Goal: Task Accomplishment & Management: Use online tool/utility

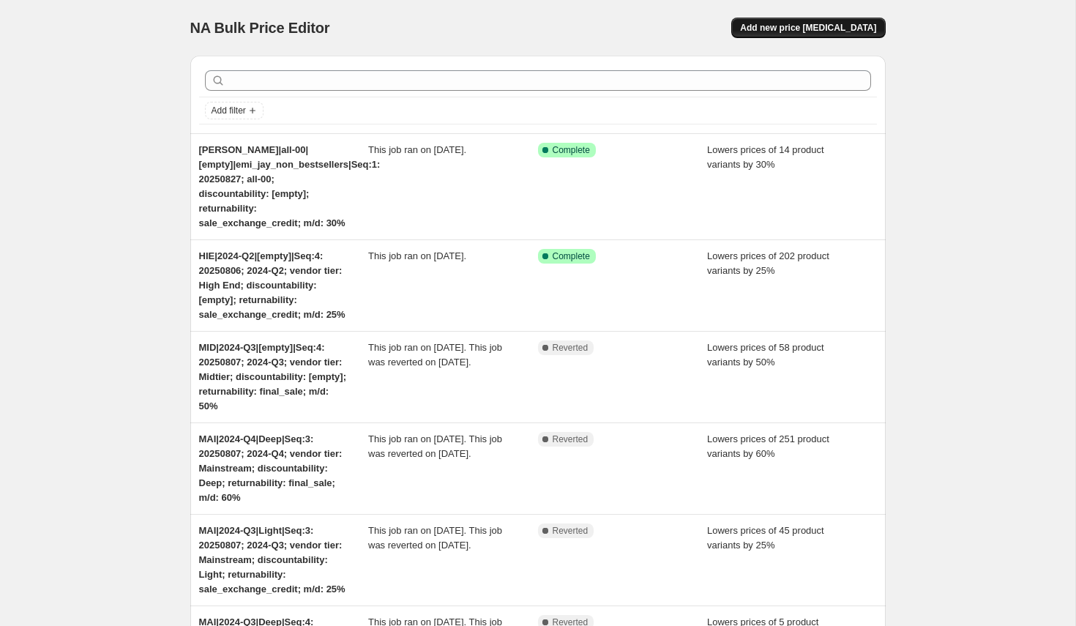
click at [821, 25] on span "Add new price [MEDICAL_DATA]" at bounding box center [808, 28] width 136 height 12
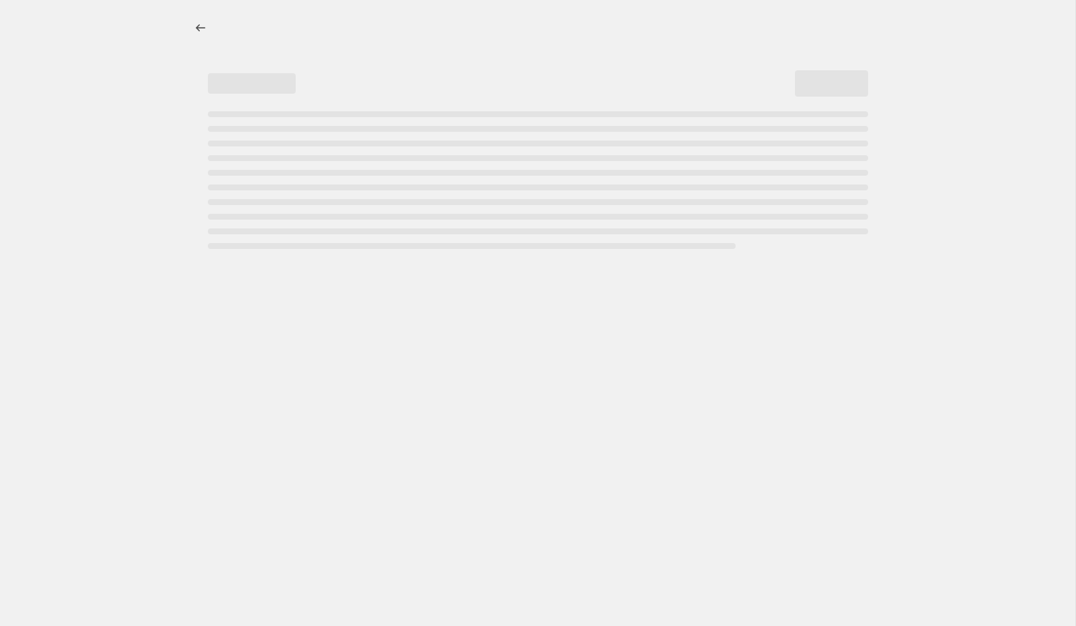
select select "percentage"
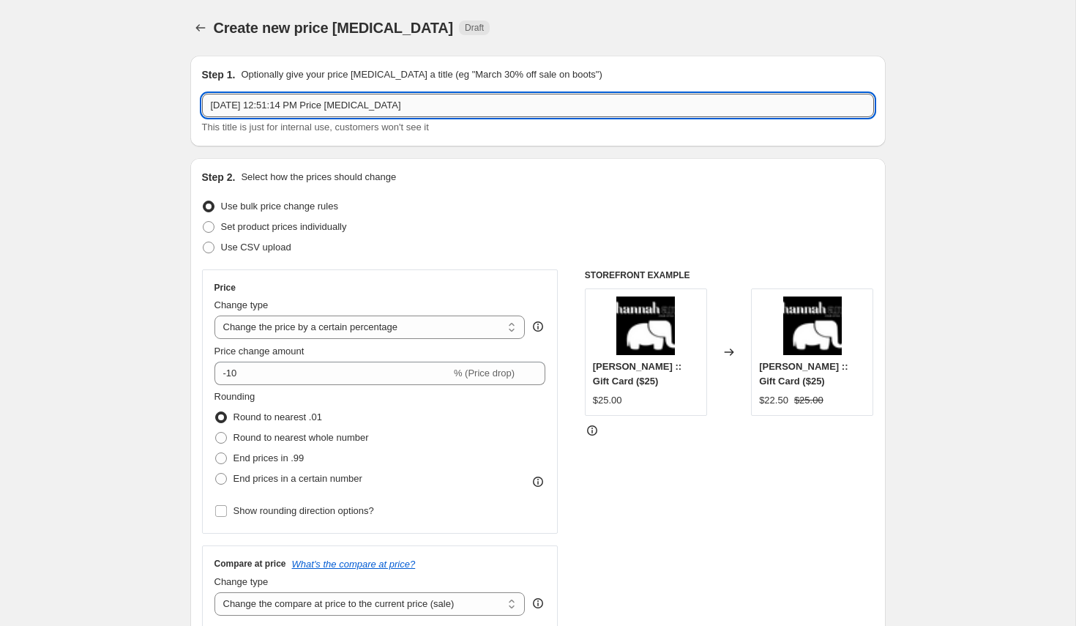
click at [245, 107] on input "[DATE] 12:51:14 PM Price [MEDICAL_DATA]" at bounding box center [538, 105] width 672 height 23
paste input "20250829|Tr:LO|Sn:SS|MP:CR|MD:75%|Ret: FS|Seq:1"
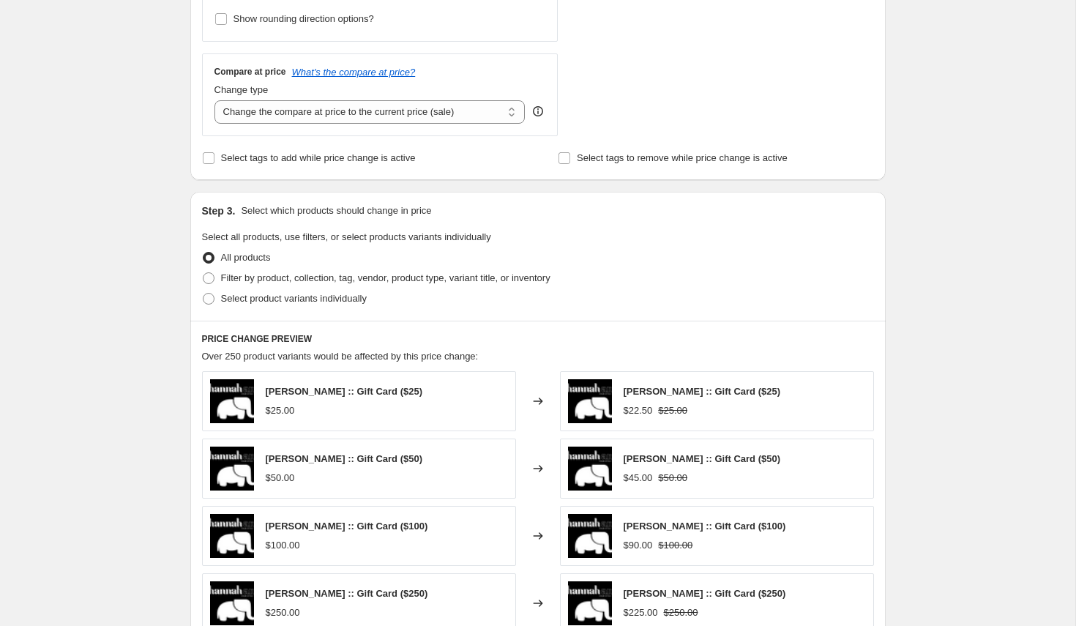
scroll to position [511, 0]
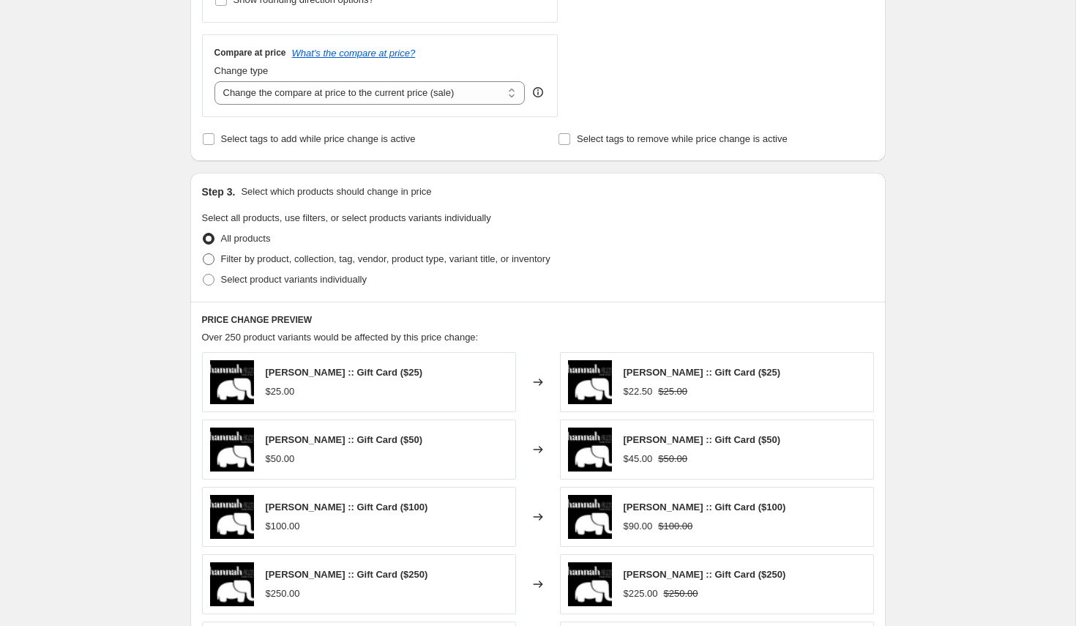
type input "20250829|Tr:LO|Sn:SS|MP:CR|MD:75%|Ret: FS|Seq:1"
click at [202, 258] on span at bounding box center [208, 259] width 13 height 13
click at [203, 254] on input "Filter by product, collection, tag, vendor, product type, variant title, or inv…" at bounding box center [203, 253] width 1 height 1
radio input "true"
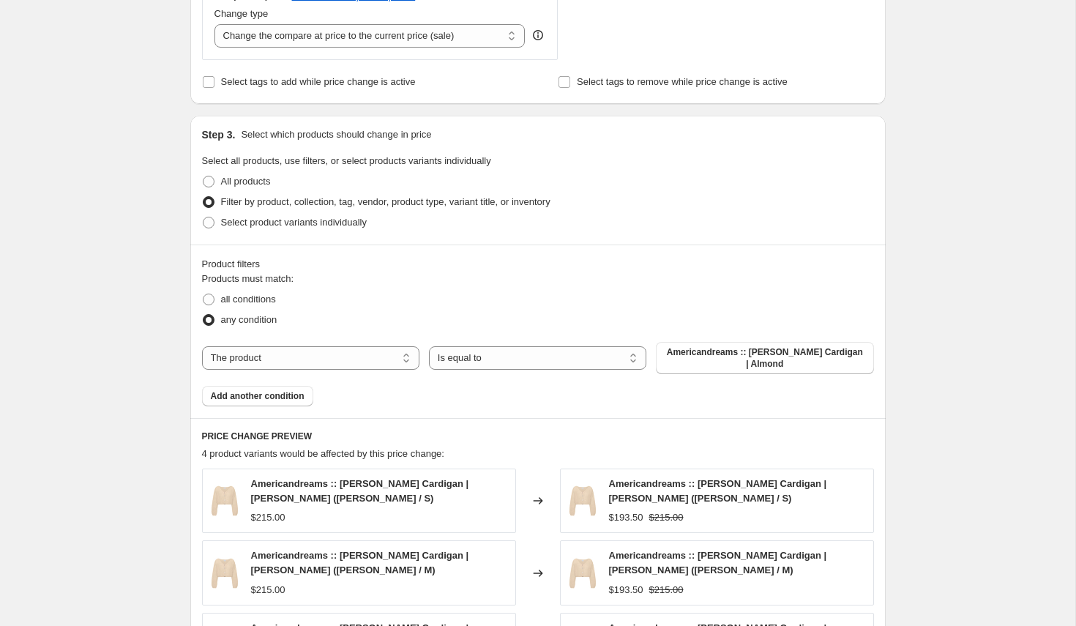
scroll to position [583, 0]
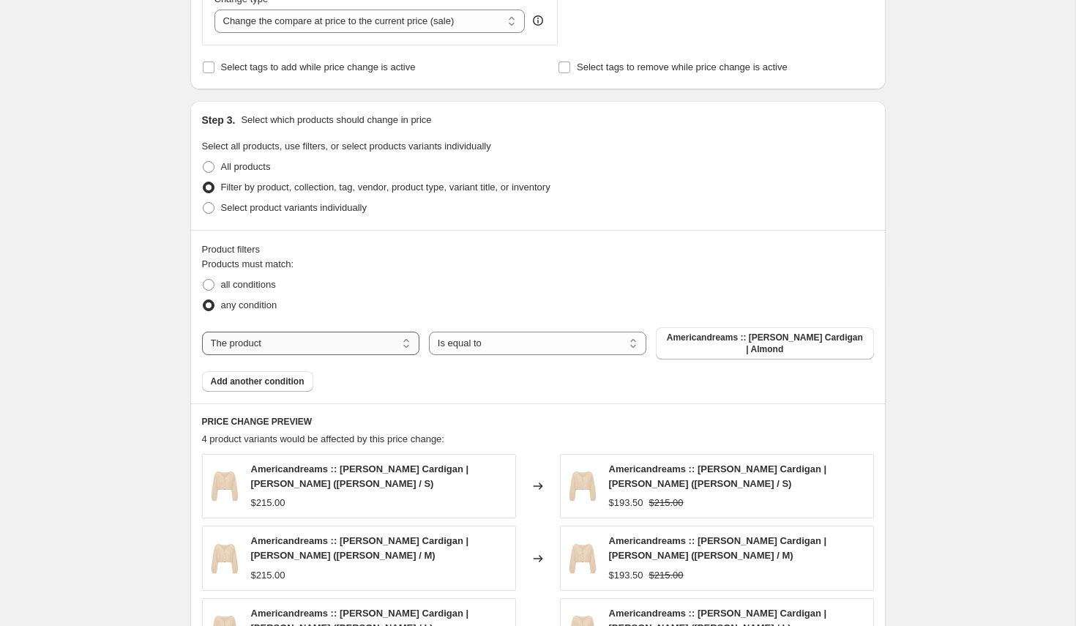
click at [300, 346] on select "The product The product's collection The product's tag The product's vendor The…" at bounding box center [310, 343] width 217 height 23
select select "collection"
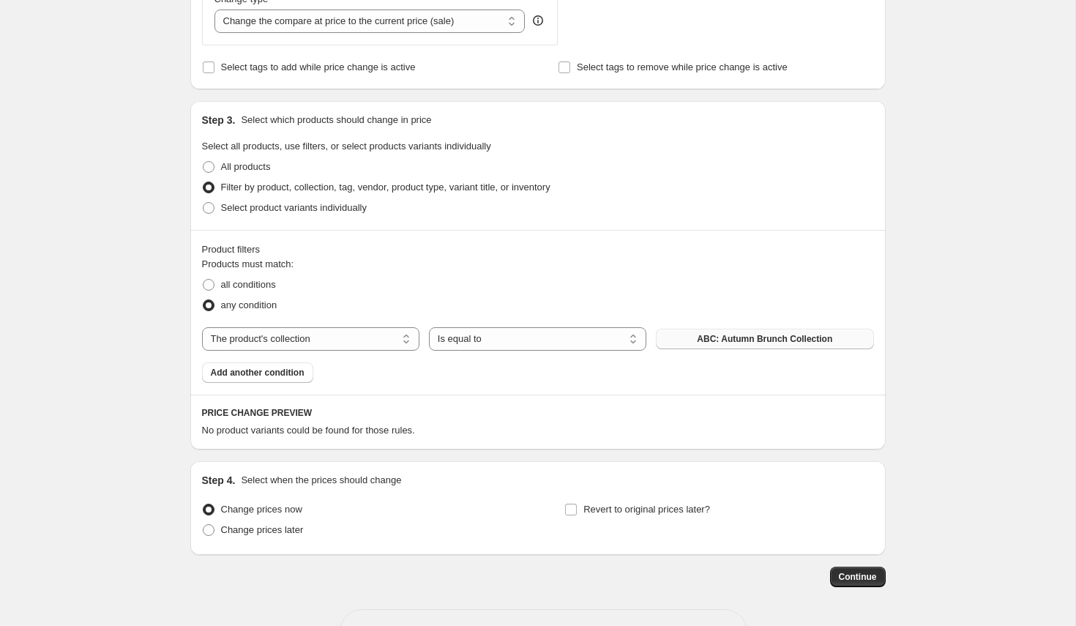
click at [713, 342] on span "ABC: Autumn Brunch Collection" at bounding box center [764, 339] width 135 height 12
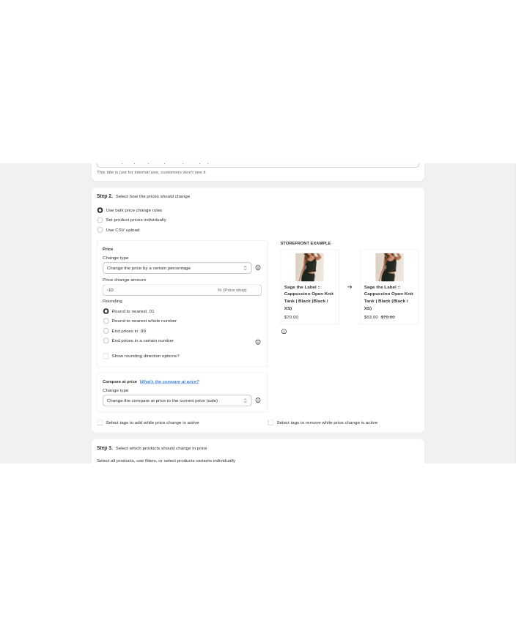
scroll to position [0, 0]
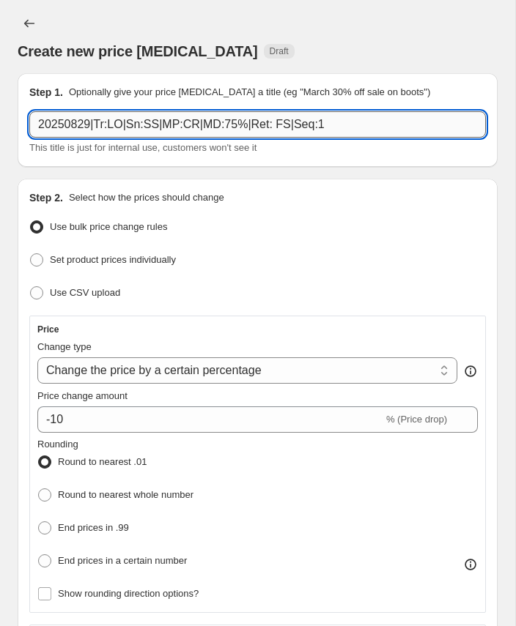
click at [78, 125] on input "20250829|Tr:LO|Sn:SS|MP:CR|MD:75%|Ret: FS|Seq:1" at bounding box center [257, 124] width 456 height 26
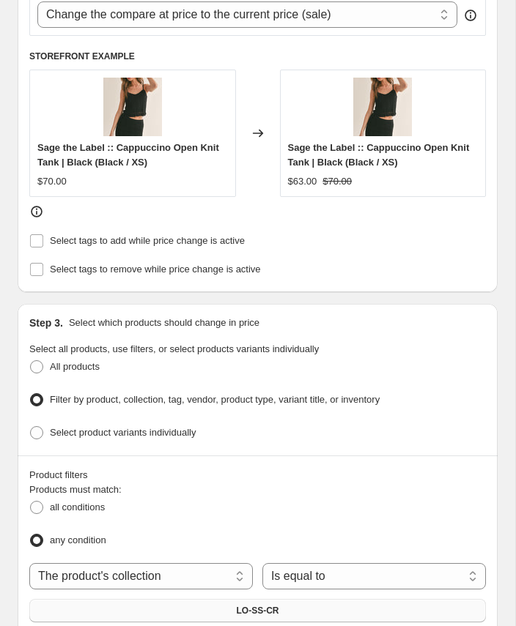
scroll to position [688, 0]
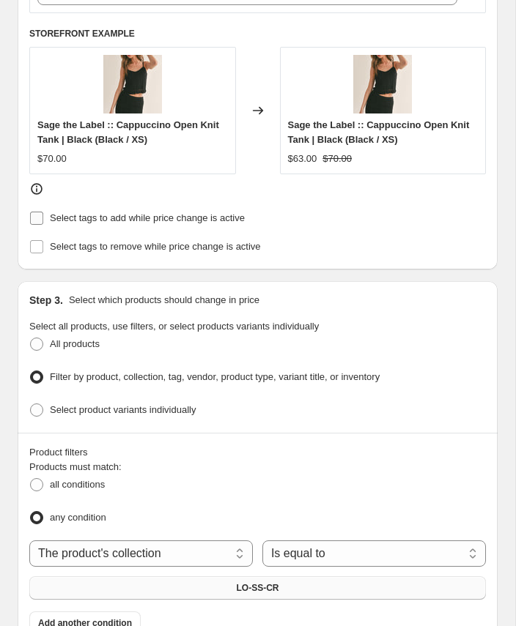
click at [34, 214] on input "Select tags to add while price change is active" at bounding box center [36, 218] width 13 height 13
checkbox input "true"
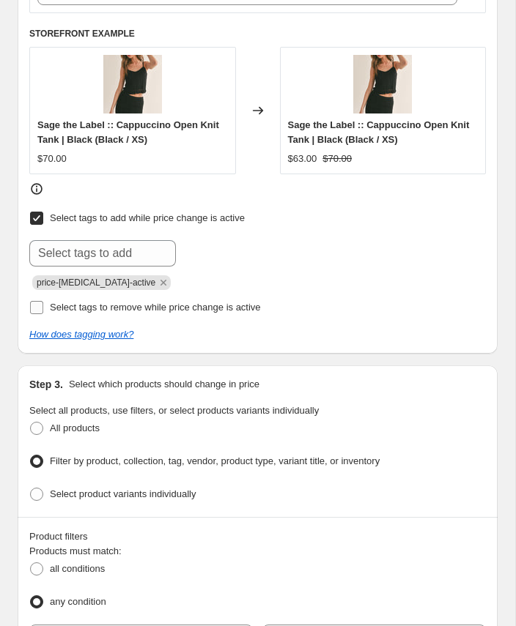
click at [37, 302] on input "Select tags to remove while price change is active" at bounding box center [36, 307] width 13 height 13
checkbox input "true"
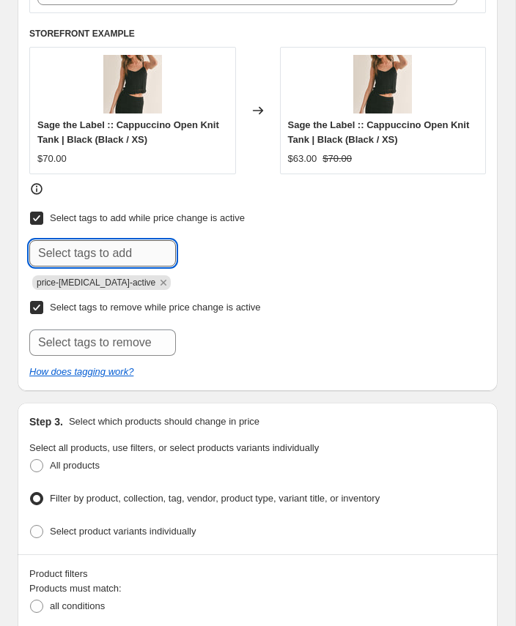
click at [80, 255] on input "text" at bounding box center [102, 253] width 146 height 26
paste input "20250829|Tr:LO|Sn:SS|MP:CR|MD:75%|Ret: FS|Seq:1"
type input "20250829|Tr:LO|Sn:SS|MP:CR|MD:75%|Ret: FS|Seq:1"
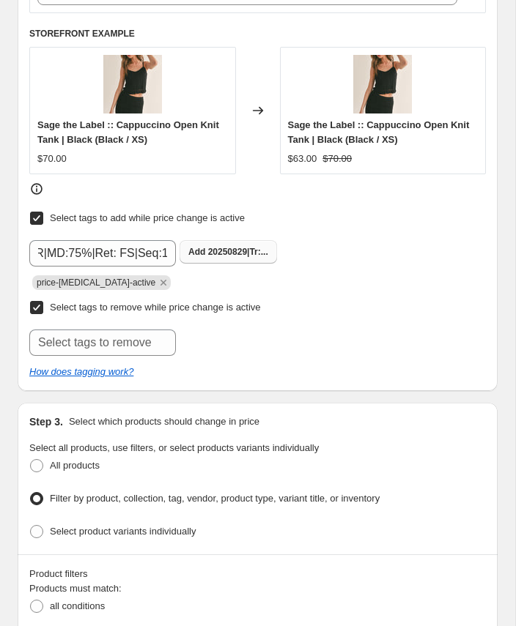
scroll to position [0, 0]
click at [223, 249] on span "20250829|Tr:..." at bounding box center [238, 252] width 60 height 10
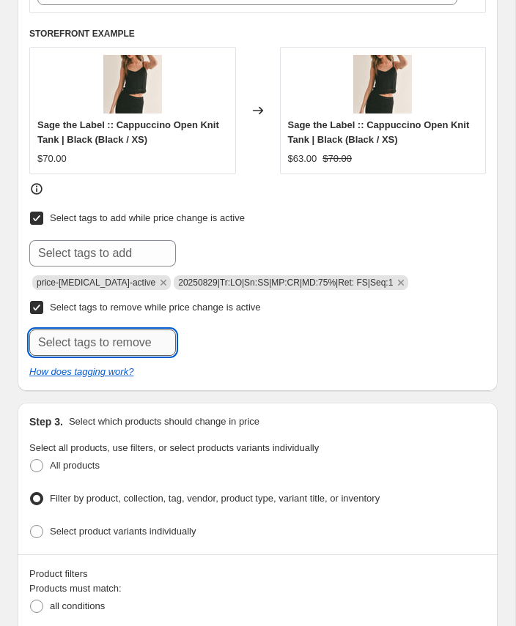
click at [142, 333] on input "text" at bounding box center [102, 343] width 146 height 26
type input "full_price"
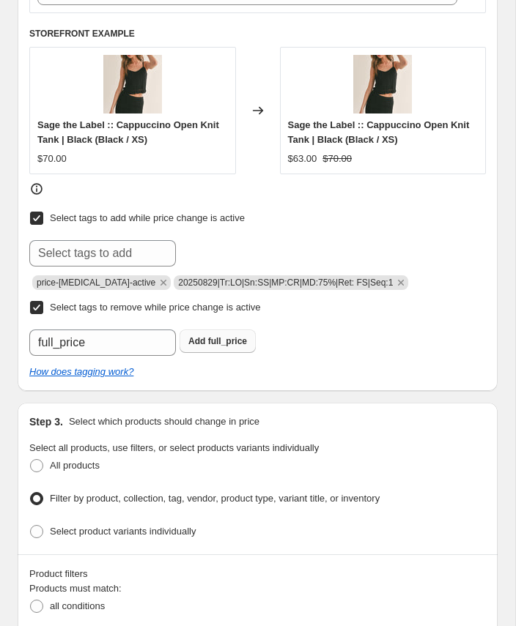
click at [243, 336] on span "full_price" at bounding box center [227, 341] width 39 height 10
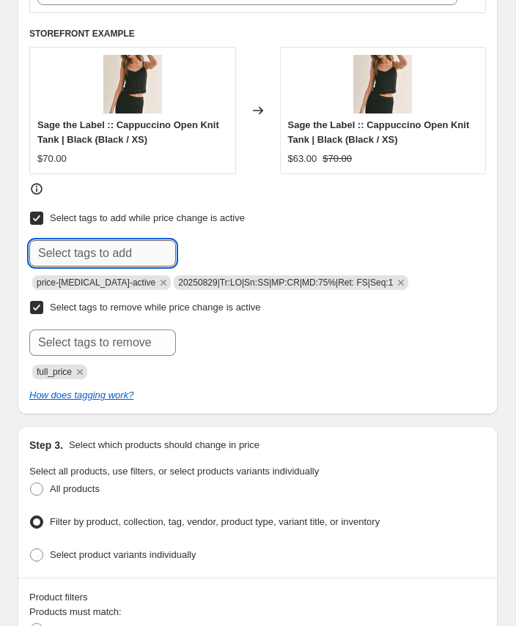
click at [111, 250] on input "text" at bounding box center [102, 253] width 146 height 26
type input "final_sale"
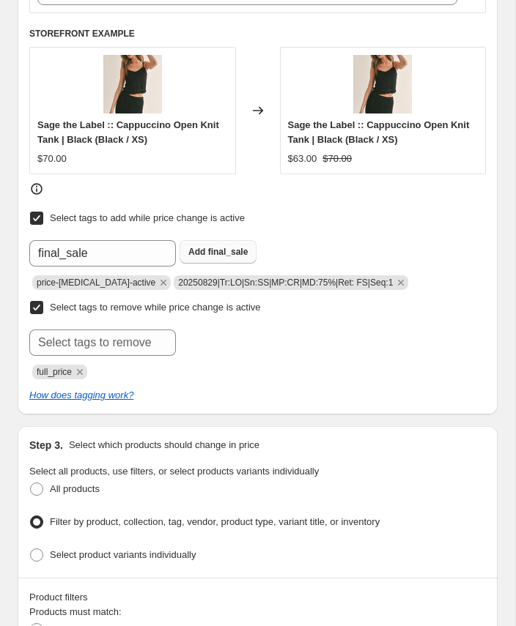
click at [212, 249] on span "final_sale" at bounding box center [228, 252] width 40 height 10
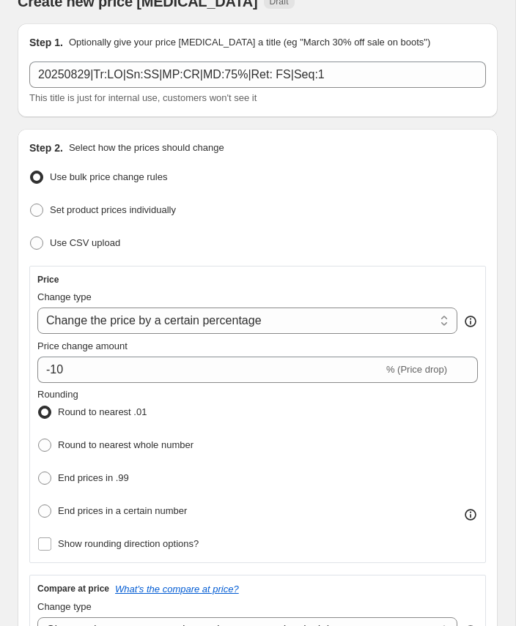
scroll to position [4, 0]
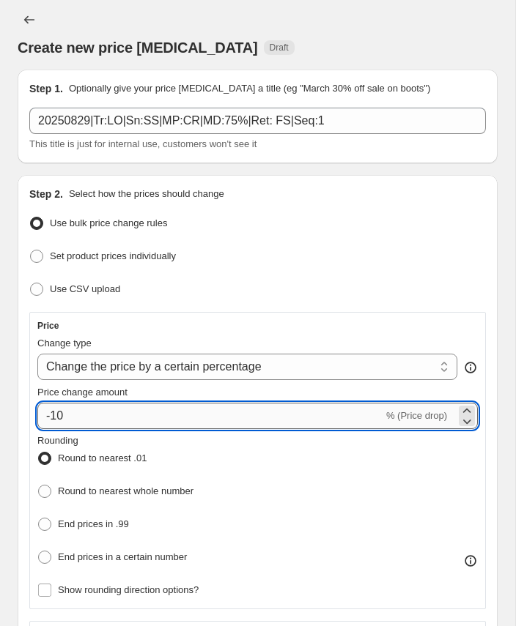
click at [56, 409] on input "-10" at bounding box center [210, 416] width 346 height 26
type input "-75"
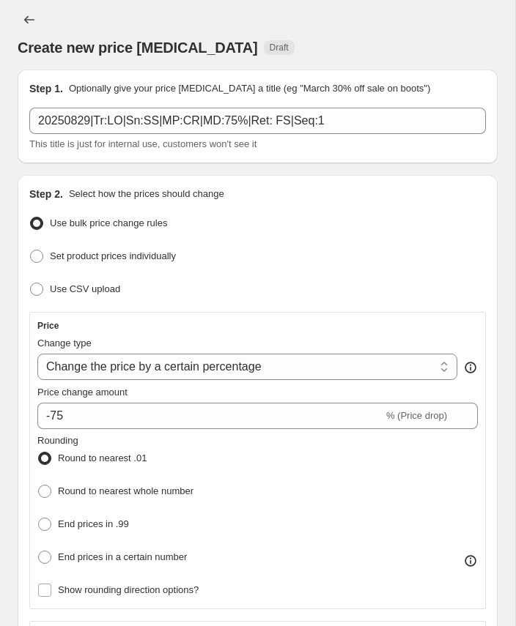
click at [236, 468] on div "Rounding Round to nearest .01 Round to nearest whole number End prices in .99 E…" at bounding box center [257, 501] width 440 height 135
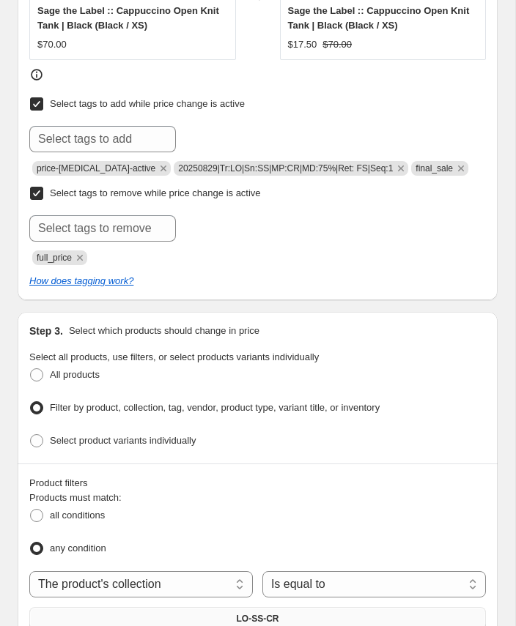
scroll to position [806, 0]
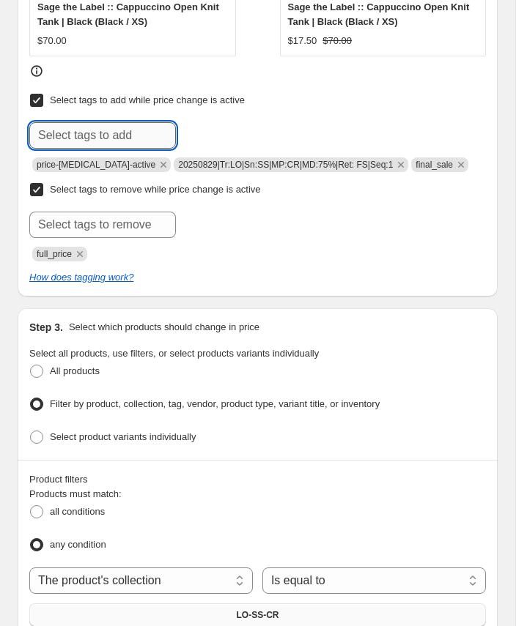
click at [120, 132] on input "text" at bounding box center [102, 135] width 146 height 26
type input "sale_new"
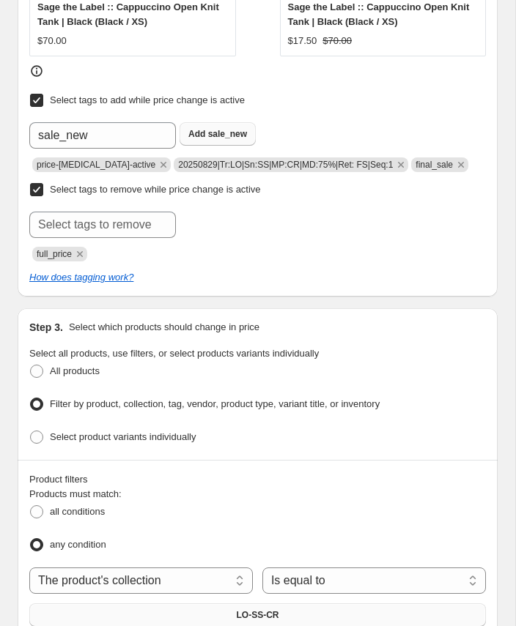
click at [217, 133] on span "sale_new" at bounding box center [227, 134] width 39 height 10
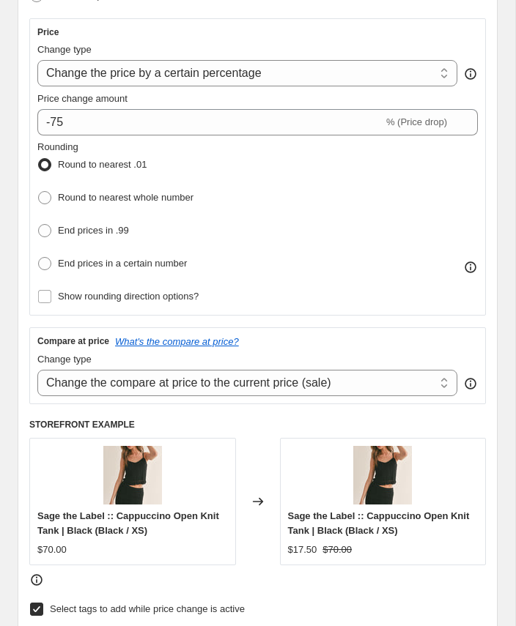
scroll to position [168, 0]
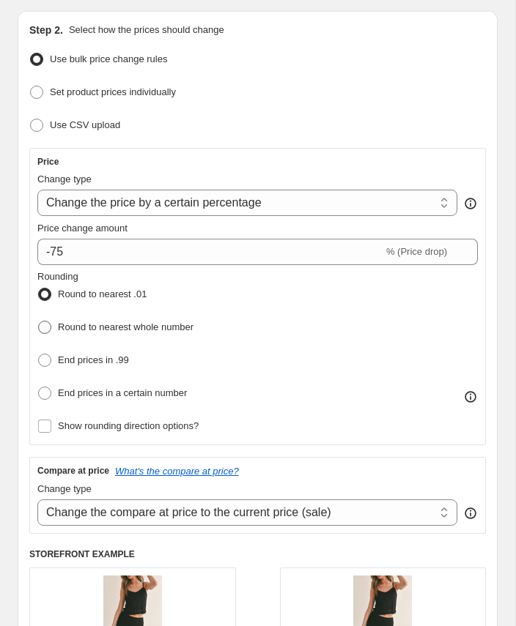
click at [44, 327] on span at bounding box center [44, 327] width 13 height 13
click at [39, 321] on input "Round to nearest whole number" at bounding box center [38, 321] width 1 height 1
radio input "true"
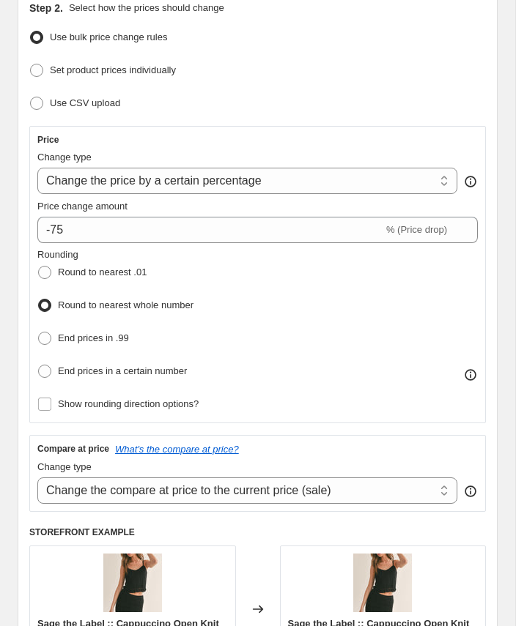
scroll to position [193, 0]
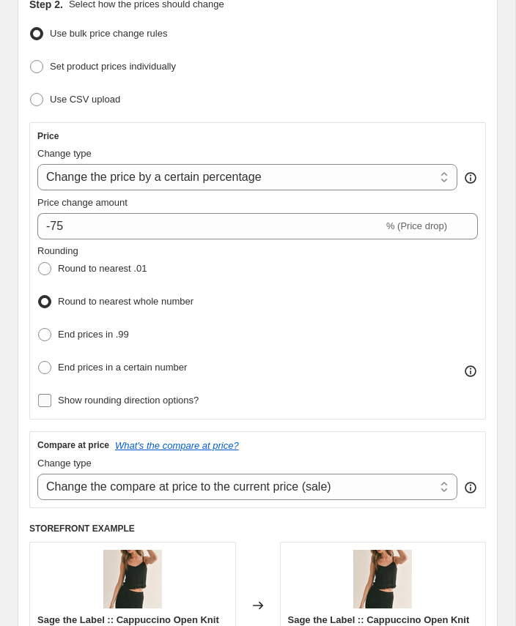
click at [138, 401] on span "Show rounding direction options?" at bounding box center [128, 400] width 141 height 11
click at [51, 401] on input "Show rounding direction options?" at bounding box center [44, 400] width 13 height 13
checkbox input "true"
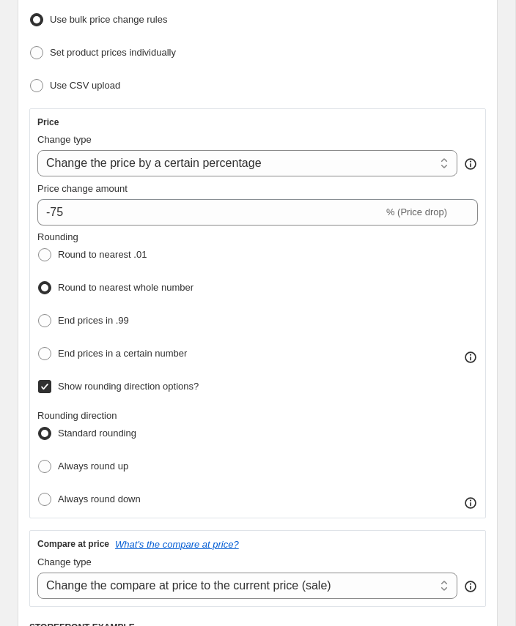
scroll to position [209, 0]
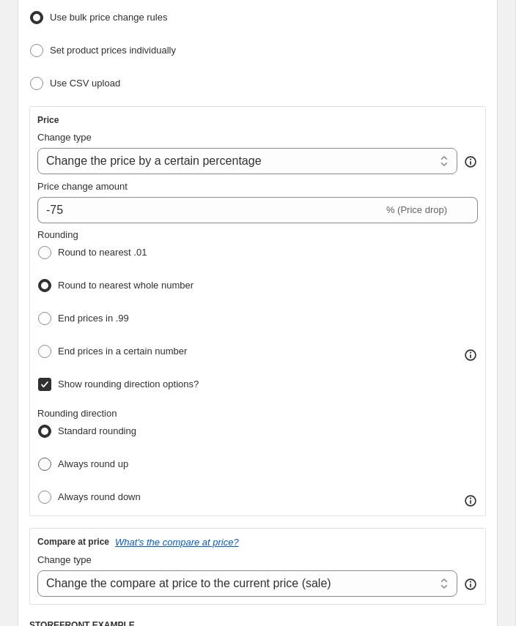
click at [113, 458] on span "Always round up" at bounding box center [93, 463] width 70 height 11
click at [39, 458] on input "Always round up" at bounding box center [38, 458] width 1 height 1
radio input "true"
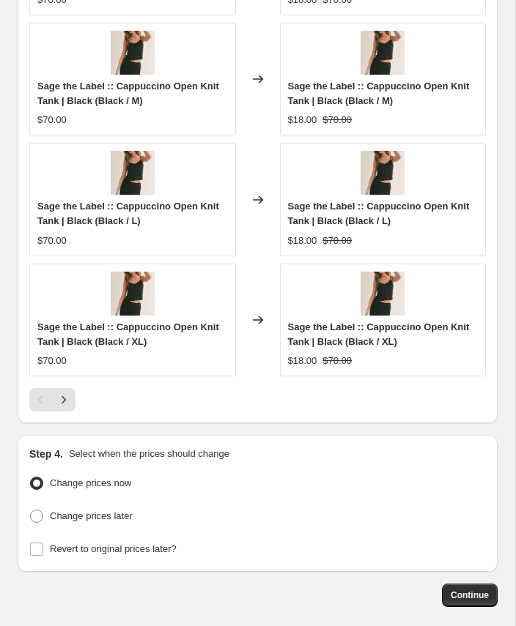
scroll to position [1936, 0]
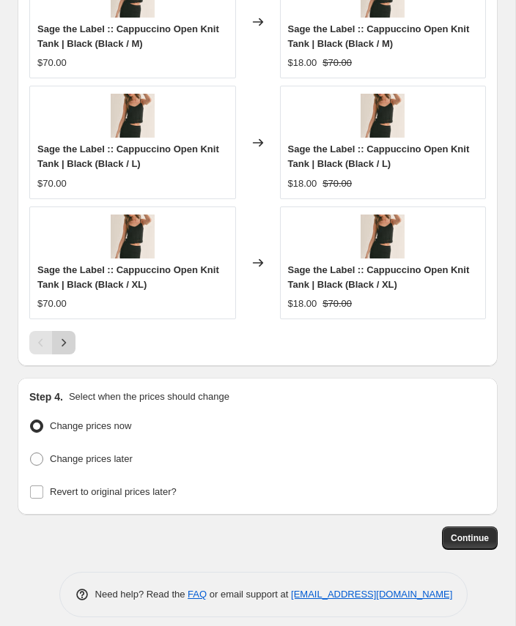
click at [64, 339] on icon "Next" at bounding box center [64, 343] width 4 height 8
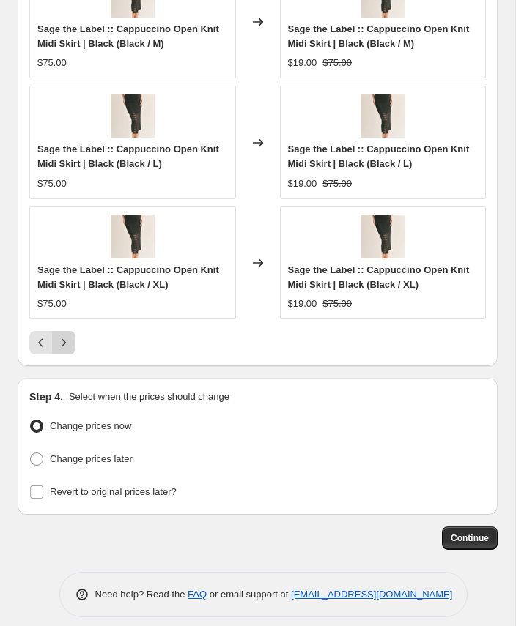
click at [64, 339] on icon "Next" at bounding box center [64, 343] width 4 height 8
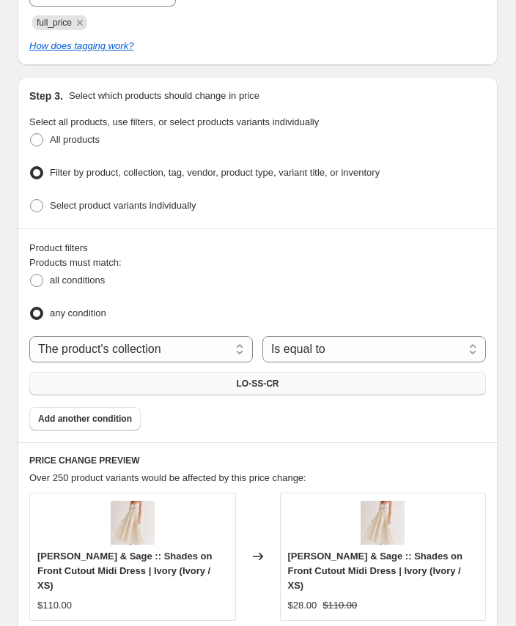
scroll to position [1201, 0]
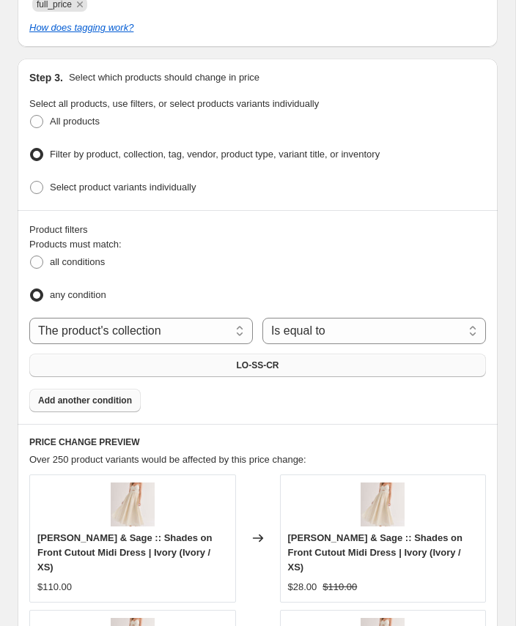
click at [91, 389] on button "Add another condition" at bounding box center [84, 400] width 111 height 23
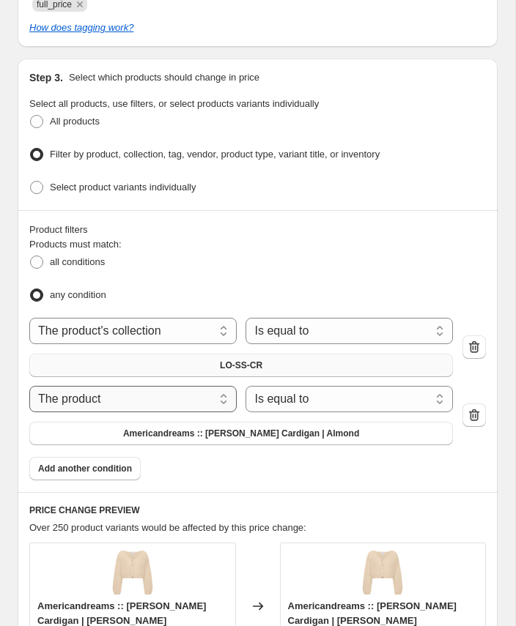
click at [97, 386] on select "The product The product's collection The product's tag The product's vendor The…" at bounding box center [132, 399] width 207 height 26
select select "product_status"
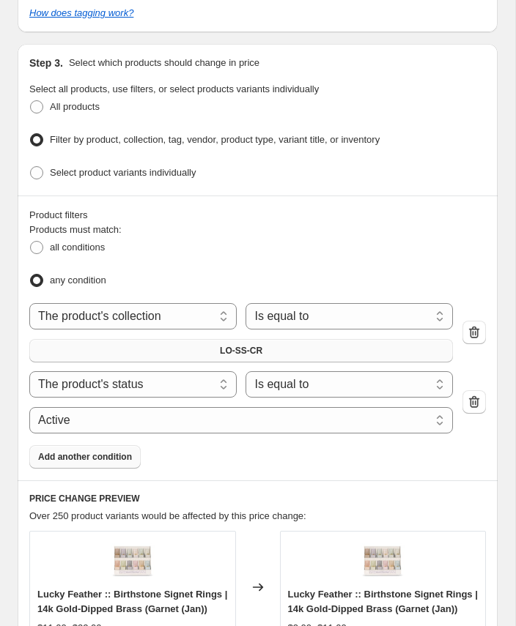
click at [90, 451] on span "Add another condition" at bounding box center [85, 457] width 94 height 12
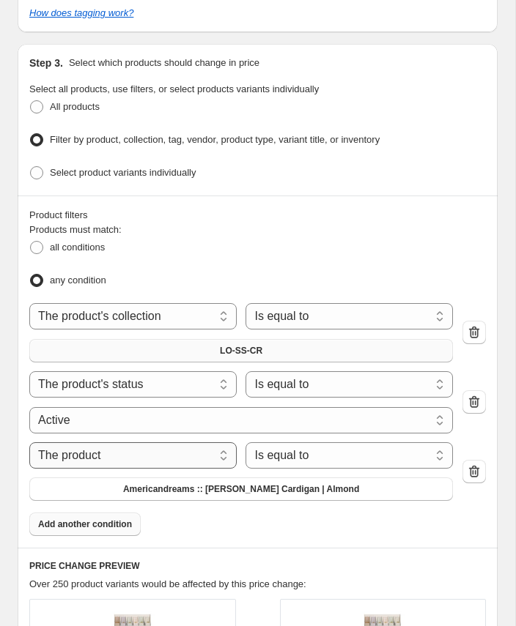
click at [174, 442] on select "The product The product's collection The product's tag The product's vendor The…" at bounding box center [132, 455] width 207 height 26
select select "tag"
click at [290, 442] on select "Is equal to Is not equal to" at bounding box center [348, 455] width 207 height 26
select select "not_equal"
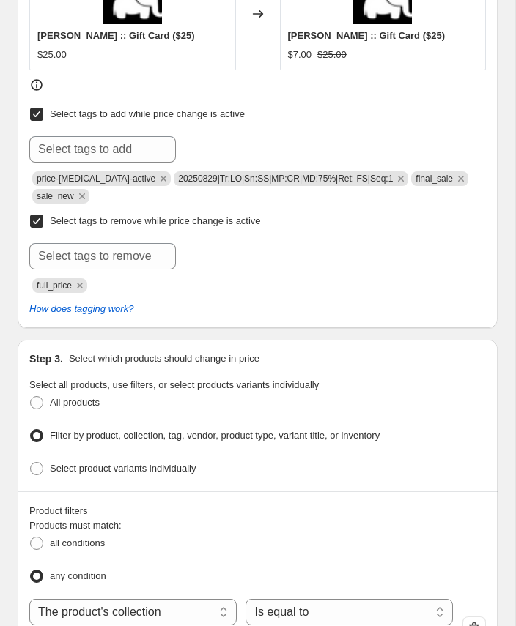
scroll to position [848, 0]
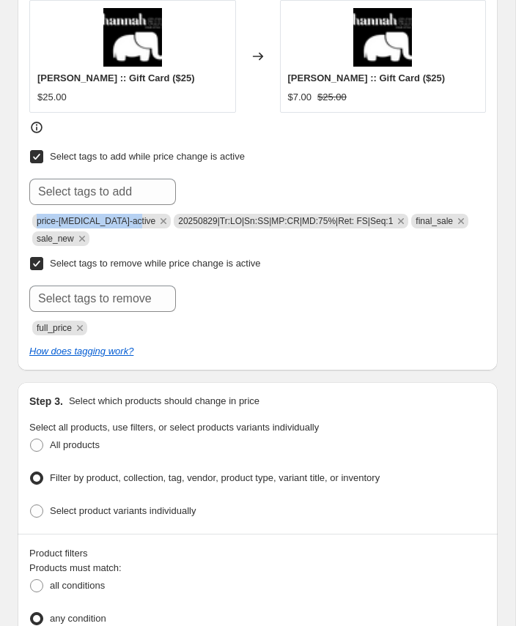
drag, startPoint x: 38, startPoint y: 215, endPoint x: 139, endPoint y: 211, distance: 101.1
click at [139, 214] on span "price-[MEDICAL_DATA]-active" at bounding box center [101, 221] width 138 height 15
copy span "price-[MEDICAL_DATA]-active"
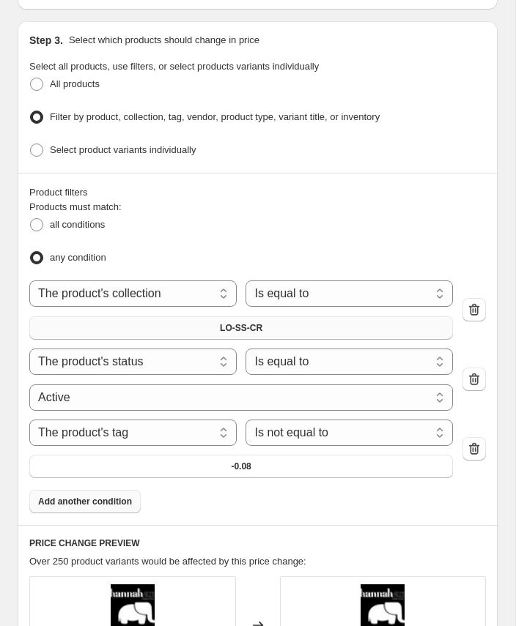
scroll to position [1215, 0]
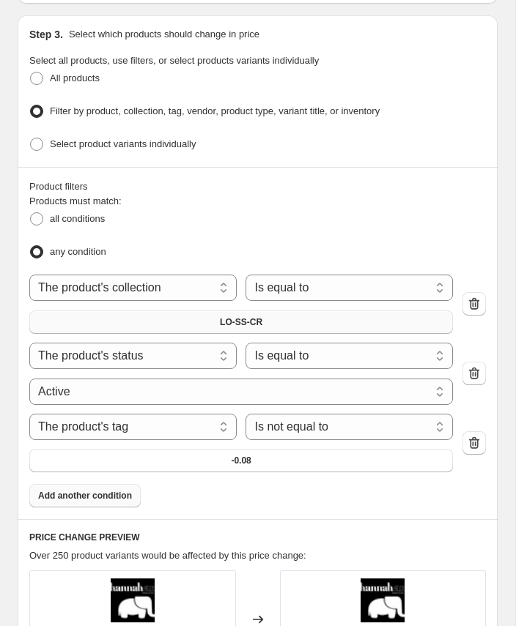
click at [104, 490] on span "Add another condition" at bounding box center [85, 496] width 94 height 12
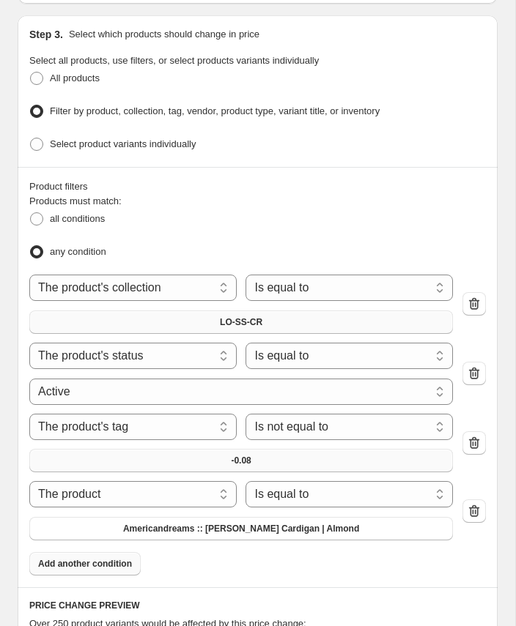
click at [210, 455] on button "-0.08" at bounding box center [240, 460] width 423 height 23
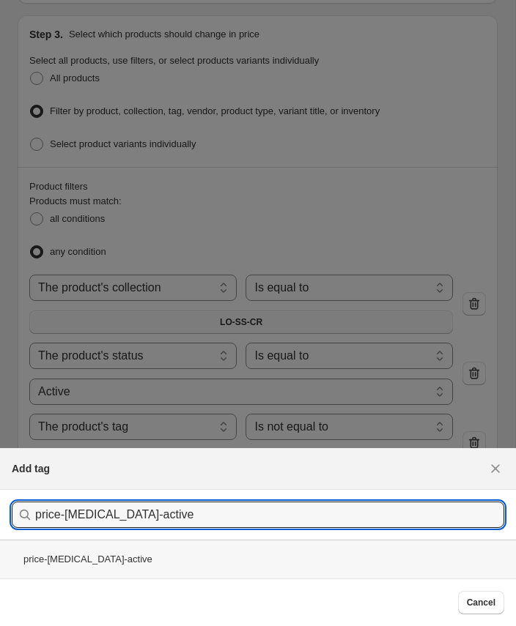
type input "price-[MEDICAL_DATA]-active"
click at [81, 565] on div "price-[MEDICAL_DATA]-active" at bounding box center [258, 559] width 516 height 39
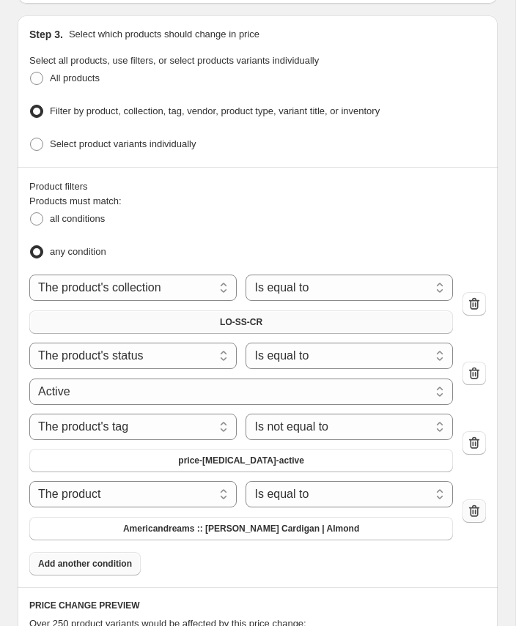
click at [479, 504] on icon "button" at bounding box center [473, 511] width 15 height 15
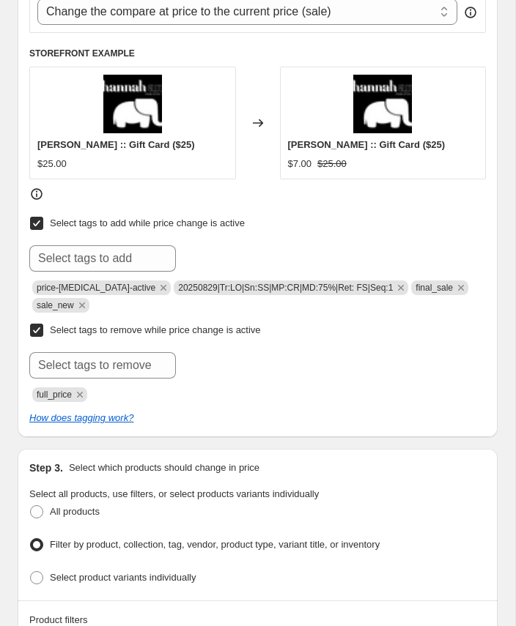
scroll to position [780, 0]
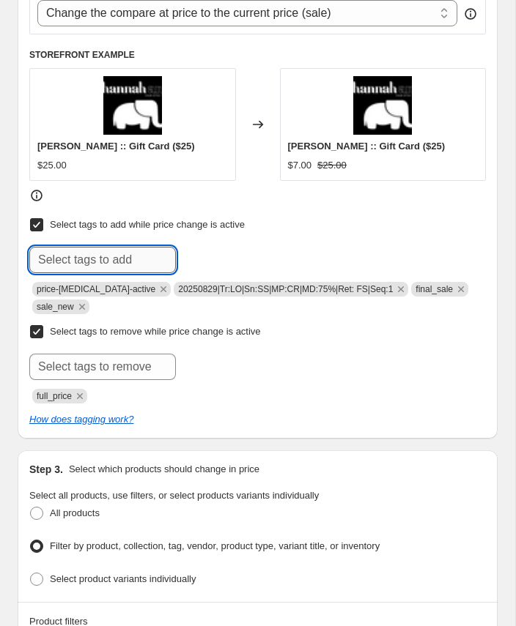
click at [107, 248] on input "text" at bounding box center [102, 260] width 146 height 26
click at [45, 255] on input "PD: 75%" at bounding box center [102, 260] width 146 height 26
type input "P/D: 75%"
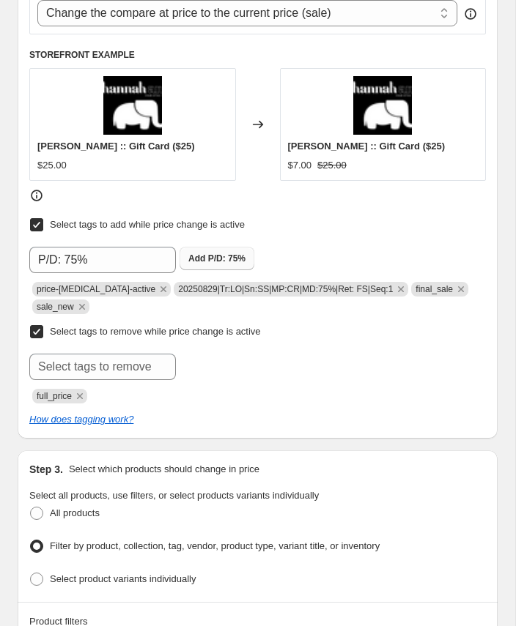
click at [224, 253] on span "P/D: 75%" at bounding box center [226, 258] width 37 height 10
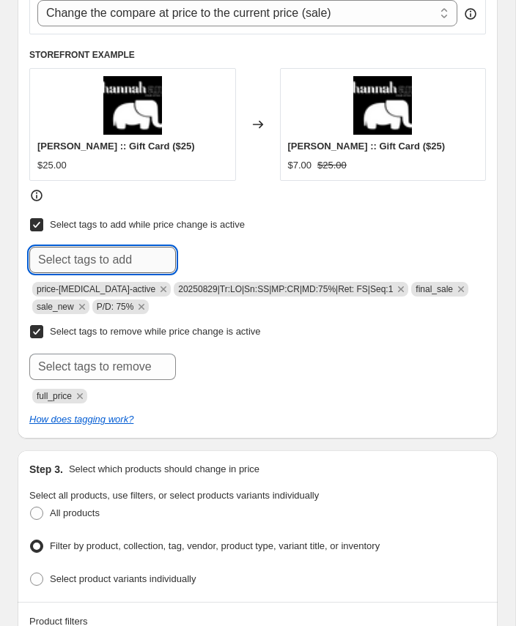
click at [84, 253] on input "text" at bounding box center [102, 260] width 146 height 26
paste input "Price change: [DATE]"
click at [133, 254] on input "Price change: [DATE]" at bounding box center [102, 260] width 146 height 26
type input "Price change: [DATE]"
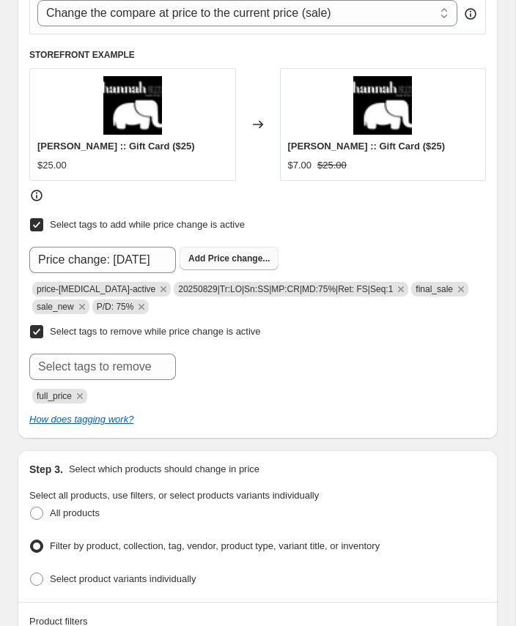
click at [205, 253] on b "Add" at bounding box center [196, 258] width 17 height 10
click at [295, 362] on div at bounding box center [257, 367] width 456 height 26
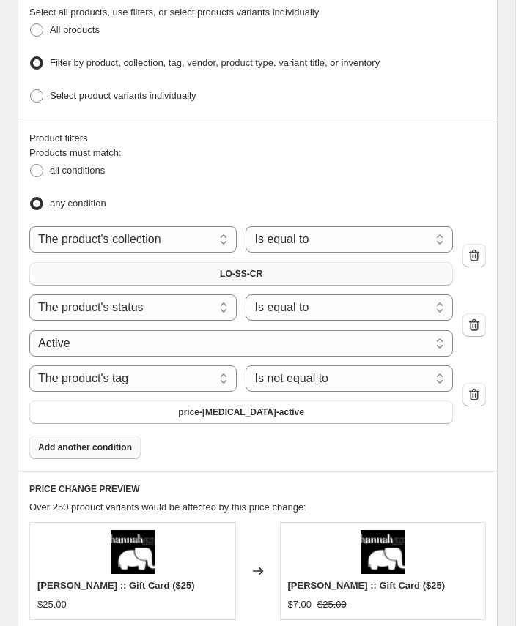
scroll to position [1275, 0]
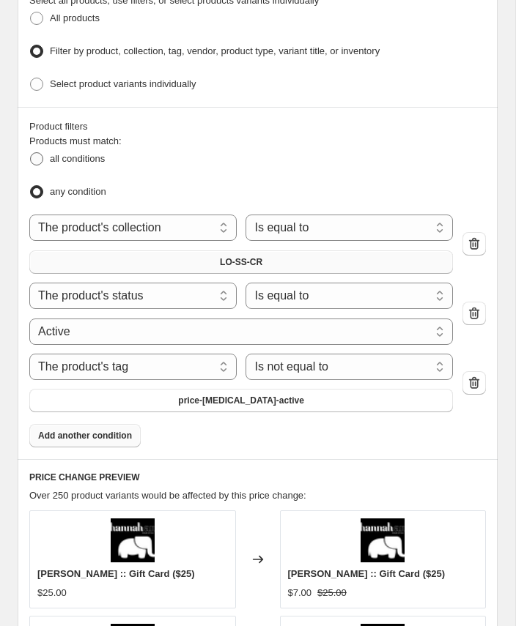
click at [35, 152] on span at bounding box center [36, 158] width 13 height 13
click at [31, 152] on input "all conditions" at bounding box center [30, 152] width 1 height 1
radio input "true"
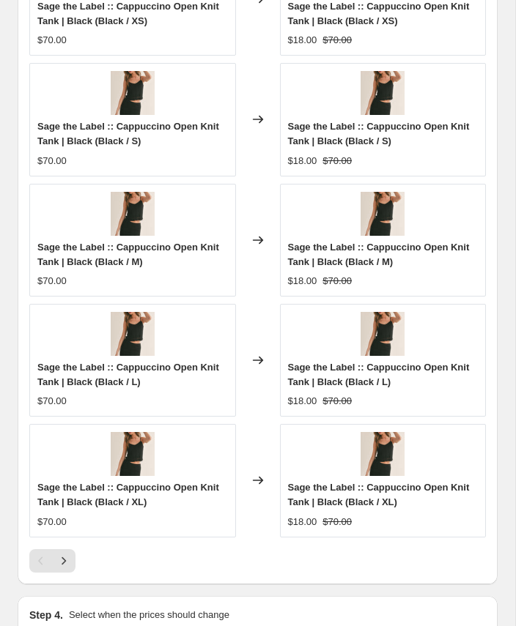
scroll to position [2075, 0]
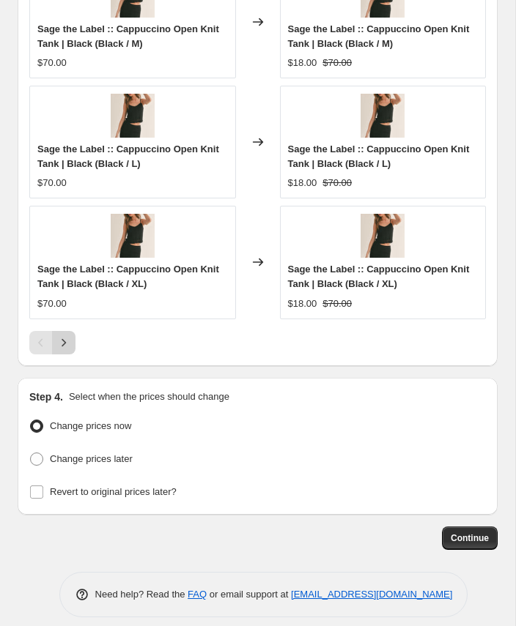
click at [67, 335] on icon "Next" at bounding box center [63, 342] width 15 height 15
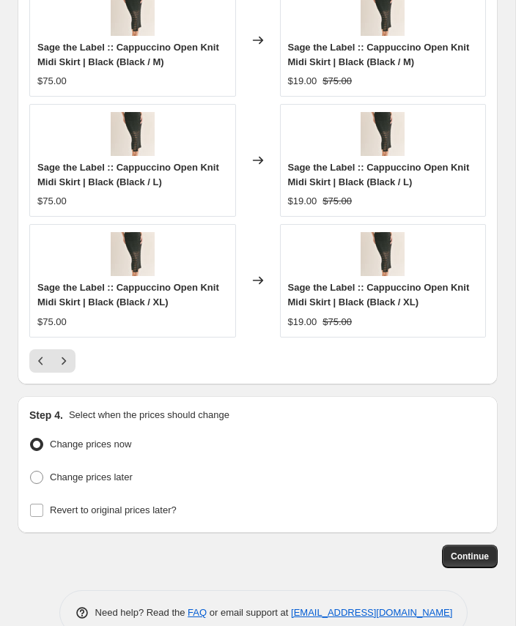
scroll to position [2064, 0]
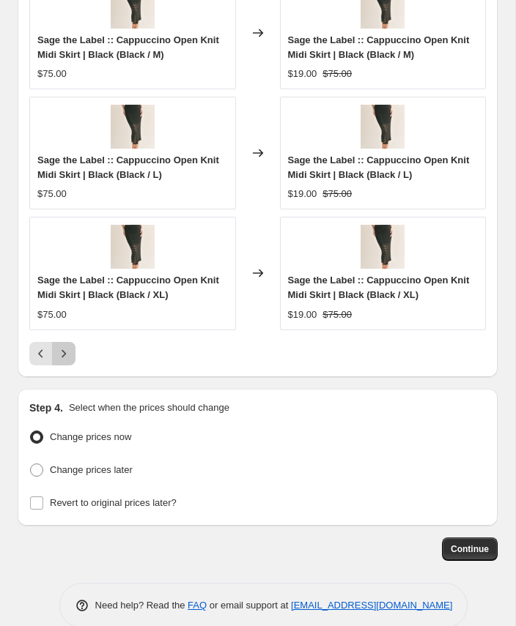
click at [68, 346] on icon "Next" at bounding box center [63, 353] width 15 height 15
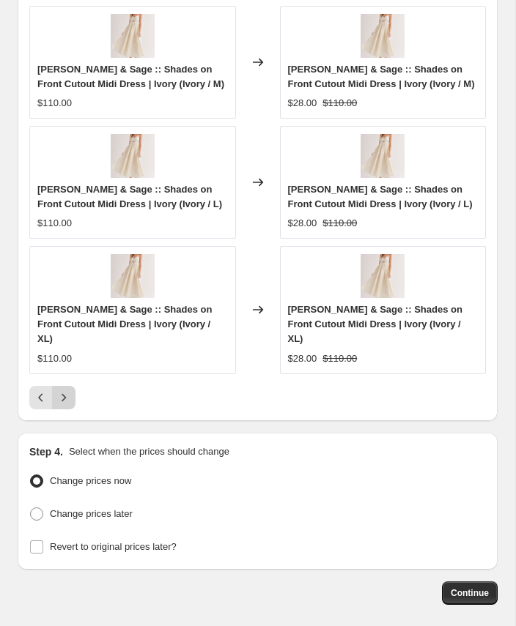
click at [65, 390] on icon "Next" at bounding box center [63, 397] width 15 height 15
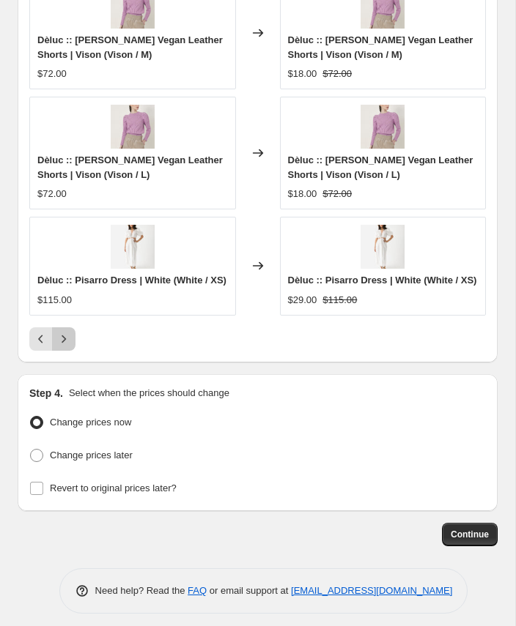
click at [65, 346] on icon "Next" at bounding box center [63, 339] width 15 height 15
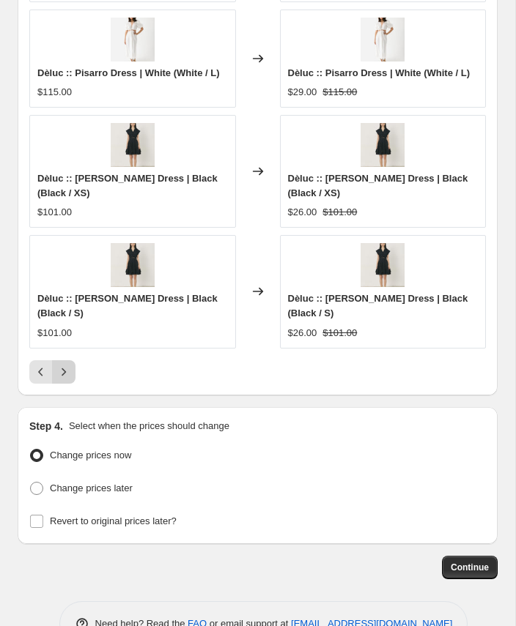
click at [64, 365] on icon "Next" at bounding box center [63, 372] width 15 height 15
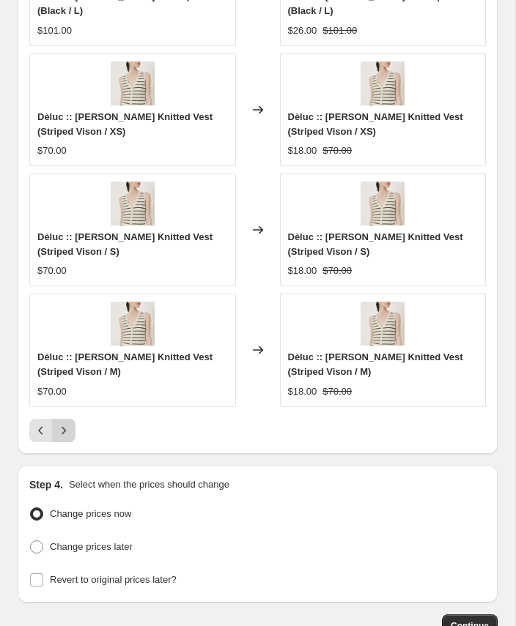
click at [64, 423] on icon "Next" at bounding box center [63, 430] width 15 height 15
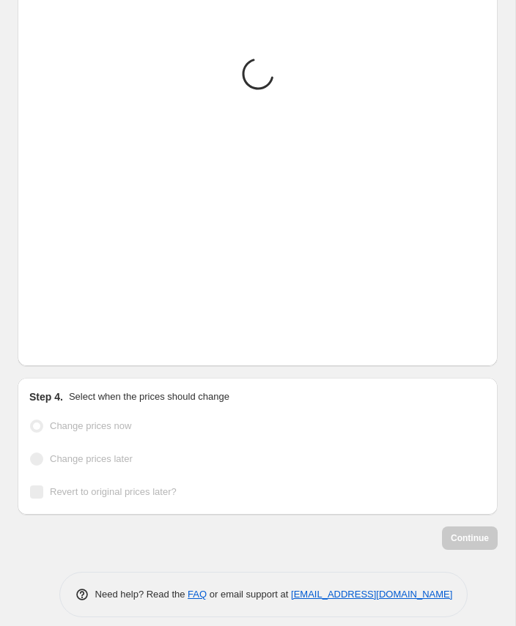
scroll to position [2002, 0]
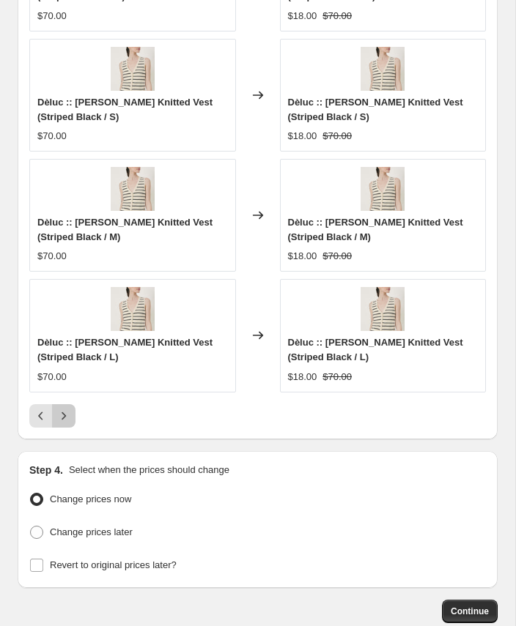
click at [64, 412] on icon "Next" at bounding box center [64, 416] width 4 height 8
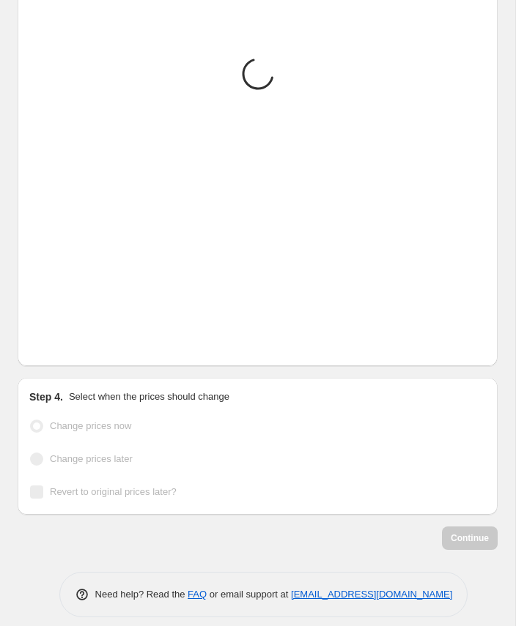
scroll to position [2017, 0]
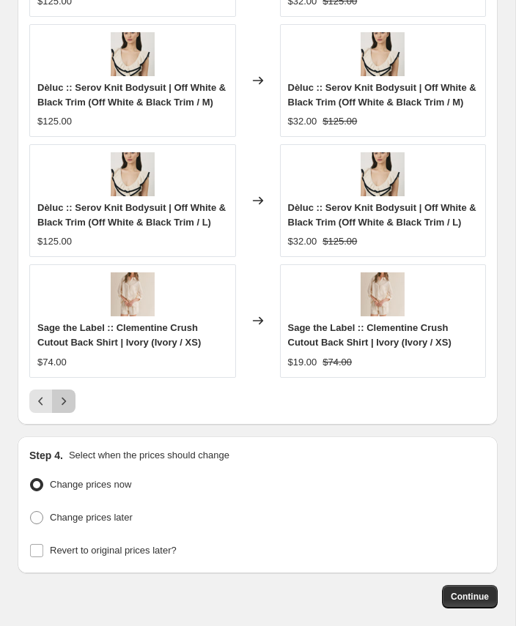
click at [65, 409] on icon "Next" at bounding box center [63, 401] width 15 height 15
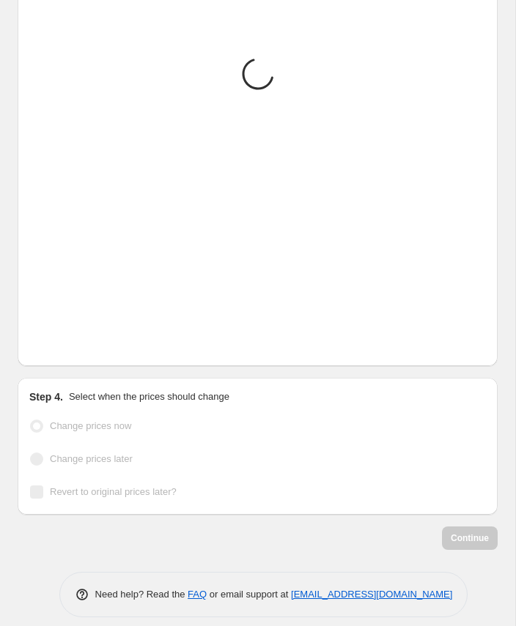
scroll to position [2002, 0]
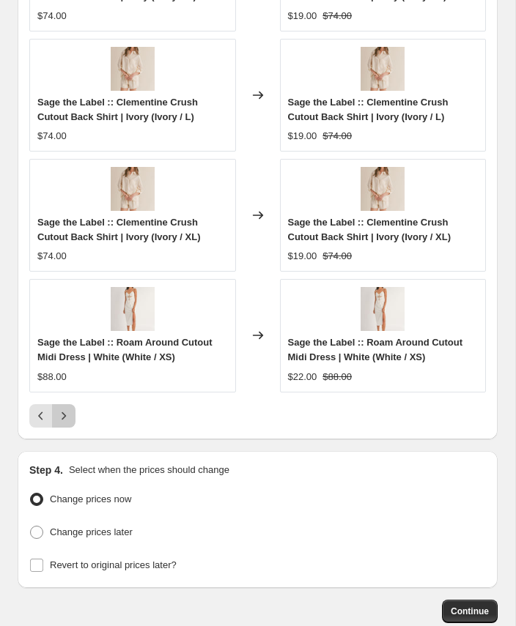
click at [67, 409] on icon "Next" at bounding box center [63, 416] width 15 height 15
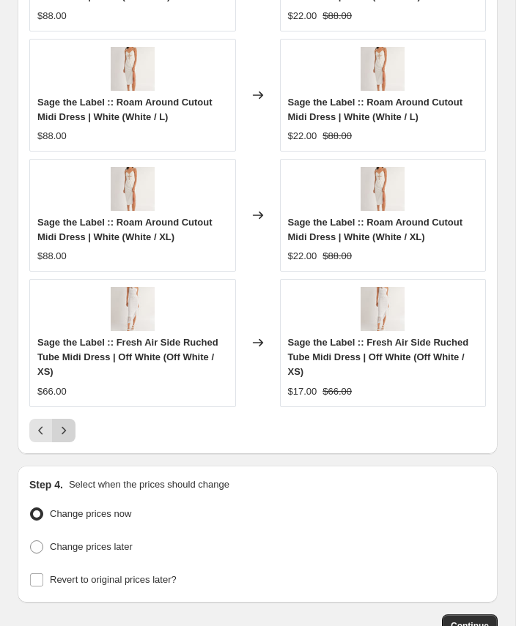
click at [64, 426] on icon "Next" at bounding box center [64, 430] width 4 height 8
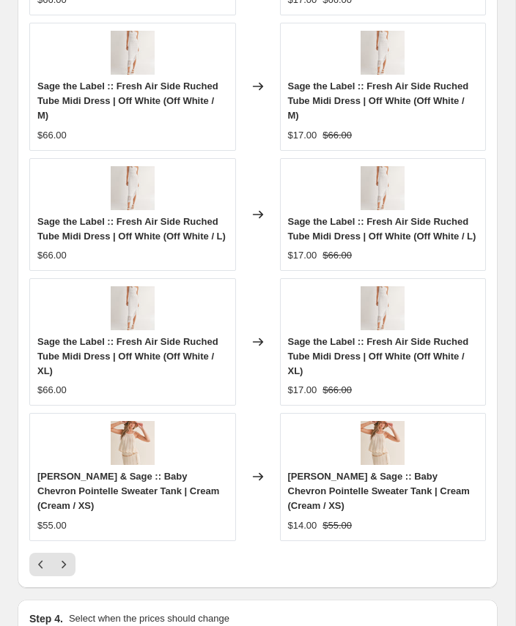
scroll to position [2149, 0]
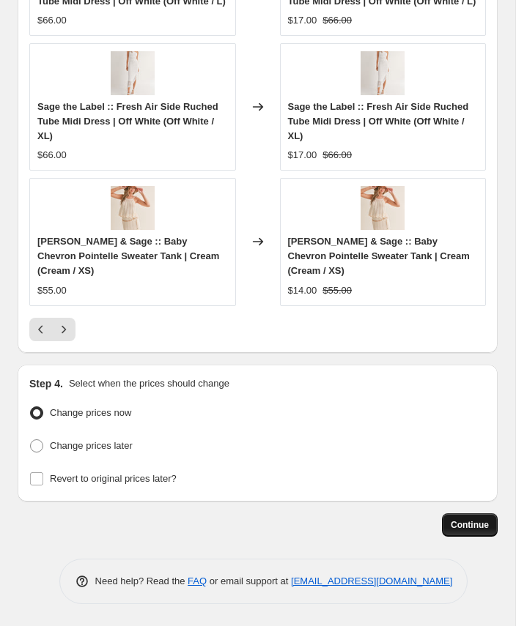
click at [472, 527] on span "Continue" at bounding box center [469, 525] width 38 height 12
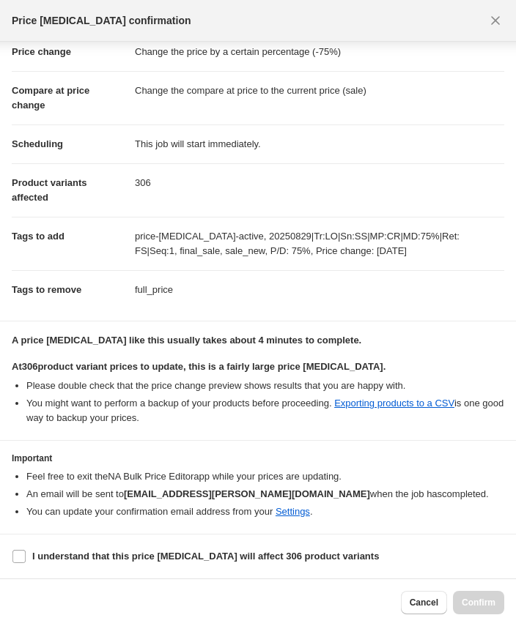
scroll to position [0, 0]
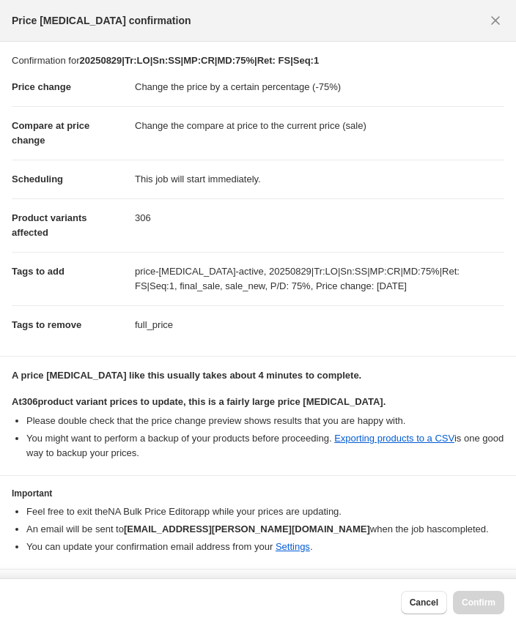
click at [243, 15] on div "Price [MEDICAL_DATA] confirmation" at bounding box center [243, 21] width 463 height 18
click at [207, 42] on section "Confirmation for 20250829|Tr:LO|Sn:SS|MP:CR|MD:75%|Ret: FS|Seq:1 Price change C…" at bounding box center [258, 199] width 516 height 314
click at [212, 31] on div "Price [MEDICAL_DATA] confirmation" at bounding box center [258, 21] width 516 height 42
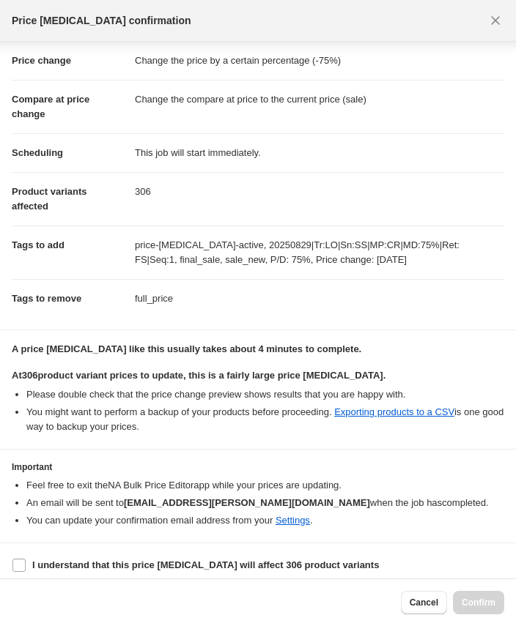
scroll to position [35, 0]
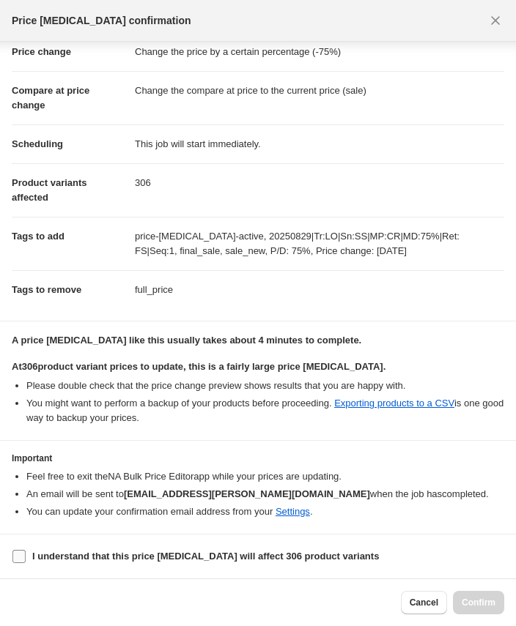
click at [16, 553] on input "I understand that this price [MEDICAL_DATA] will affect 306 product variants" at bounding box center [18, 556] width 13 height 13
checkbox input "true"
click at [475, 600] on span "Confirm" at bounding box center [478, 603] width 34 height 12
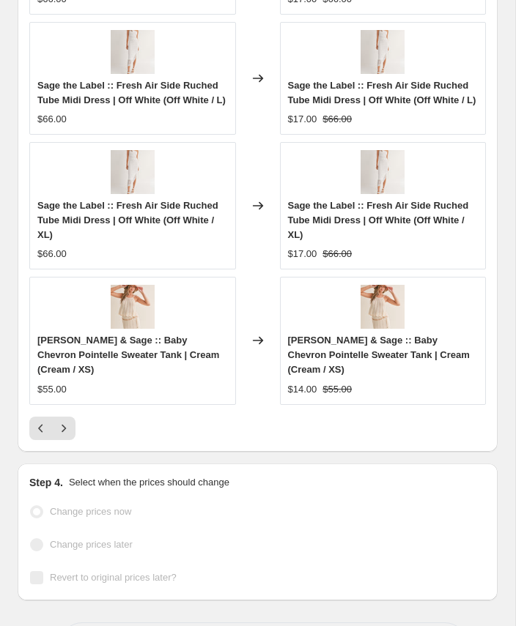
scroll to position [2159, 0]
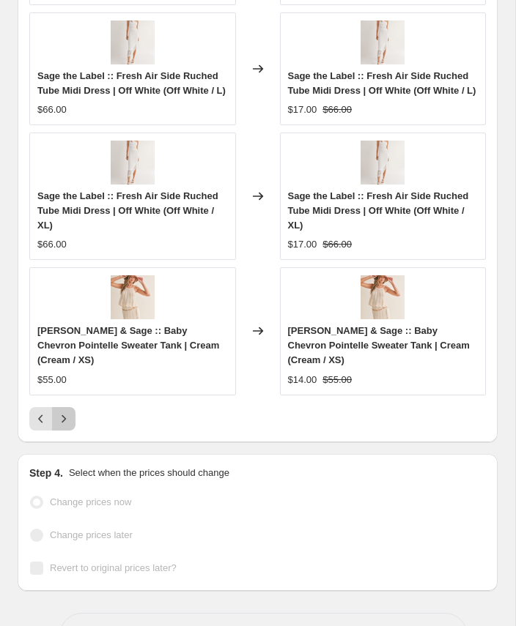
click at [62, 423] on icon "Next" at bounding box center [64, 418] width 4 height 8
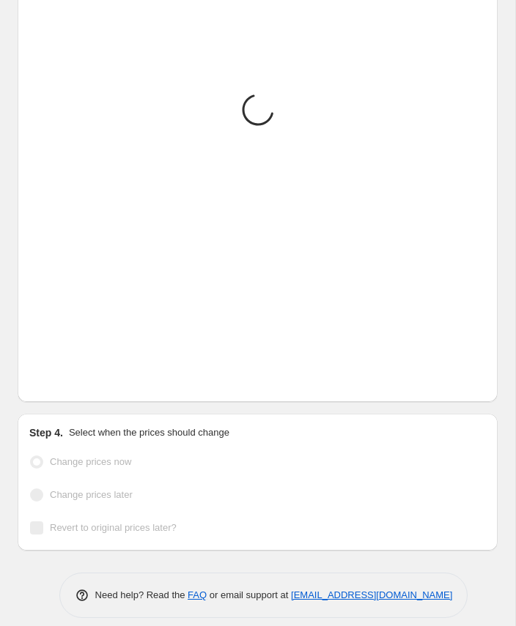
scroll to position [2145, 0]
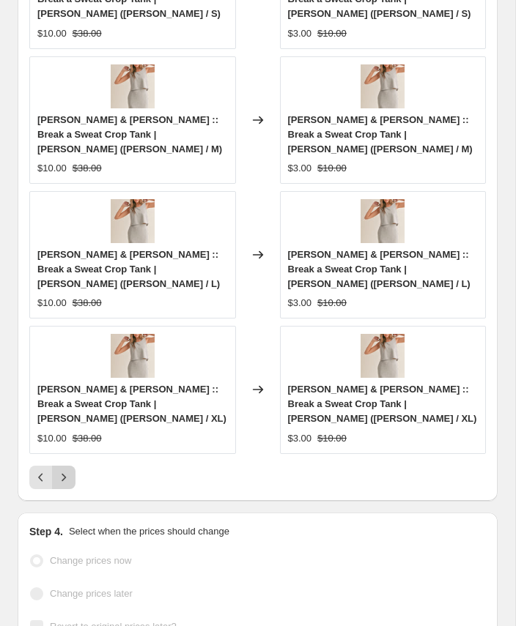
click at [65, 473] on icon "Next" at bounding box center [64, 477] width 4 height 8
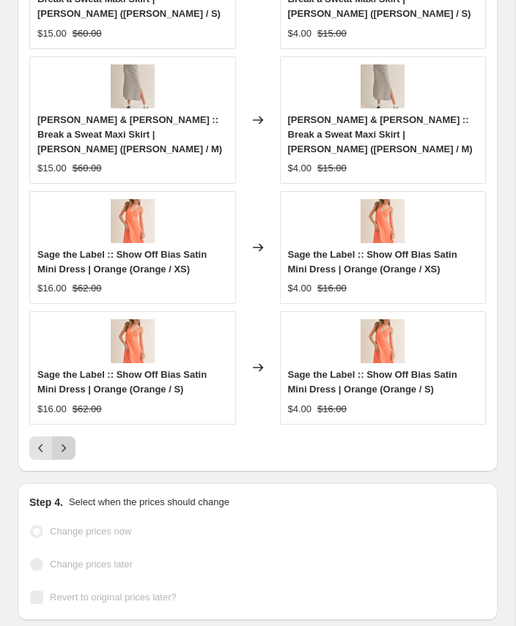
click at [65, 444] on icon "Next" at bounding box center [64, 448] width 4 height 8
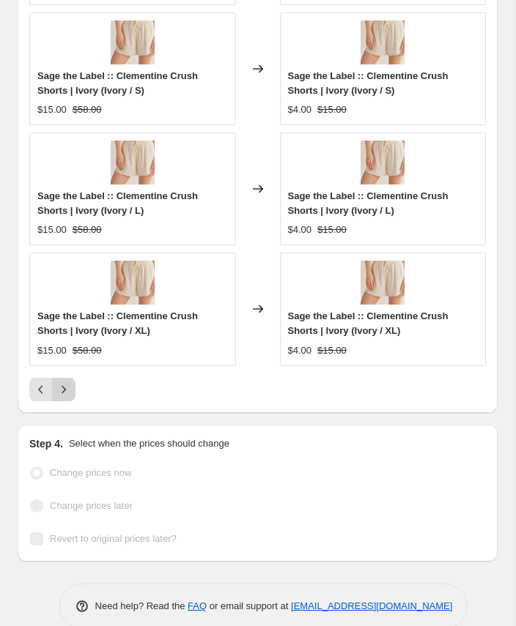
click at [65, 385] on icon "Next" at bounding box center [64, 389] width 4 height 8
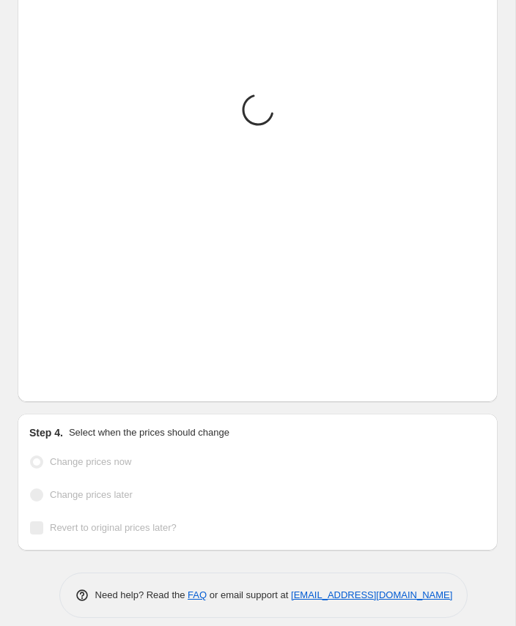
scroll to position [2159, 0]
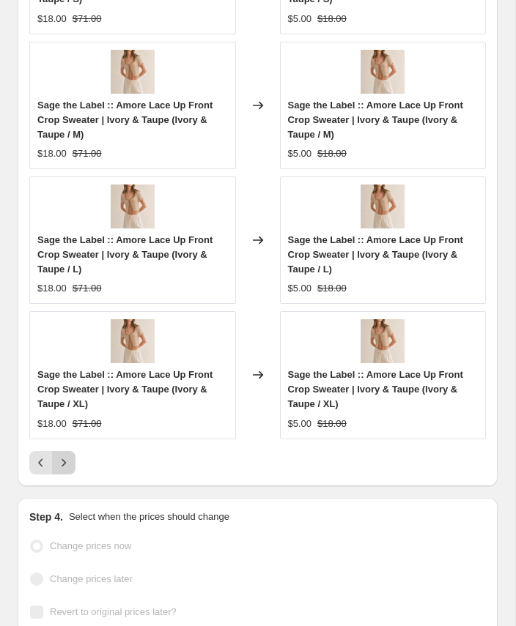
click at [62, 455] on icon "Next" at bounding box center [63, 462] width 15 height 15
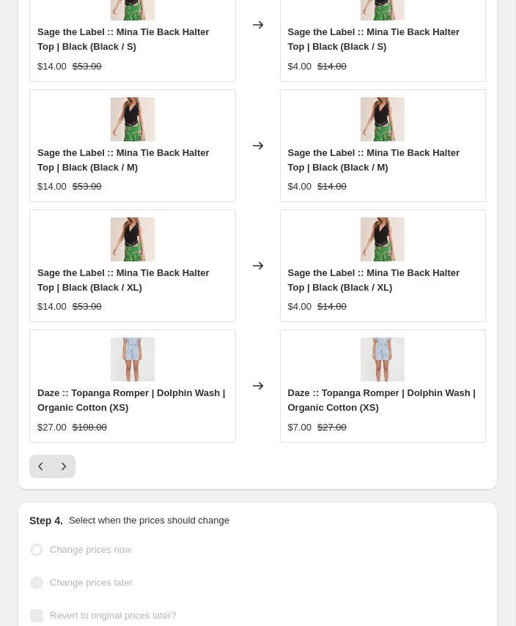
scroll to position [2145, 0]
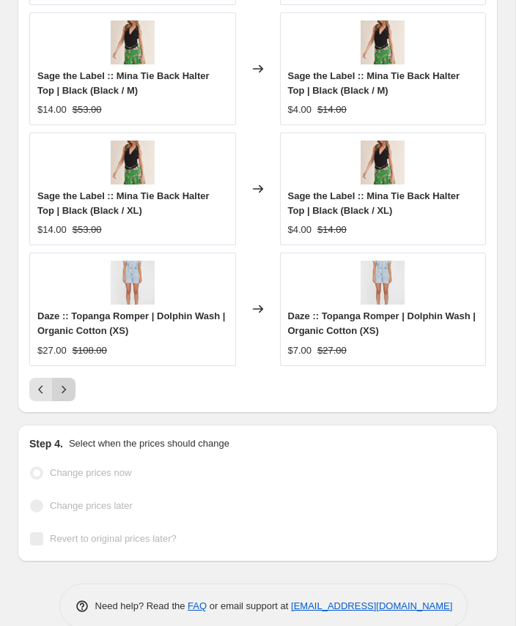
click at [62, 382] on icon "Next" at bounding box center [63, 389] width 15 height 15
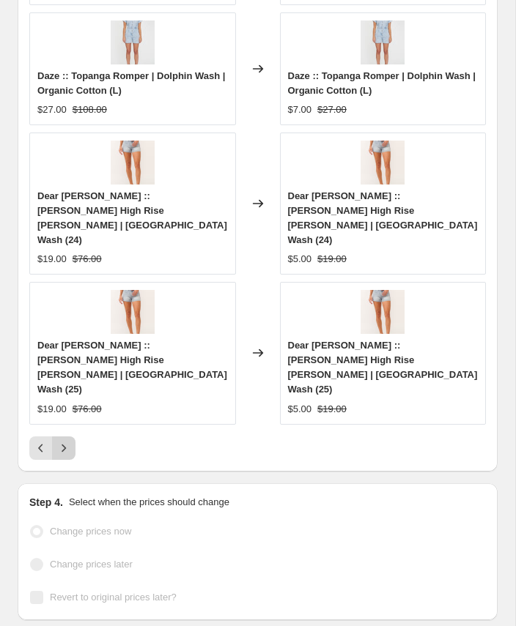
click at [62, 441] on icon "Next" at bounding box center [63, 448] width 15 height 15
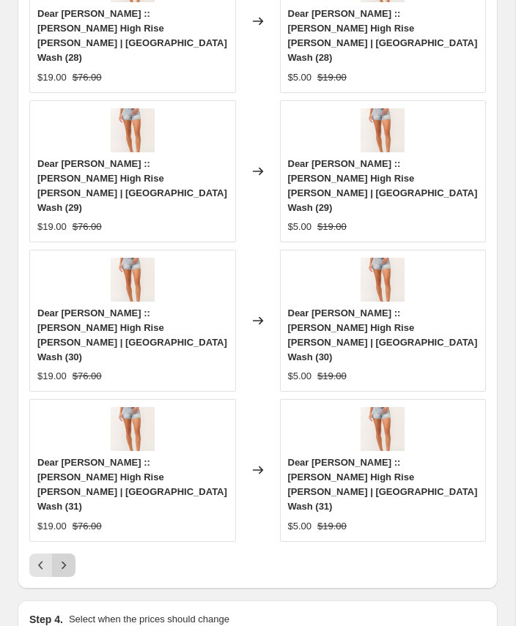
click at [62, 558] on icon "Next" at bounding box center [63, 565] width 15 height 15
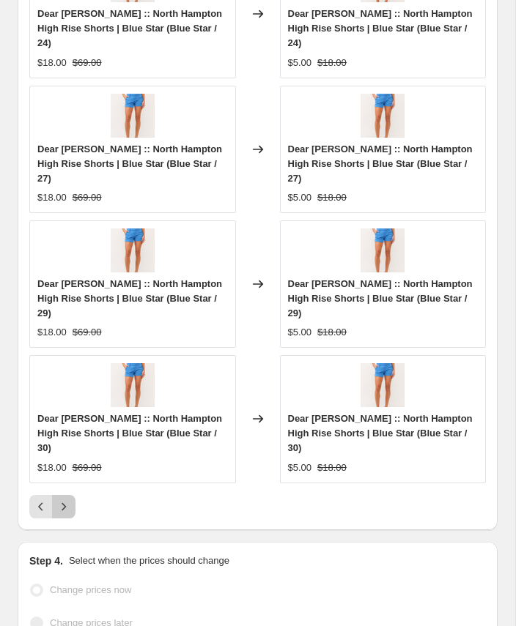
click at [62, 499] on icon "Next" at bounding box center [63, 506] width 15 height 15
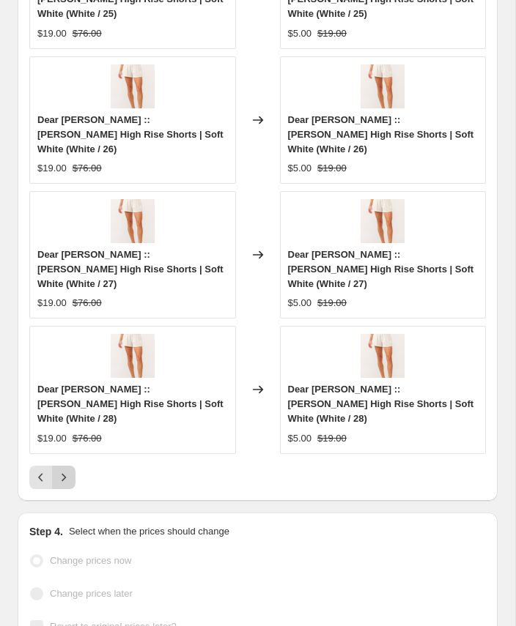
click at [62, 470] on icon "Next" at bounding box center [63, 477] width 15 height 15
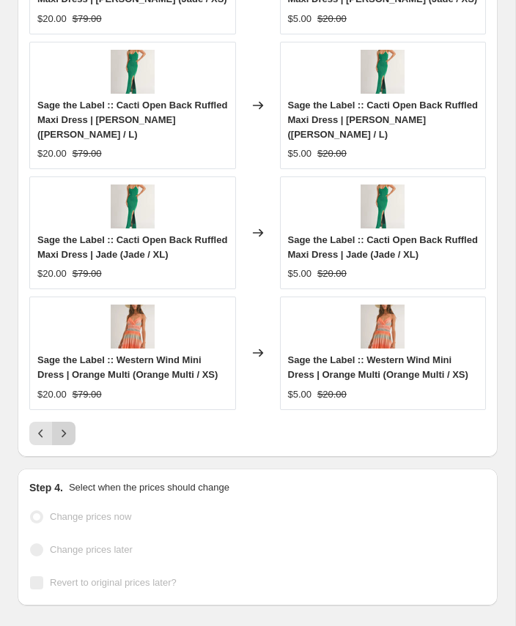
click at [62, 426] on icon "Next" at bounding box center [63, 433] width 15 height 15
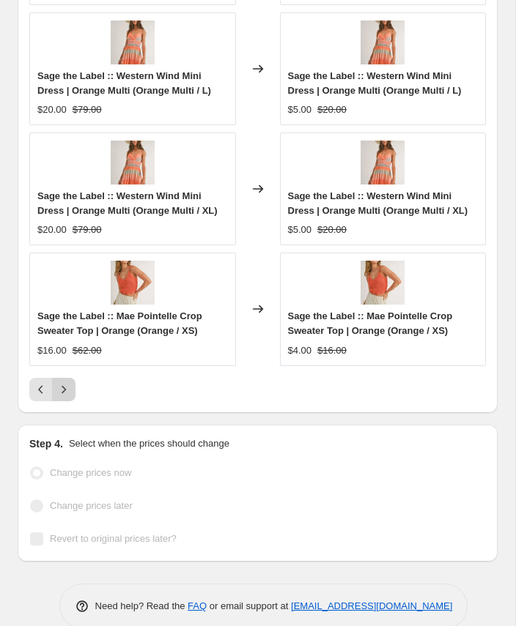
click at [62, 382] on icon "Next" at bounding box center [63, 389] width 15 height 15
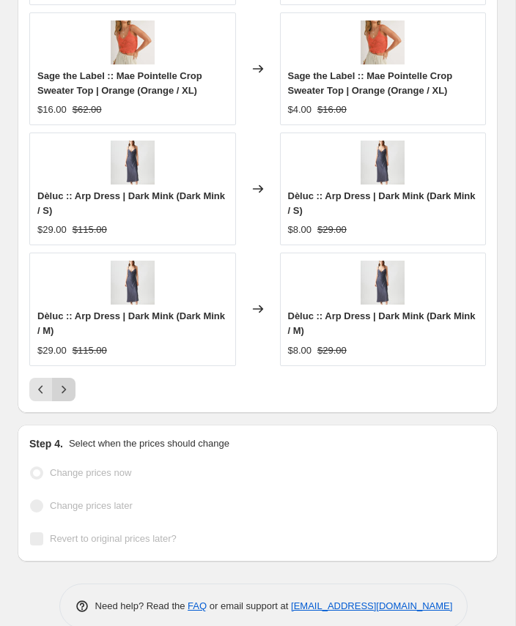
click at [62, 382] on icon "Next" at bounding box center [63, 389] width 15 height 15
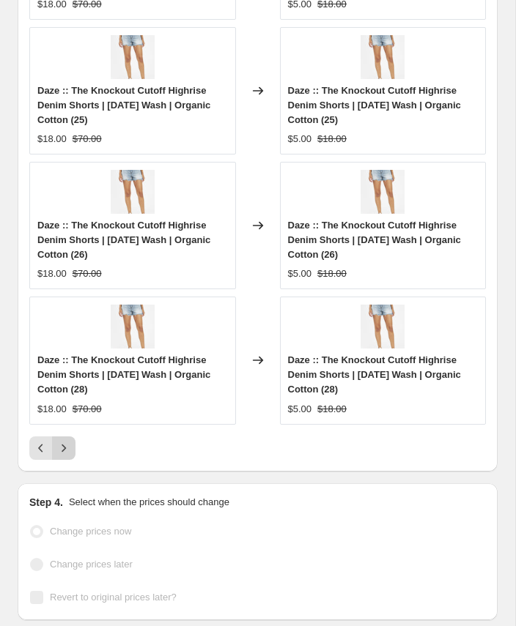
click at [64, 441] on icon "Next" at bounding box center [63, 448] width 15 height 15
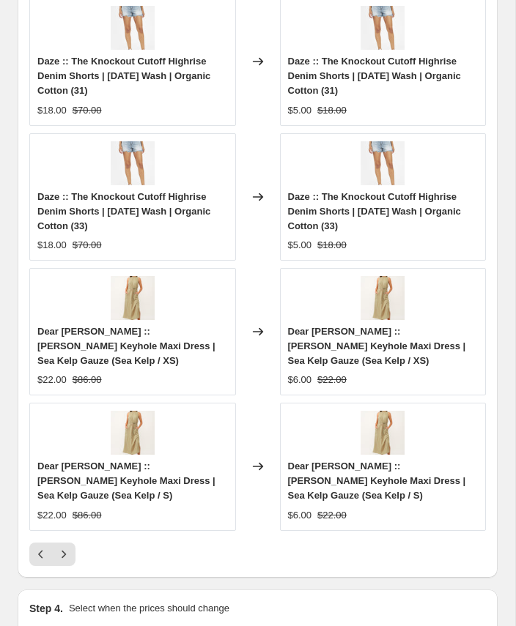
scroll to position [2159, 0]
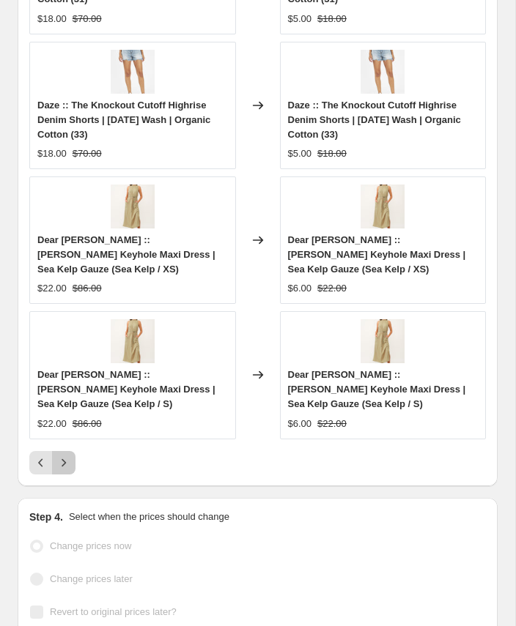
click at [70, 455] on icon "Next" at bounding box center [63, 462] width 15 height 15
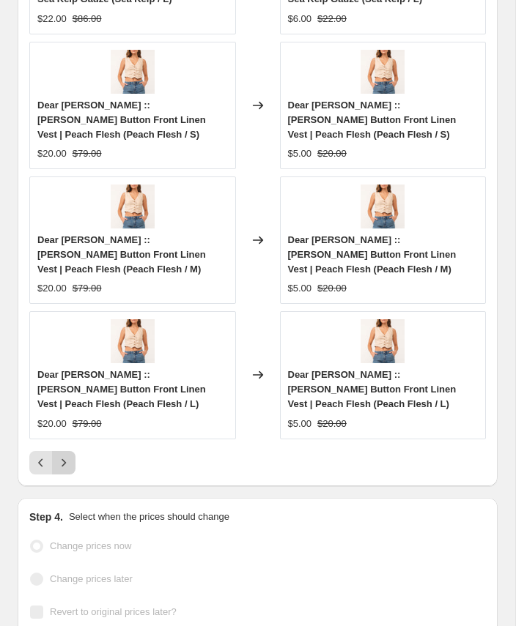
click at [70, 455] on icon "Next" at bounding box center [63, 462] width 15 height 15
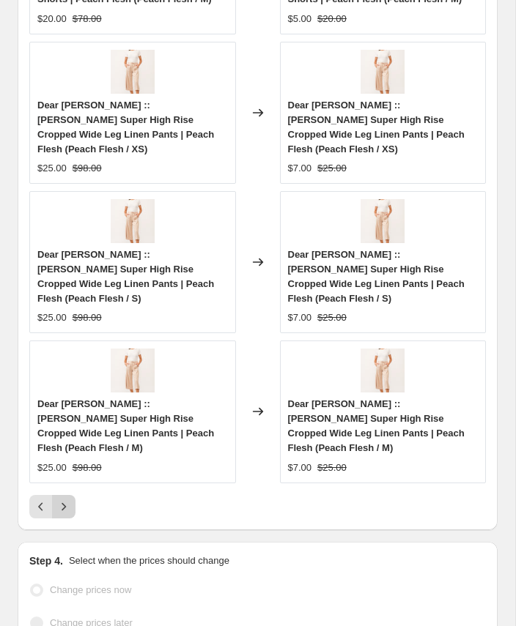
click at [65, 499] on icon "Next" at bounding box center [63, 506] width 15 height 15
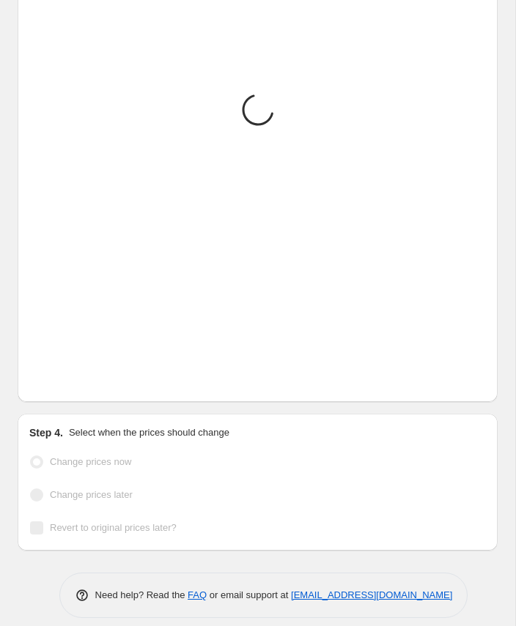
scroll to position [2174, 0]
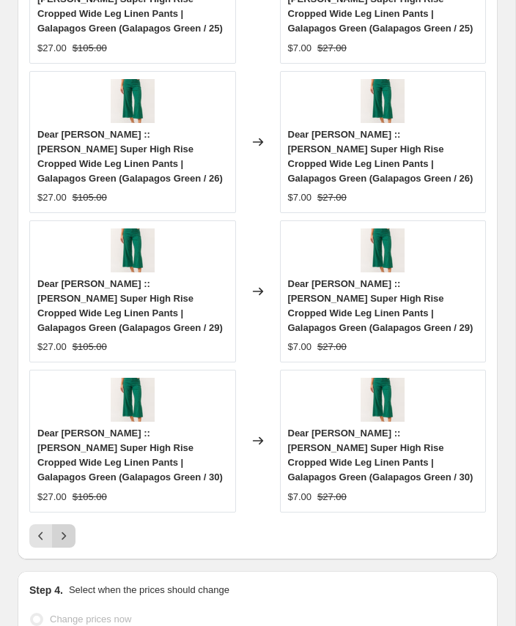
click at [72, 524] on button "Next" at bounding box center [63, 535] width 23 height 23
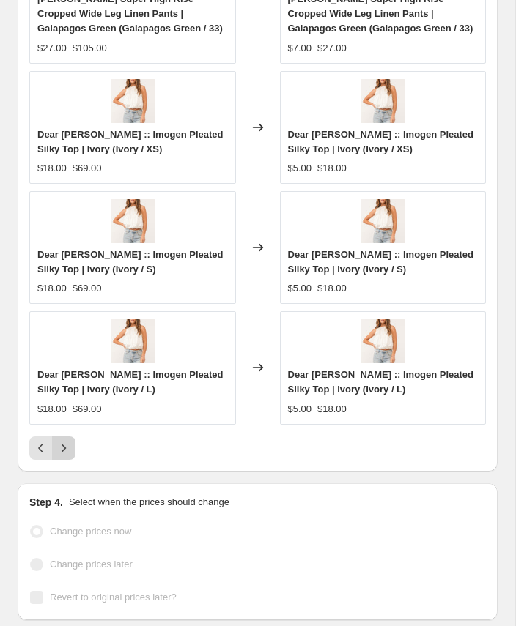
click at [68, 447] on button "Next" at bounding box center [63, 447] width 23 height 23
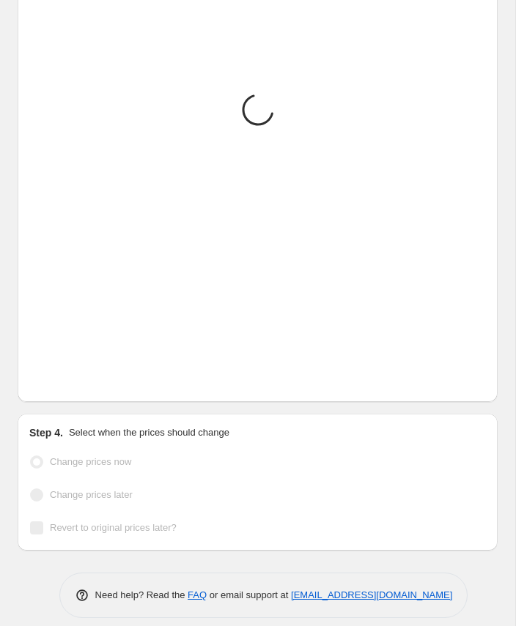
scroll to position [2145, 0]
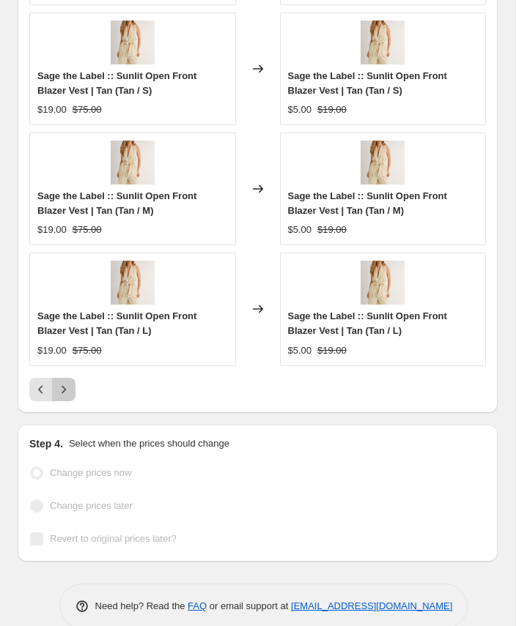
click at [63, 383] on icon "Next" at bounding box center [63, 389] width 15 height 15
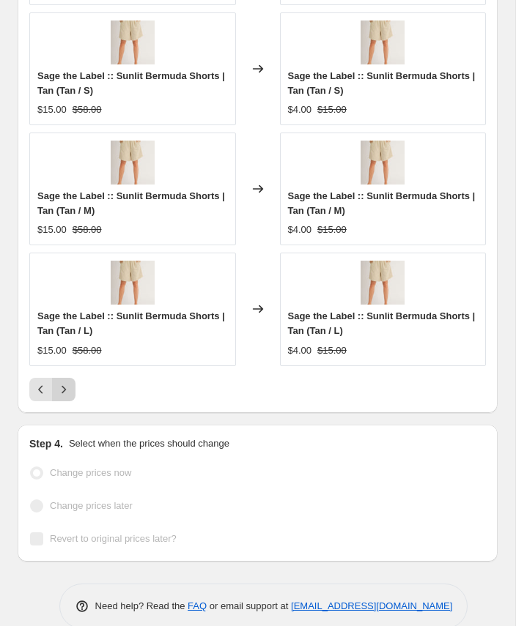
click at [63, 383] on icon "Next" at bounding box center [63, 389] width 15 height 15
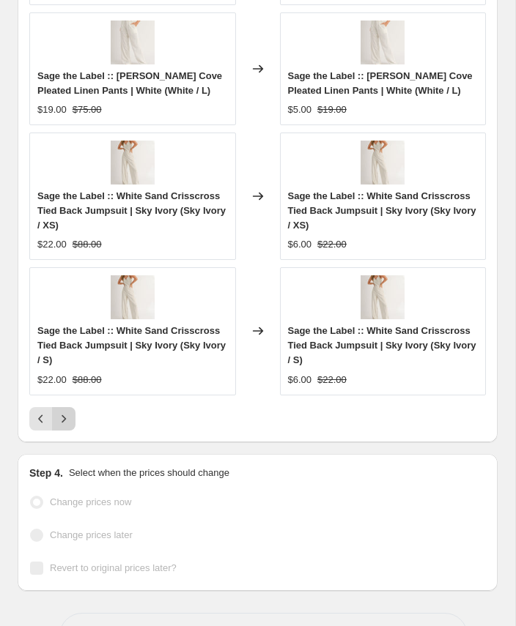
click at [60, 412] on icon "Next" at bounding box center [63, 419] width 15 height 15
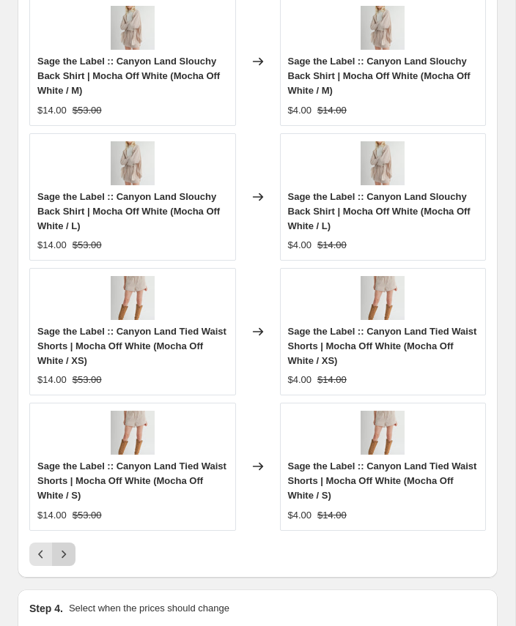
scroll to position [2159, 0]
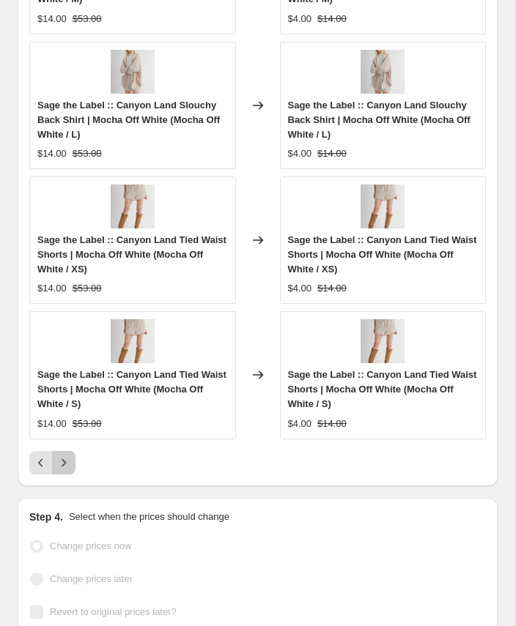
click at [64, 455] on icon "Next" at bounding box center [63, 462] width 15 height 15
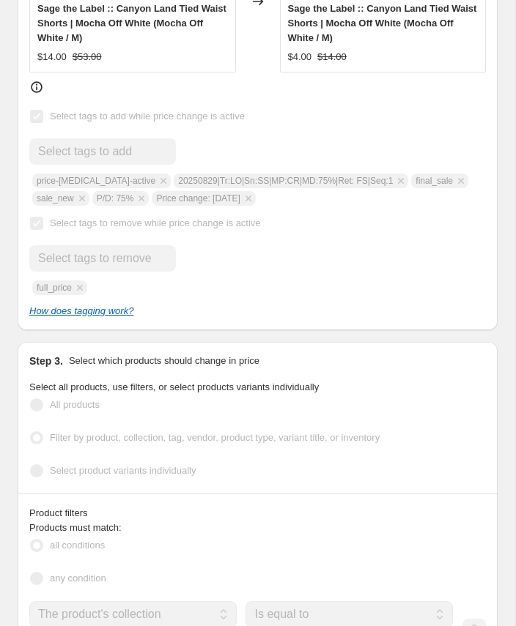
scroll to position [979, 0]
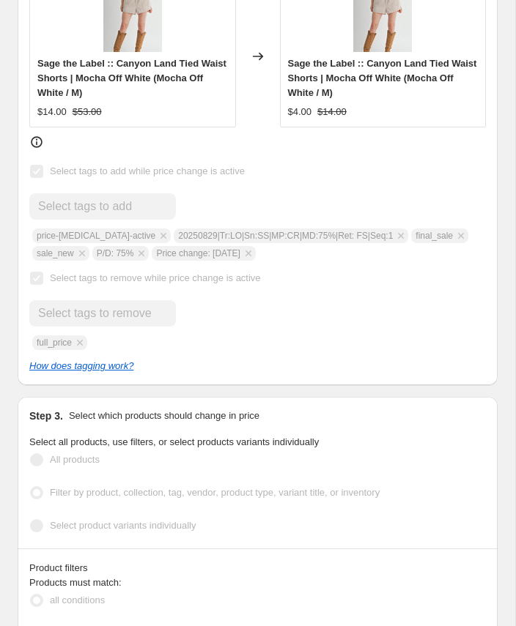
click at [239, 141] on div at bounding box center [257, 142] width 456 height 15
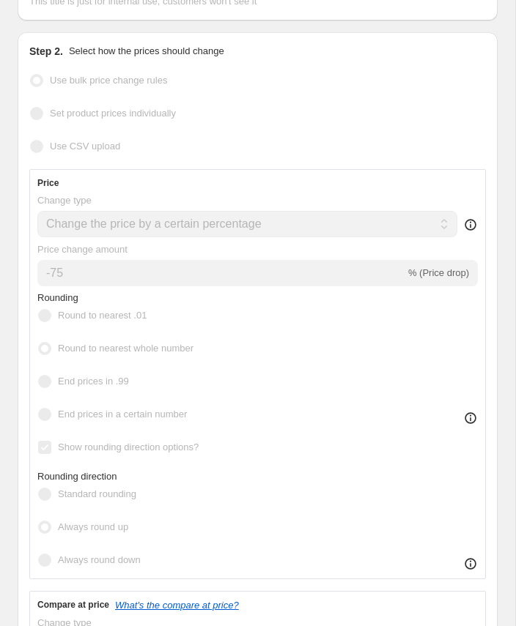
scroll to position [0, 0]
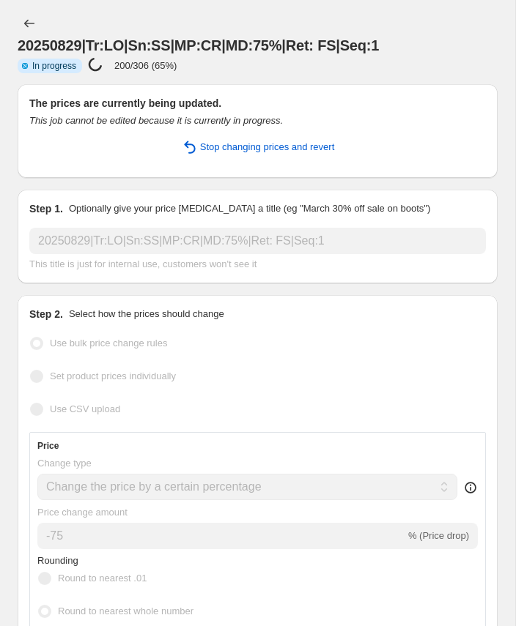
click at [234, 70] on div "20250829|Tr:LO|Sn:SS|MP:CR|MD:75%|Ret: FS|Seq:1 Info Partially complete In prog…" at bounding box center [258, 53] width 480 height 37
select select "percentage"
select select "collection"
select select "product_status"
select select "tag"
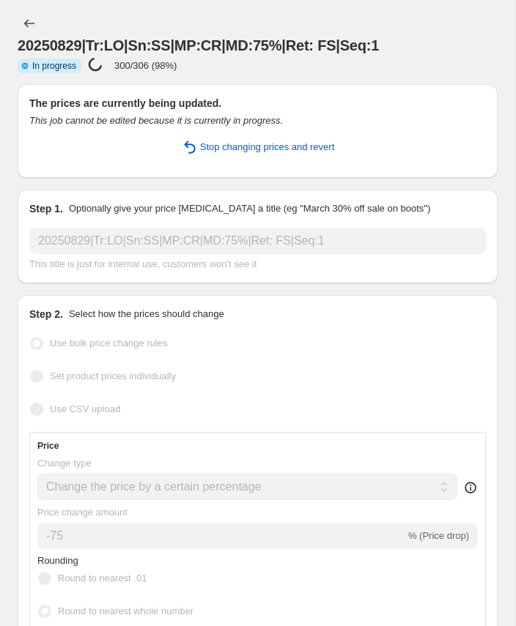
select select "not_equal"
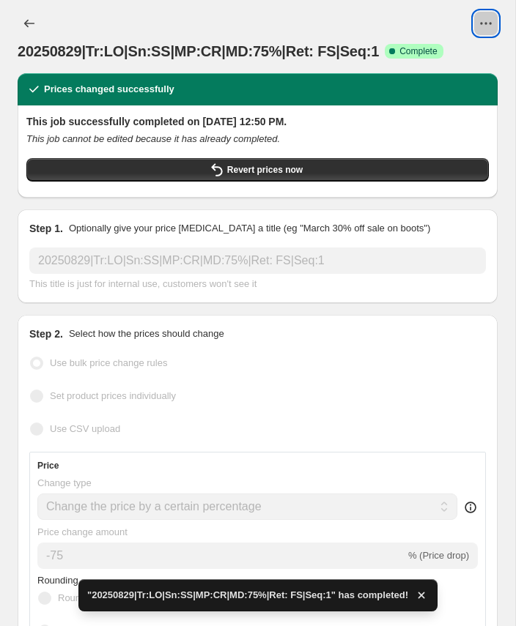
click at [491, 20] on icon "View actions for 20250829|Tr:LO|Sn:SS|MP:CR|MD:75%|Ret: FS|Seq:1" at bounding box center [485, 23] width 15 height 15
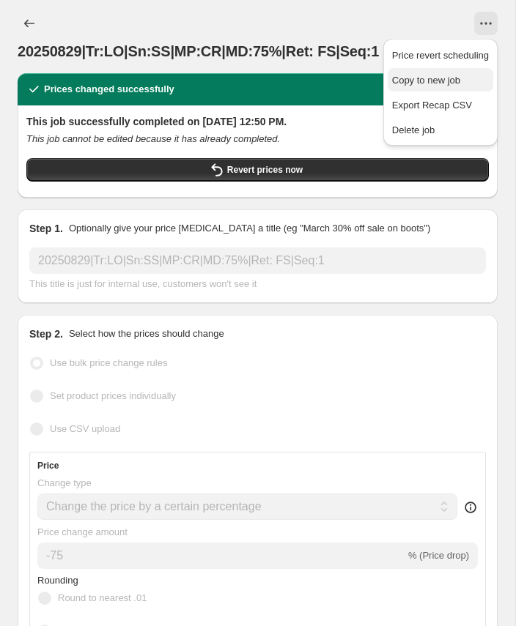
click at [416, 80] on span "Copy to new job" at bounding box center [426, 80] width 68 height 11
select select "percentage"
select select "collection"
select select "product_status"
select select "tag"
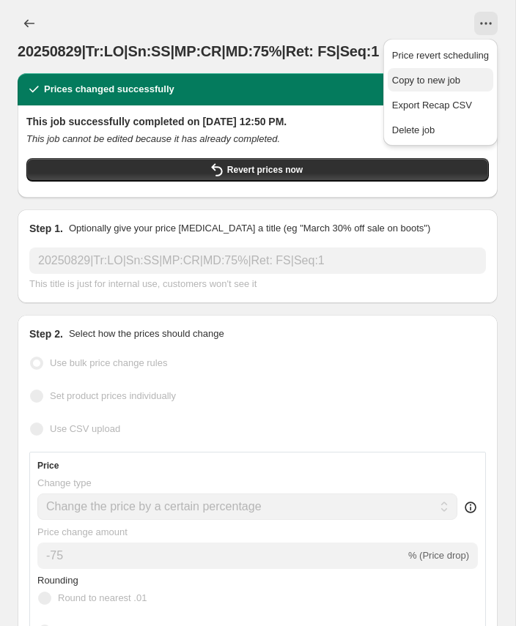
select select "not_equal"
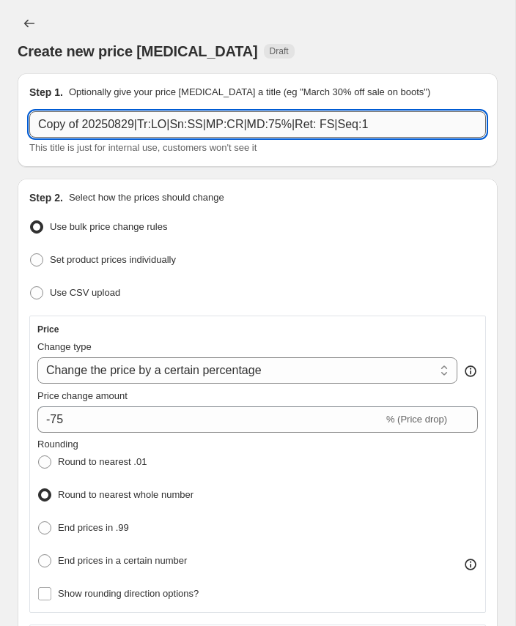
click at [55, 124] on input "Copy of 20250829|Tr:LO|Sn:SS|MP:CR|MD:75%|Ret: FS|Seq:1" at bounding box center [257, 124] width 456 height 26
paste input "20250829|Tr:LO|Sn:YR|MP:CR|MD:80"
type input "20250829|Tr:LO|Sn:YR|MP:CR|MD:80%|Ret: FS|Seq:1"
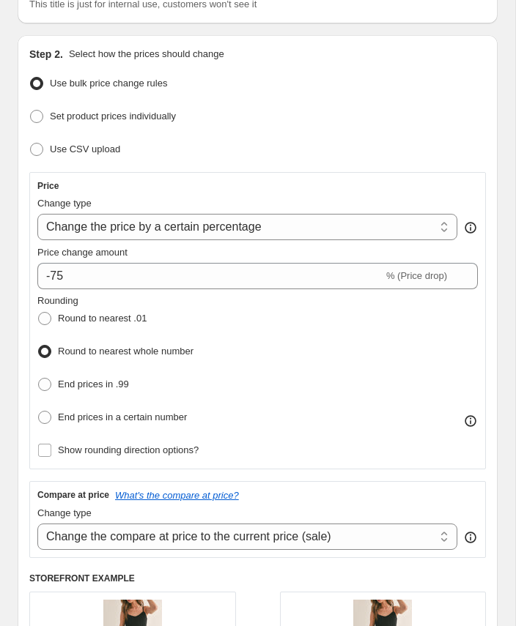
scroll to position [151, 0]
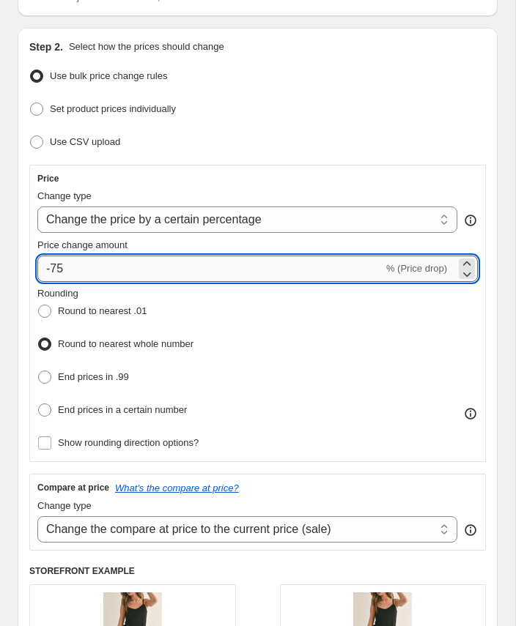
click at [56, 265] on input "-75" at bounding box center [210, 269] width 346 height 26
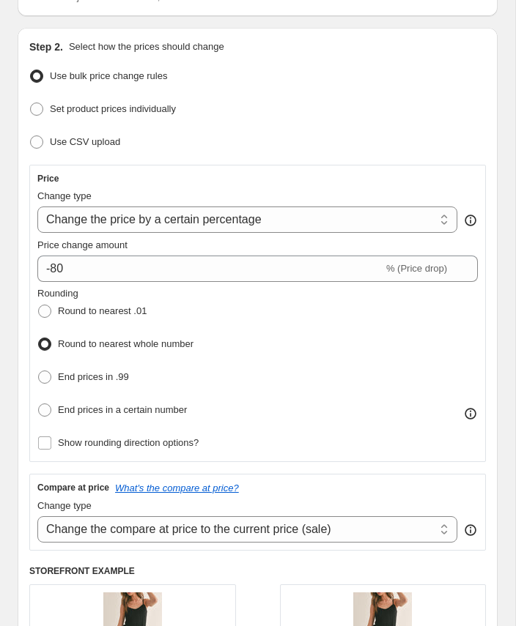
click at [20, 314] on div "Step 2. Select how the prices should change Use bulk price change rules Set pro…" at bounding box center [258, 499] width 480 height 942
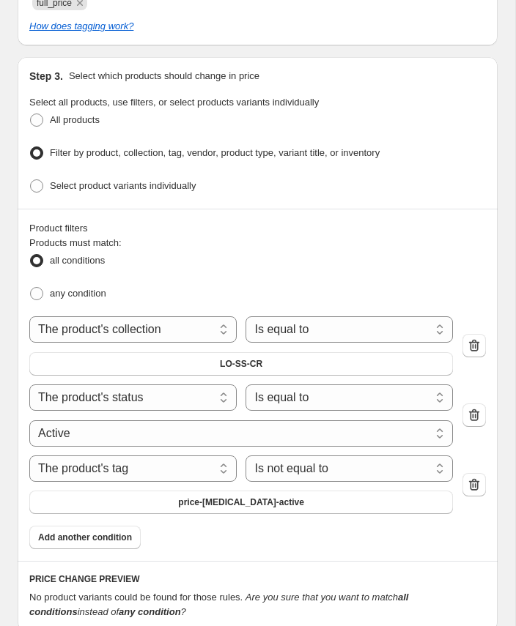
scroll to position [1092, 0]
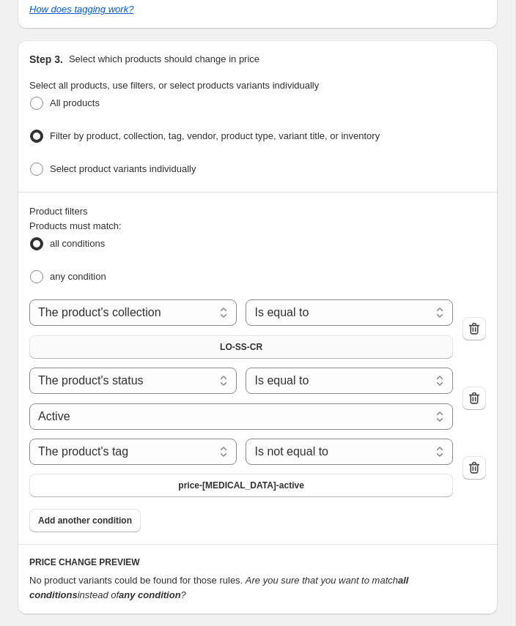
click at [235, 341] on span "LO-SS-CR" at bounding box center [241, 347] width 42 height 12
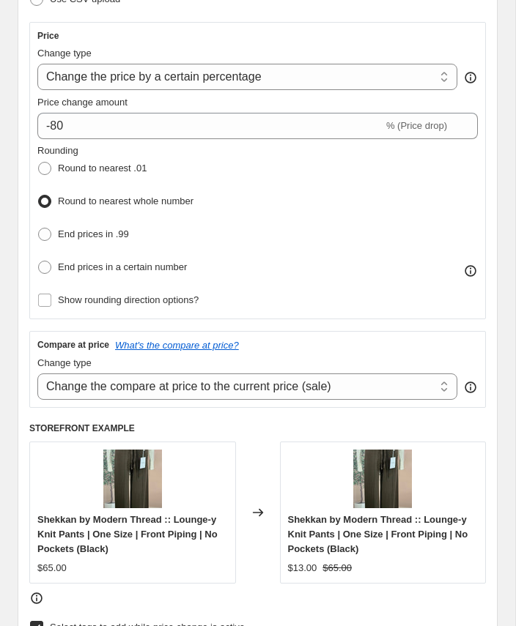
scroll to position [287, 0]
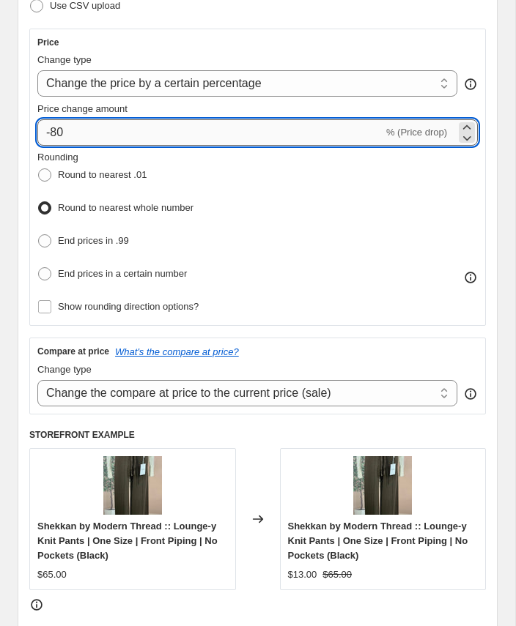
click at [57, 133] on input "-80" at bounding box center [210, 132] width 346 height 26
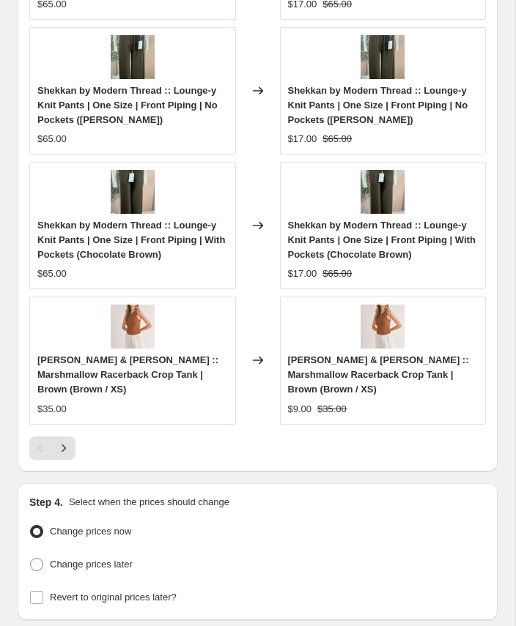
scroll to position [2037, 0]
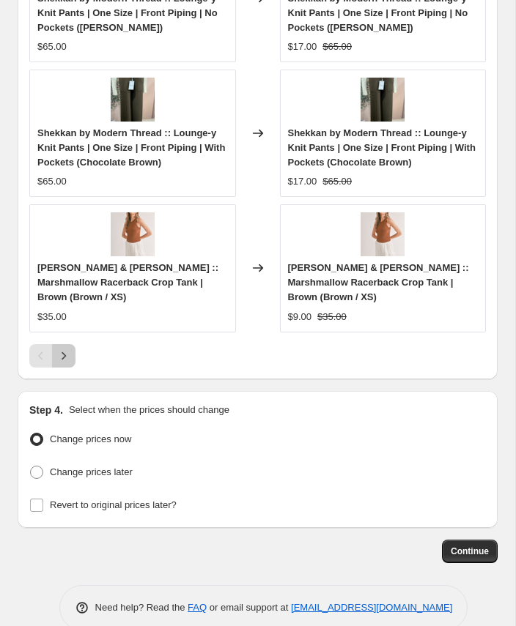
click at [66, 349] on icon "Next" at bounding box center [63, 356] width 15 height 15
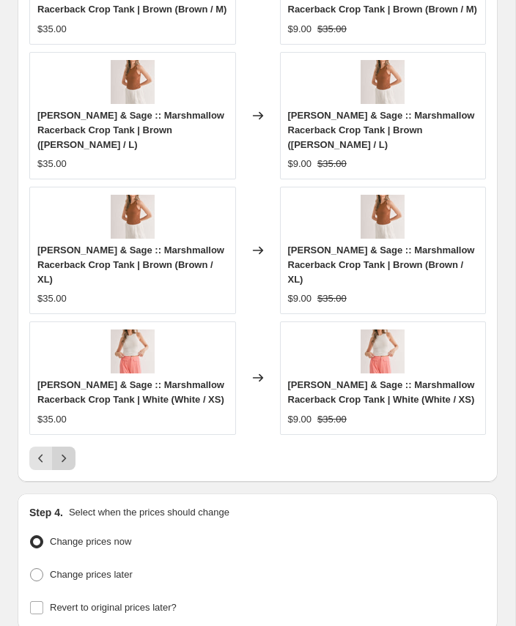
scroll to position [1964, 0]
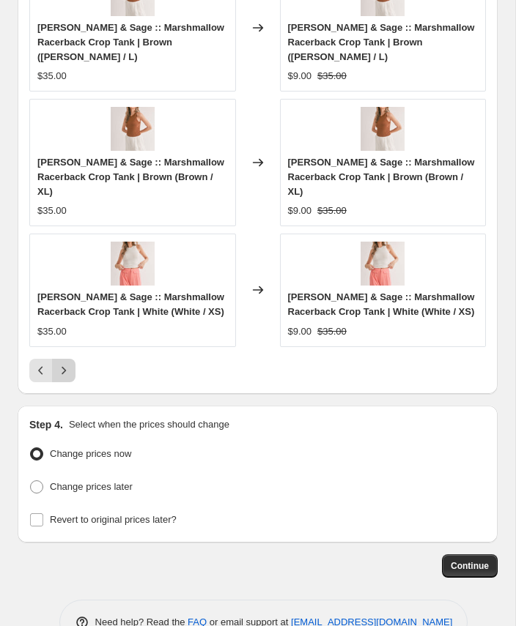
click at [66, 363] on icon "Next" at bounding box center [63, 370] width 15 height 15
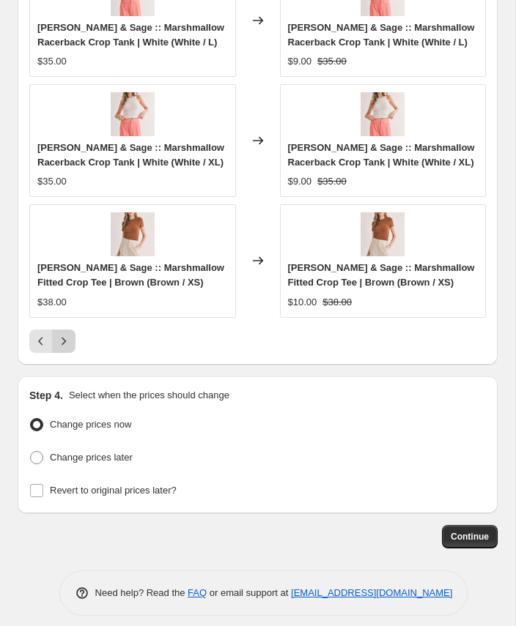
click at [66, 334] on icon "Next" at bounding box center [63, 341] width 15 height 15
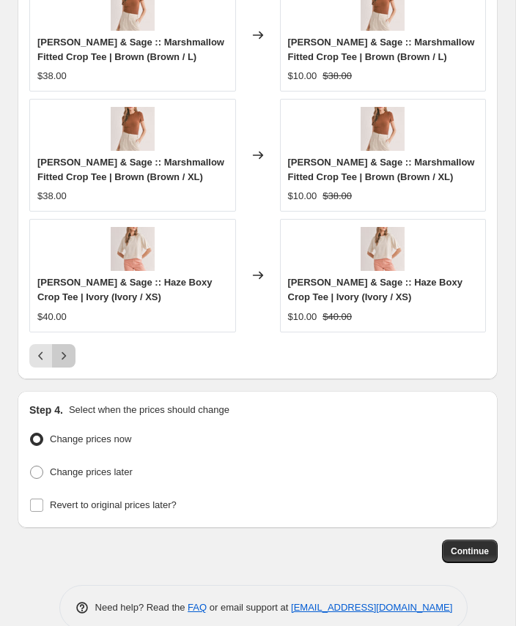
click at [66, 349] on icon "Next" at bounding box center [63, 356] width 15 height 15
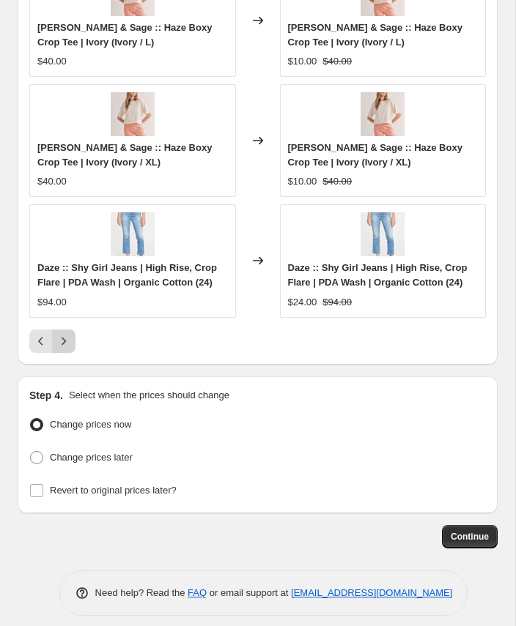
click at [66, 334] on icon "Next" at bounding box center [63, 341] width 15 height 15
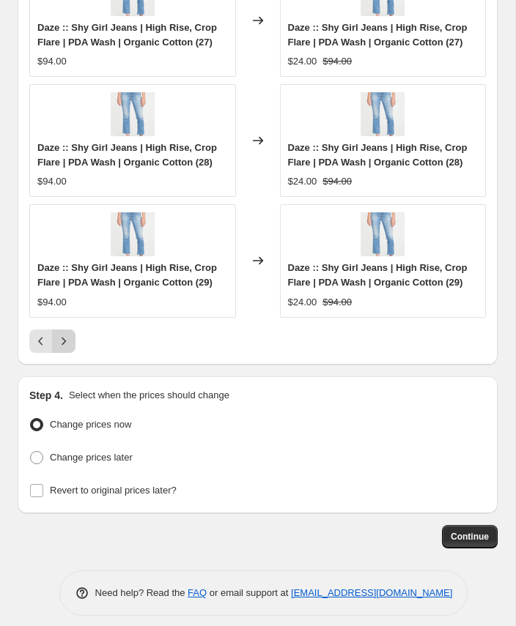
click at [66, 334] on icon "Next" at bounding box center [63, 341] width 15 height 15
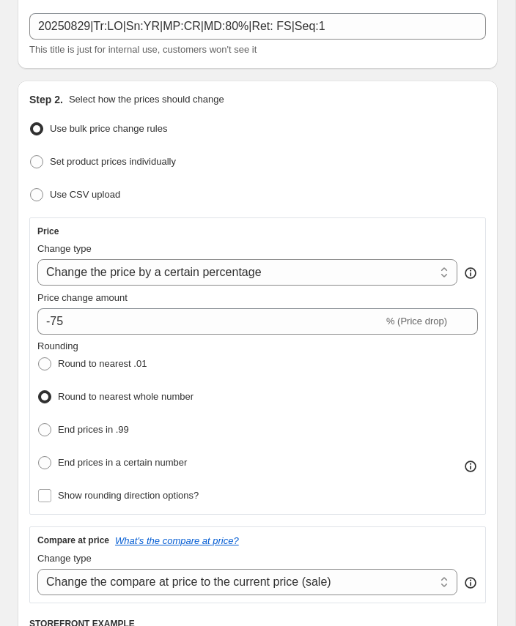
scroll to position [42, 0]
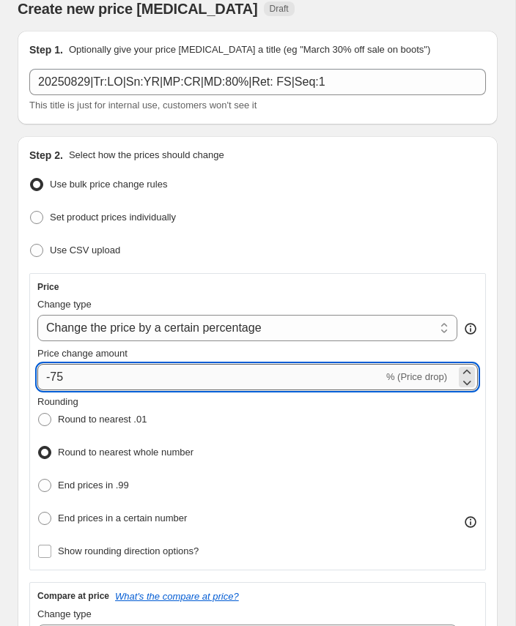
click at [76, 379] on input "-75" at bounding box center [210, 377] width 346 height 26
type input "-70"
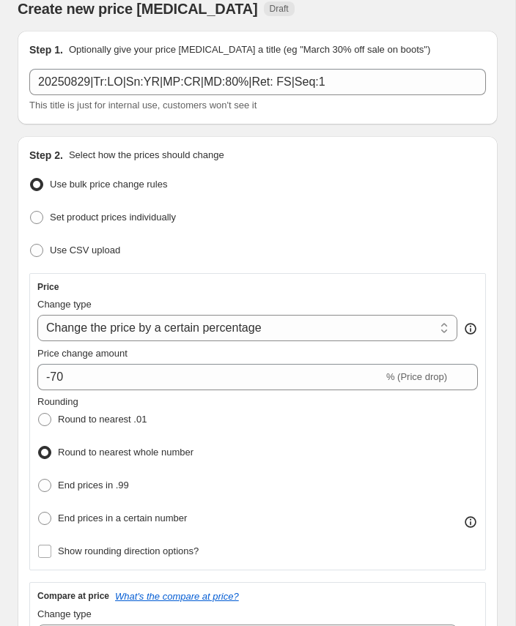
click at [261, 452] on div "Rounding Round to nearest .01 Round to nearest whole number End prices in .99 E…" at bounding box center [257, 462] width 440 height 135
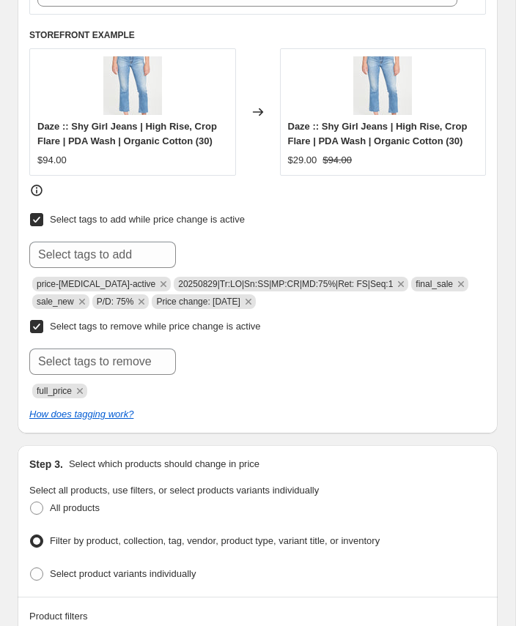
scroll to position [688, 0]
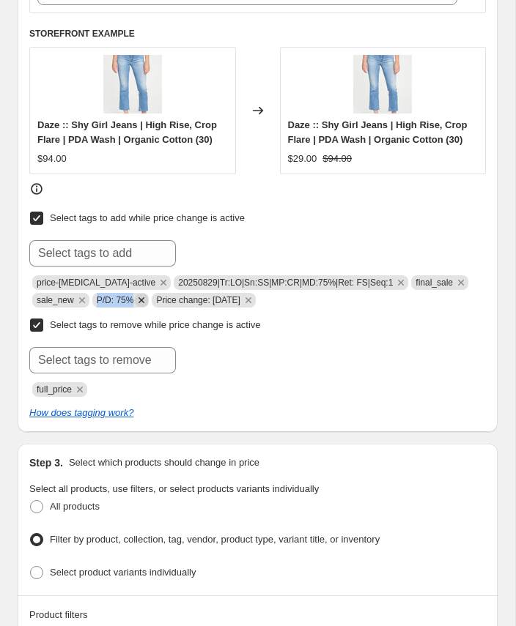
copy span "P/D: 75%"
drag, startPoint x: 100, startPoint y: 292, endPoint x: 138, endPoint y: 296, distance: 39.0
click at [138, 296] on span "P/D: 75%" at bounding box center [120, 300] width 57 height 15
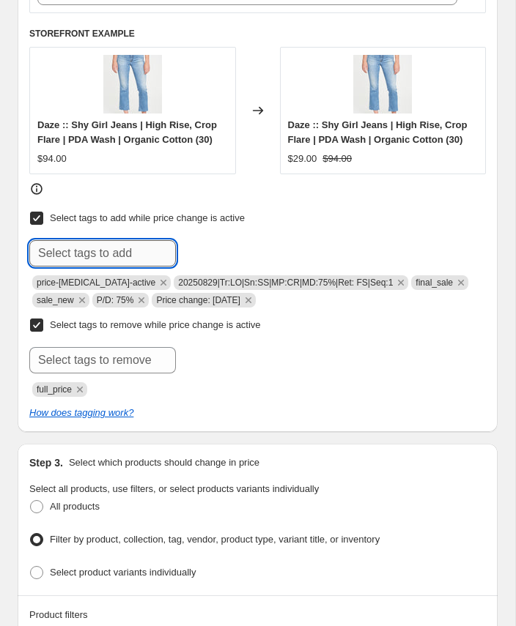
click at [92, 245] on input "text" at bounding box center [102, 253] width 146 height 26
paste input "P/D: 75%"
click at [76, 247] on input "P/D: 75%" at bounding box center [102, 253] width 146 height 26
type input "P/D: 70%"
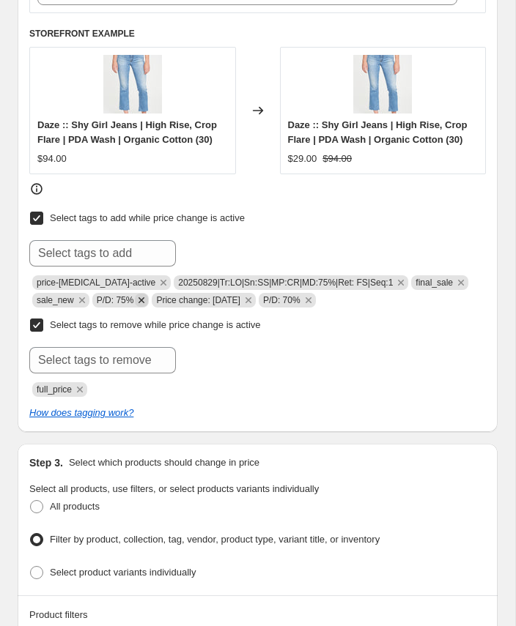
click at [145, 295] on icon "Remove P/D: 75%" at bounding box center [141, 300] width 13 height 13
click at [398, 280] on icon "Remove 20250829|Tr:LO|Sn:SS|MP:CR|MD:75%|Ret: FS|Seq:1" at bounding box center [401, 283] width 6 height 6
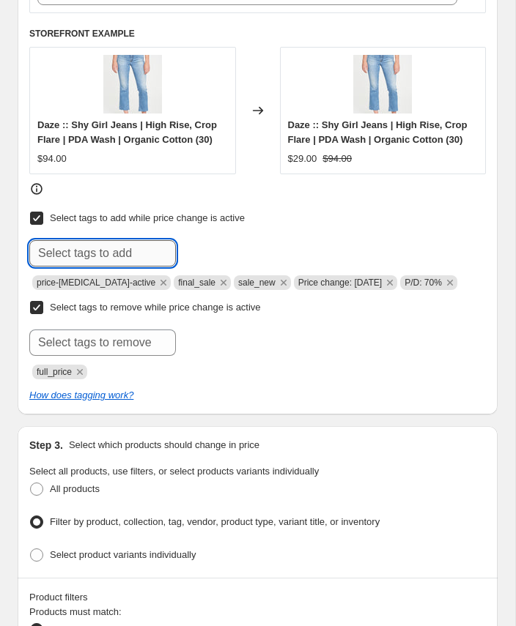
click at [132, 248] on input "text" at bounding box center [102, 253] width 146 height 26
paste input "20250829|Tr:LO|Sn:YR|MP:CR|MD:70%|Ret: FS|Seq:1"
type input "20250829|Tr:LO|Sn:YR|MP:CR|MD:70%|Ret: FS|Seq:1"
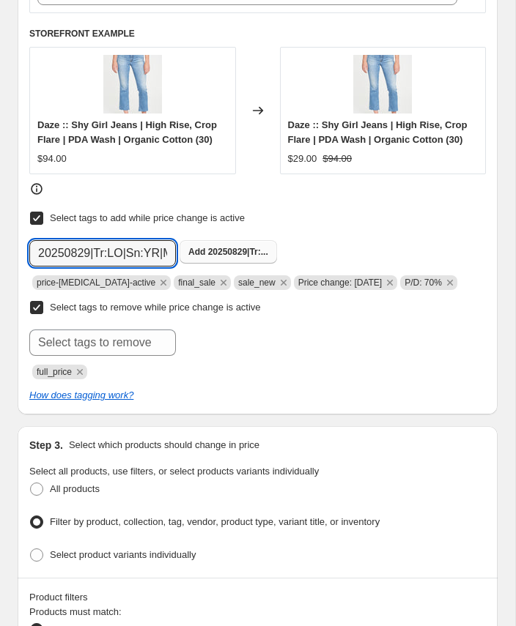
click at [228, 248] on span "20250829|Tr:..." at bounding box center [238, 252] width 60 height 10
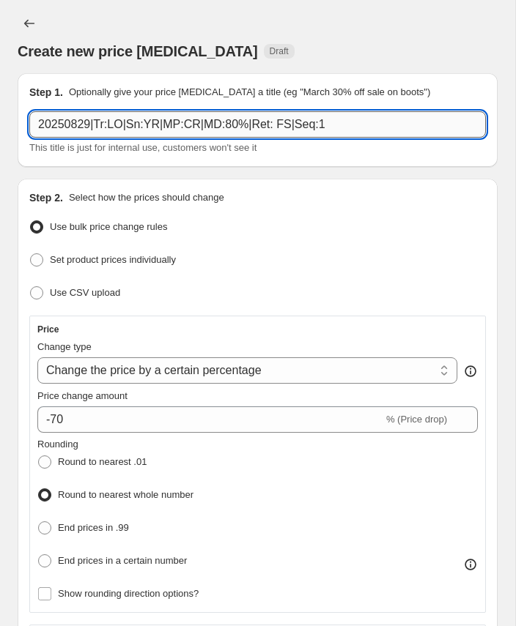
click at [168, 128] on input "20250829|Tr:LO|Sn:YR|MP:CR|MD:80%|Ret: FS|Seq:1" at bounding box center [257, 124] width 456 height 26
paste input "7"
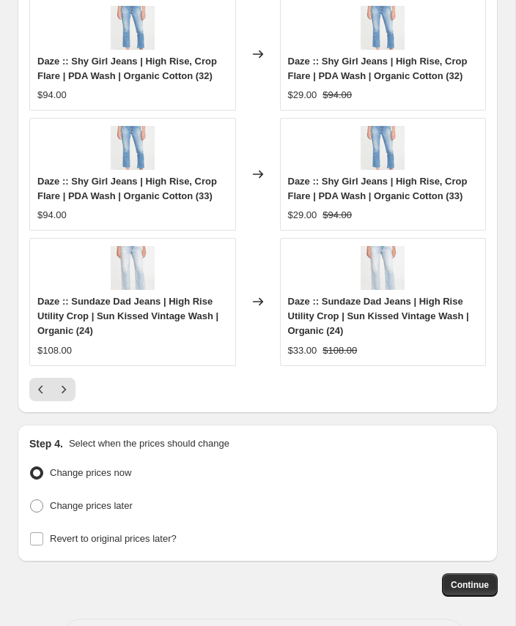
scroll to position [1979, 0]
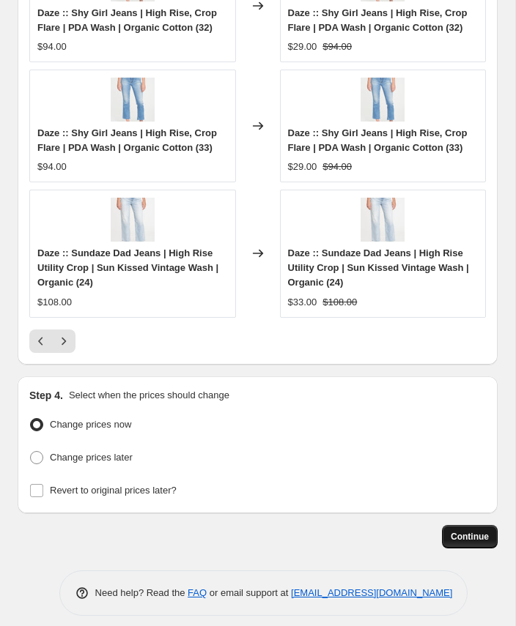
type input "20250829|Tr:LO|Sn:YR|MP:CR|MD:70%|Ret: FS|Seq:1"
click at [479, 531] on span "Continue" at bounding box center [469, 537] width 38 height 12
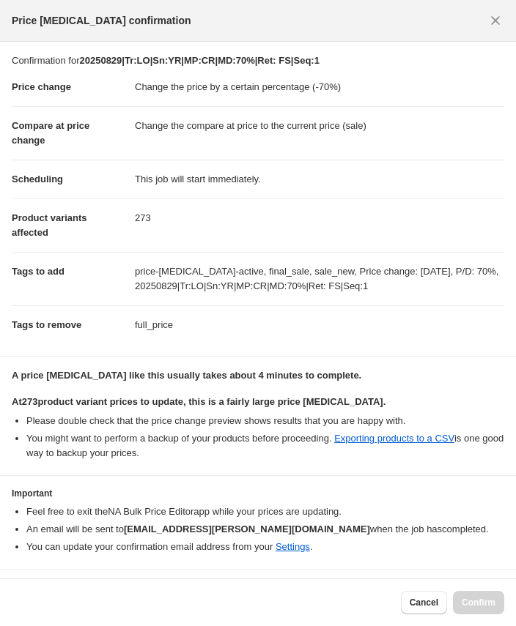
scroll to position [35, 0]
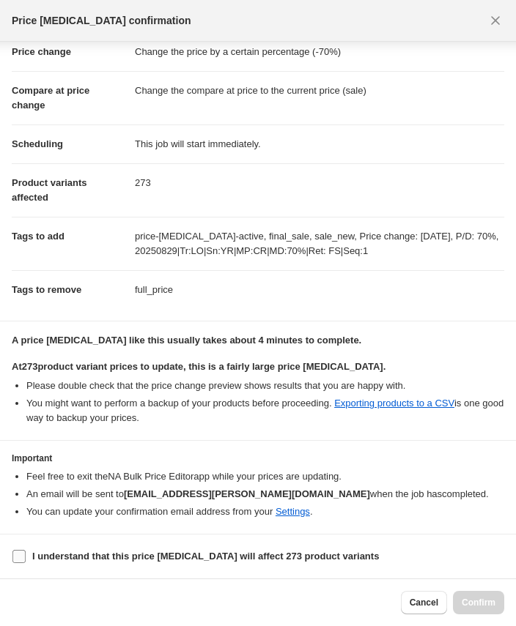
click at [344, 557] on b "I understand that this price [MEDICAL_DATA] will affect 273 product variants" at bounding box center [205, 556] width 346 height 11
click at [26, 557] on input "I understand that this price [MEDICAL_DATA] will affect 273 product variants" at bounding box center [18, 556] width 13 height 13
checkbox input "true"
click at [486, 606] on span "Confirm" at bounding box center [478, 603] width 34 height 12
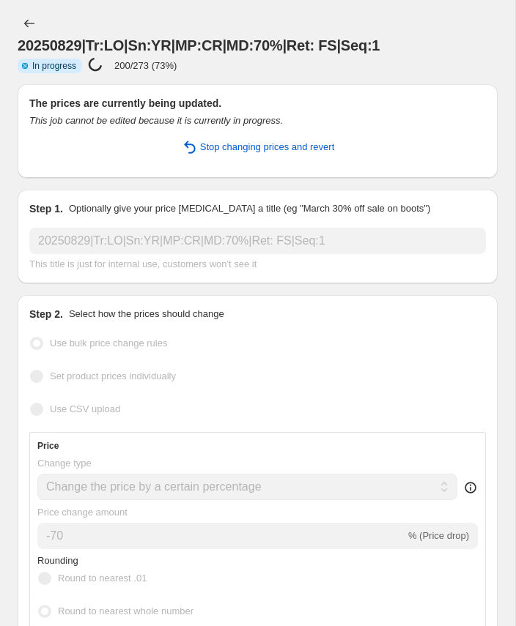
select select "percentage"
select select "collection"
select select "product_status"
select select "tag"
select select "not_equal"
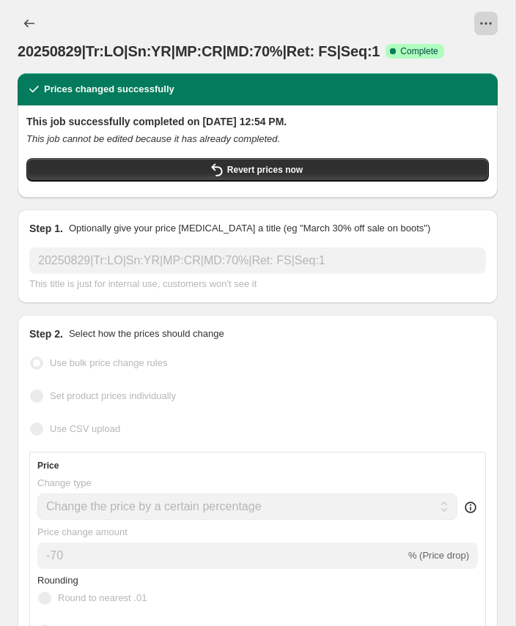
click at [493, 20] on button "View actions for 20250829|Tr:LO|Sn:YR|MP:CR|MD:70%|Ret: FS|Seq:1" at bounding box center [485, 23] width 23 height 23
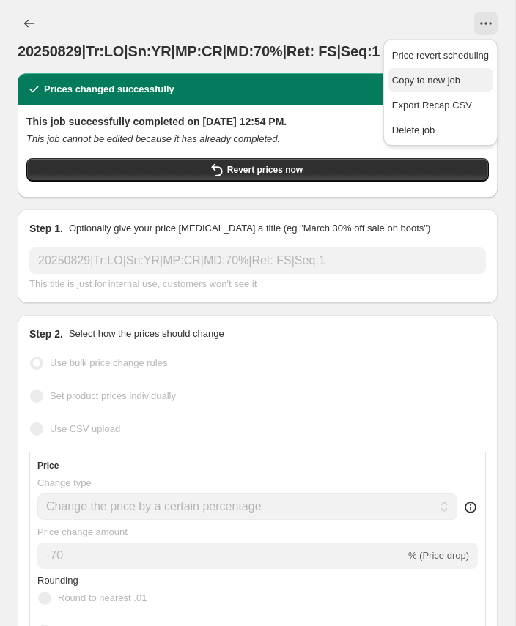
click at [422, 75] on span "Copy to new job" at bounding box center [426, 80] width 68 height 11
select select "percentage"
select select "collection"
select select "product_status"
select select "tag"
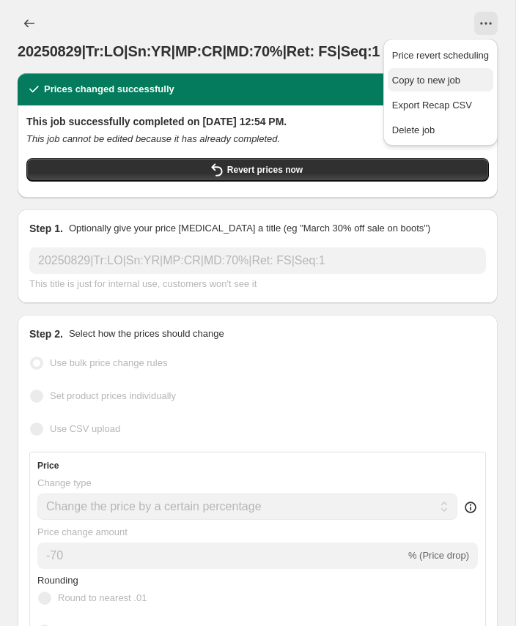
select select "not_equal"
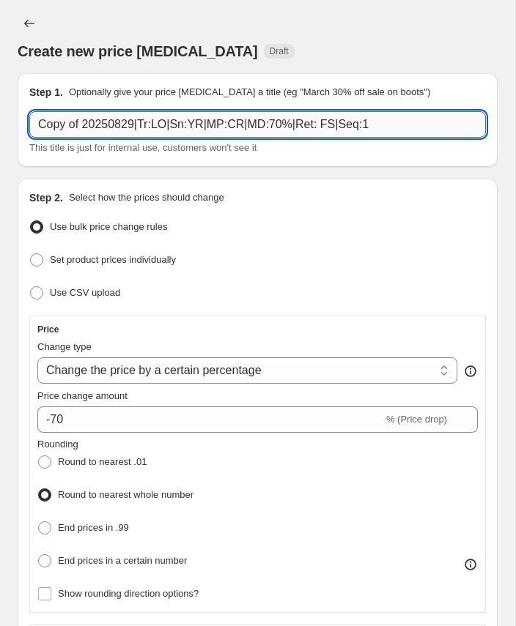
click at [63, 125] on input "Copy of 20250829|Tr:LO|Sn:YR|MP:CR|MD:70%|Ret: FS|Seq:1" at bounding box center [257, 124] width 456 height 26
paste input "20250829|Tr:LO|Sn:FW|MP:CR|MD:65"
type input "20250829|Tr:LO|Sn:FW|MP:CR|MD:65%|Ret: FS|Seq:1"
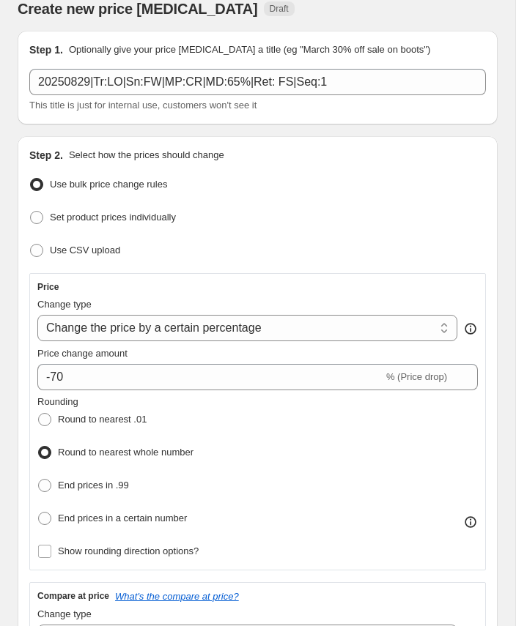
scroll to position [42, 0]
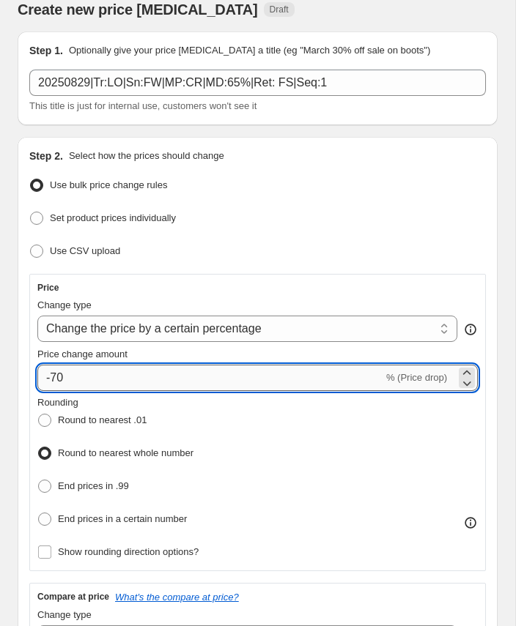
click at [63, 376] on input "-70" at bounding box center [210, 378] width 346 height 26
click at [54, 377] on input "-70" at bounding box center [210, 378] width 346 height 26
type input "-65"
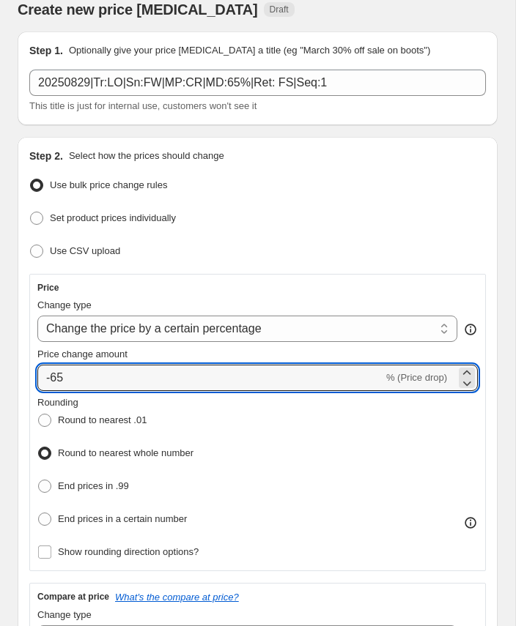
click at [250, 411] on div "Rounding Round to nearest .01 Round to nearest whole number End prices in .99 E…" at bounding box center [257, 462] width 440 height 135
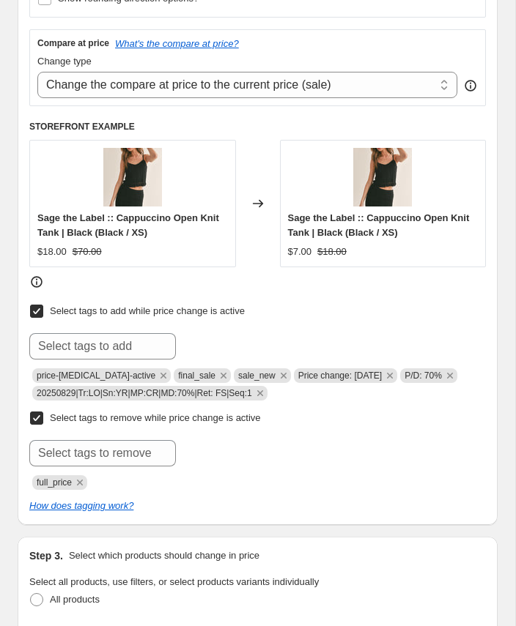
scroll to position [601, 0]
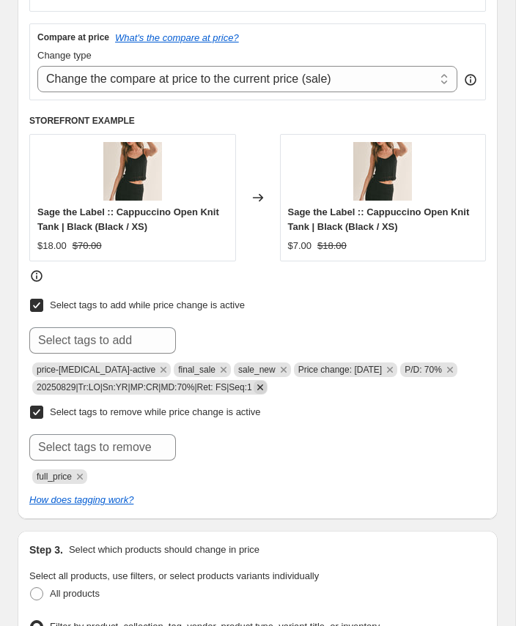
click at [267, 381] on icon "Remove 20250829|Tr:LO|Sn:YR|MP:CR|MD:70%|Ret: FS|Seq:1" at bounding box center [259, 387] width 13 height 13
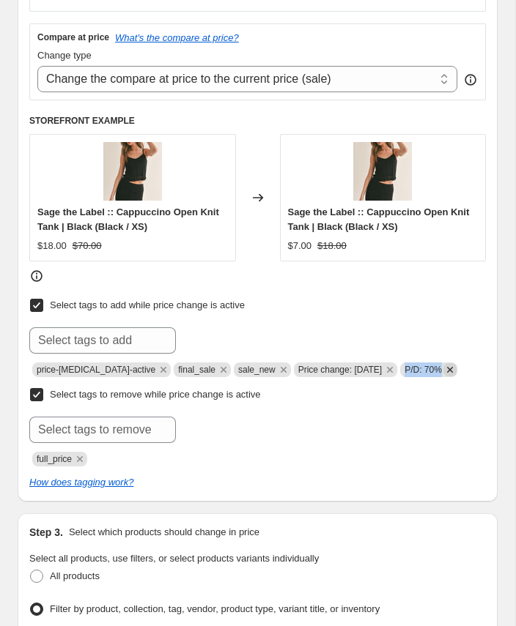
copy span "P/D: 70%"
drag, startPoint x: 405, startPoint y: 365, endPoint x: 453, endPoint y: 362, distance: 48.4
click at [453, 362] on span "P/D: 70%" at bounding box center [428, 369] width 57 height 15
paste input "P/D: 70%"
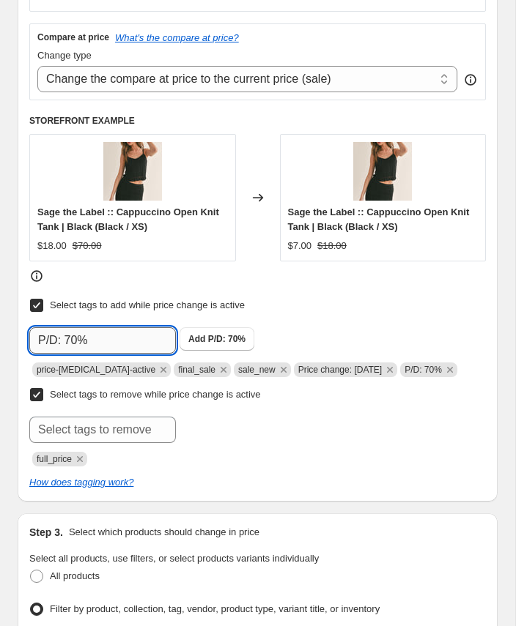
click at [117, 333] on input "P/D: 70%" at bounding box center [102, 340] width 146 height 26
click at [79, 338] on input "P/D: 70%" at bounding box center [102, 340] width 146 height 26
type input "P/D: 65%"
click at [211, 333] on span "Add P/D: 65%" at bounding box center [216, 339] width 57 height 12
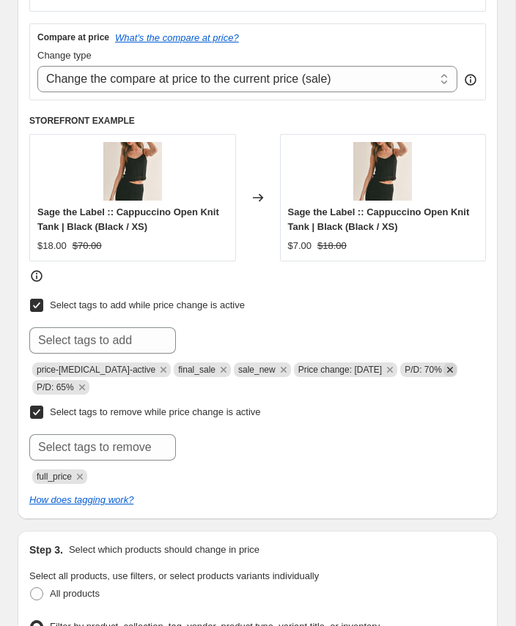
click at [455, 365] on icon "Remove P/D: 70%" at bounding box center [449, 369] width 13 height 13
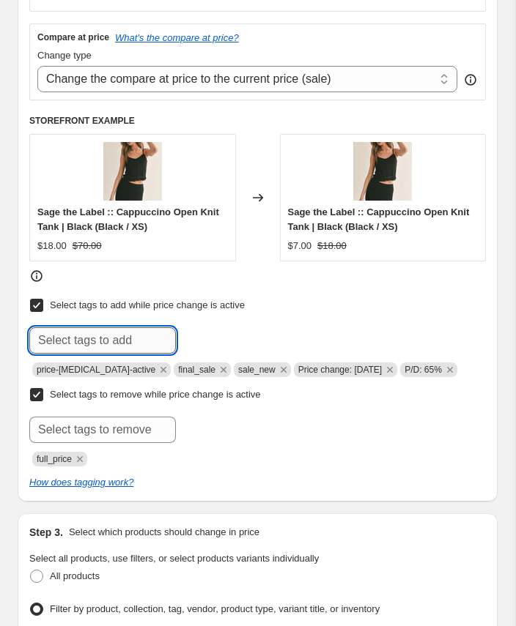
click at [89, 335] on input "text" at bounding box center [102, 340] width 146 height 26
paste input "20250829|Tr:LO|Sn:FW|MP:CR|MD:65%|Ret: FS|Seq:1"
type input "20250829|Tr:LO|Sn:FW|MP:CR|MD:65%|Ret: FS|Seq:1"
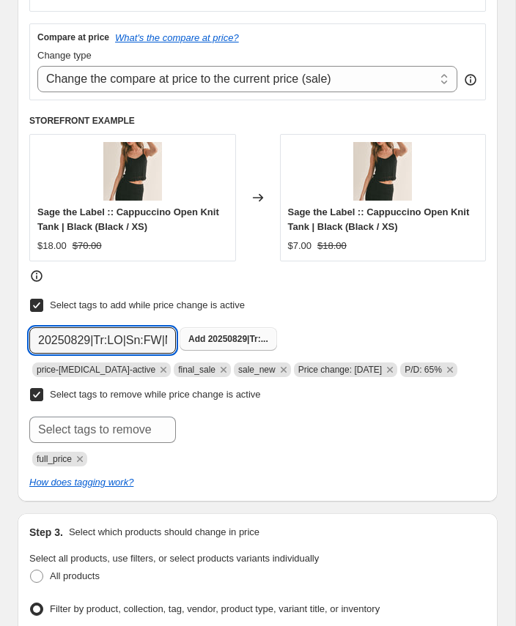
click at [239, 334] on span "20250829|Tr:..." at bounding box center [238, 339] width 60 height 10
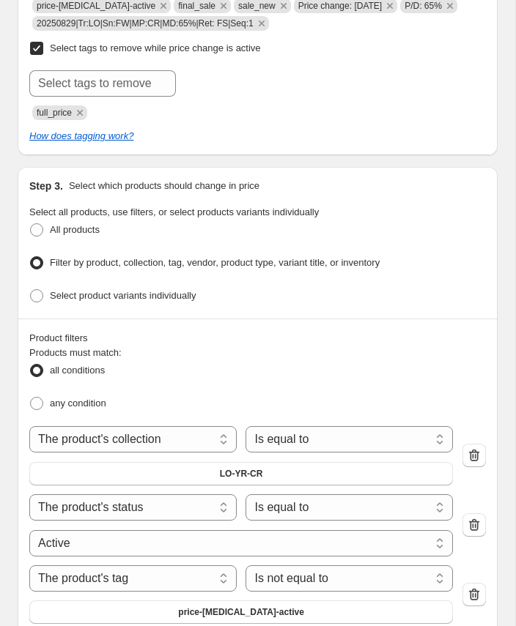
scroll to position [967, 0]
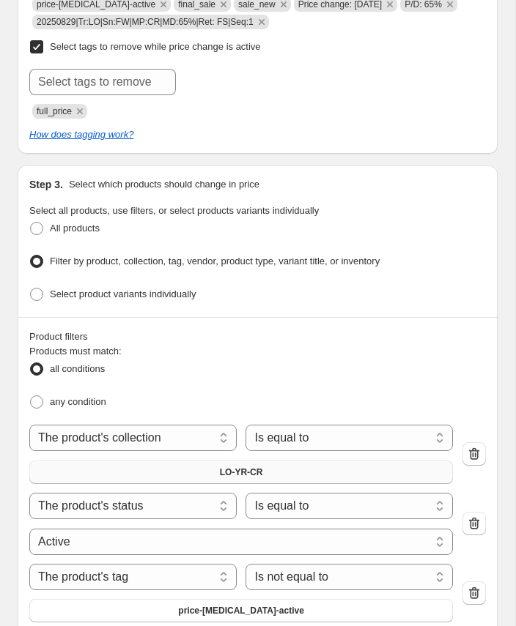
click at [243, 466] on span "LO-YR-CR" at bounding box center [241, 472] width 43 height 12
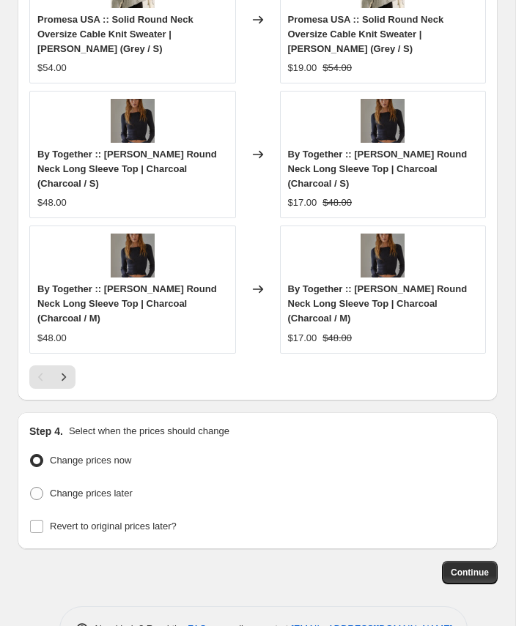
scroll to position [2021, 0]
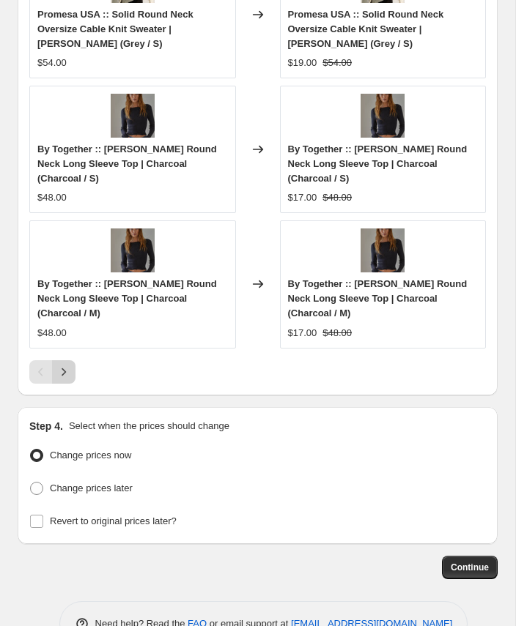
click at [66, 365] on icon "Next" at bounding box center [63, 372] width 15 height 15
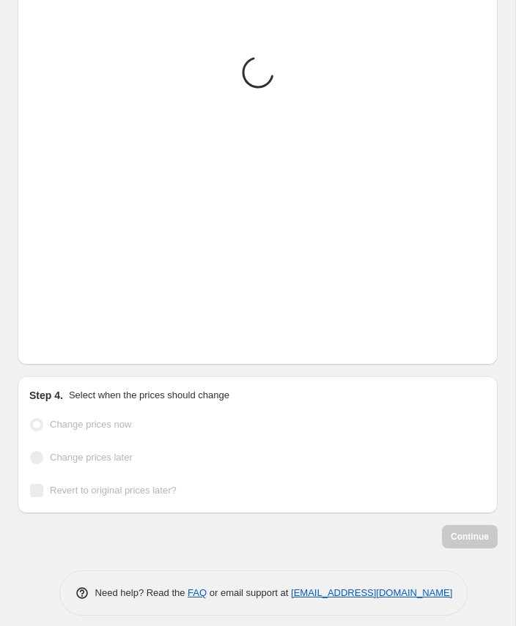
scroll to position [1993, 0]
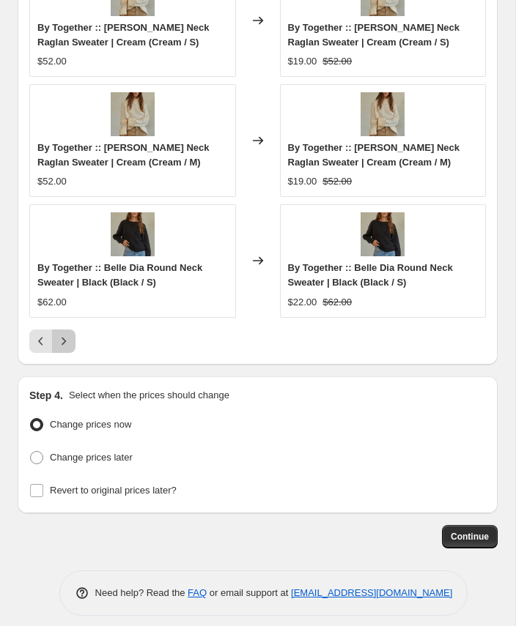
click at [62, 334] on icon "Next" at bounding box center [63, 341] width 15 height 15
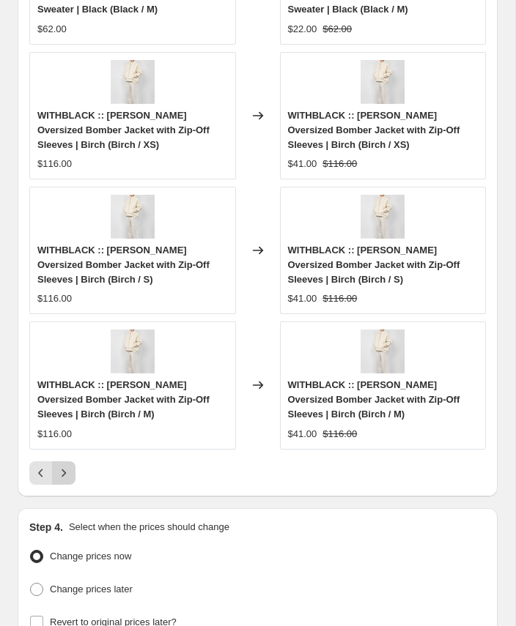
scroll to position [1979, 0]
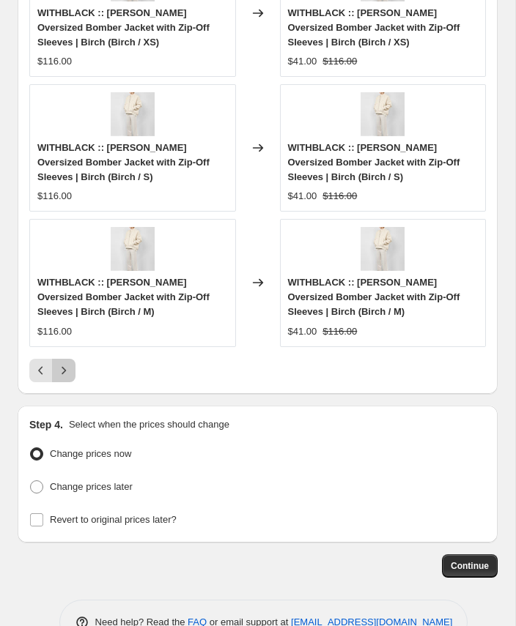
click at [64, 365] on icon "Next" at bounding box center [63, 370] width 15 height 15
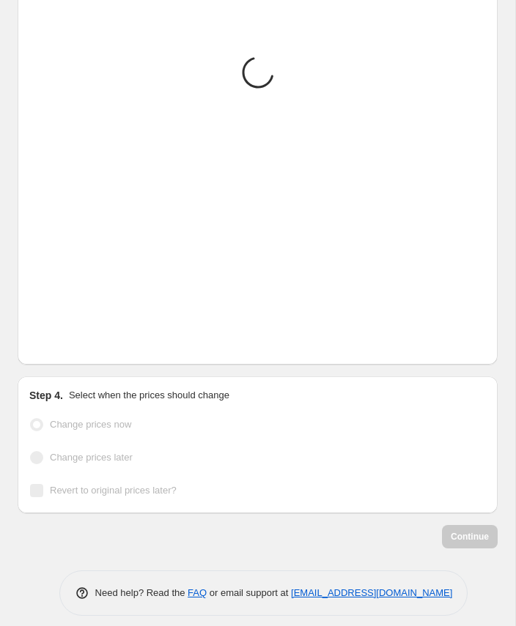
scroll to position [1993, 0]
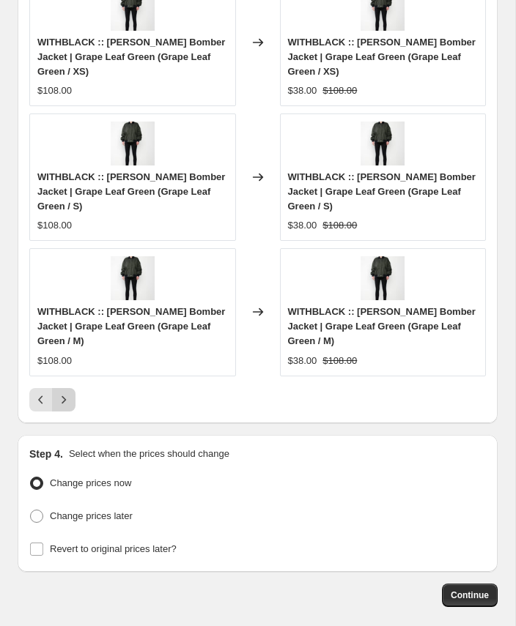
click at [64, 393] on icon "Next" at bounding box center [63, 400] width 15 height 15
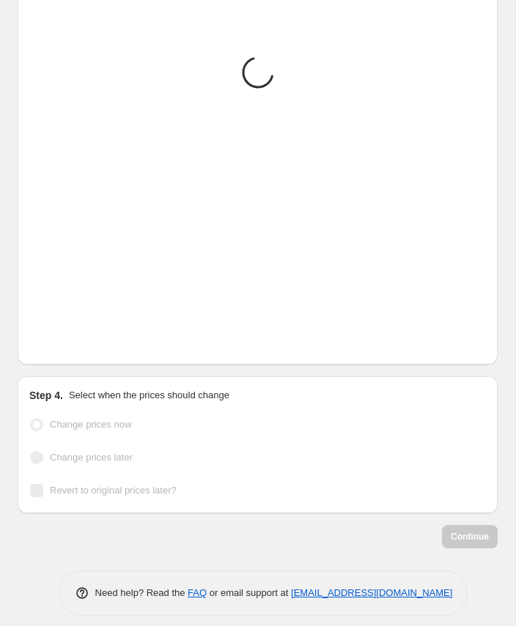
scroll to position [1935, 0]
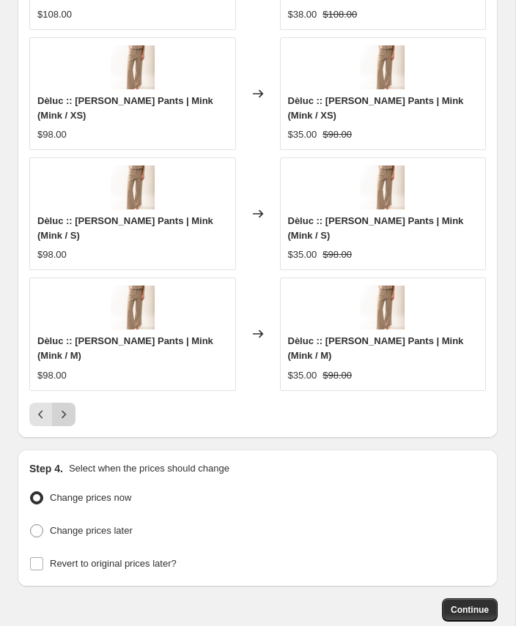
click at [62, 407] on icon "Next" at bounding box center [63, 414] width 15 height 15
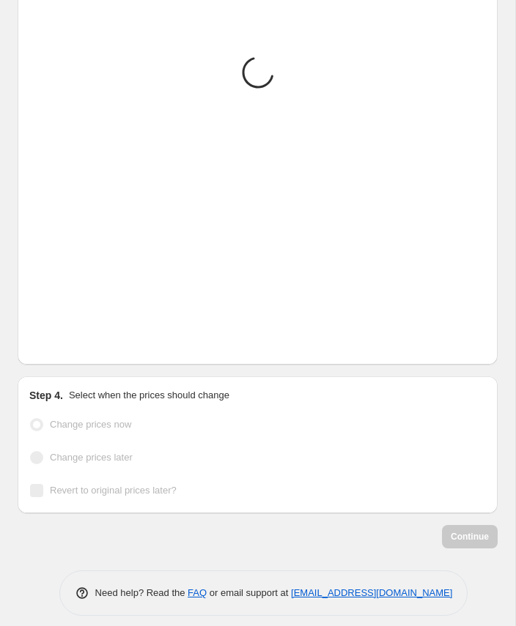
scroll to position [1920, 0]
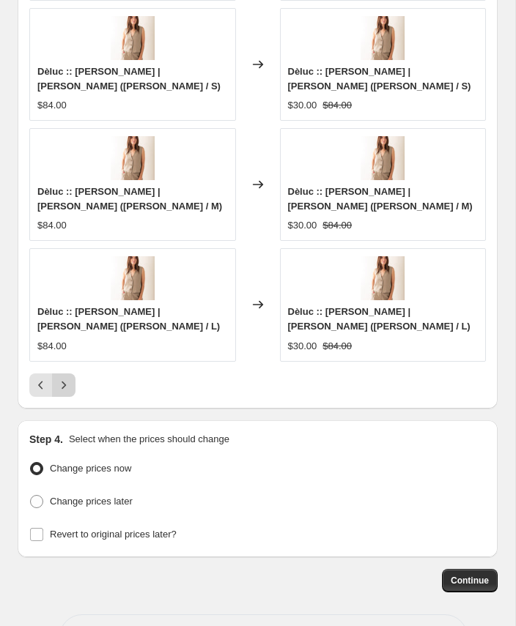
click at [64, 378] on icon "Next" at bounding box center [63, 385] width 15 height 15
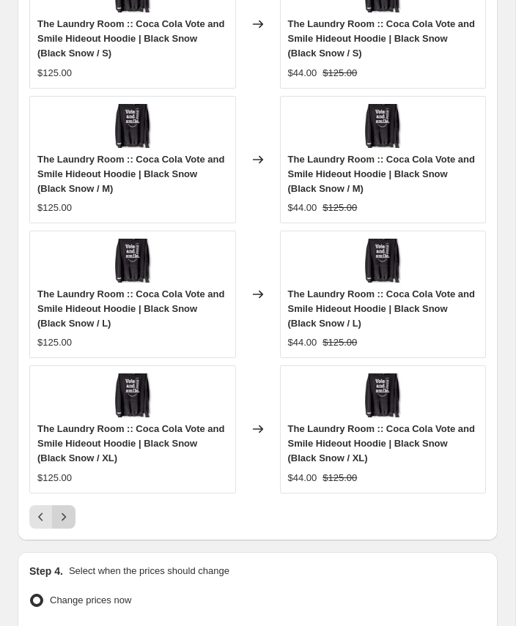
scroll to position [1949, 0]
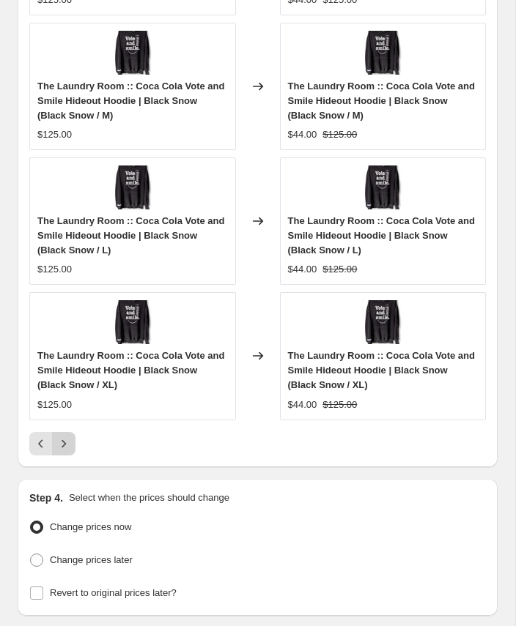
click at [68, 436] on icon "Next" at bounding box center [63, 443] width 15 height 15
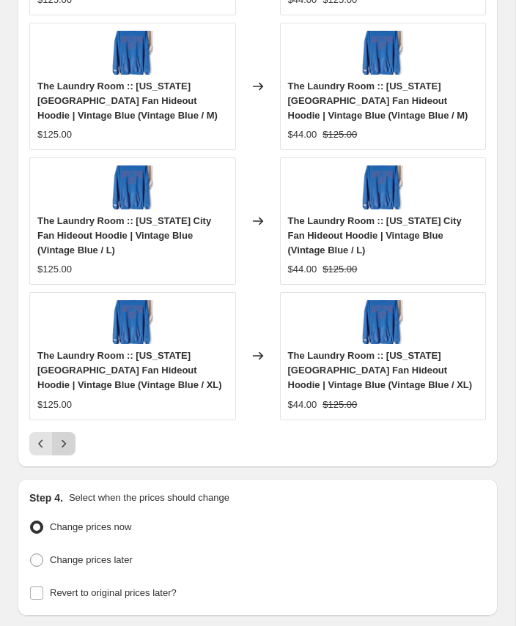
click at [62, 436] on icon "Next" at bounding box center [63, 443] width 15 height 15
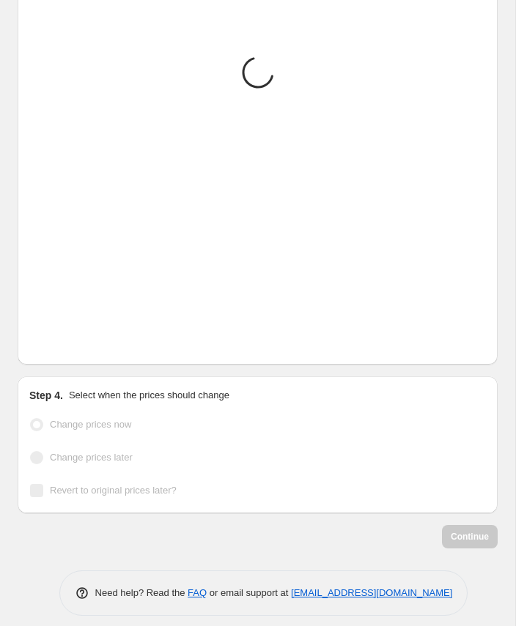
scroll to position [1935, 0]
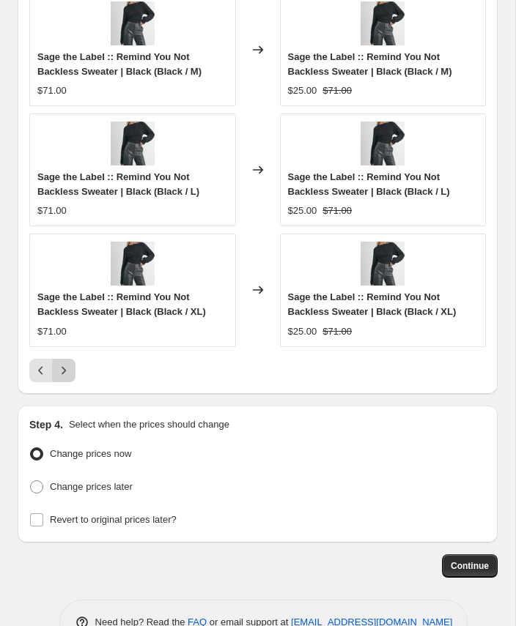
click at [68, 363] on icon "Next" at bounding box center [63, 370] width 15 height 15
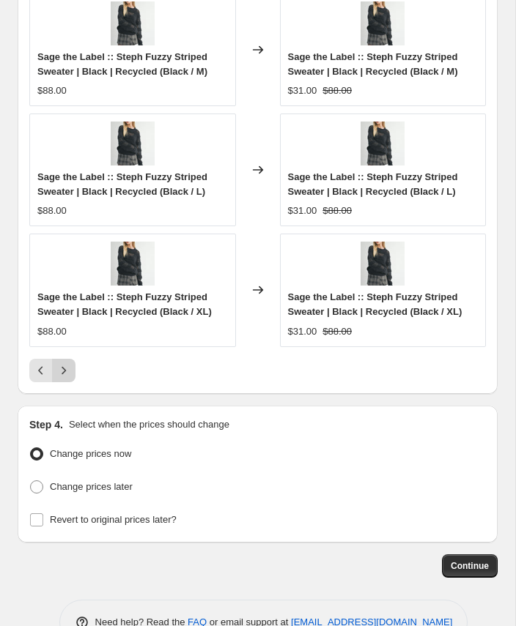
click at [68, 363] on icon "Next" at bounding box center [63, 370] width 15 height 15
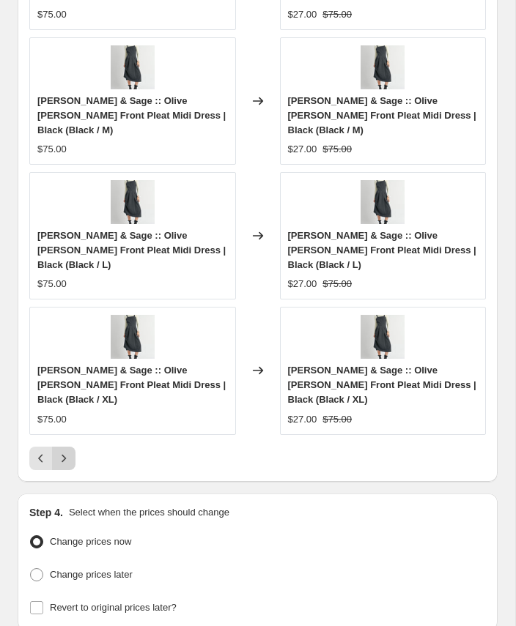
click at [62, 451] on icon "Next" at bounding box center [63, 458] width 15 height 15
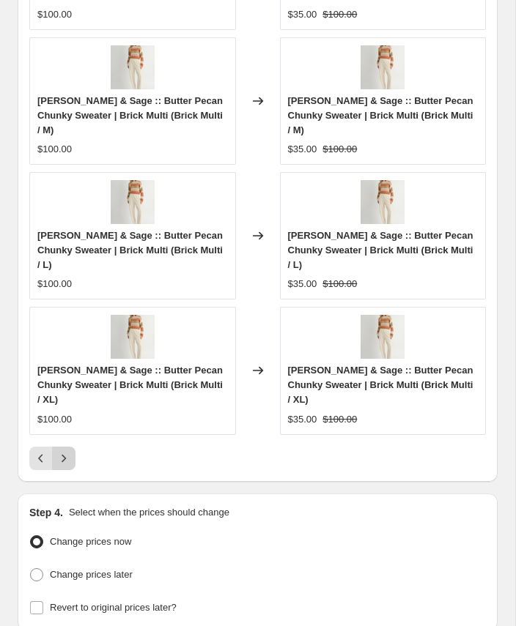
click at [64, 451] on icon "Next" at bounding box center [63, 458] width 15 height 15
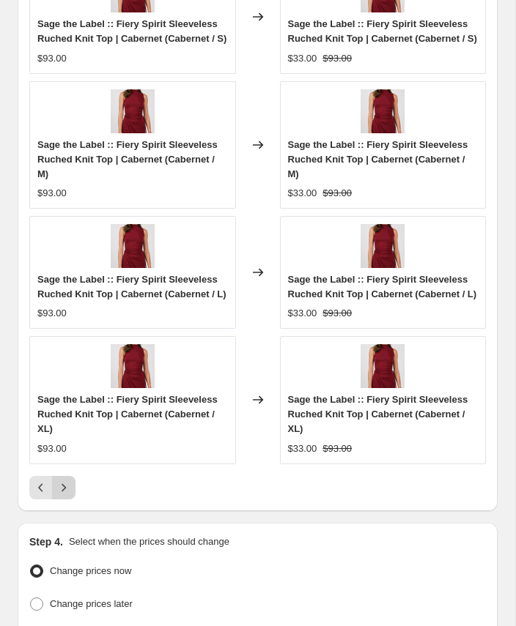
scroll to position [1949, 0]
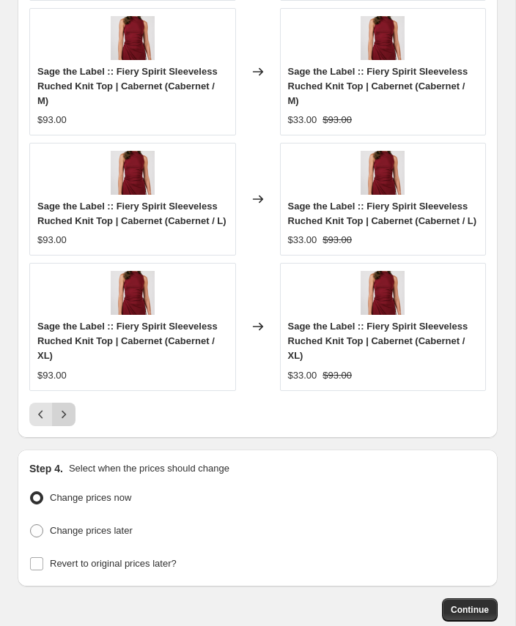
click at [65, 418] on icon "Next" at bounding box center [64, 414] width 4 height 8
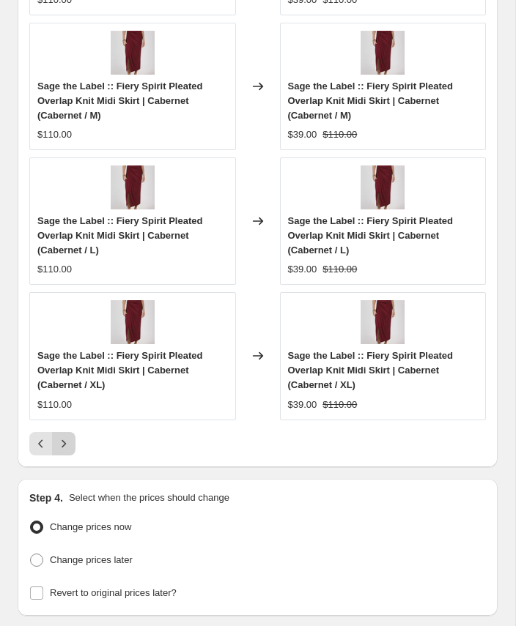
click at [64, 437] on icon "Next" at bounding box center [63, 443] width 15 height 15
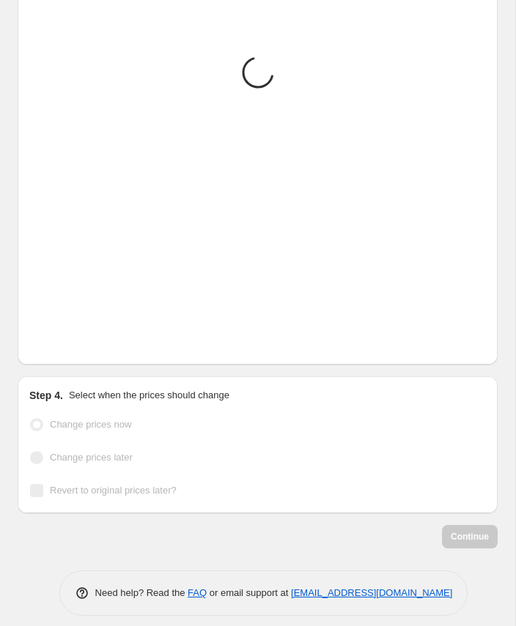
scroll to position [1935, 0]
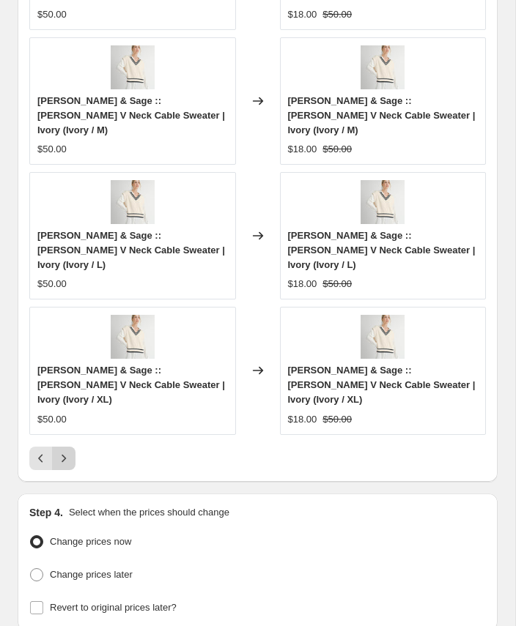
click at [63, 451] on icon "Next" at bounding box center [63, 458] width 15 height 15
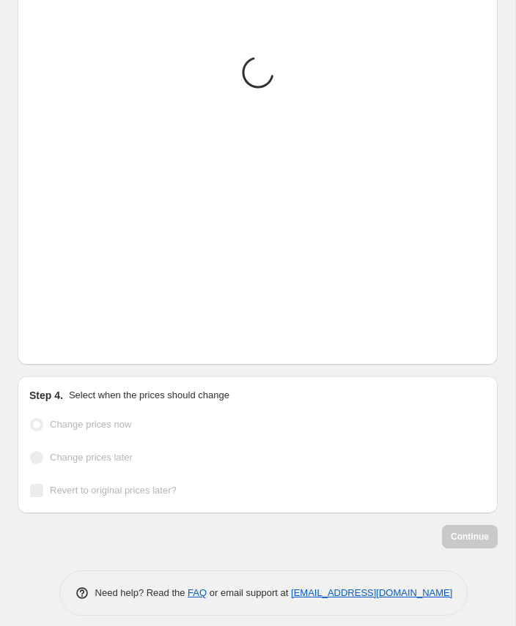
scroll to position [1949, 0]
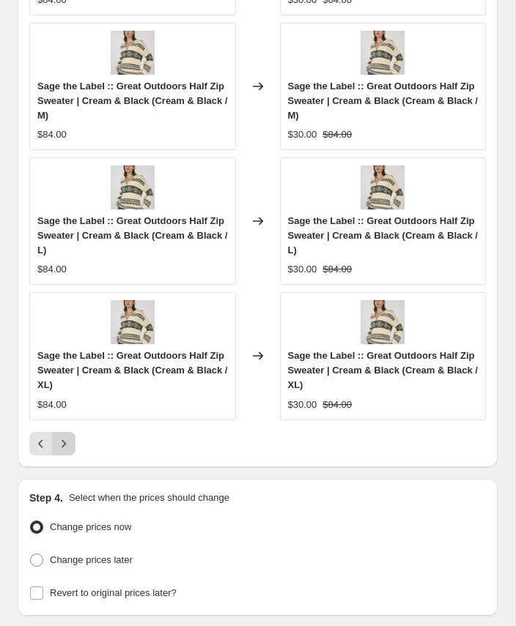
click at [70, 439] on icon "Next" at bounding box center [63, 443] width 15 height 15
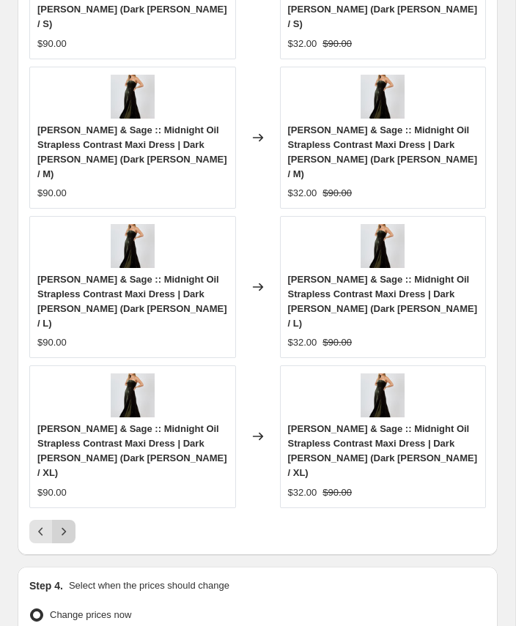
click at [66, 524] on icon "Next" at bounding box center [63, 531] width 15 height 15
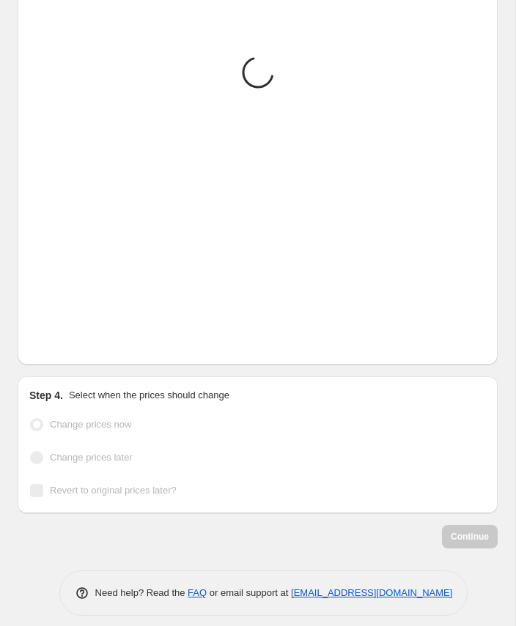
scroll to position [1935, 0]
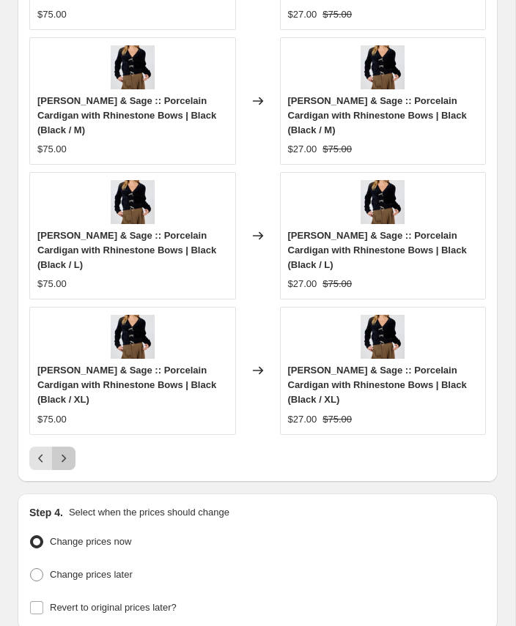
click at [64, 451] on icon "Next" at bounding box center [63, 458] width 15 height 15
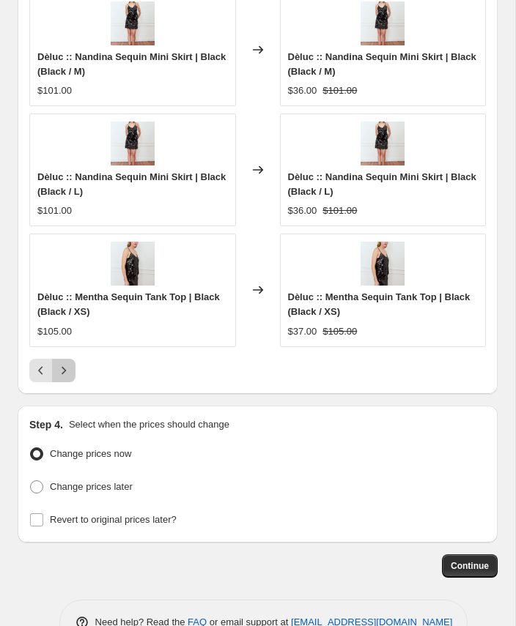
click at [64, 365] on icon "Next" at bounding box center [63, 370] width 15 height 15
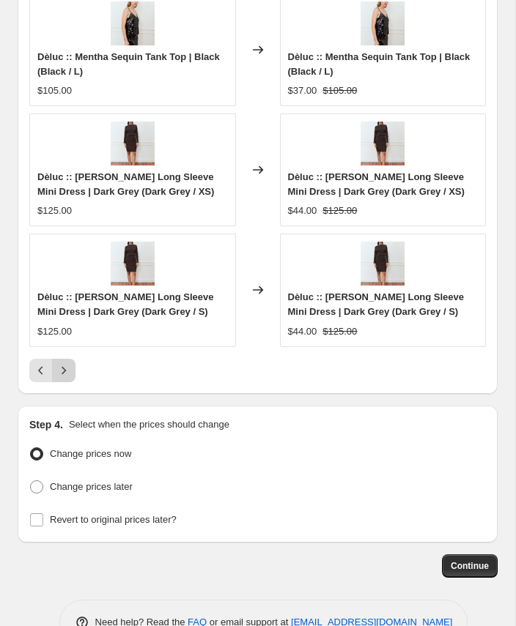
click at [62, 365] on icon "Next" at bounding box center [63, 370] width 15 height 15
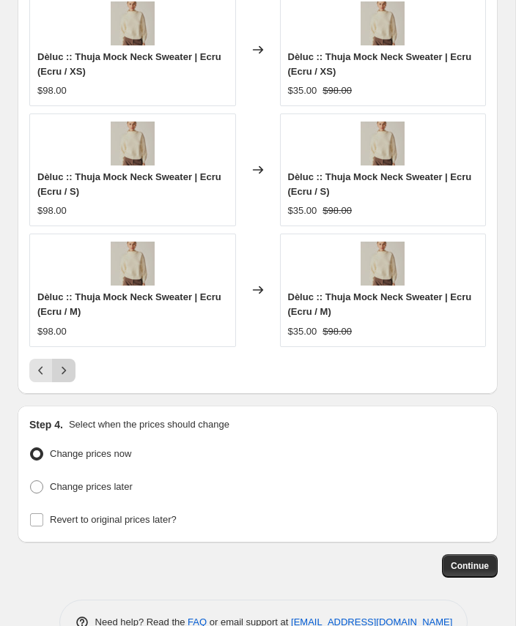
click at [62, 365] on icon "Next" at bounding box center [63, 370] width 15 height 15
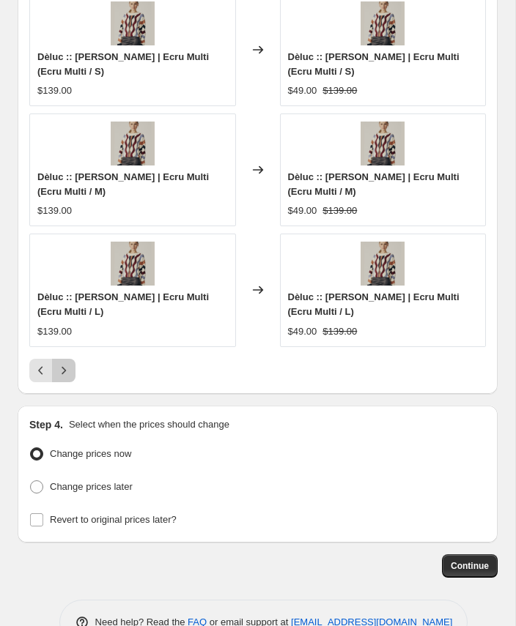
click at [63, 366] on icon "Next" at bounding box center [64, 370] width 4 height 8
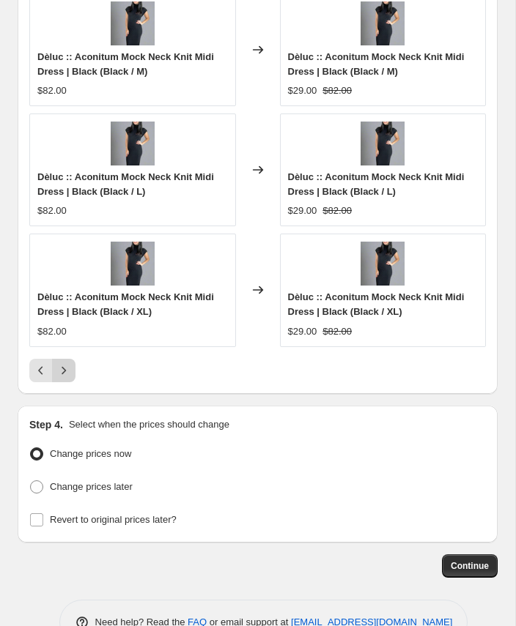
click at [63, 363] on icon "Next" at bounding box center [63, 370] width 15 height 15
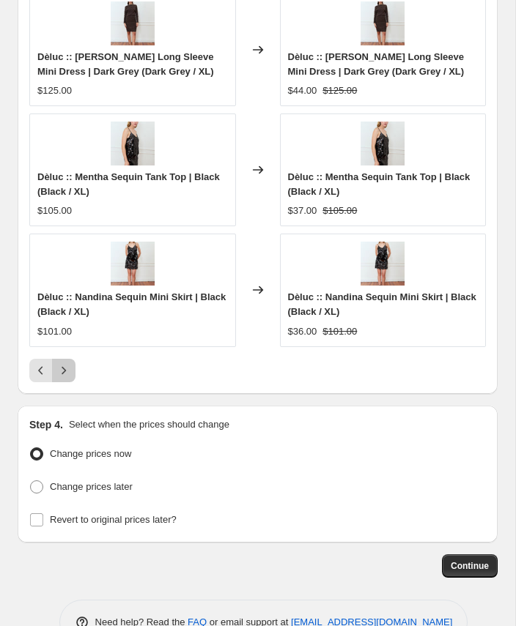
click at [62, 363] on icon "Next" at bounding box center [63, 370] width 15 height 15
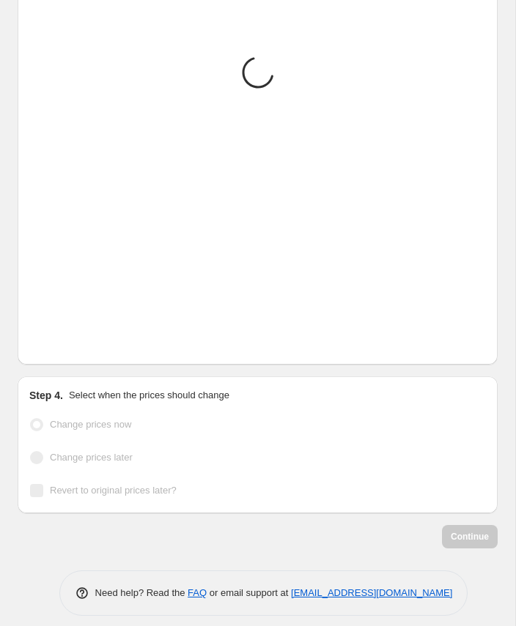
scroll to position [1949, 0]
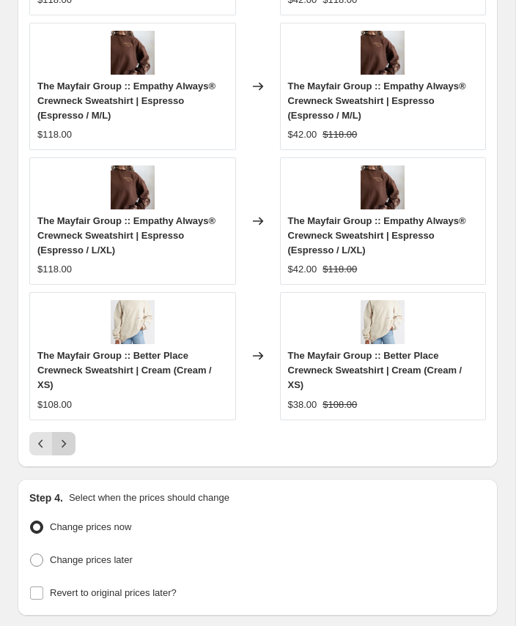
click at [72, 437] on button "Next" at bounding box center [63, 443] width 23 height 23
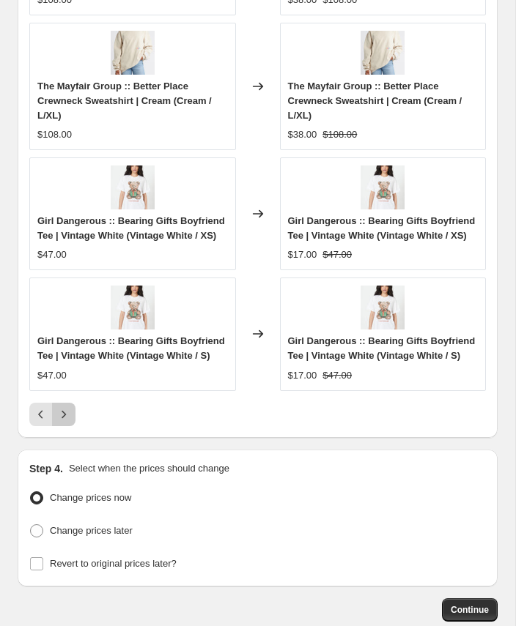
click at [66, 422] on icon "Next" at bounding box center [63, 414] width 15 height 15
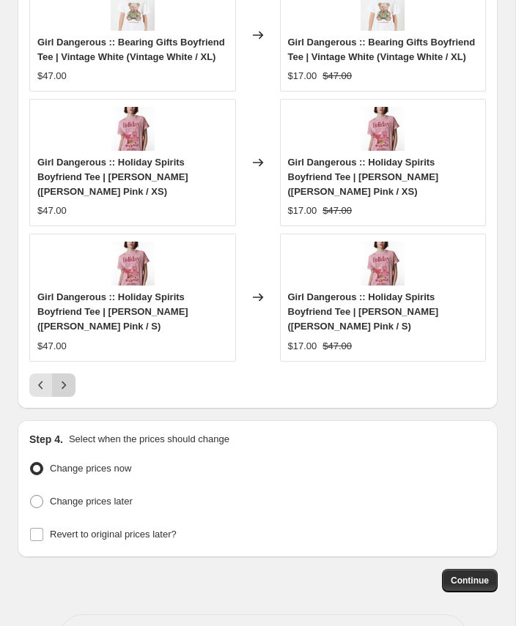
click at [70, 393] on icon "Next" at bounding box center [63, 385] width 15 height 15
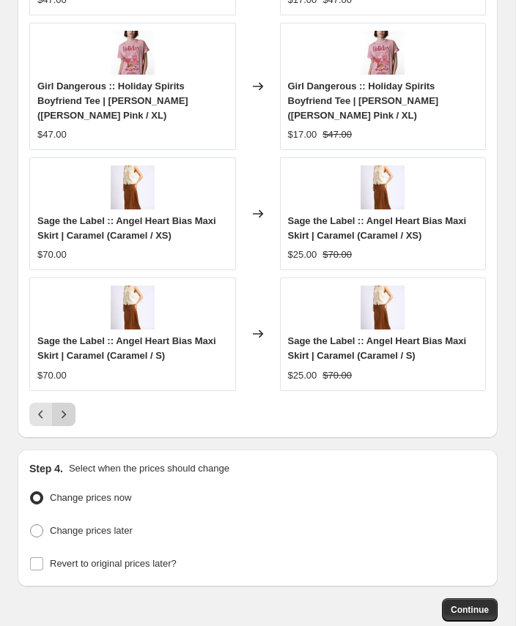
click at [60, 408] on icon "Next" at bounding box center [63, 414] width 15 height 15
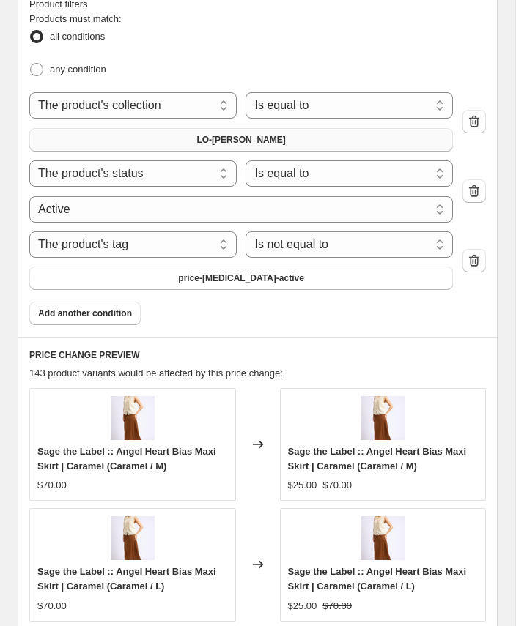
scroll to position [1497, 0]
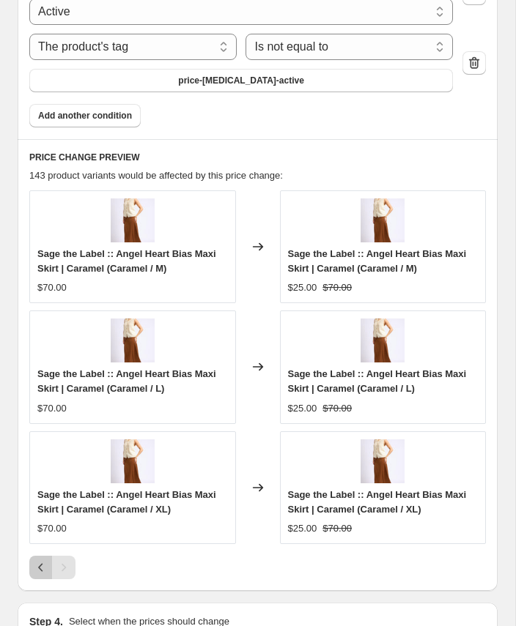
click at [40, 560] on icon "Previous" at bounding box center [41, 567] width 15 height 15
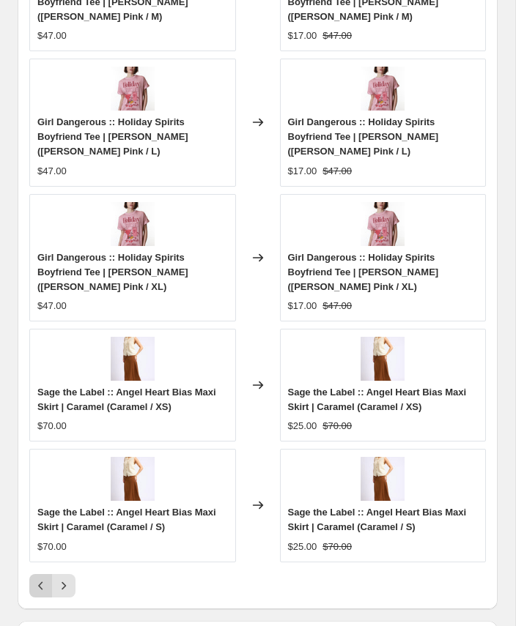
scroll to position [2023, 0]
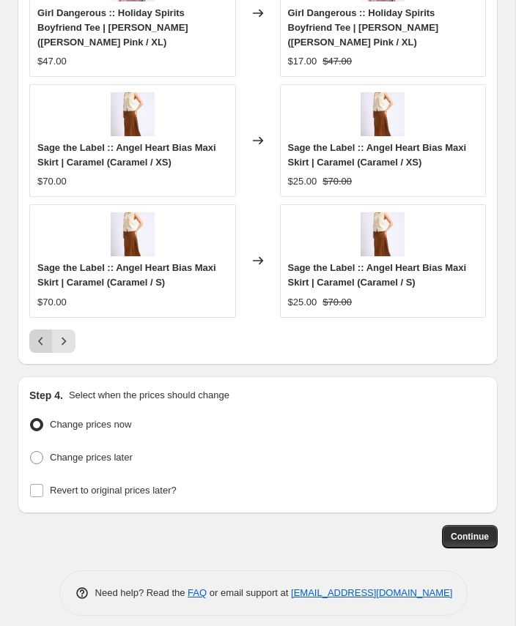
click at [37, 335] on icon "Previous" at bounding box center [41, 341] width 15 height 15
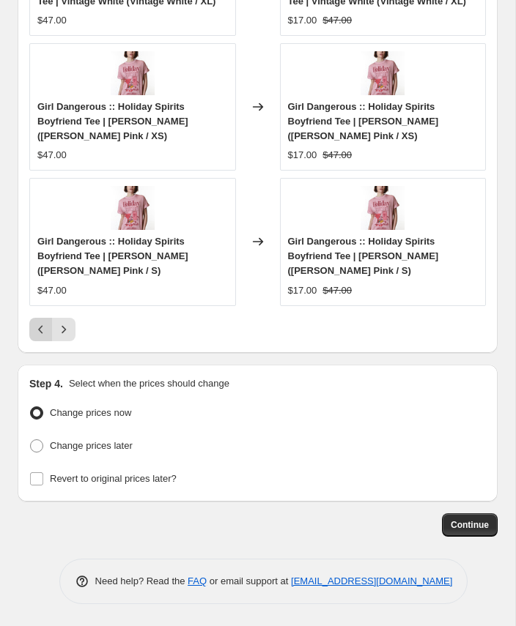
scroll to position [2051, 0]
click at [41, 336] on icon "Previous" at bounding box center [41, 329] width 15 height 15
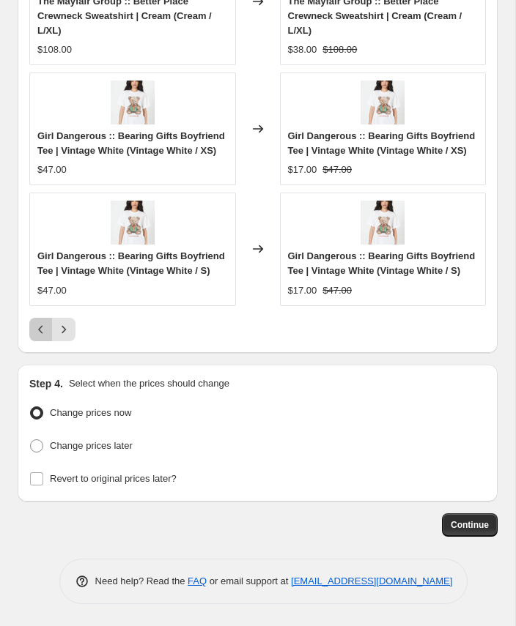
click at [41, 336] on icon "Previous" at bounding box center [41, 329] width 15 height 15
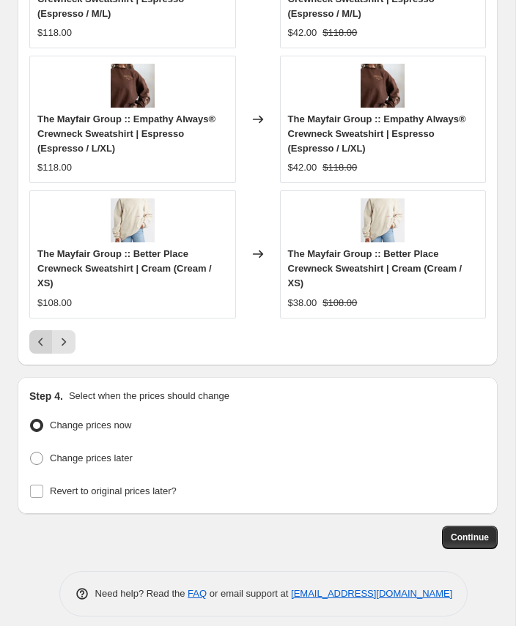
click at [41, 336] on icon "Previous" at bounding box center [41, 342] width 15 height 15
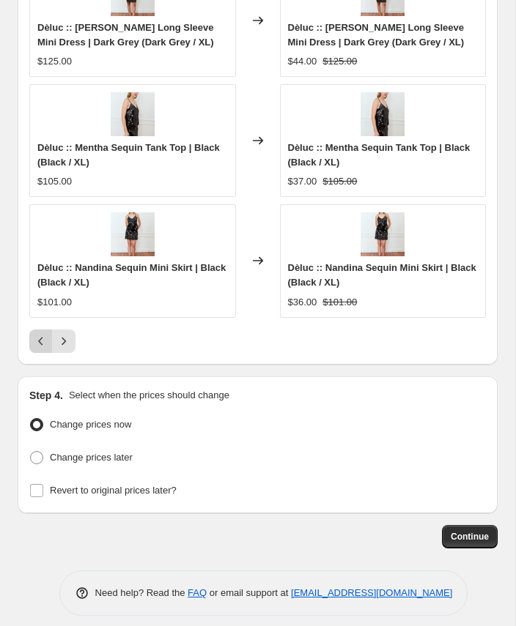
click at [41, 336] on icon "Previous" at bounding box center [41, 341] width 15 height 15
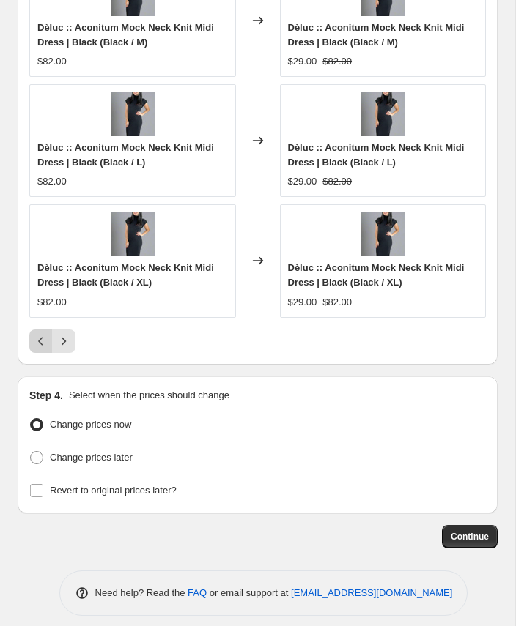
click at [41, 336] on icon "Previous" at bounding box center [41, 341] width 15 height 15
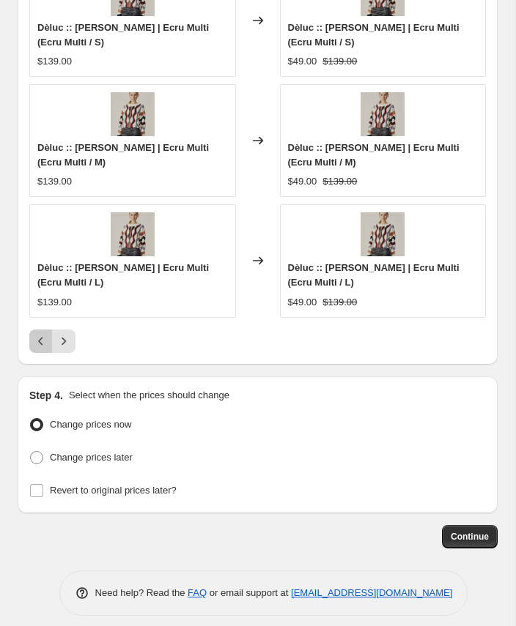
click at [41, 336] on icon "Previous" at bounding box center [41, 341] width 15 height 15
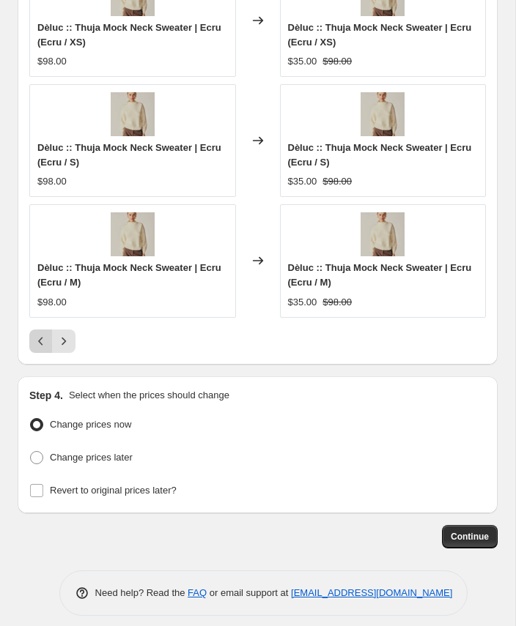
click at [41, 336] on icon "Previous" at bounding box center [41, 341] width 15 height 15
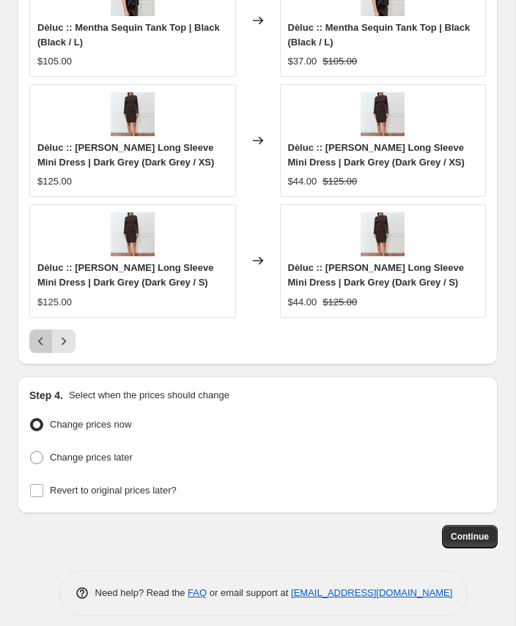
click at [41, 336] on icon "Previous" at bounding box center [41, 341] width 15 height 15
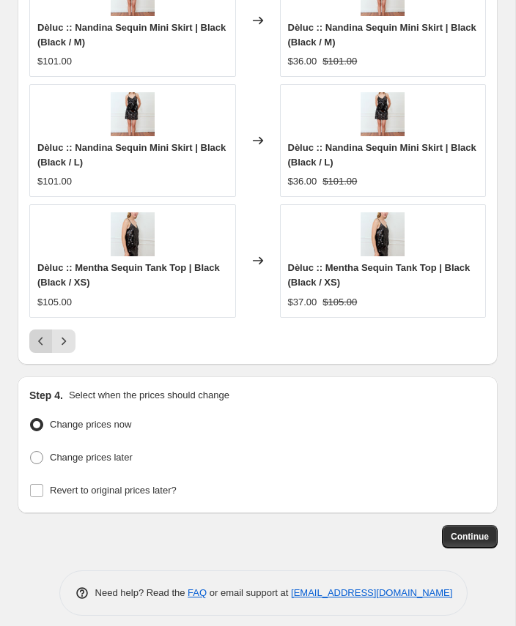
click at [36, 334] on icon "Previous" at bounding box center [41, 341] width 15 height 15
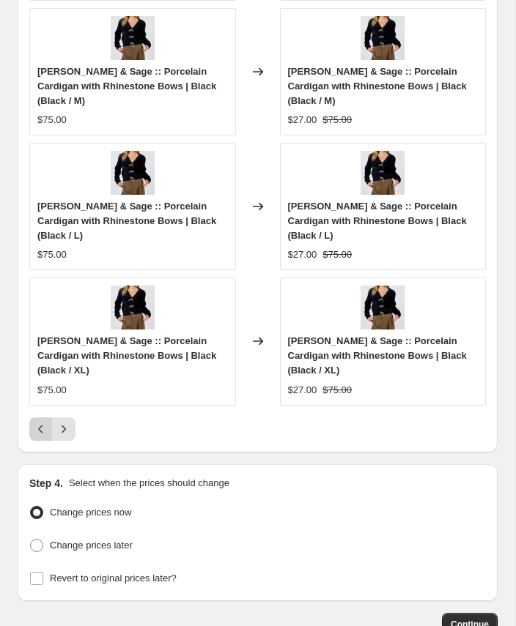
click at [36, 422] on icon "Previous" at bounding box center [41, 429] width 15 height 15
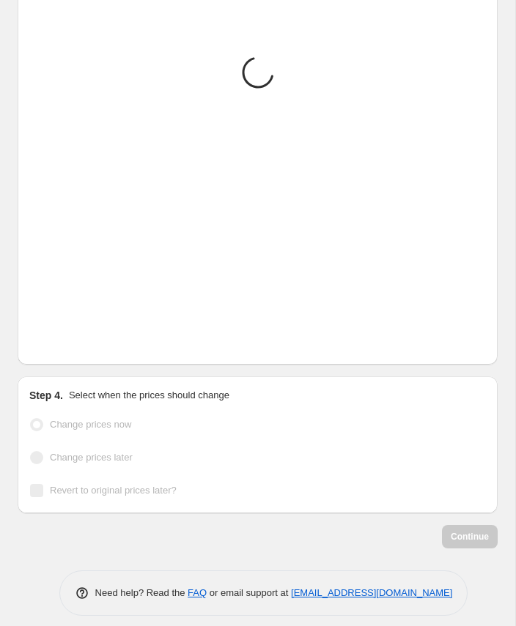
scroll to position [1979, 0]
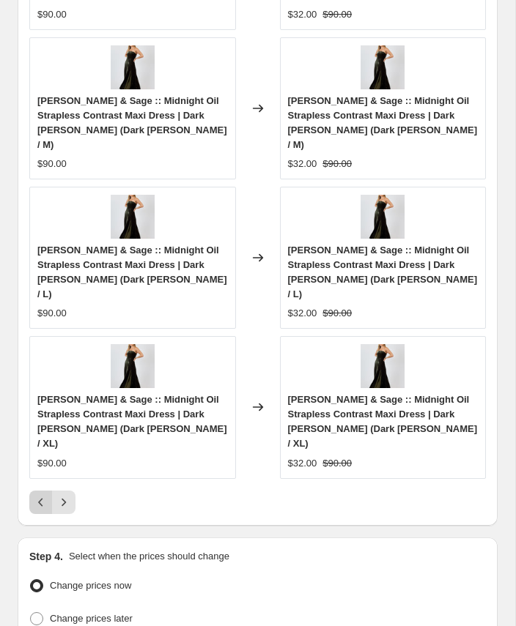
click at [42, 498] on icon "Previous" at bounding box center [40, 502] width 4 height 8
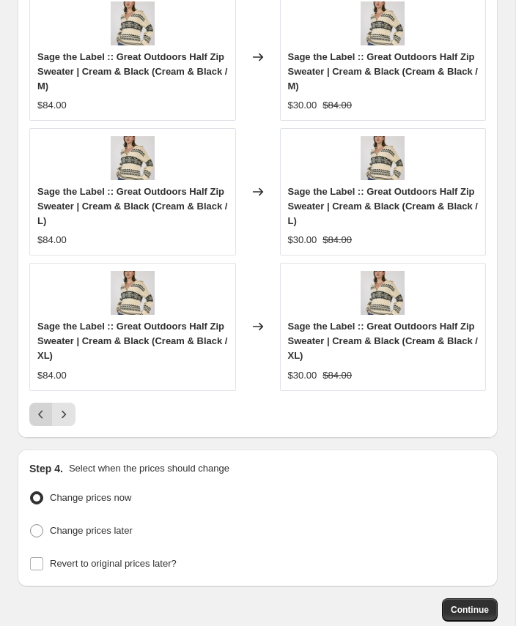
click at [42, 407] on icon "Previous" at bounding box center [41, 414] width 15 height 15
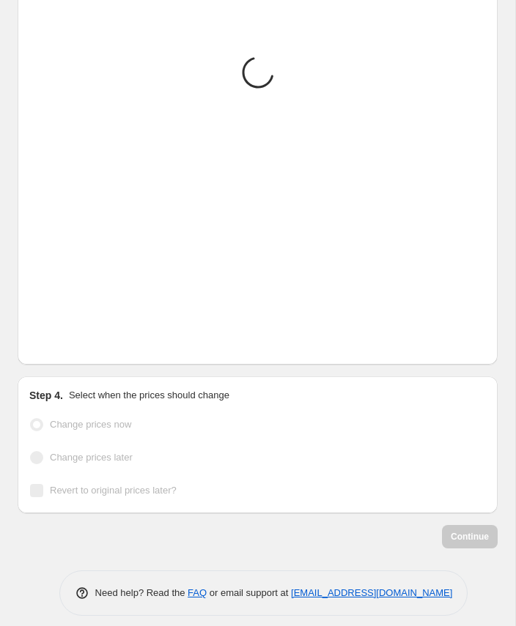
scroll to position [1964, 0]
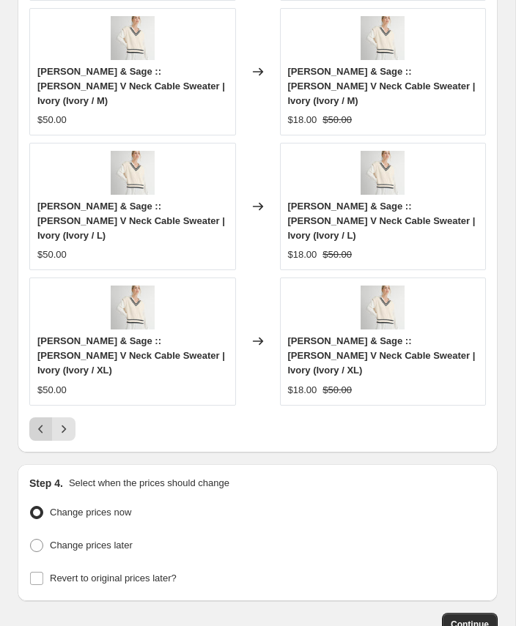
click at [39, 422] on icon "Previous" at bounding box center [41, 429] width 15 height 15
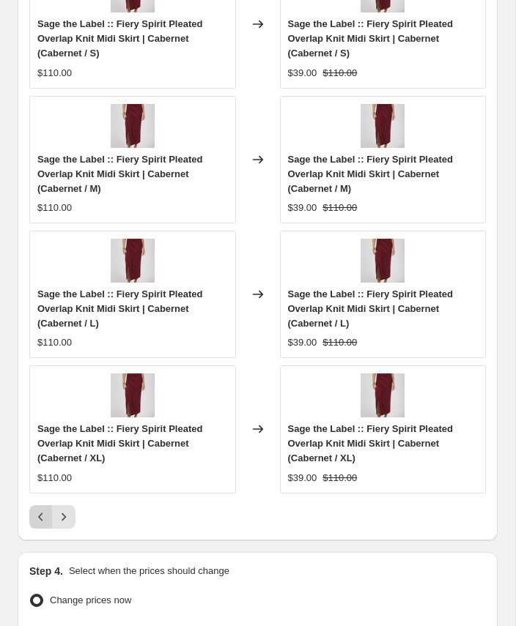
scroll to position [1979, 0]
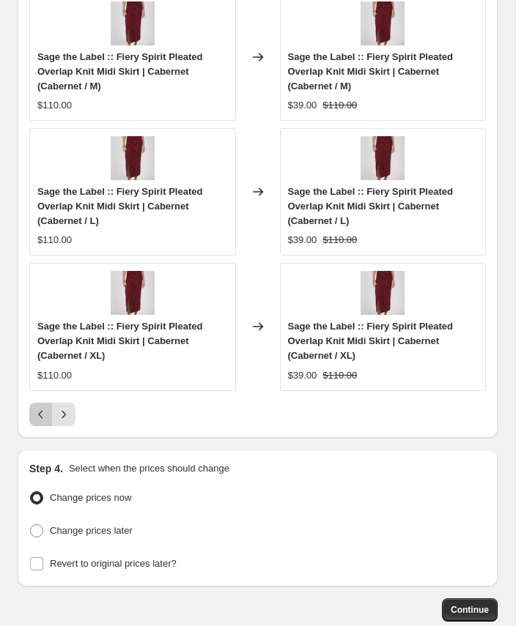
click at [42, 407] on icon "Previous" at bounding box center [41, 414] width 15 height 15
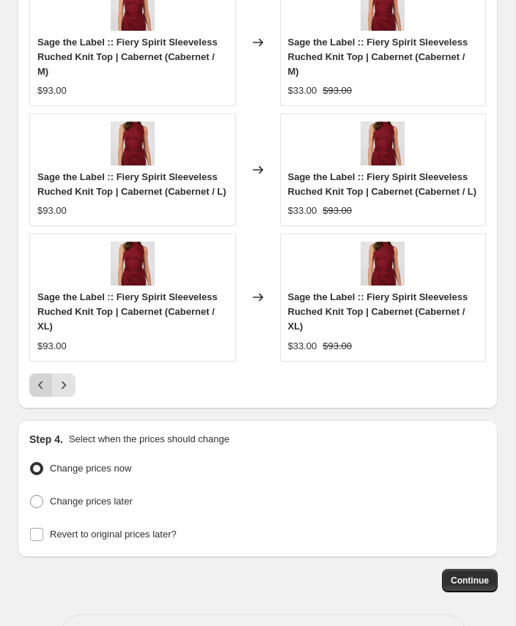
click at [40, 389] on icon "Previous" at bounding box center [40, 385] width 4 height 8
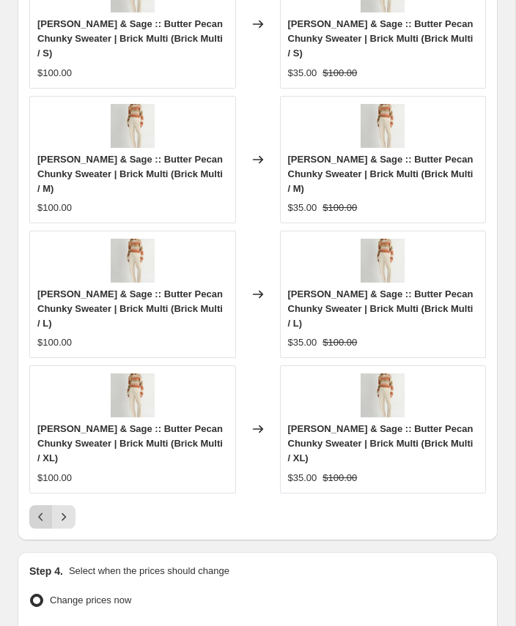
scroll to position [1964, 0]
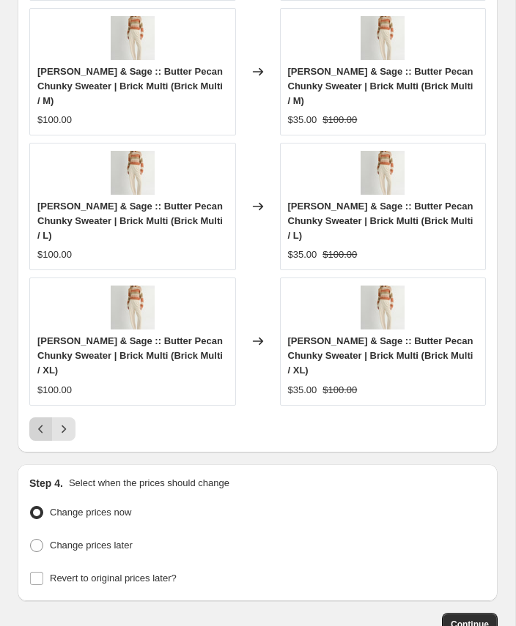
click at [40, 417] on button "Previous" at bounding box center [40, 428] width 23 height 23
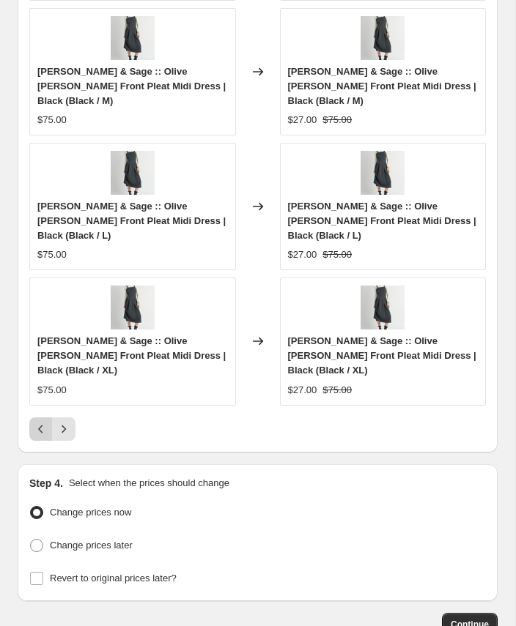
click at [40, 417] on button "Previous" at bounding box center [40, 428] width 23 height 23
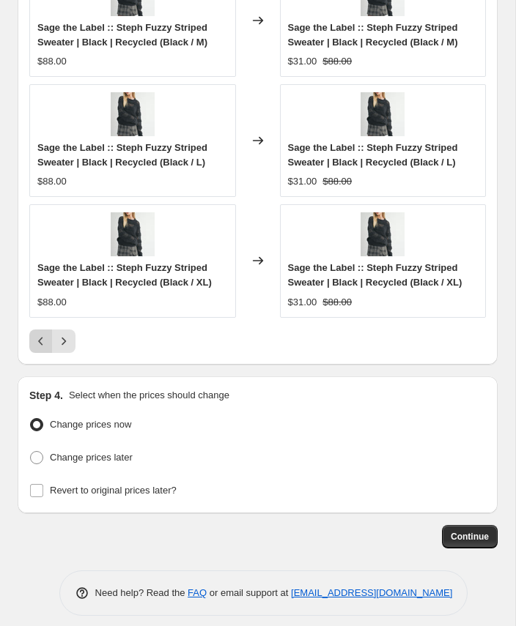
click at [40, 341] on button "Previous" at bounding box center [40, 341] width 23 height 23
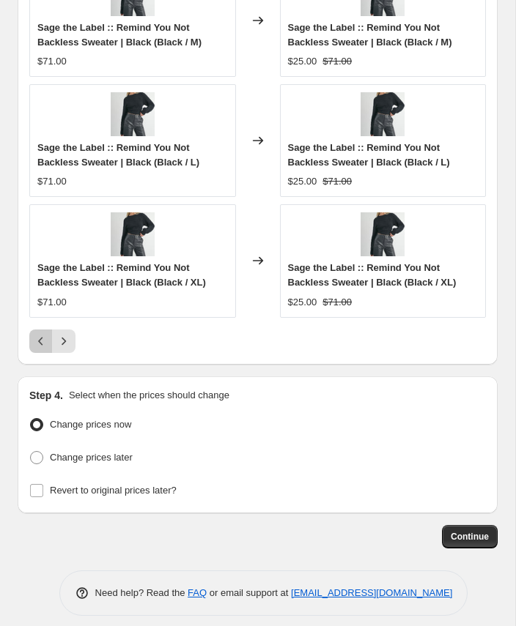
click at [40, 341] on button "Previous" at bounding box center [40, 341] width 23 height 23
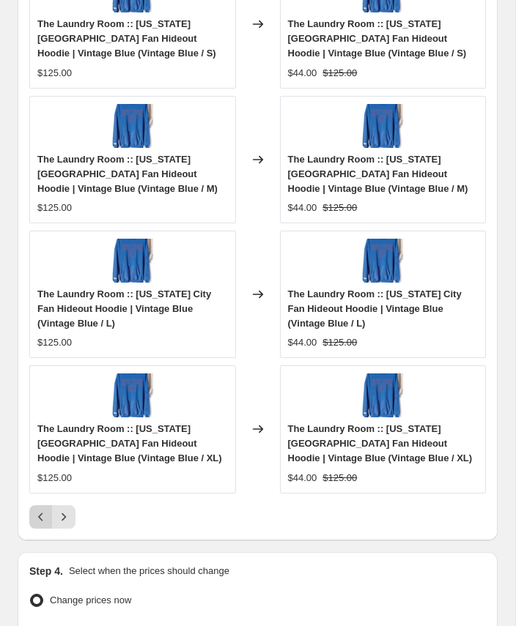
scroll to position [1979, 0]
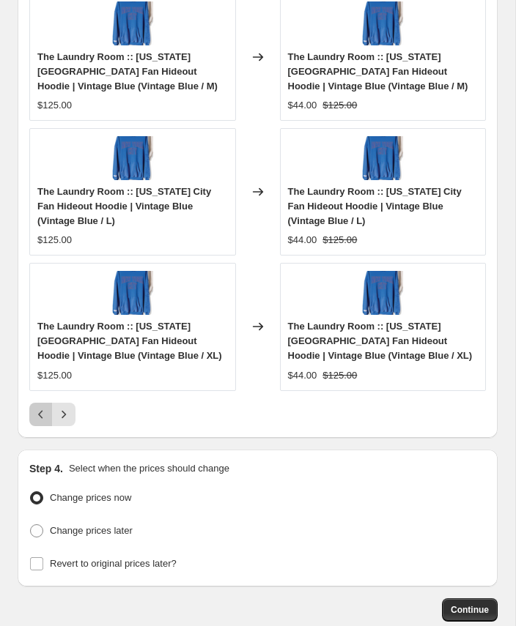
click at [41, 410] on icon "Previous" at bounding box center [41, 414] width 15 height 15
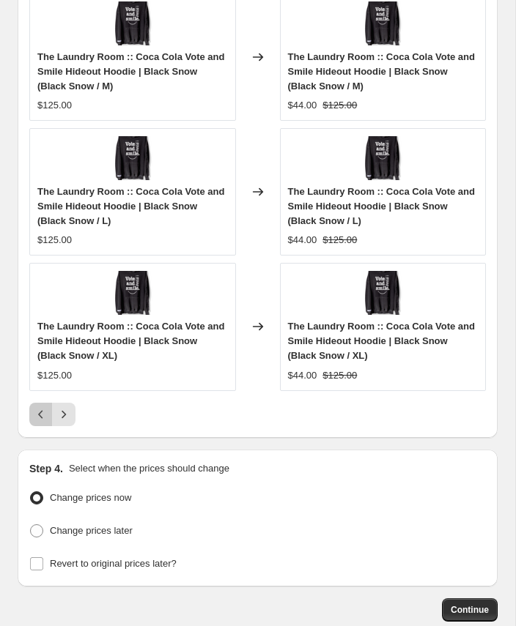
click at [40, 408] on icon "Previous" at bounding box center [41, 414] width 15 height 15
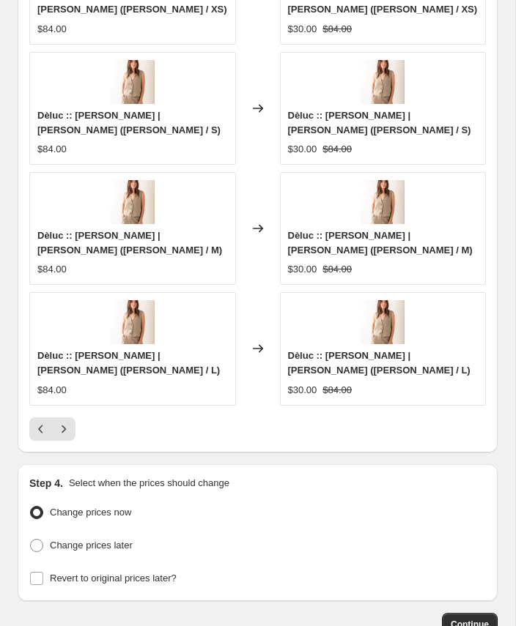
scroll to position [1935, 0]
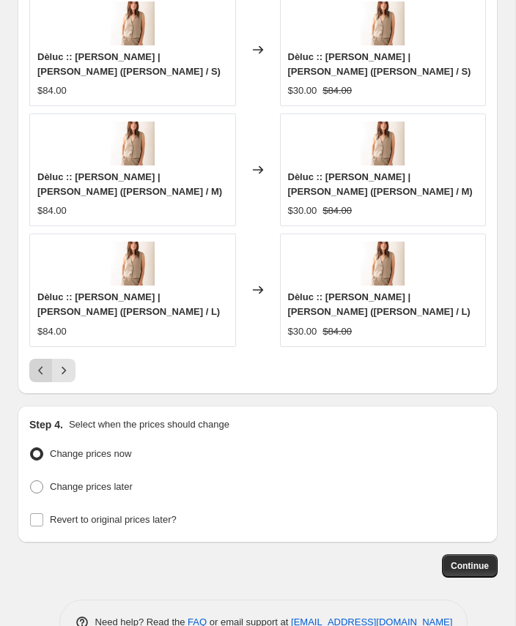
click at [40, 363] on icon "Previous" at bounding box center [41, 370] width 15 height 15
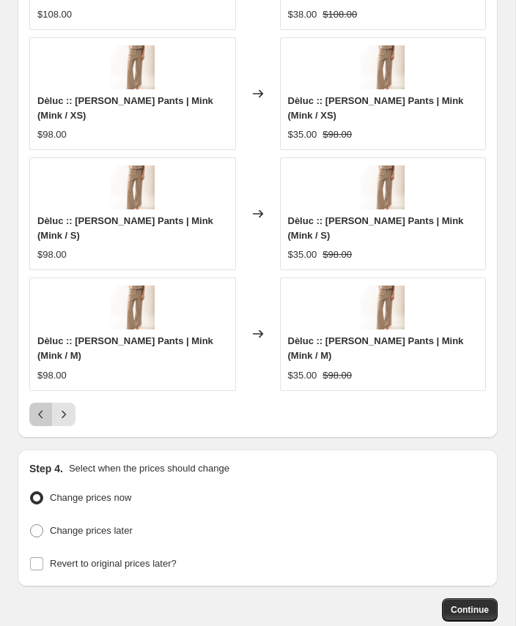
click at [40, 410] on icon "Previous" at bounding box center [40, 414] width 4 height 8
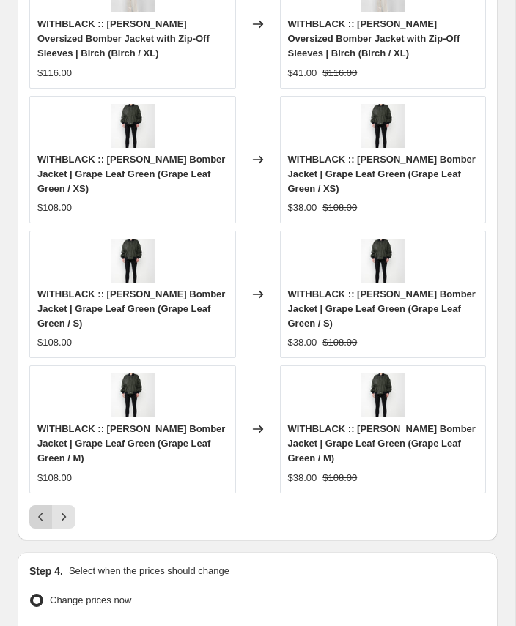
scroll to position [1949, 0]
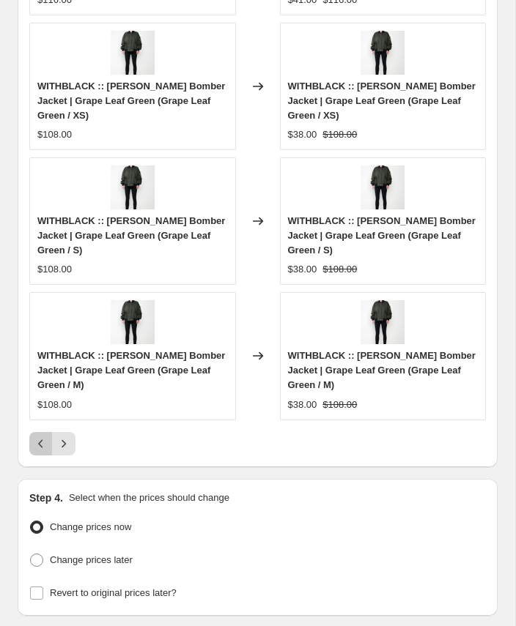
click at [40, 436] on icon "Previous" at bounding box center [41, 443] width 15 height 15
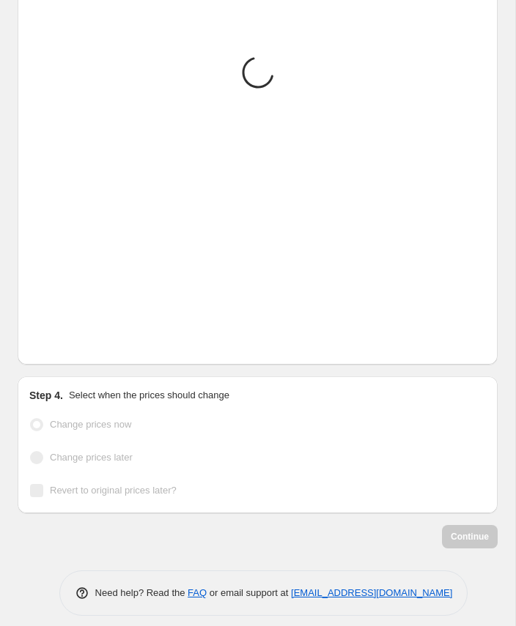
scroll to position [1935, 0]
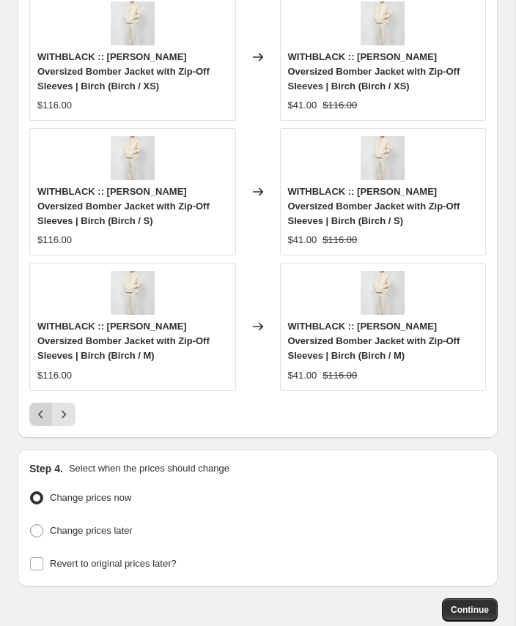
click at [46, 407] on icon "Previous" at bounding box center [41, 414] width 15 height 15
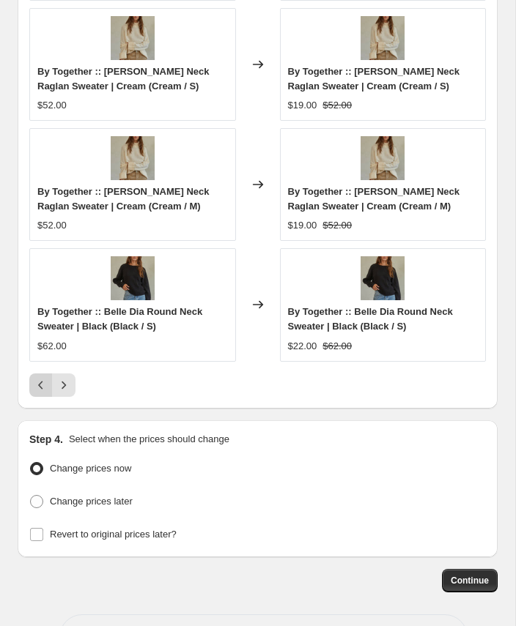
click at [36, 378] on icon "Previous" at bounding box center [41, 385] width 15 height 15
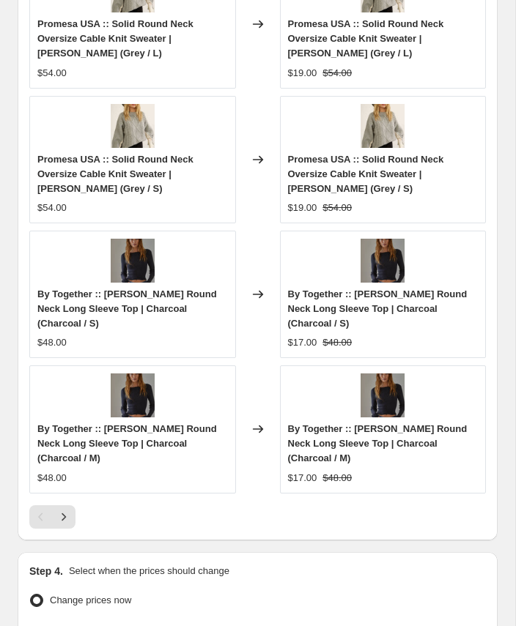
scroll to position [2052, 0]
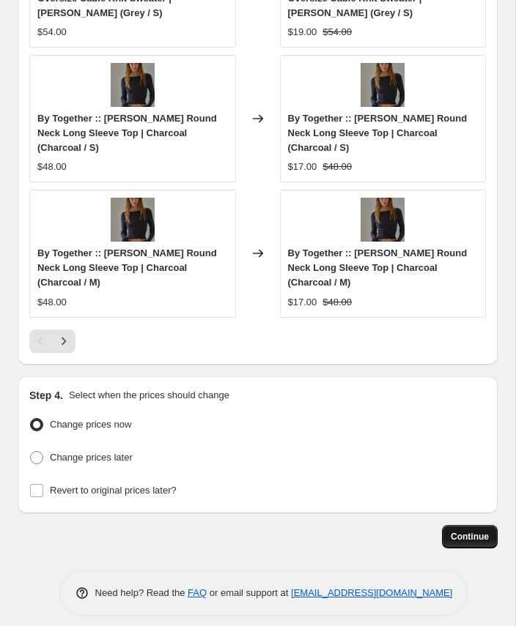
click at [469, 531] on span "Continue" at bounding box center [469, 537] width 38 height 12
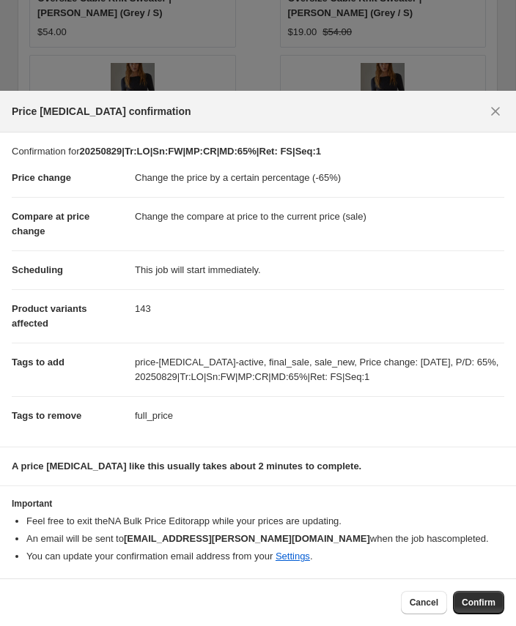
click at [124, 573] on section "Important Feel free to exit the NA Bulk Price Editor app while your prices are …" at bounding box center [258, 532] width 516 height 92
click at [462, 596] on button "Confirm" at bounding box center [478, 602] width 51 height 23
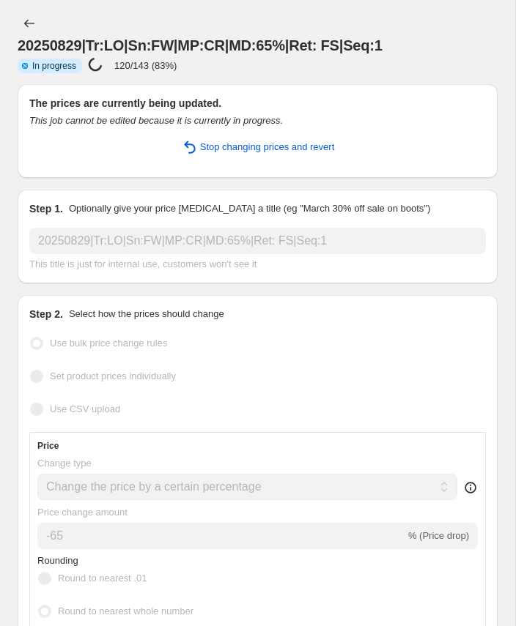
select select "percentage"
select select "collection"
select select "product_status"
select select "tag"
select select "not_equal"
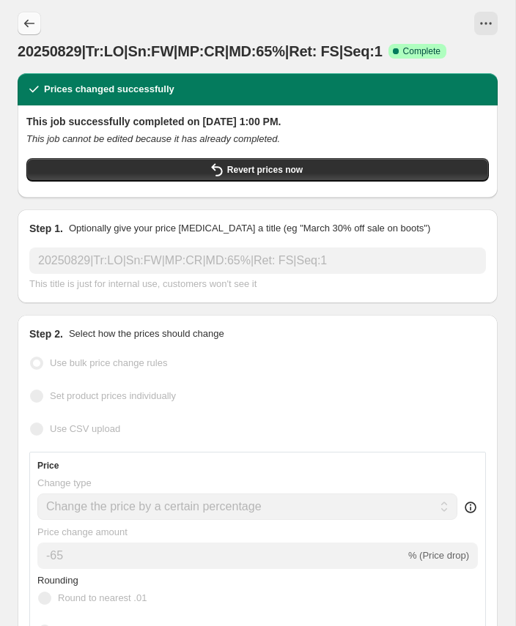
click at [31, 21] on icon "Price change jobs" at bounding box center [29, 23] width 15 height 15
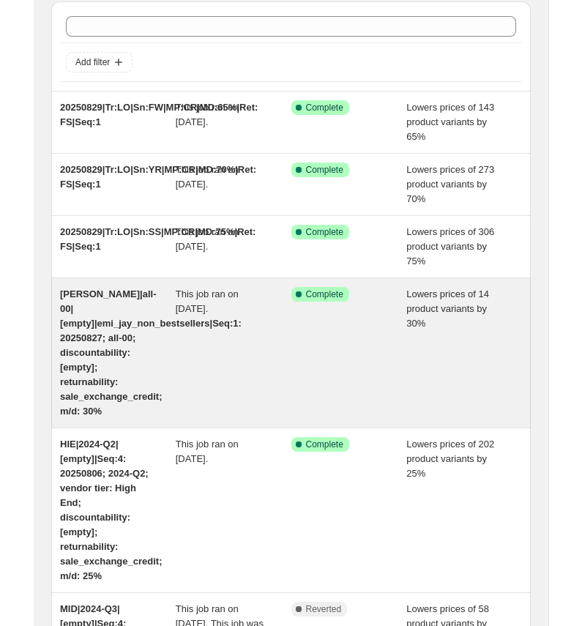
scroll to position [46, 0]
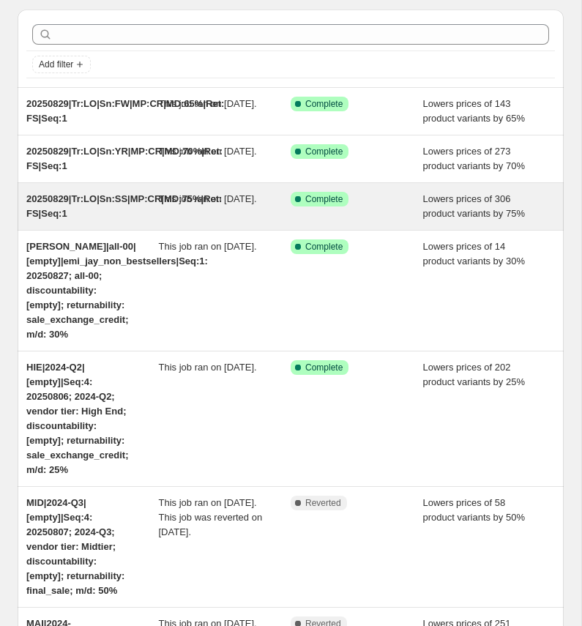
click at [126, 215] on span "20250829|Tr:LO|Sn:SS|MP:CR|MD:75%|Ret: FS|Seq:1" at bounding box center [124, 206] width 196 height 26
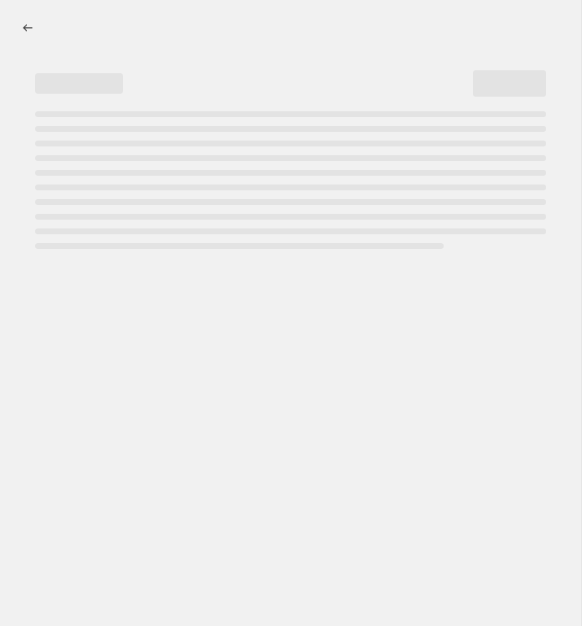
select select "percentage"
select select "collection"
select select "product_status"
select select "tag"
select select "not_equal"
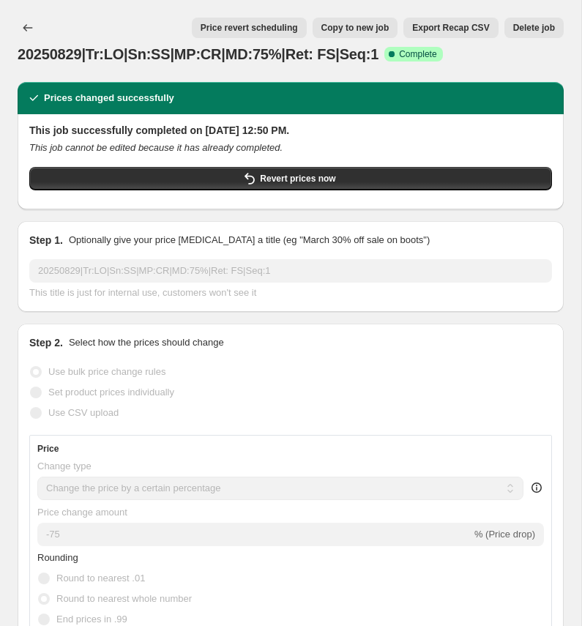
click at [338, 26] on span "Copy to new job" at bounding box center [355, 28] width 68 height 12
select select "percentage"
select select "collection"
select select "product_status"
select select "tag"
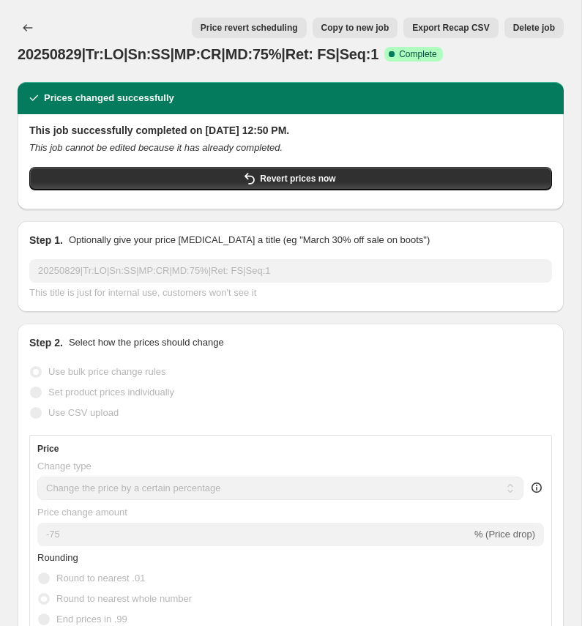
select select "not_equal"
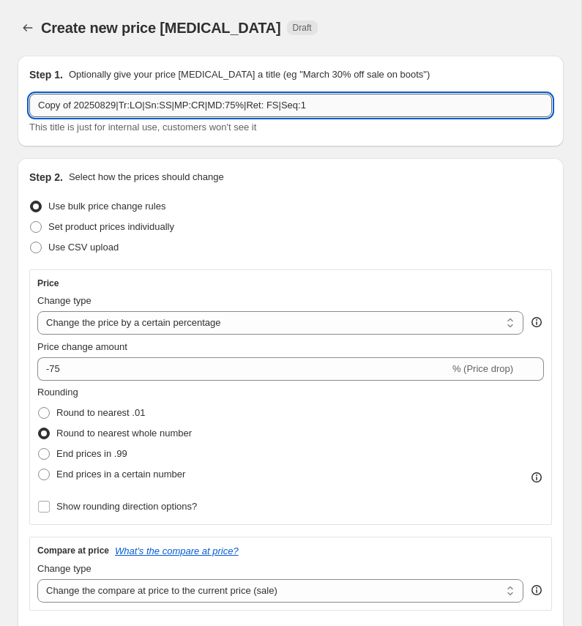
click at [100, 107] on input "Copy of 20250829|Tr:LO|Sn:SS|MP:CR|MD:75%|Ret: FS|Seq:1" at bounding box center [290, 105] width 523 height 23
paste input "20250829|Tr:LO|Sn:SS|MP:HI|MD:50"
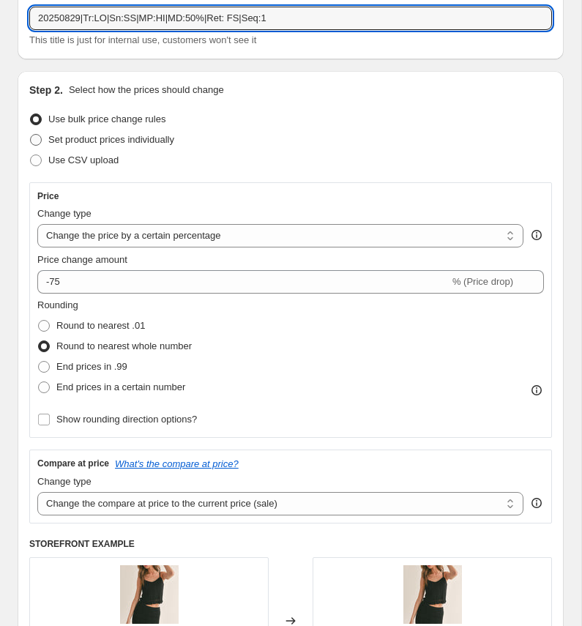
scroll to position [94, 0]
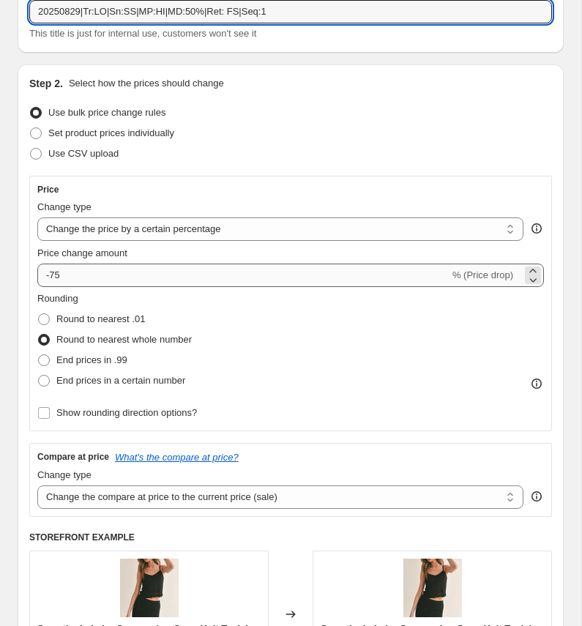
type input "20250829|Tr:LO|Sn:SS|MP:HI|MD:50%|Ret: FS|Seq:1"
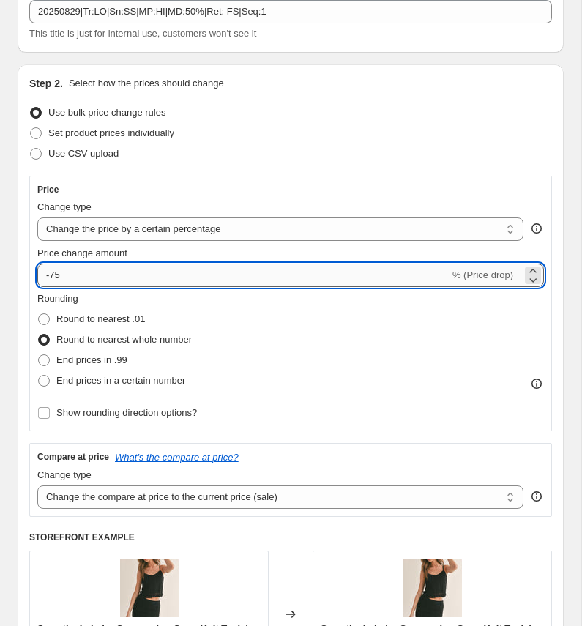
click at [64, 280] on input "-75" at bounding box center [243, 275] width 412 height 23
type input "5"
click at [268, 351] on div "Rounding Round to nearest .01 Round to nearest whole number End prices in .99 E…" at bounding box center [290, 341] width 507 height 100
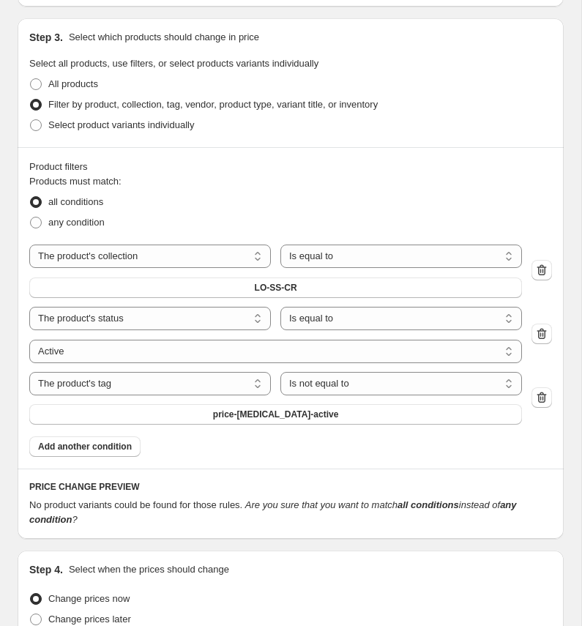
scroll to position [1022, 0]
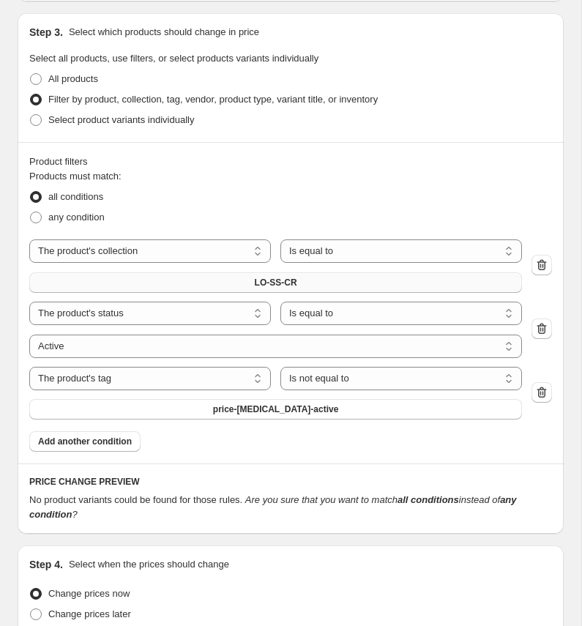
click at [268, 280] on span "LO-SS-CR" at bounding box center [276, 283] width 42 height 12
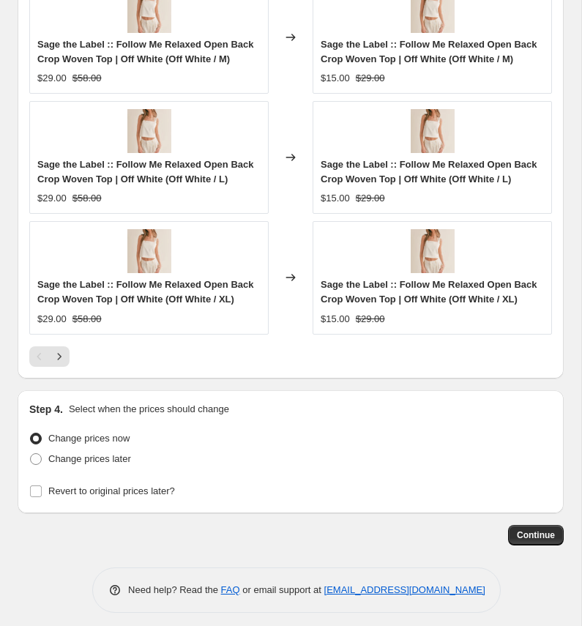
scroll to position [1806, 0]
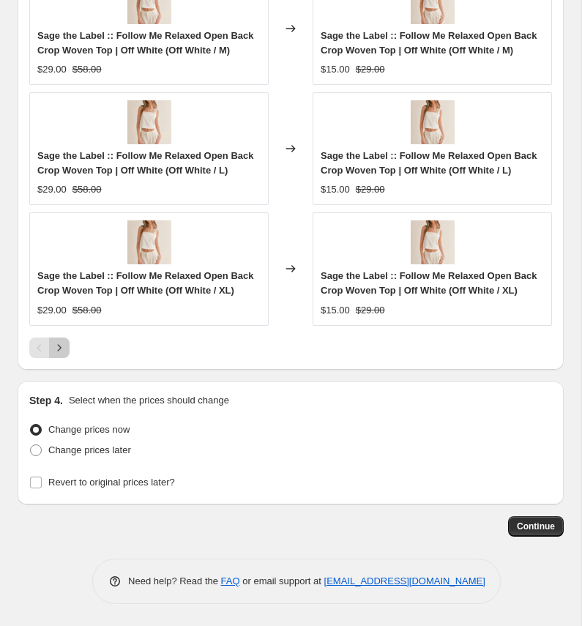
click at [56, 349] on icon "Next" at bounding box center [59, 348] width 15 height 15
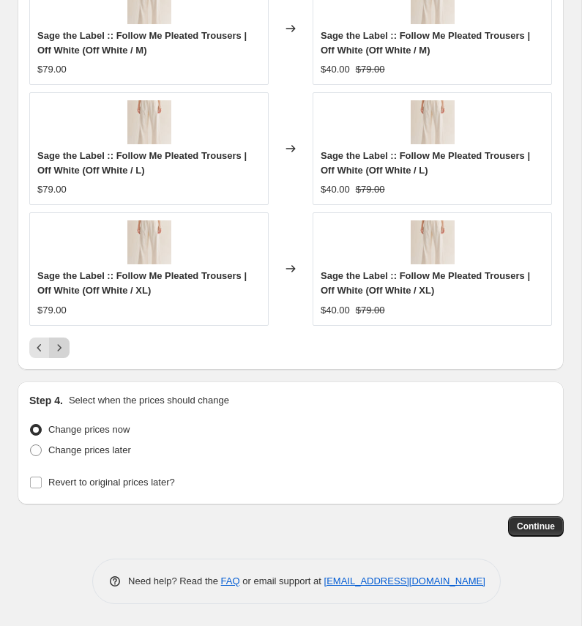
click at [56, 349] on icon "Next" at bounding box center [59, 348] width 15 height 15
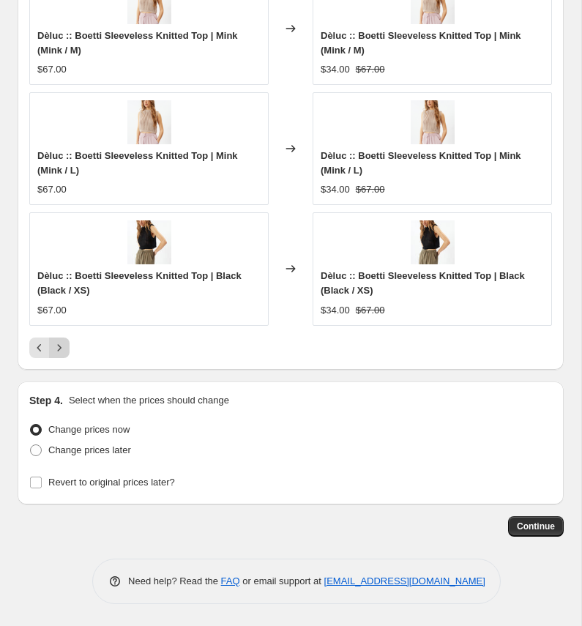
click at [56, 349] on icon "Next" at bounding box center [59, 348] width 15 height 15
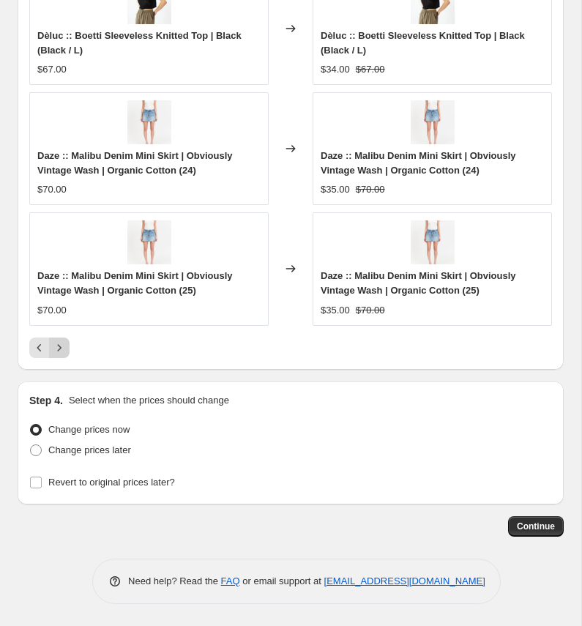
click at [56, 349] on icon "Next" at bounding box center [59, 348] width 15 height 15
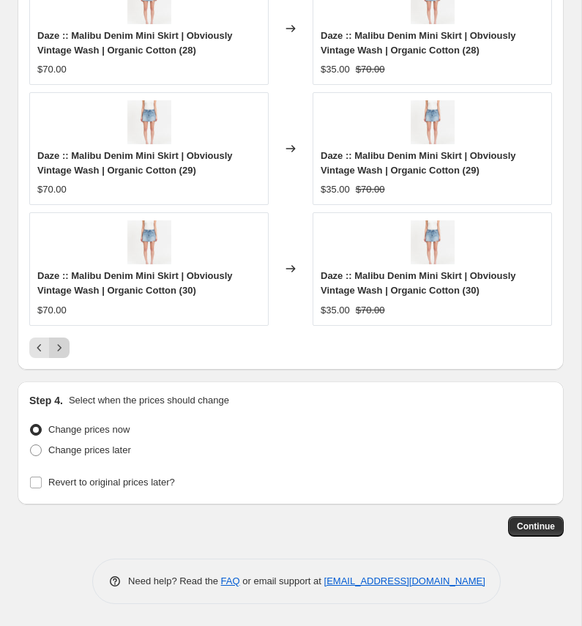
click at [56, 349] on icon "Next" at bounding box center [59, 348] width 15 height 15
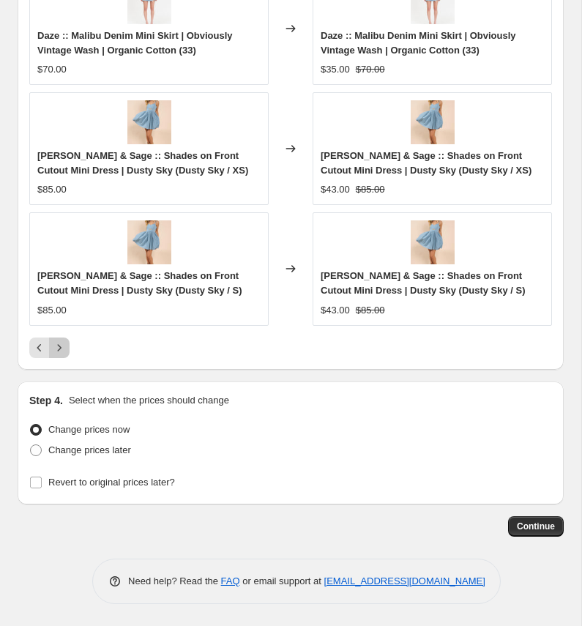
click at [56, 349] on icon "Next" at bounding box center [59, 348] width 15 height 15
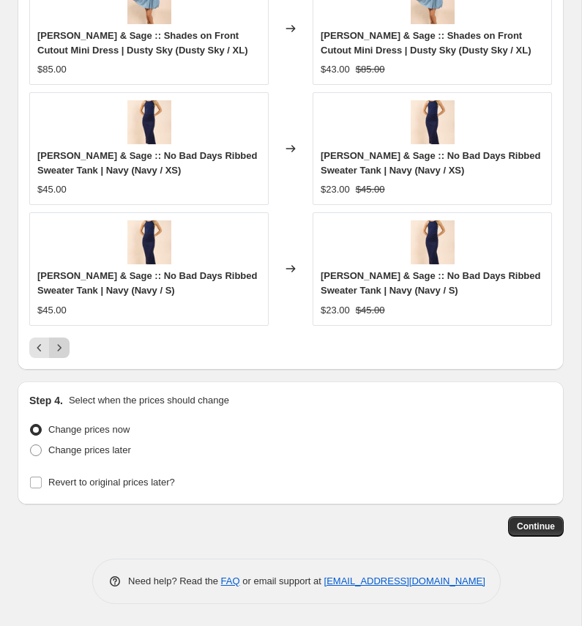
click at [56, 349] on icon "Next" at bounding box center [59, 348] width 15 height 15
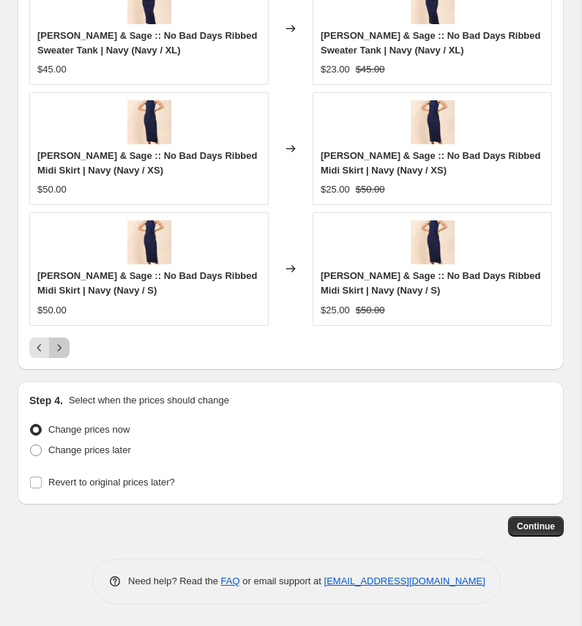
click at [56, 349] on icon "Next" at bounding box center [59, 348] width 15 height 15
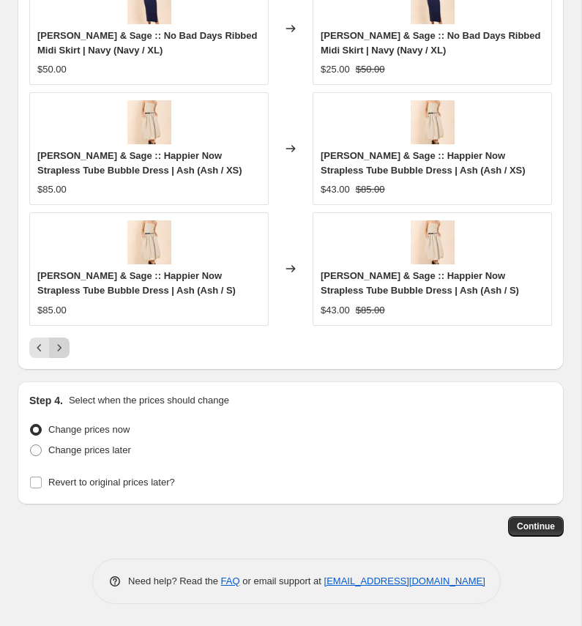
click at [56, 349] on icon "Next" at bounding box center [59, 348] width 15 height 15
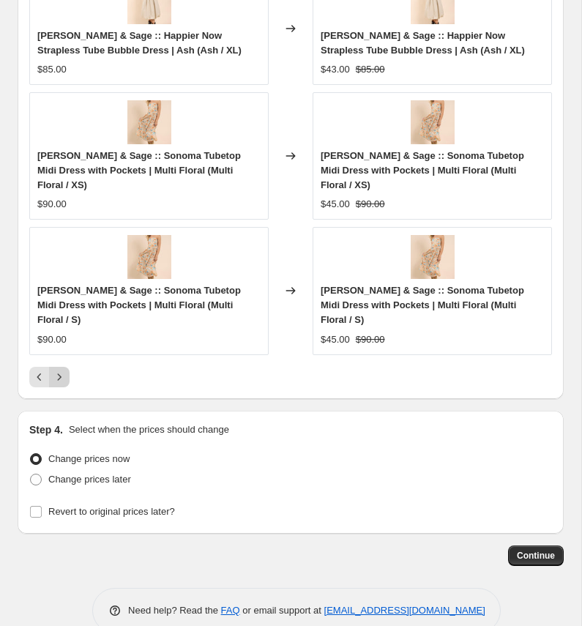
click at [56, 370] on icon "Next" at bounding box center [59, 377] width 15 height 15
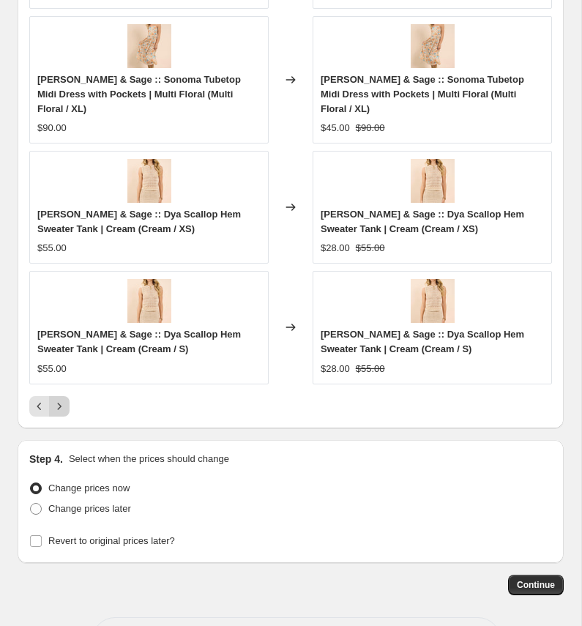
click at [56, 399] on icon "Next" at bounding box center [59, 406] width 15 height 15
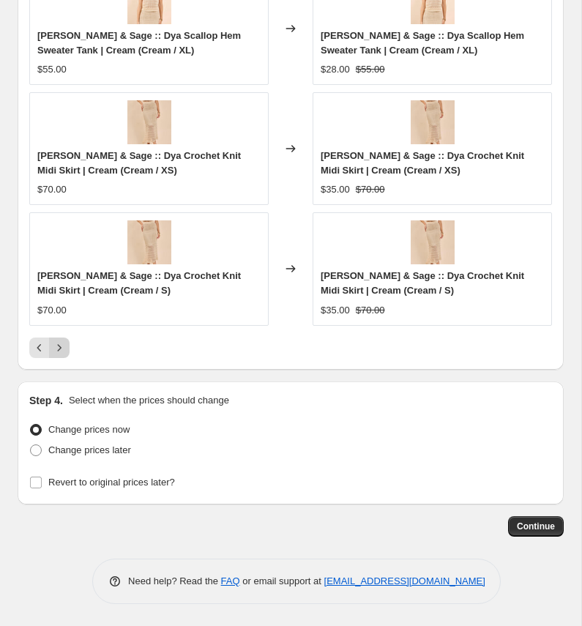
click at [56, 349] on icon "Next" at bounding box center [59, 348] width 15 height 15
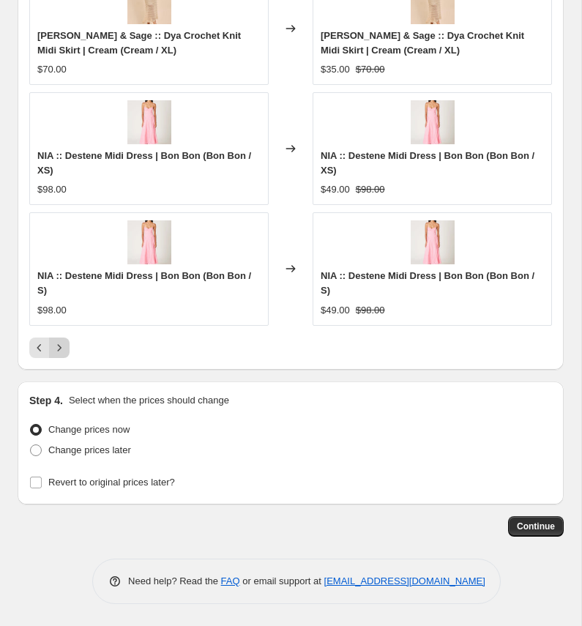
click at [60, 348] on icon "Next" at bounding box center [60, 347] width 4 height 7
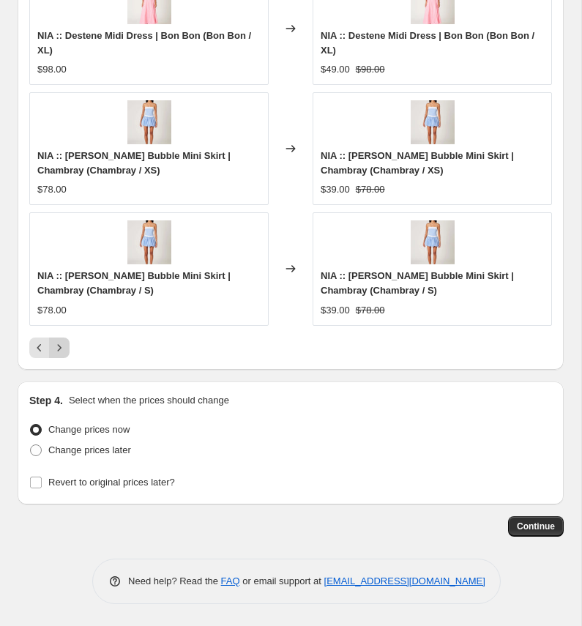
click at [60, 348] on icon "Next" at bounding box center [60, 347] width 4 height 7
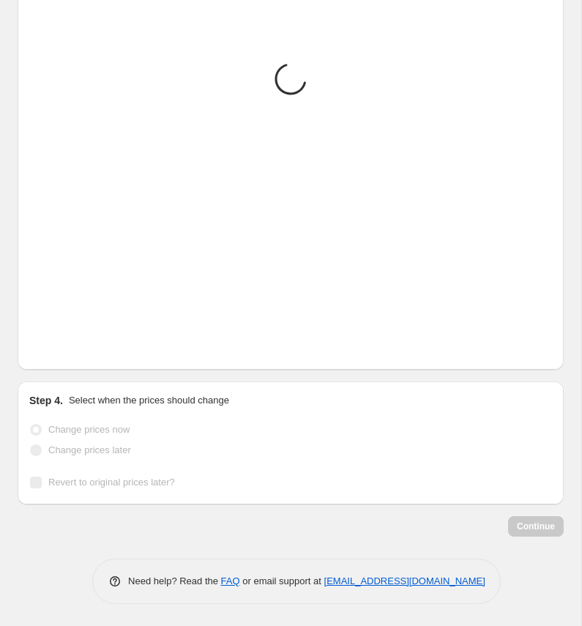
scroll to position [1565, 0]
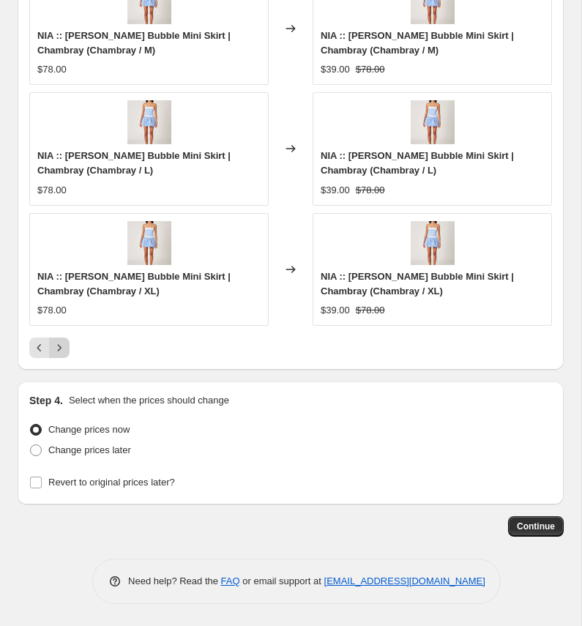
click at [60, 348] on div "Pagination" at bounding box center [59, 348] width 21 height 21
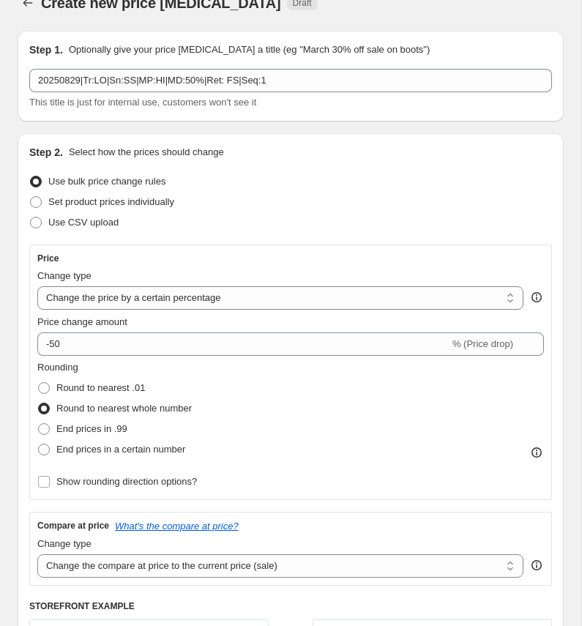
scroll to position [26, 0]
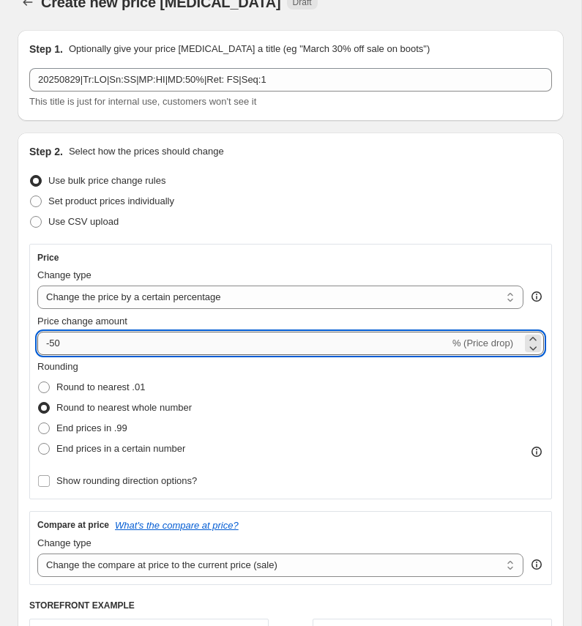
click at [57, 345] on input "-50" at bounding box center [243, 343] width 412 height 23
type input "-60"
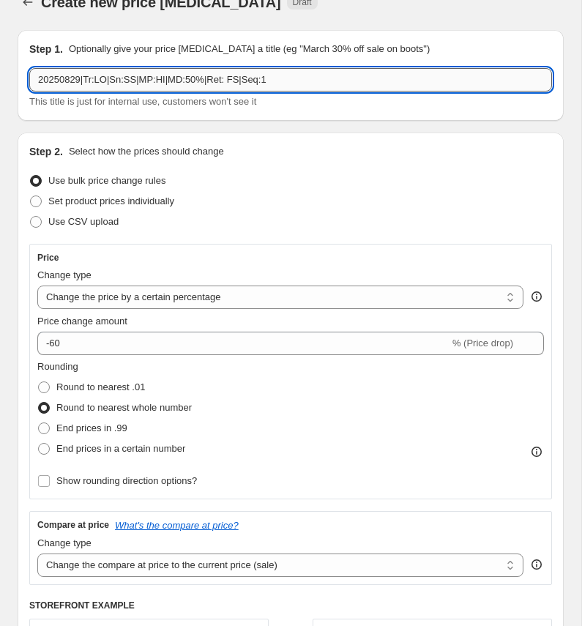
click at [198, 81] on input "20250829|Tr:LO|Sn:SS|MP:HI|MD:50%|Ret: FS|Seq:1" at bounding box center [290, 79] width 523 height 23
type input "20250829|Tr:LO|Sn:SS|MP:HI|MD:60%|Ret: FS|Seq:1"
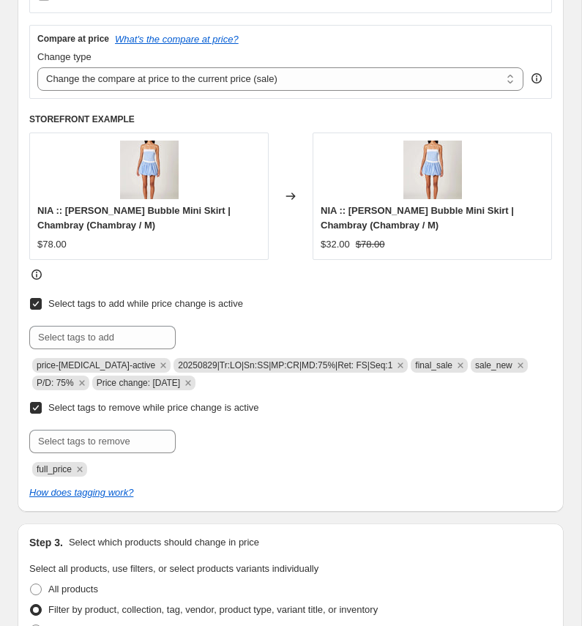
scroll to position [521, 0]
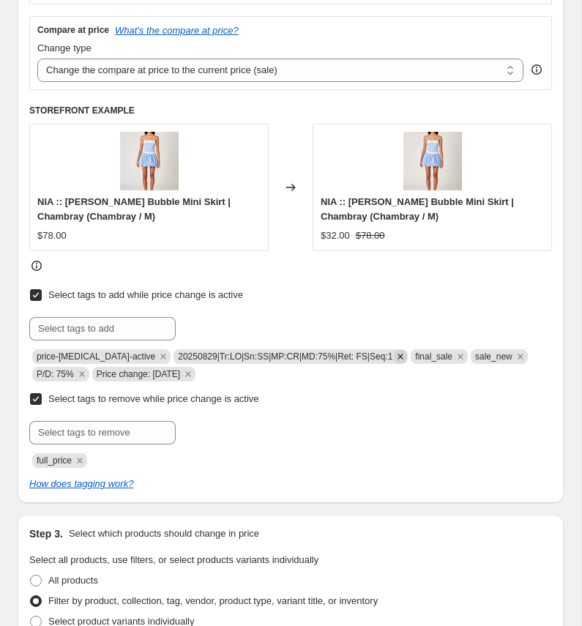
click at [394, 357] on icon "Remove 20250829|Tr:LO|Sn:SS|MP:CR|MD:75%|Ret: FS|Seq:1" at bounding box center [400, 356] width 13 height 13
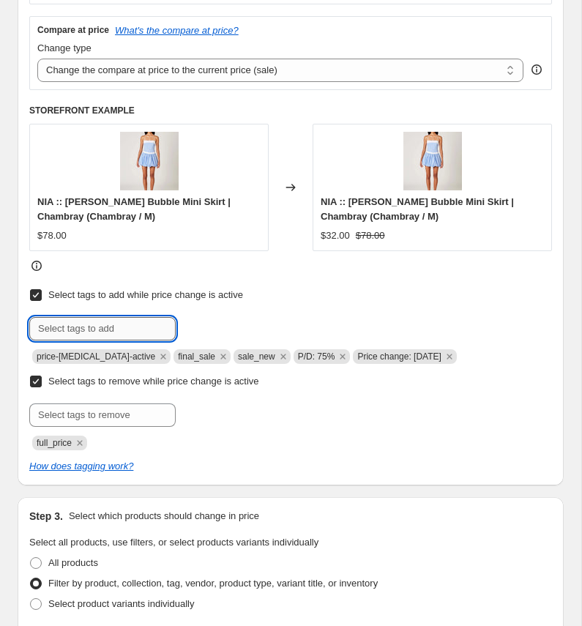
click at [144, 327] on input "text" at bounding box center [102, 328] width 146 height 23
paste input "20250829|Tr:LO|Sn:SS|MP:HI|MD:60%|Ret: FS|Seq:1"
type input "20250829|Tr:LO|Sn:SS|MP:HI|MD:60%|Ret: FS|Seq:1"
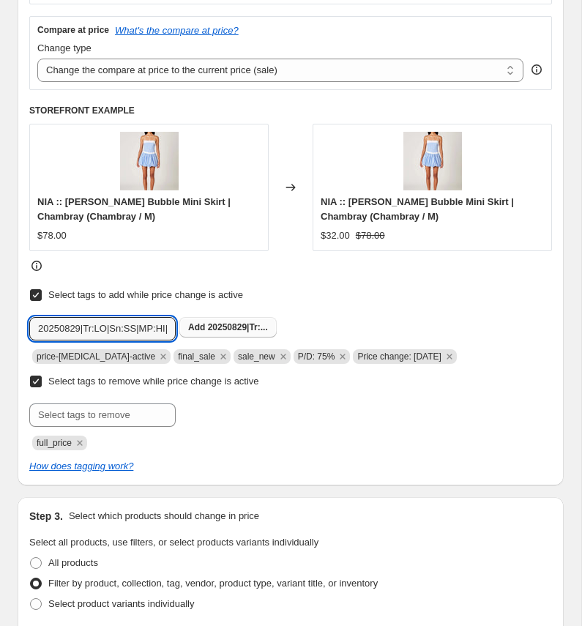
click at [223, 325] on span "20250829|Tr:..." at bounding box center [238, 327] width 60 height 10
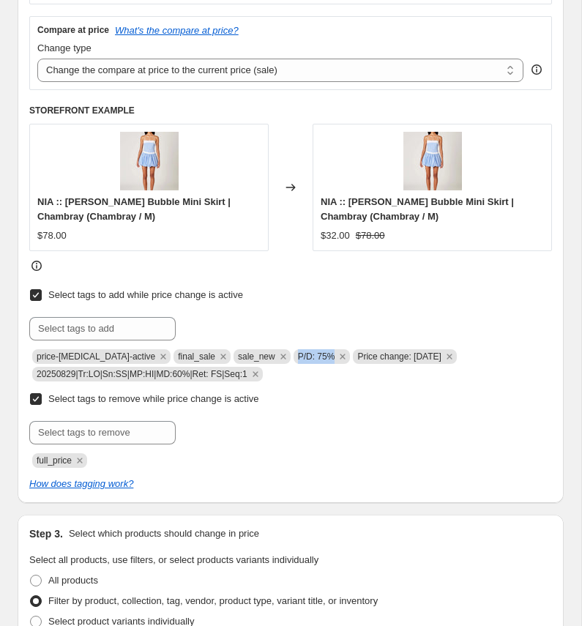
copy span "P/D: 75%"
drag, startPoint x: 288, startPoint y: 357, endPoint x: 321, endPoint y: 358, distance: 33.0
click at [321, 358] on span "P/D: 75%" at bounding box center [316, 356] width 37 height 10
click at [128, 330] on input "text" at bounding box center [102, 328] width 146 height 23
paste input "P/D: 75%"
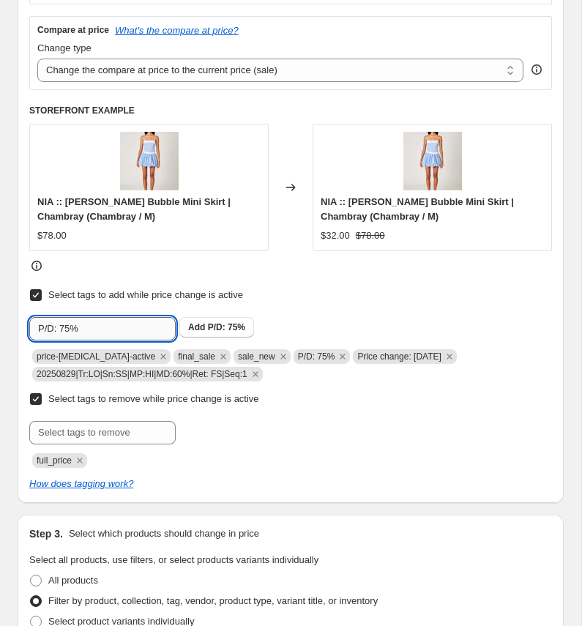
click at [70, 329] on input "P/D: 75%" at bounding box center [102, 328] width 146 height 23
type input "P/D: 60%"
click at [217, 326] on span "P/D: 60%" at bounding box center [226, 327] width 37 height 10
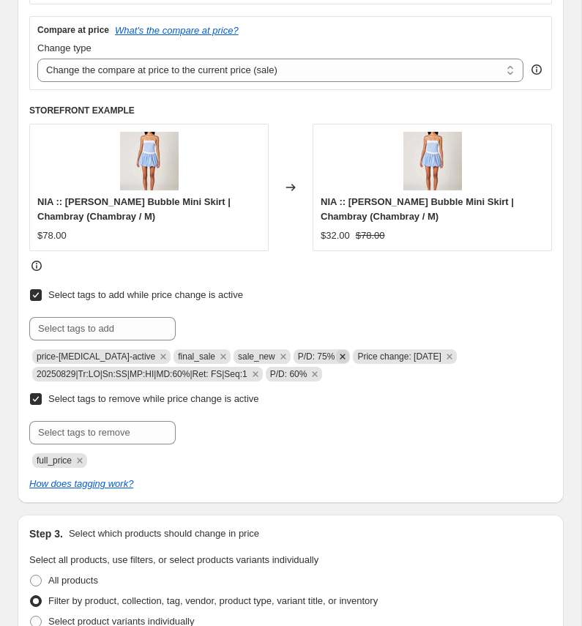
click at [341, 355] on icon "Remove P/D: 75%" at bounding box center [343, 356] width 5 height 5
click at [343, 439] on div at bounding box center [290, 432] width 523 height 23
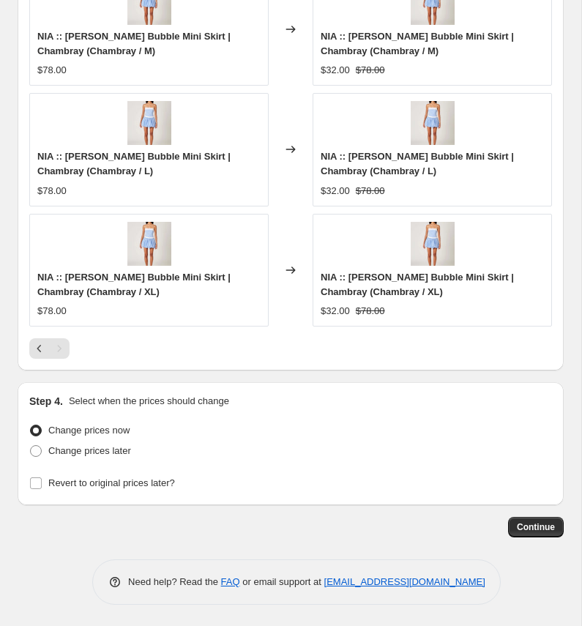
scroll to position [1565, 0]
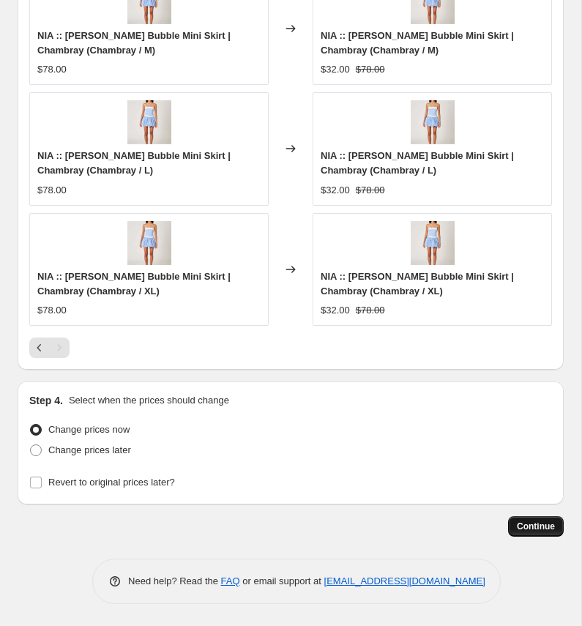
click at [524, 527] on span "Continue" at bounding box center [536, 527] width 38 height 12
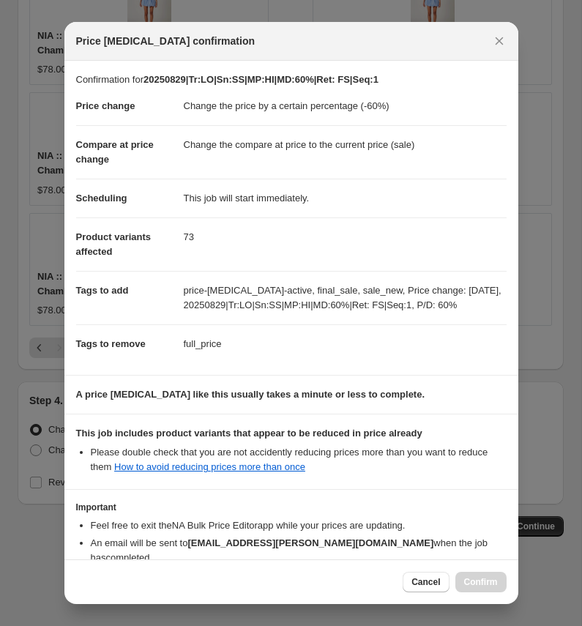
scroll to position [83, 0]
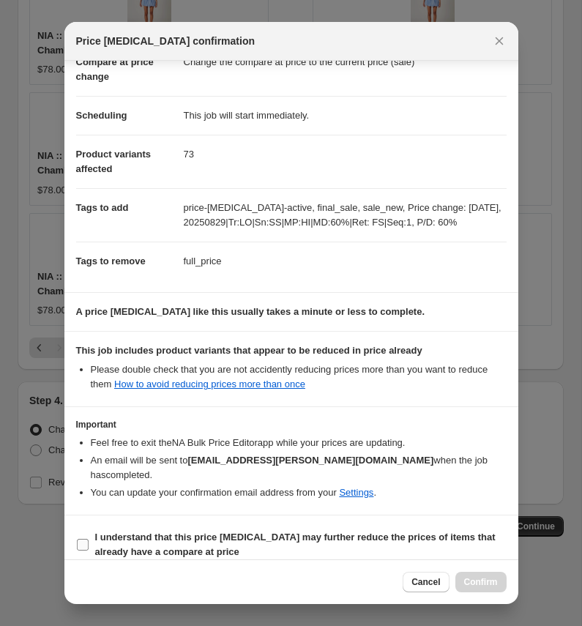
click at [328, 532] on b "I understand that this price [MEDICAL_DATA] may further reduce the prices of it…" at bounding box center [295, 545] width 401 height 26
click at [89, 539] on input "I understand that this price [MEDICAL_DATA] may further reduce the prices of it…" at bounding box center [83, 545] width 12 height 12
checkbox input "true"
click at [422, 580] on span "Cancel" at bounding box center [426, 582] width 29 height 12
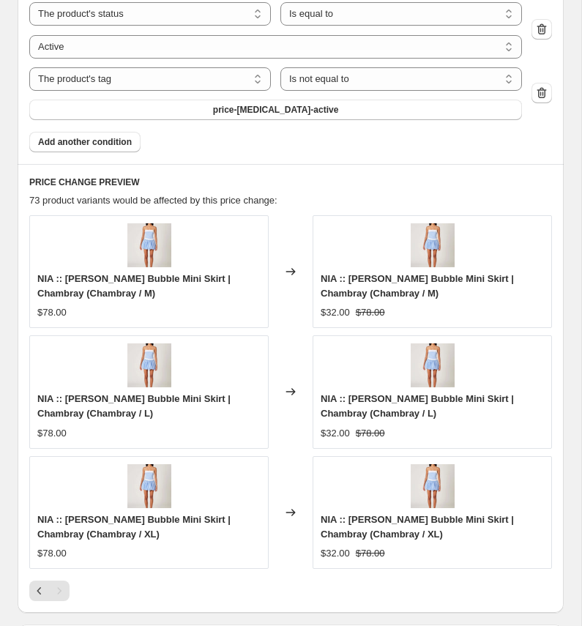
scroll to position [1565, 0]
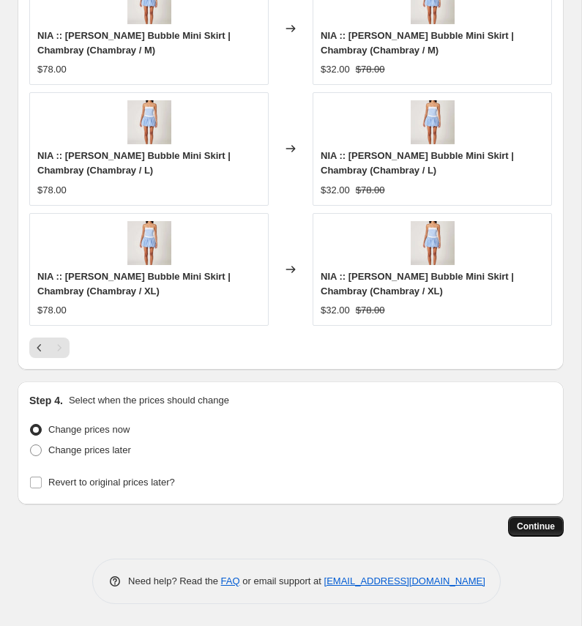
click at [532, 524] on span "Continue" at bounding box center [536, 527] width 38 height 12
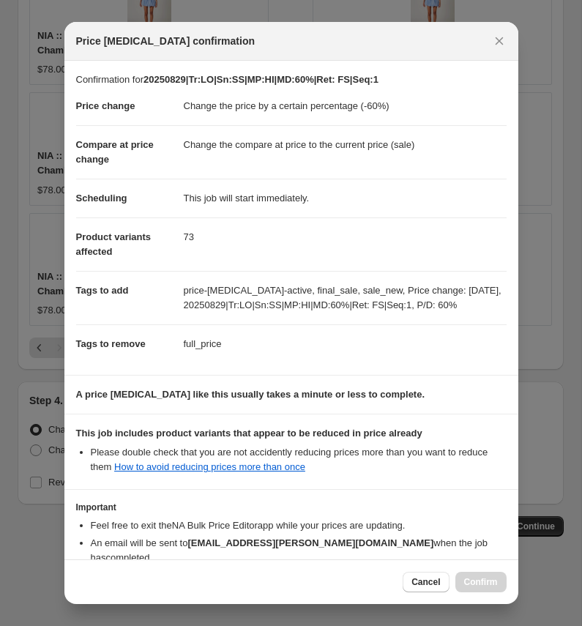
scroll to position [83, 0]
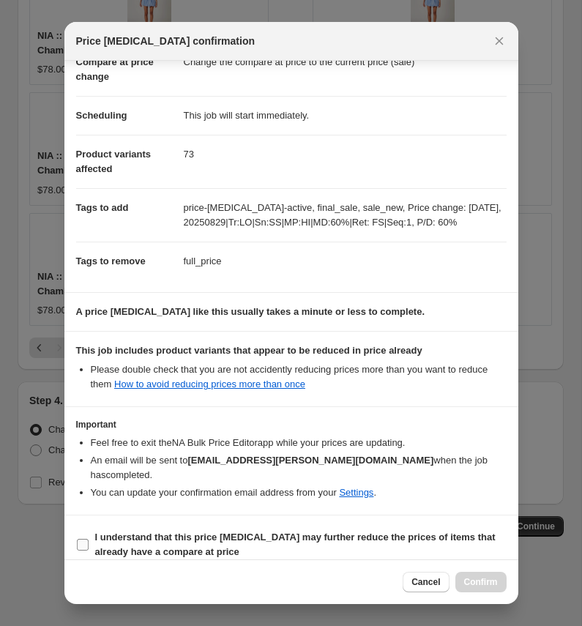
click at [271, 532] on span "I understand that this price [MEDICAL_DATA] may further reduce the prices of it…" at bounding box center [301, 544] width 412 height 29
click at [89, 539] on input "I understand that this price [MEDICAL_DATA] may further reduce the prices of it…" at bounding box center [83, 545] width 12 height 12
checkbox input "true"
click at [480, 589] on button "Confirm" at bounding box center [480, 582] width 51 height 21
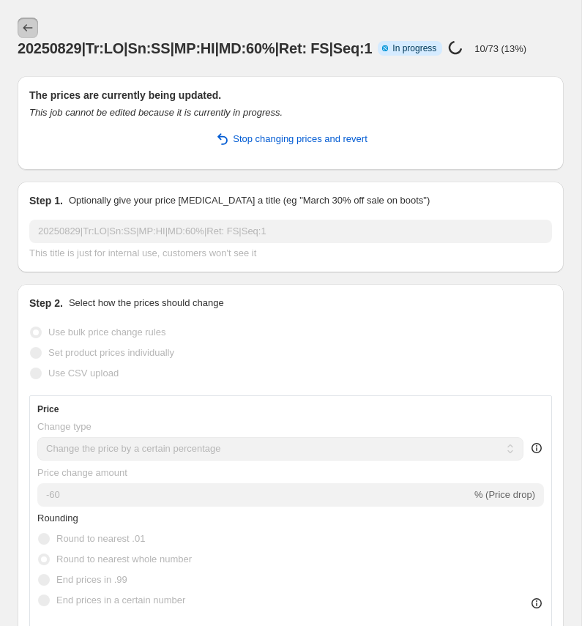
click at [28, 27] on icon "Price change jobs" at bounding box center [28, 28] width 15 height 15
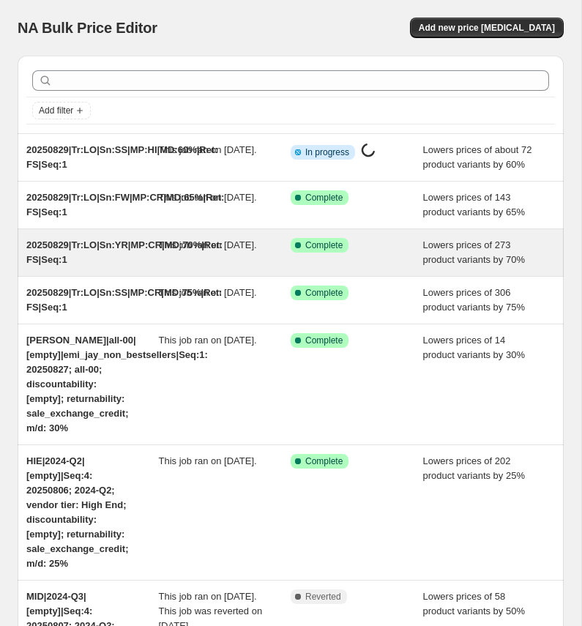
click at [79, 265] on span "20250829|Tr:LO|Sn:YR|MP:CR|MD:70%|Ret: FS|Seq:1" at bounding box center [124, 252] width 196 height 26
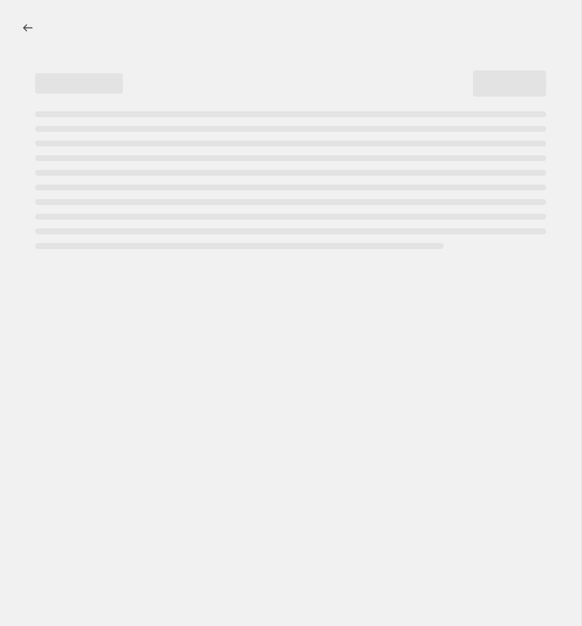
select select "percentage"
select select "collection"
select select "product_status"
select select "tag"
select select "not_equal"
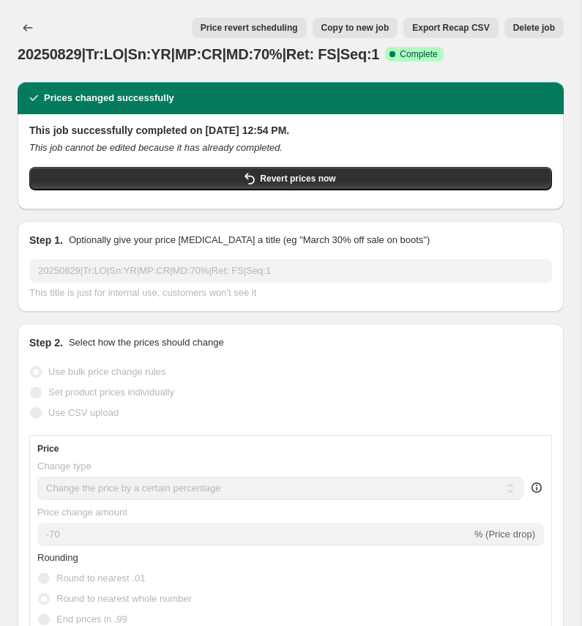
click at [359, 26] on span "Copy to new job" at bounding box center [355, 28] width 68 height 12
select select "percentage"
select select "collection"
select select "product_status"
select select "tag"
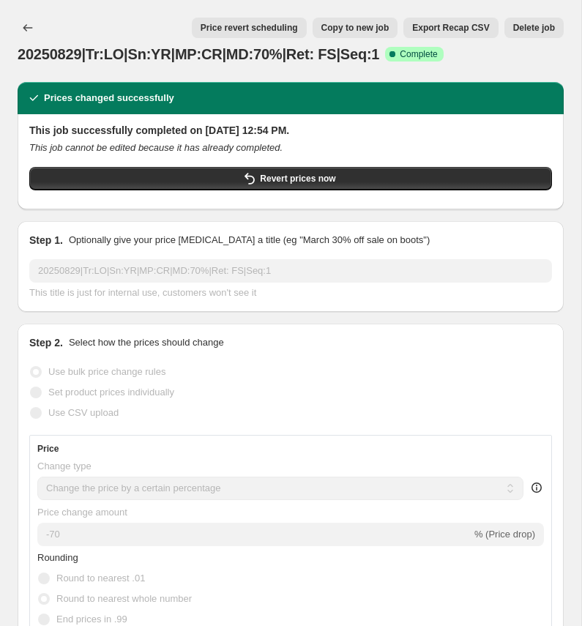
select select "not_equal"
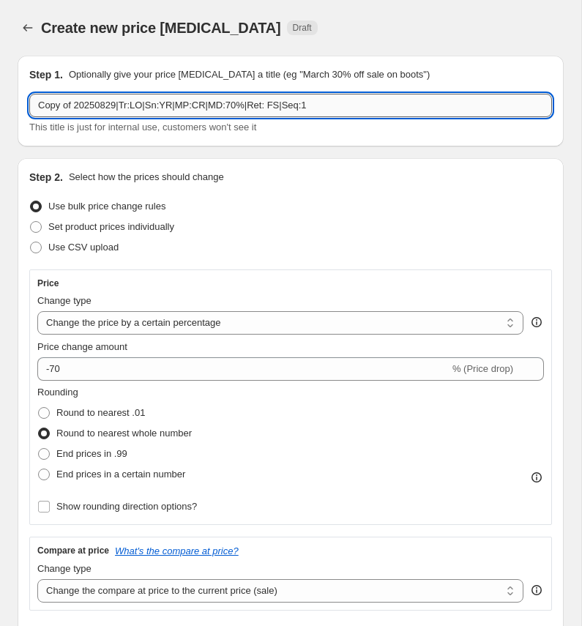
click at [89, 111] on input "Copy of 20250829|Tr:LO|Sn:YR|MP:CR|MD:70%|Ret: FS|Seq:1" at bounding box center [290, 105] width 523 height 23
paste input "20250829|Tr:LO|Sn:YR|MP:HI|MD:55"
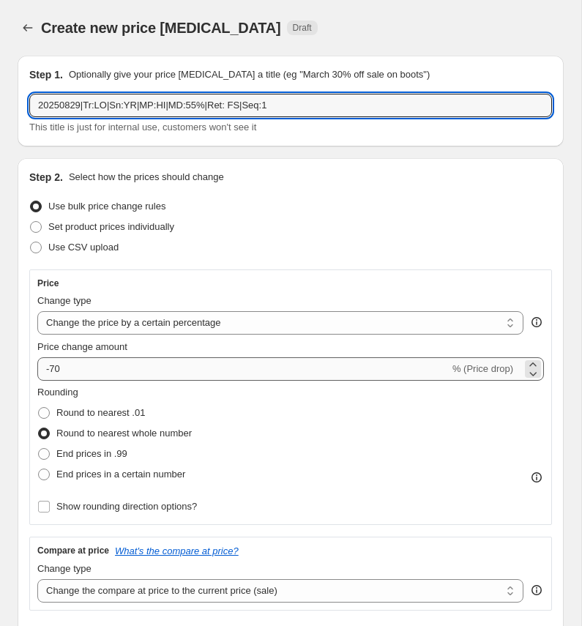
type input "20250829|Tr:LO|Sn:YR|MP:HI|MD:55%|Ret: FS|Seq:1"
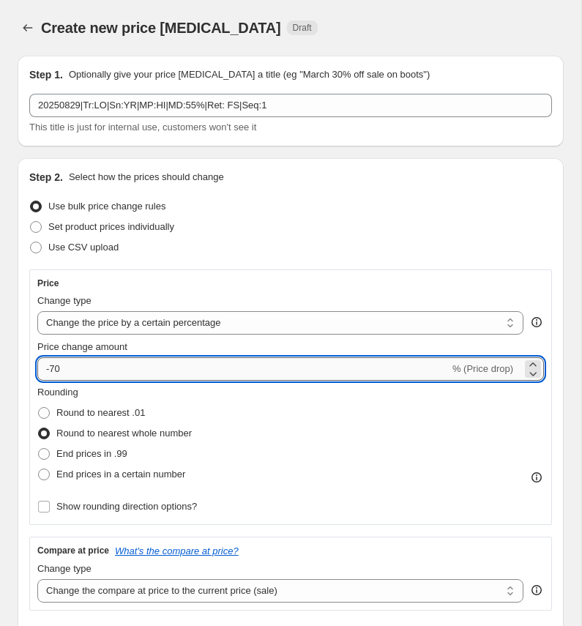
click at [80, 372] on input "-70" at bounding box center [243, 368] width 412 height 23
type input "-7"
type input "-55"
select select "percentage"
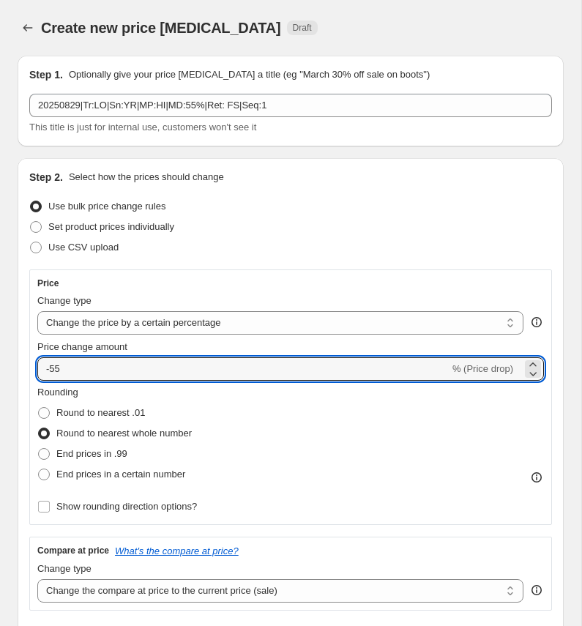
select select "collection"
select select "product_status"
select select "tag"
select select "not_equal"
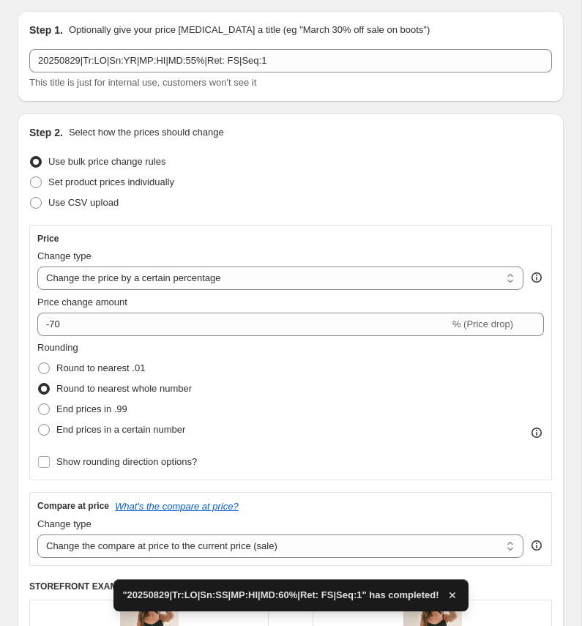
scroll to position [47, 0]
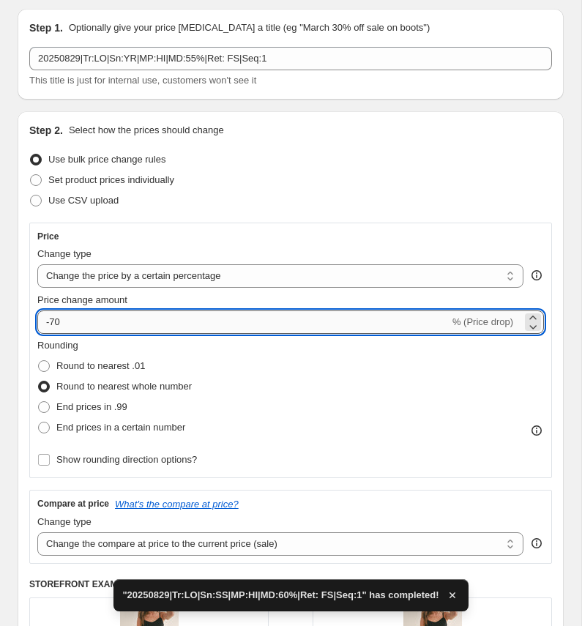
click at [77, 329] on input "-70" at bounding box center [243, 321] width 412 height 23
type input "-7"
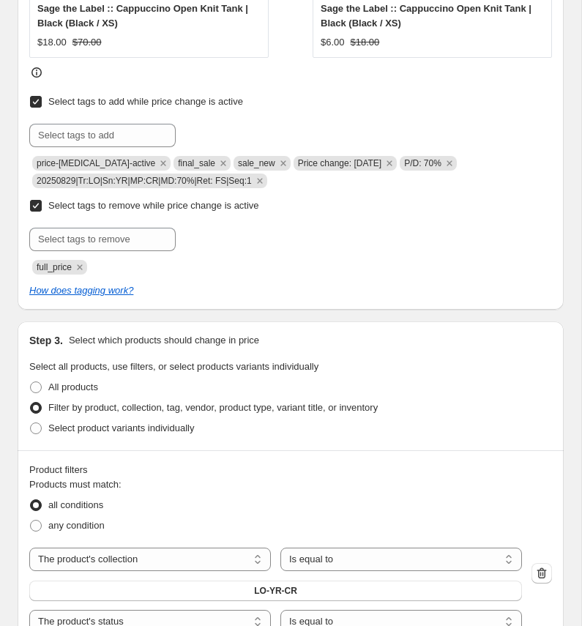
scroll to position [702, 0]
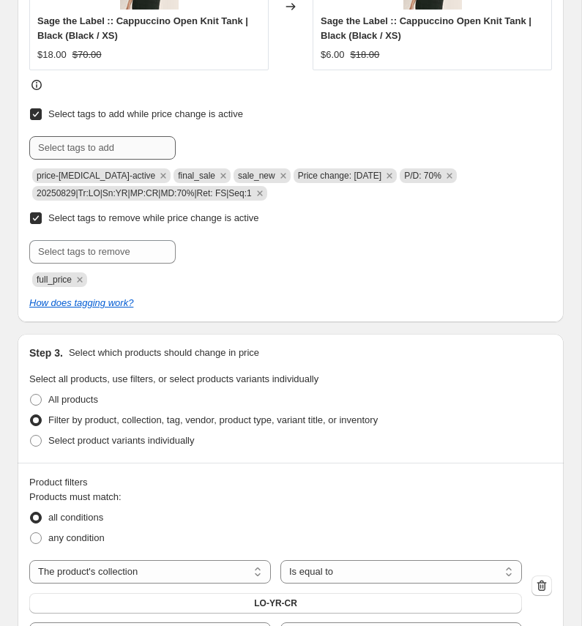
type input "-55"
click at [122, 146] on input "text" at bounding box center [102, 147] width 146 height 23
paste input "20250829|Tr:LO|Sn:YR|MP:HI|MD:55%|Ret: FS|Seq:1"
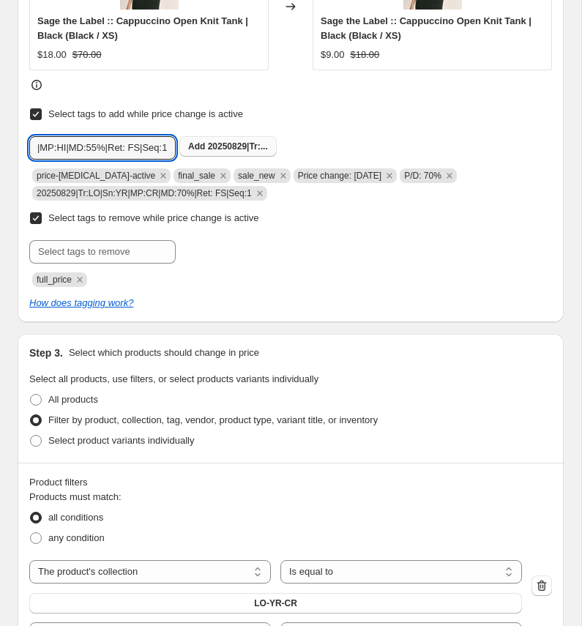
type input "20250829|Tr:LO|Sn:YR|MP:HI|MD:55%|Ret: FS|Seq:1"
click at [210, 148] on span "20250829|Tr:..." at bounding box center [238, 146] width 60 height 10
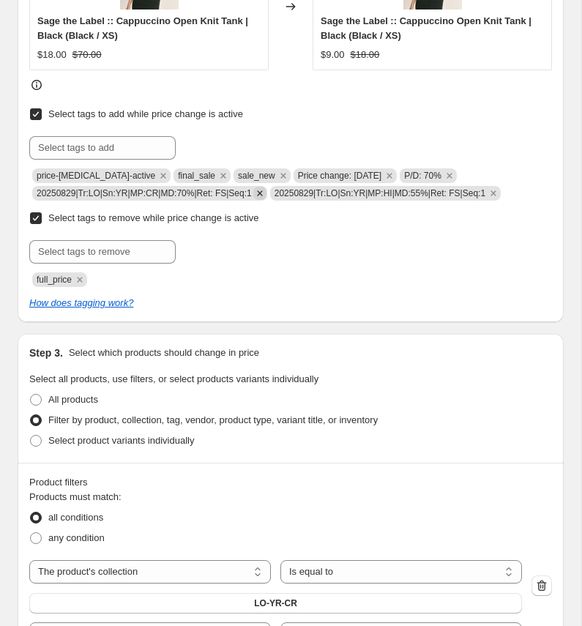
click at [267, 196] on icon "Remove 20250829|Tr:LO|Sn:YR|MP:CR|MD:70%|Ret: FS|Seq:1" at bounding box center [259, 193] width 13 height 13
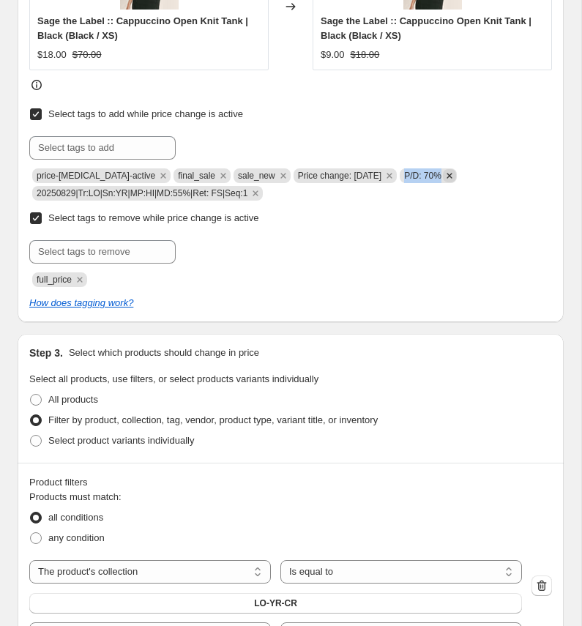
copy span "P/D: 70%"
drag, startPoint x: 405, startPoint y: 175, endPoint x: 446, endPoint y: 176, distance: 41.0
click at [446, 176] on span "P/D: 70%" at bounding box center [428, 175] width 57 height 15
click at [94, 152] on input "text" at bounding box center [102, 147] width 146 height 23
paste input "P/D: 70%"
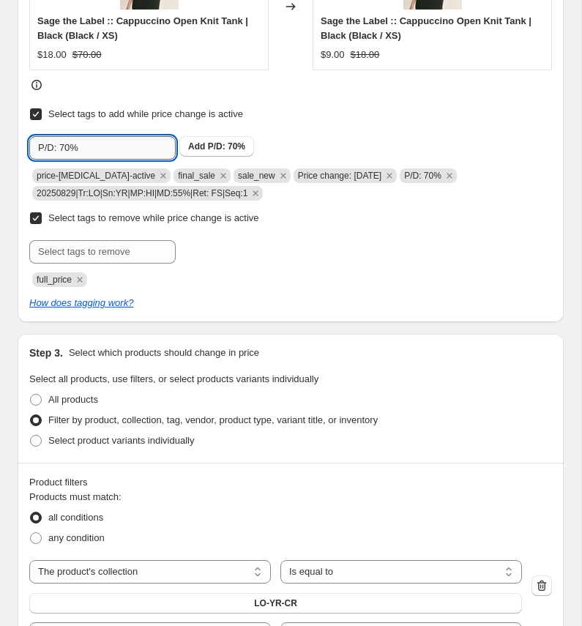
click at [71, 149] on input "P/D: 70%" at bounding box center [102, 147] width 146 height 23
type input "P/D: 55%"
click at [191, 147] on b "Add" at bounding box center [196, 146] width 17 height 10
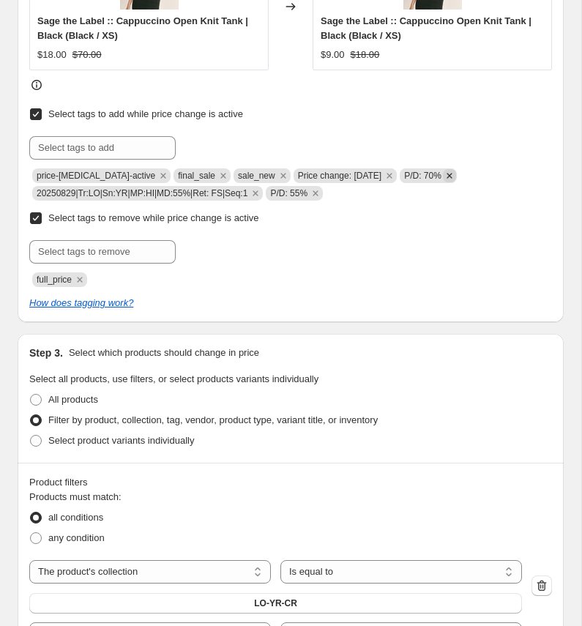
click at [449, 178] on icon "Remove P/D: 70%" at bounding box center [449, 175] width 13 height 13
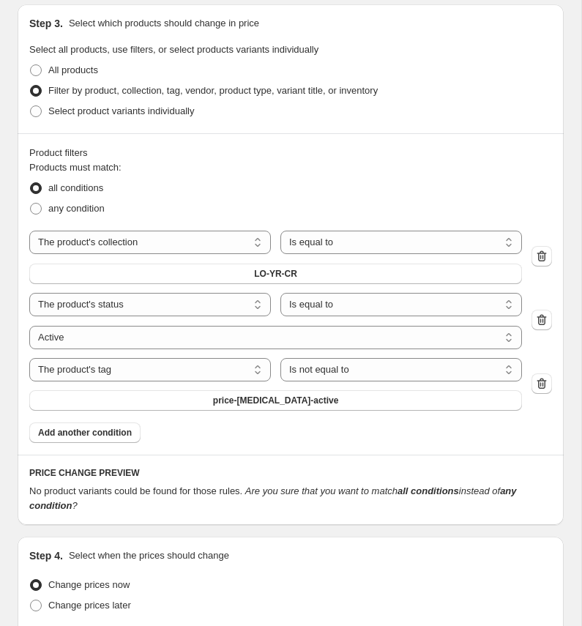
scroll to position [1033, 0]
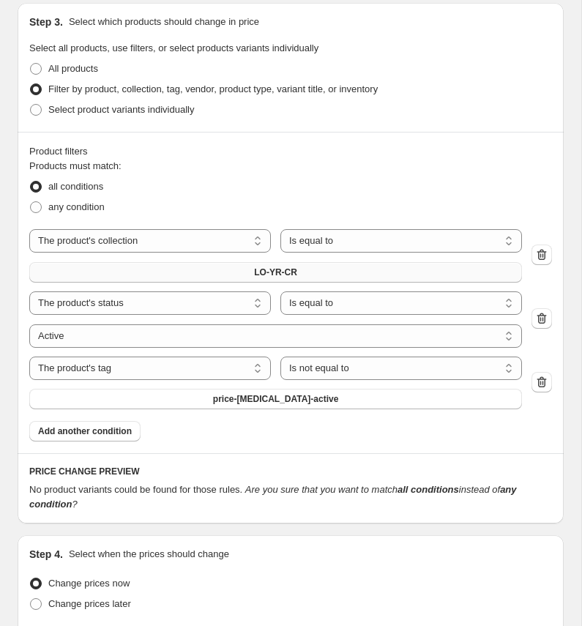
click at [272, 268] on span "LO-YR-CR" at bounding box center [275, 273] width 43 height 12
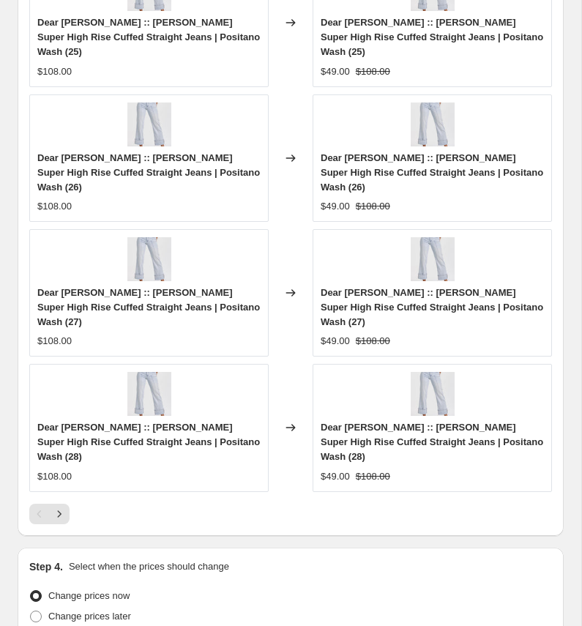
scroll to position [1730, 0]
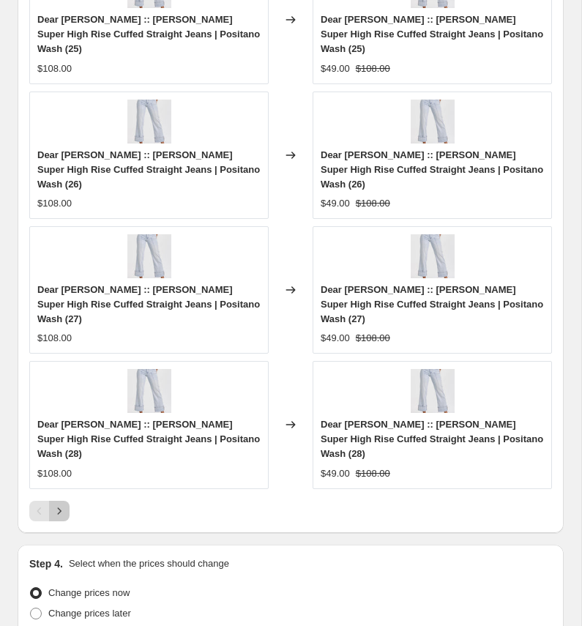
click at [59, 504] on icon "Next" at bounding box center [59, 511] width 15 height 15
click at [62, 504] on icon "Next" at bounding box center [59, 511] width 15 height 15
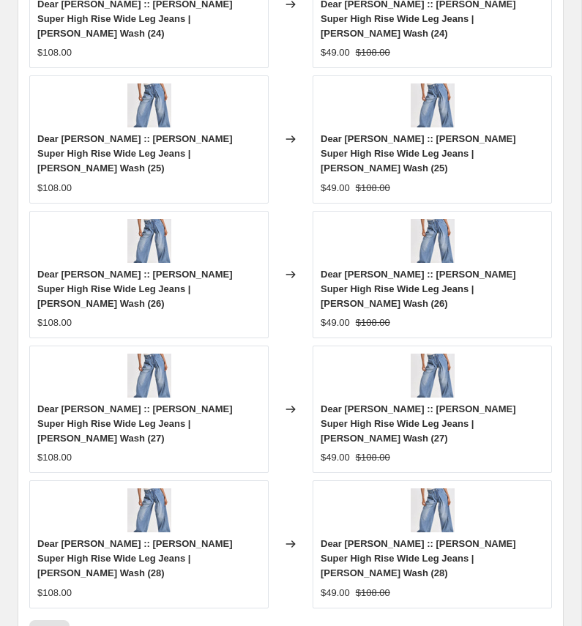
scroll to position [1806, 0]
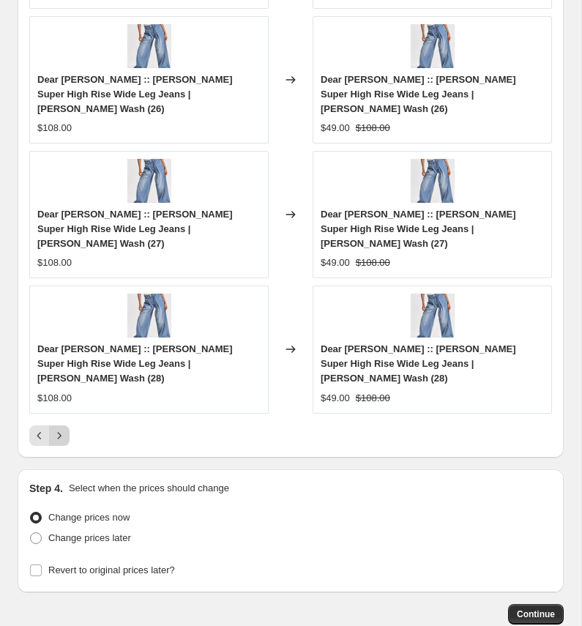
click at [62, 428] on icon "Next" at bounding box center [59, 435] width 15 height 15
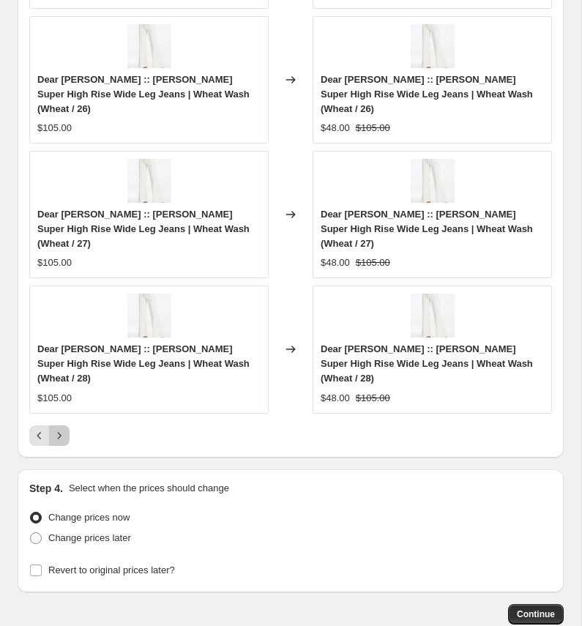
click at [62, 428] on icon "Next" at bounding box center [59, 435] width 15 height 15
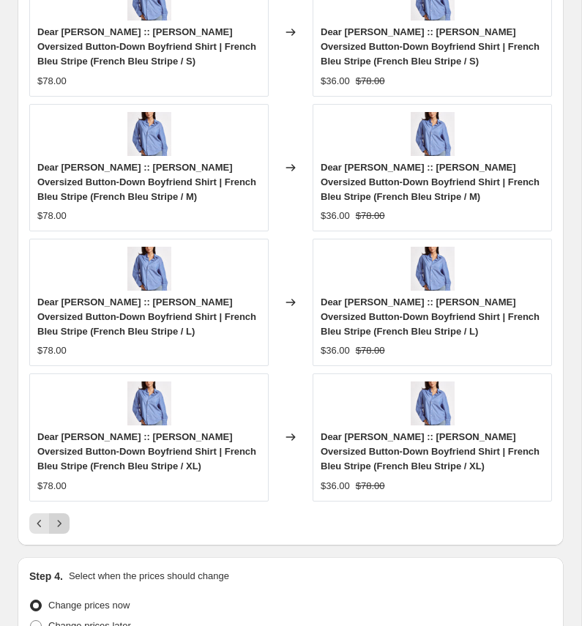
scroll to position [1820, 0]
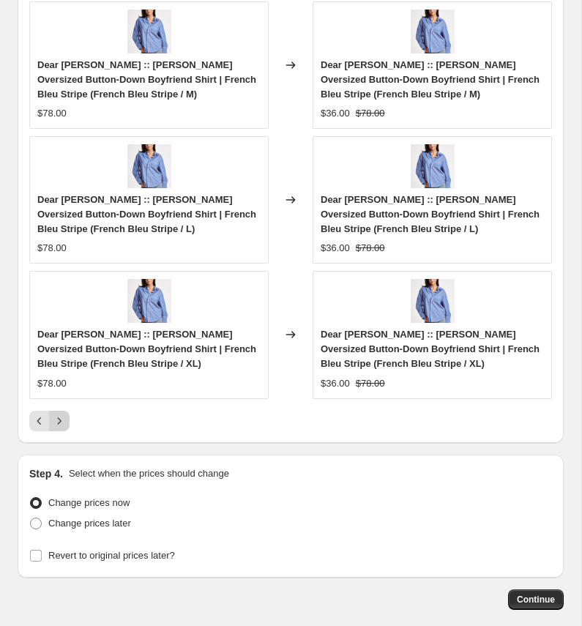
click at [58, 423] on icon "Next" at bounding box center [60, 420] width 4 height 7
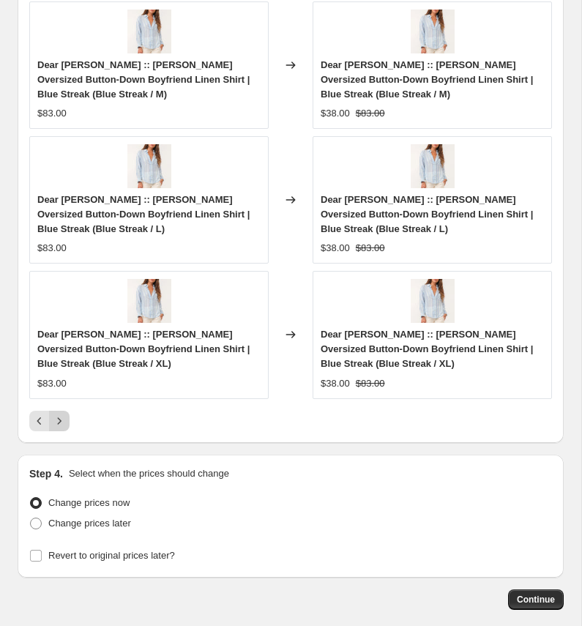
click at [58, 423] on icon "Next" at bounding box center [60, 420] width 4 height 7
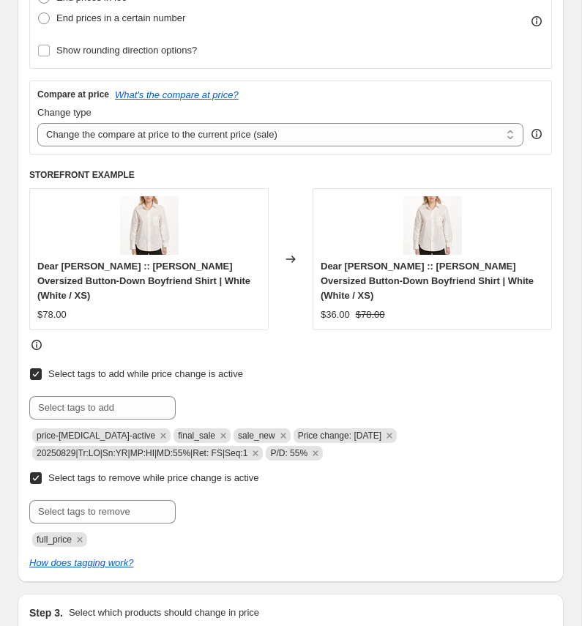
scroll to position [0, 0]
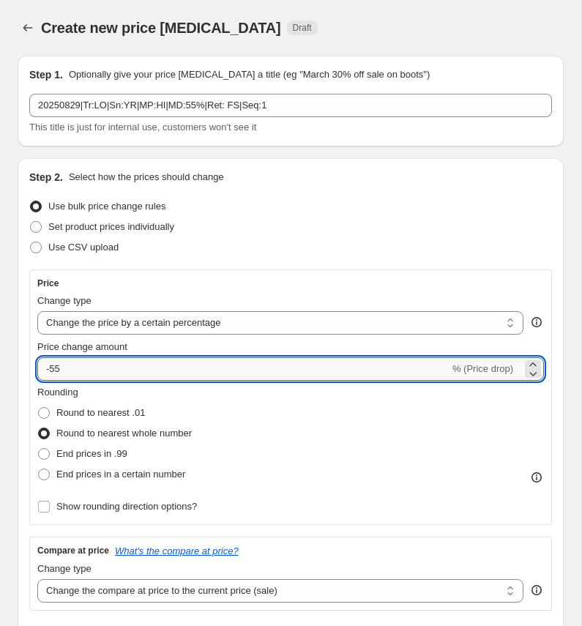
click at [72, 379] on input "-55" at bounding box center [243, 368] width 412 height 23
type input "-50"
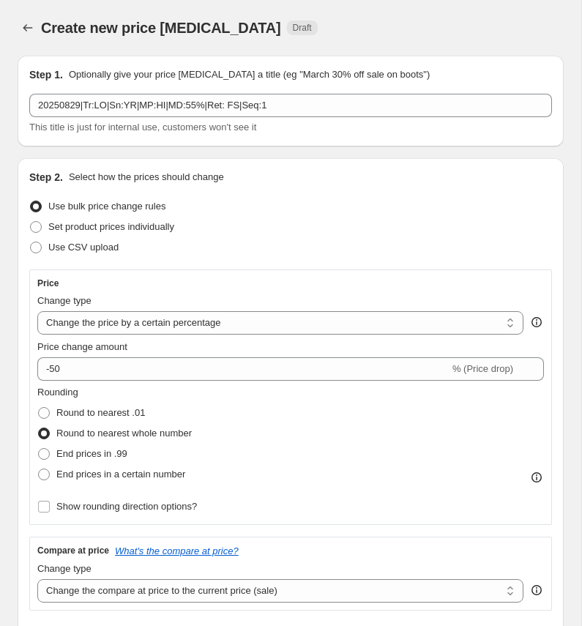
click at [212, 405] on div "Rounding Round to nearest .01 Round to nearest whole number End prices in .99 E…" at bounding box center [290, 435] width 507 height 100
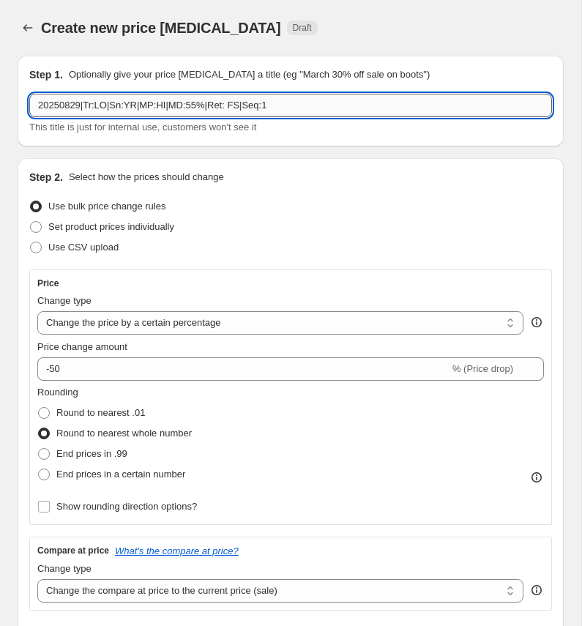
click at [202, 104] on input "20250829|Tr:LO|Sn:YR|MP:HI|MD:55%|Ret: FS|Seq:1" at bounding box center [290, 105] width 523 height 23
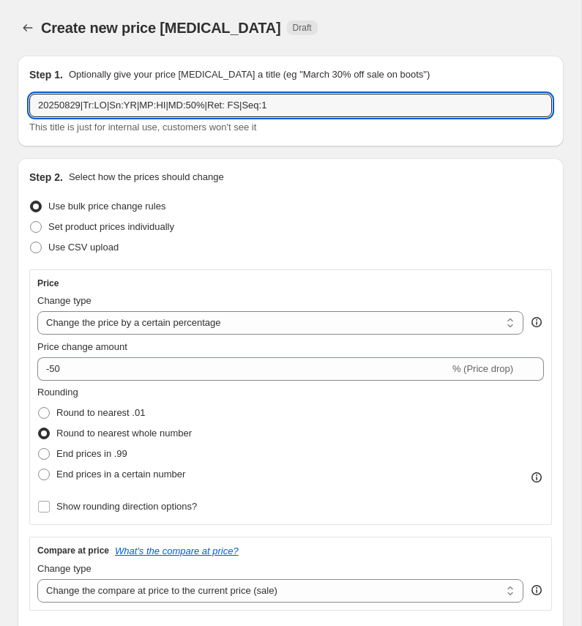
type input "20250829|Tr:LO|Sn:YR|MP:HI|MD:50%|Ret: FS|Seq:1"
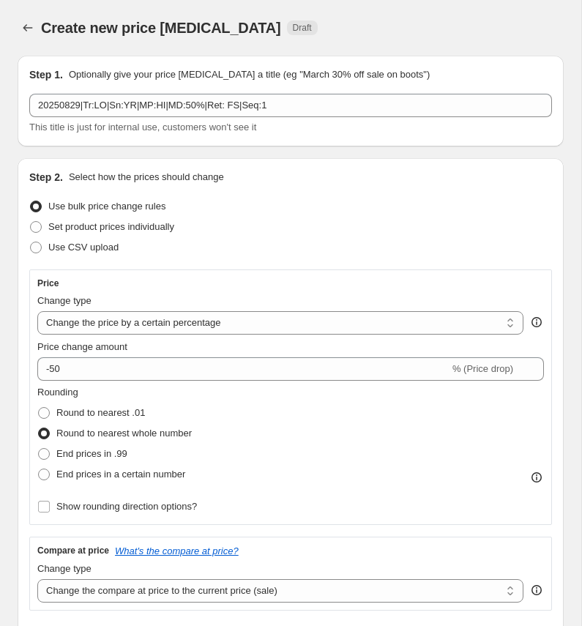
click at [280, 197] on div "Use bulk price change rules" at bounding box center [290, 206] width 523 height 21
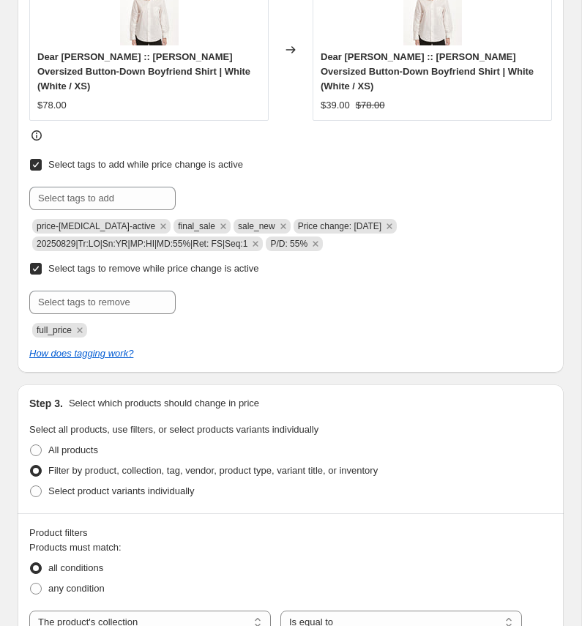
scroll to position [723, 0]
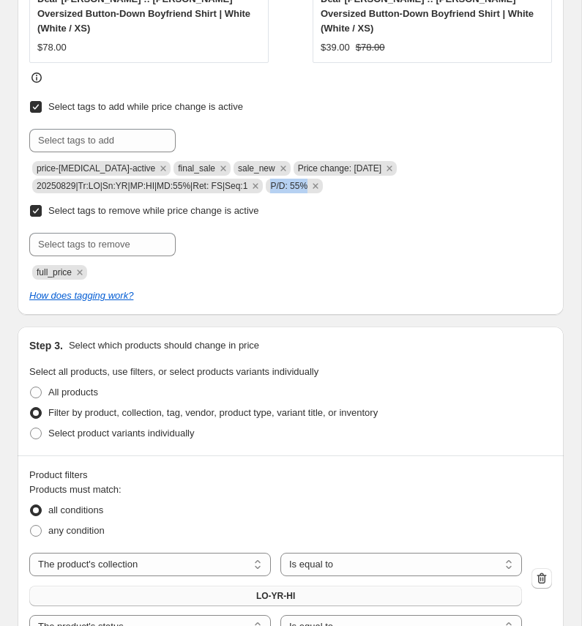
copy span "P/D: 55%"
drag, startPoint x: 278, startPoint y: 168, endPoint x: 315, endPoint y: 168, distance: 37.3
click at [315, 179] on span "P/D: 55%" at bounding box center [294, 186] width 57 height 15
paste input "P/D: 55%"
click at [75, 129] on input "P/D: 55%" at bounding box center [102, 140] width 146 height 23
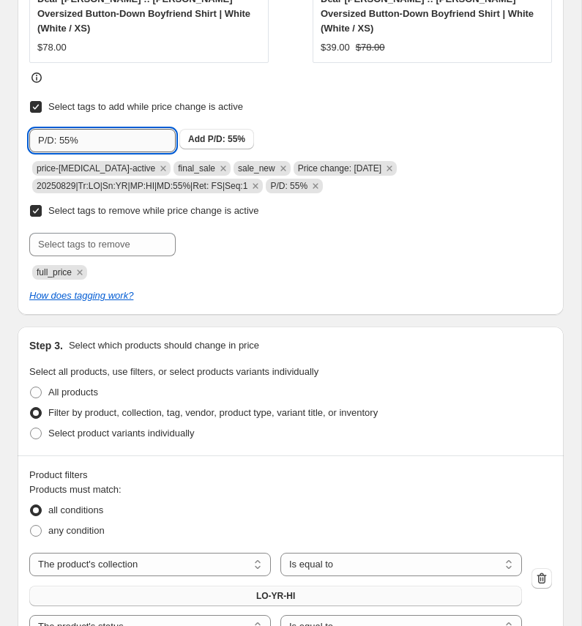
click at [69, 129] on input "P/D: 55%" at bounding box center [102, 140] width 146 height 23
type input "P/D: 50%"
click at [215, 134] on span "P/D: 50%" at bounding box center [226, 139] width 37 height 10
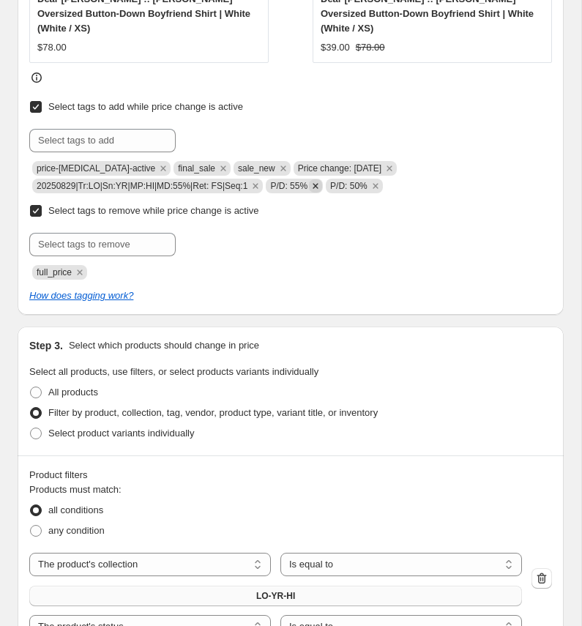
click at [318, 183] on icon "Remove P/D: 55%" at bounding box center [315, 185] width 5 height 5
click at [258, 183] on icon "Remove 20250829|Tr:LO|Sn:YR|MP:HI|MD:55%|Ret: FS|Seq:1" at bounding box center [255, 185] width 5 height 5
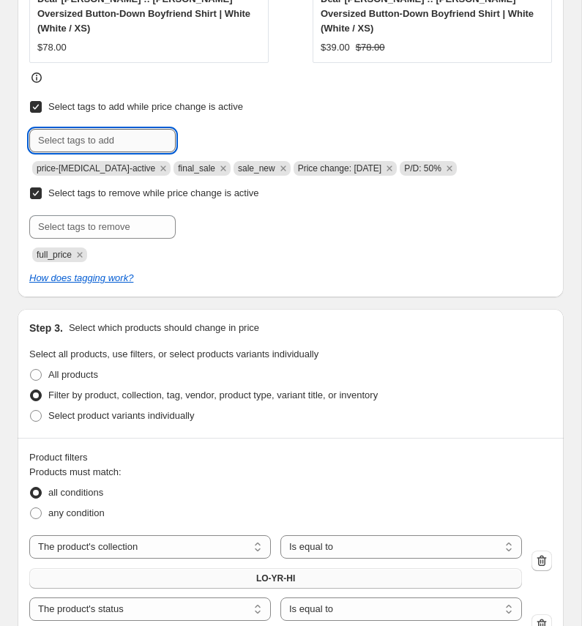
click at [70, 129] on input "text" at bounding box center [102, 140] width 146 height 23
paste input "20250829|Tr:LO|Sn:YR|MP:HI|MD:50%|Ret: FS|Seq:1"
type input "20250829|Tr:LO|Sn:YR|MP:HI|MD:50%|Ret: FS|Seq:1"
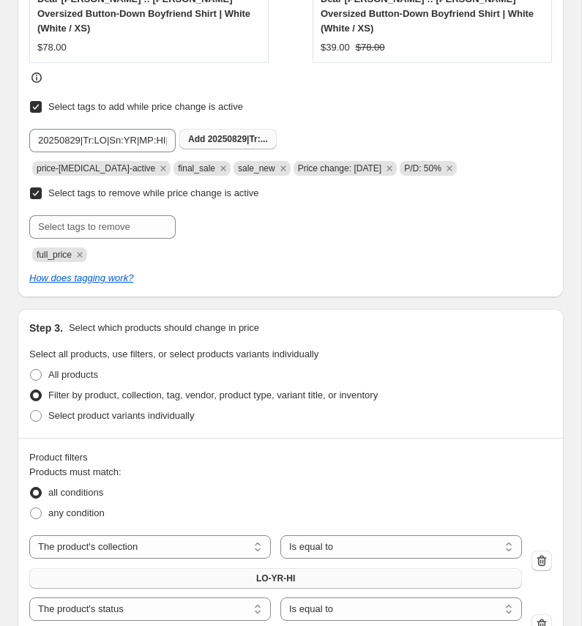
click at [218, 134] on span "20250829|Tr:..." at bounding box center [238, 139] width 60 height 10
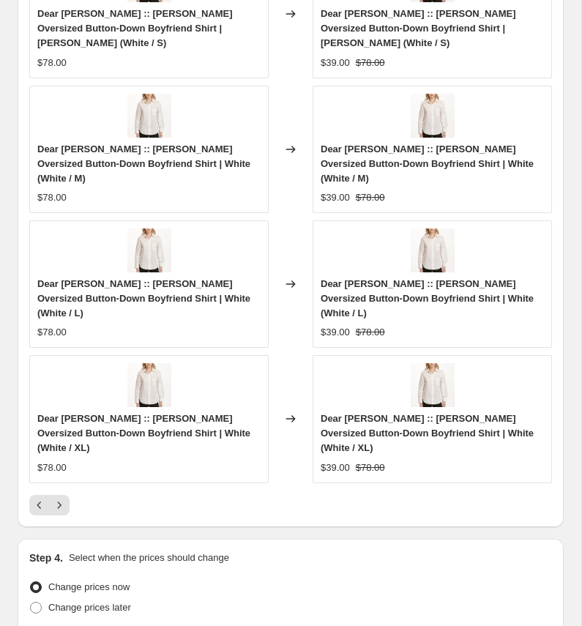
scroll to position [1806, 0]
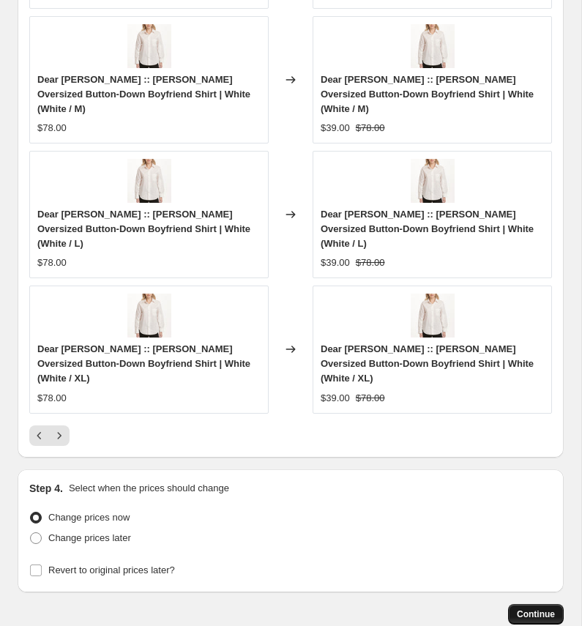
click at [546, 609] on span "Continue" at bounding box center [536, 615] width 38 height 12
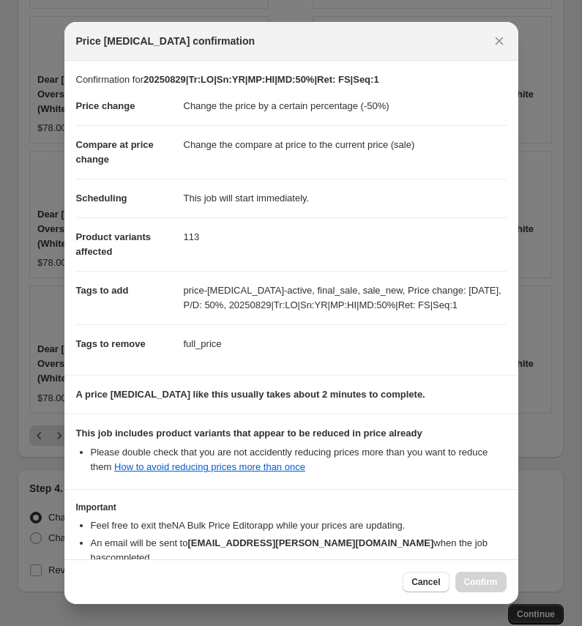
scroll to position [83, 0]
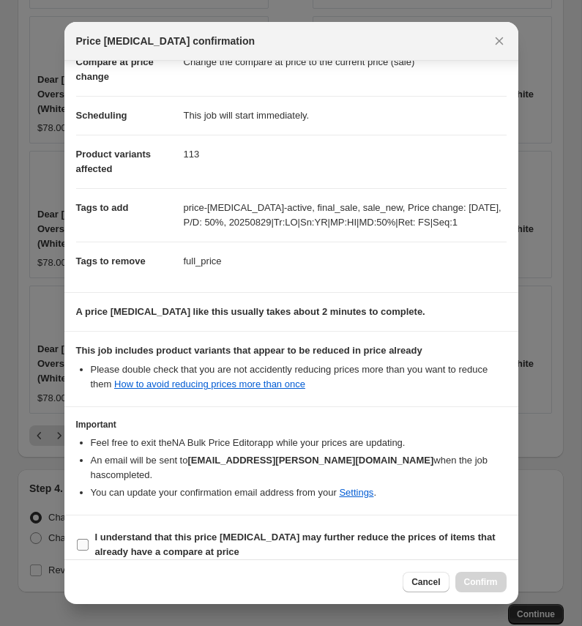
click at [231, 532] on b "I understand that this price [MEDICAL_DATA] may further reduce the prices of it…" at bounding box center [295, 545] width 401 height 26
click at [89, 539] on input "I understand that this price [MEDICAL_DATA] may further reduce the prices of it…" at bounding box center [83, 545] width 12 height 12
checkbox input "true"
click at [490, 579] on span "Confirm" at bounding box center [481, 582] width 34 height 12
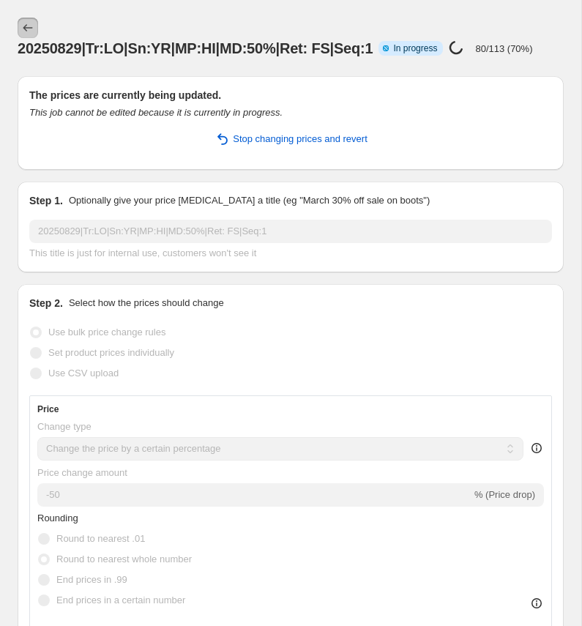
click at [29, 29] on icon "Price change jobs" at bounding box center [28, 28] width 15 height 15
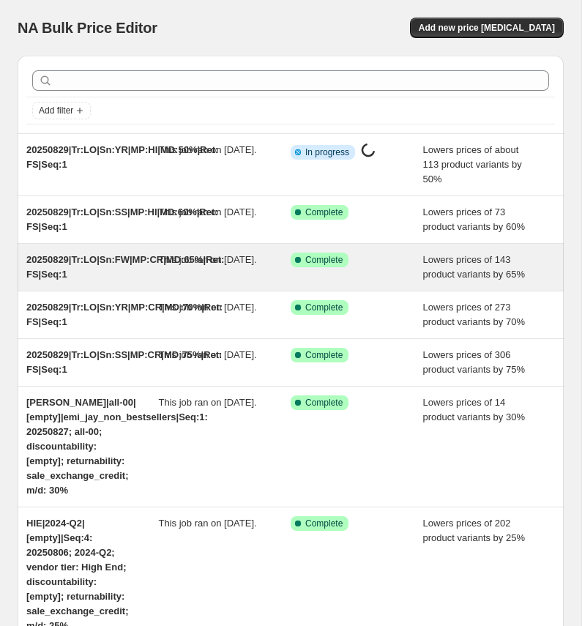
click at [76, 275] on span "20250829|Tr:LO|Sn:FW|MP:CR|MD:65%|Ret: FS|Seq:1" at bounding box center [125, 267] width 198 height 26
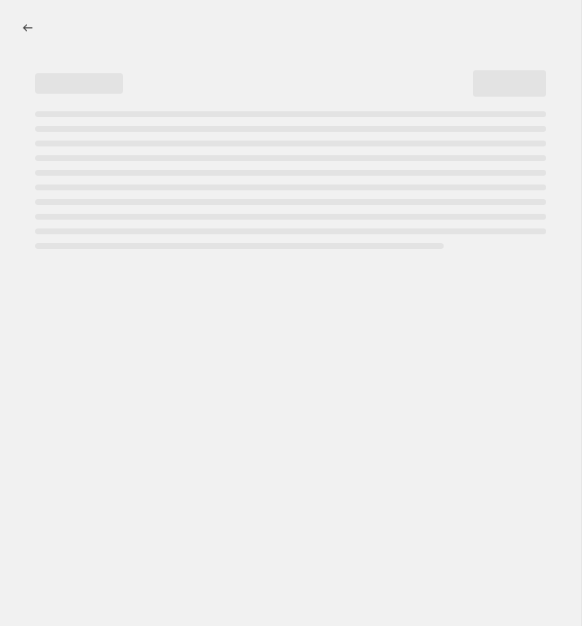
select select "percentage"
select select "collection"
select select "product_status"
select select "tag"
select select "not_equal"
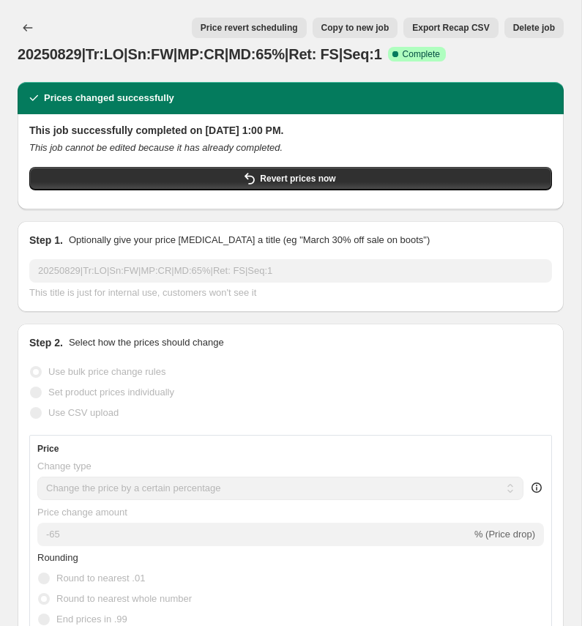
click at [357, 32] on span "Copy to new job" at bounding box center [355, 28] width 68 height 12
select select "percentage"
select select "collection"
select select "product_status"
select select "tag"
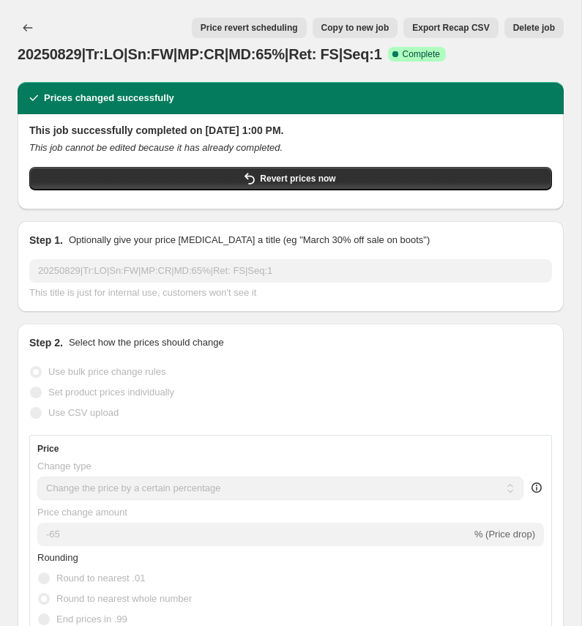
select select "not_equal"
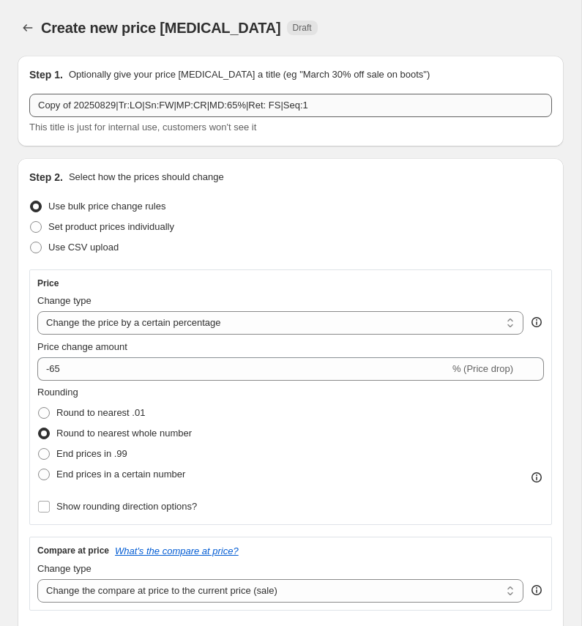
select select "percentage"
select select "collection"
select select "product_status"
select select "tag"
select select "not_equal"
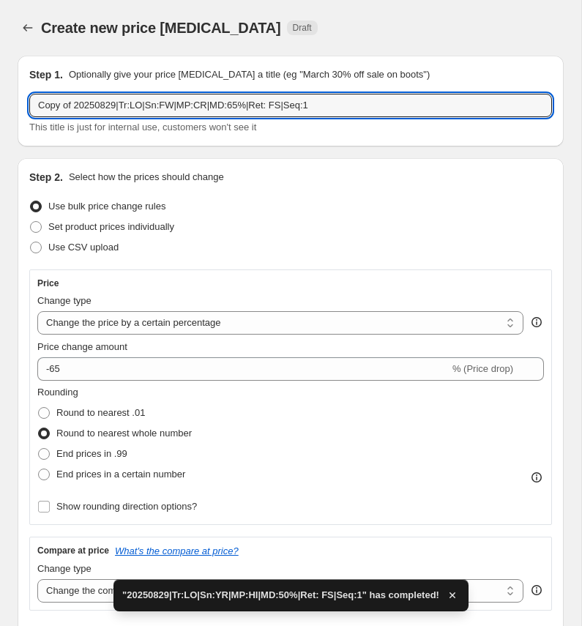
click at [135, 106] on input "Copy of 20250829|Tr:LO|Sn:FW|MP:CR|MD:65%|Ret: FS|Seq:1" at bounding box center [290, 105] width 523 height 23
paste input "20250829|Tr:LO|Sn:FW|MP:HI|MD:40"
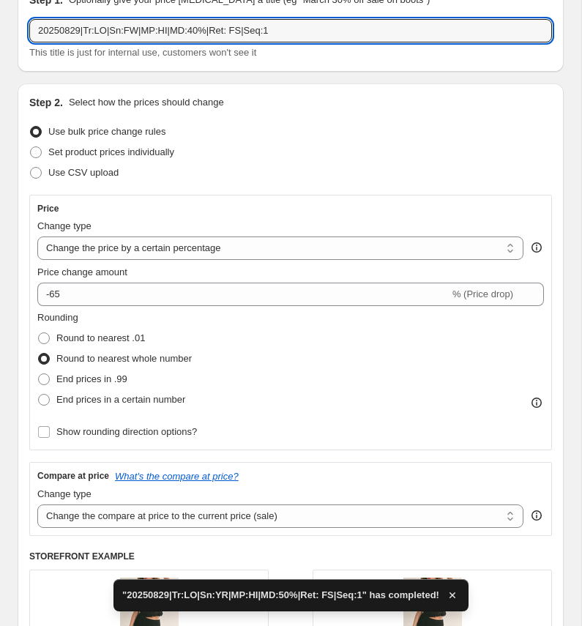
scroll to position [82, 0]
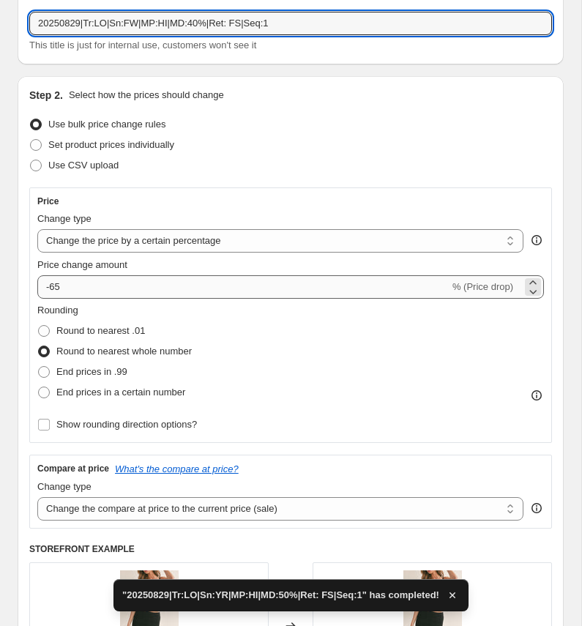
type input "20250829|Tr:LO|Sn:FW|MP:HI|MD:40%|Ret: FS|Seq:1"
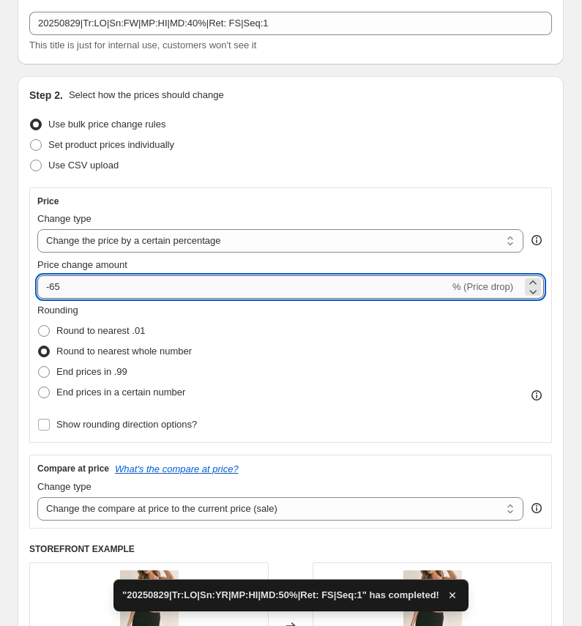
click at [77, 288] on input "-65" at bounding box center [243, 286] width 412 height 23
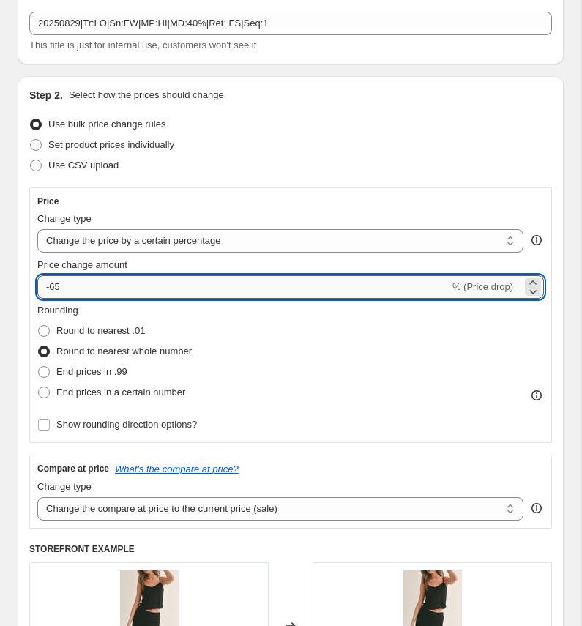
type input "-6"
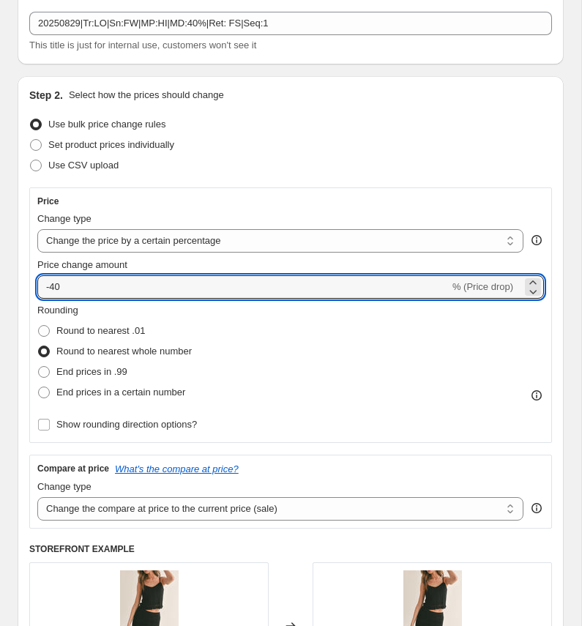
type input "-40"
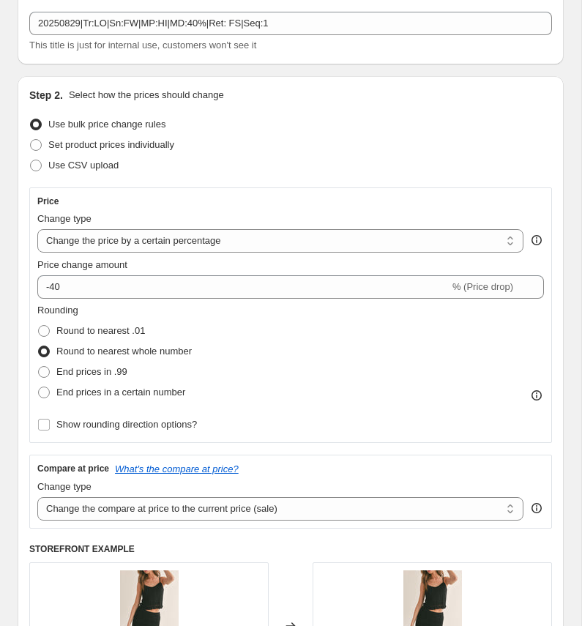
click at [302, 338] on div "Rounding Round to nearest .01 Round to nearest whole number End prices in .99 E…" at bounding box center [290, 353] width 507 height 100
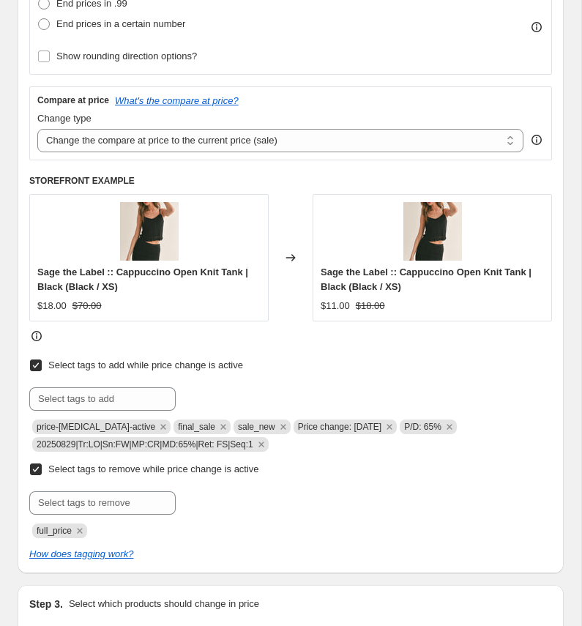
scroll to position [453, 0]
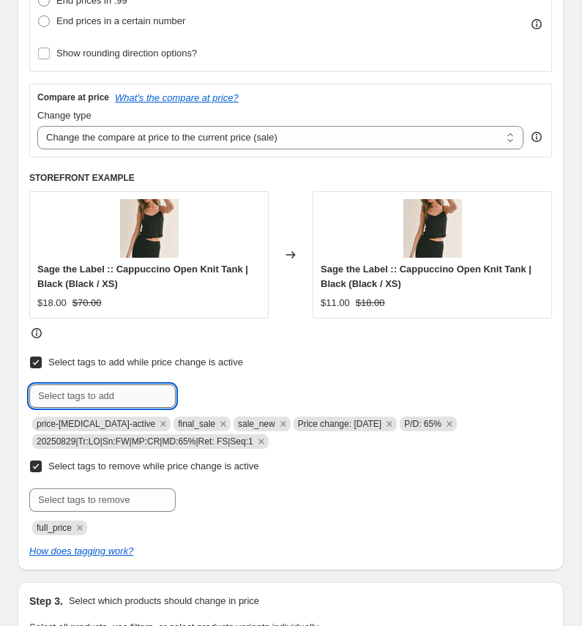
click at [78, 398] on input "text" at bounding box center [102, 395] width 146 height 23
paste input "20250829|Tr:LO|Sn:FW|MP:HI|MD:40%|Ret: FS|Seq:1"
type input "20250829|Tr:LO|Sn:FW|MP:HI|MD:40%|Ret: FS|Seq:1"
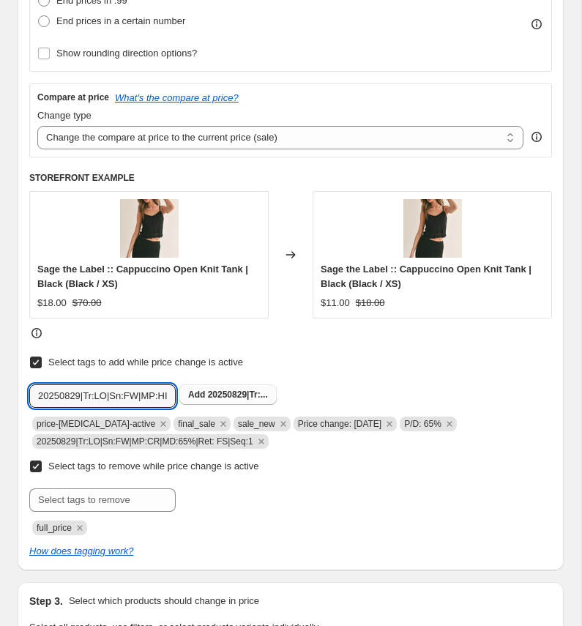
click at [234, 389] on span "Add 20250829|Tr:..." at bounding box center [228, 395] width 80 height 12
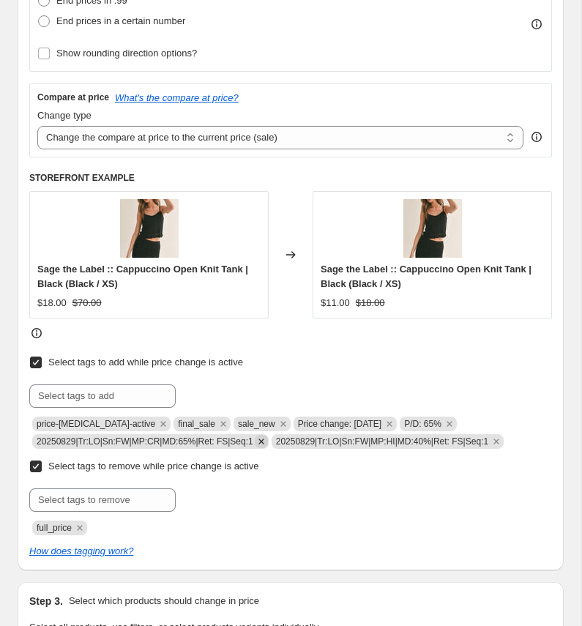
click at [264, 442] on icon "Remove 20250829|Tr:LO|Sn:FW|MP:CR|MD:65%|Ret: FS|Seq:1" at bounding box center [260, 441] width 5 height 5
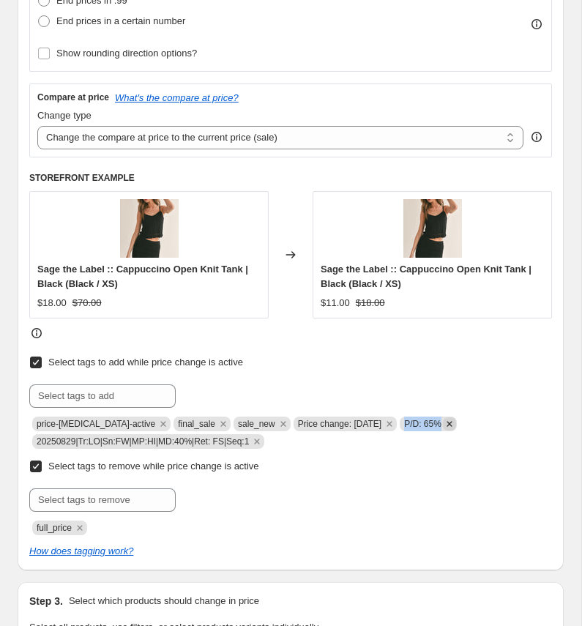
copy span "P/D: 65%"
drag, startPoint x: 405, startPoint y: 425, endPoint x: 447, endPoint y: 423, distance: 41.8
click at [447, 423] on span "P/D: 65%" at bounding box center [428, 424] width 57 height 15
paste input "P/D: 65%"
click at [129, 395] on input "text" at bounding box center [102, 395] width 146 height 23
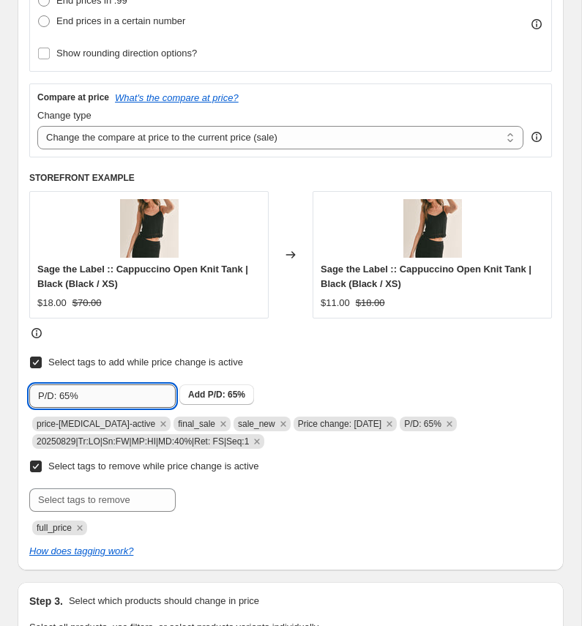
click at [70, 399] on input "P/D: 65%" at bounding box center [102, 395] width 146 height 23
type input "P/D: 40%"
click at [236, 393] on span "P/D: 40%" at bounding box center [226, 395] width 37 height 10
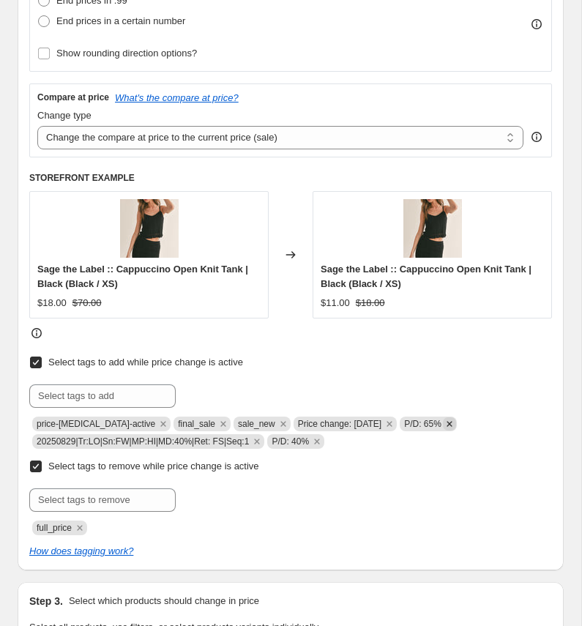
click at [453, 423] on icon "Remove P/D: 65%" at bounding box center [449, 423] width 13 height 13
click at [440, 496] on div at bounding box center [290, 499] width 523 height 23
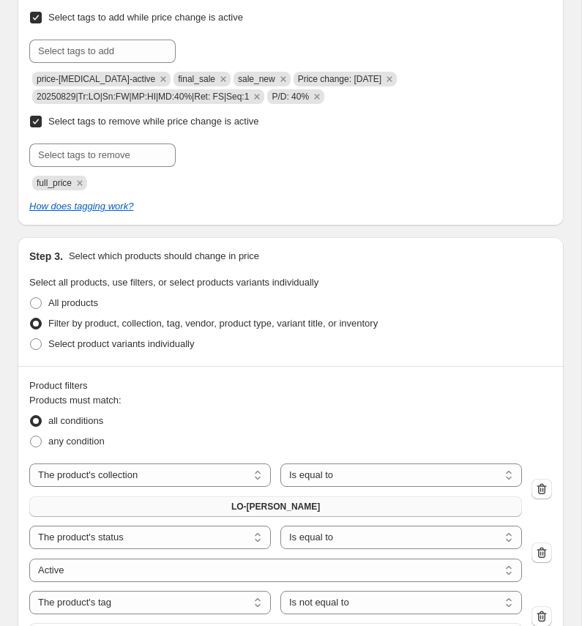
scroll to position [816, 0]
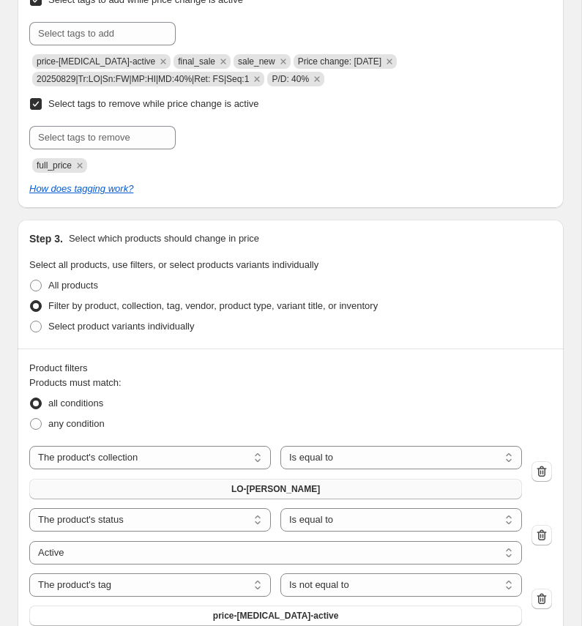
click at [294, 490] on span "LO-[PERSON_NAME]" at bounding box center [275, 489] width 89 height 12
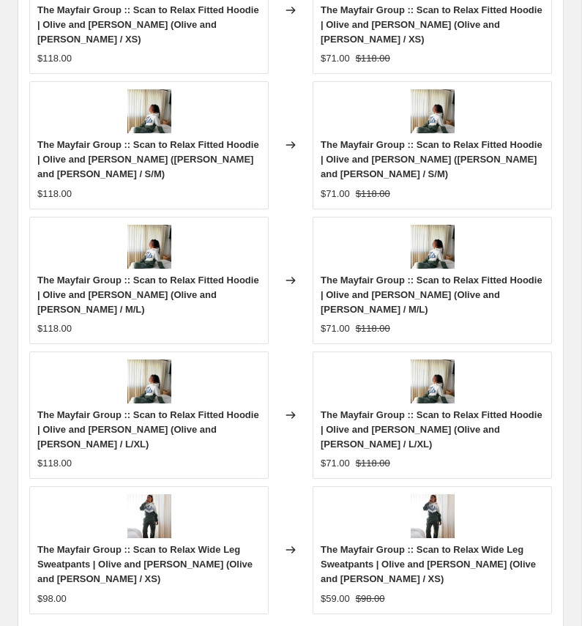
scroll to position [1878, 0]
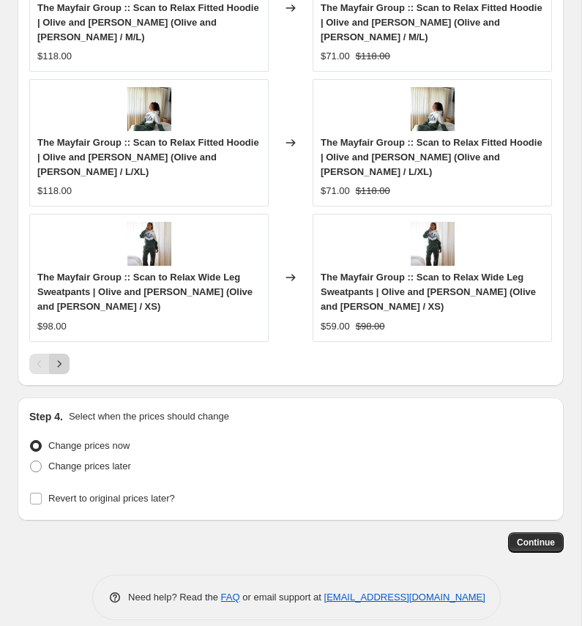
click at [61, 364] on icon "Next" at bounding box center [60, 363] width 4 height 7
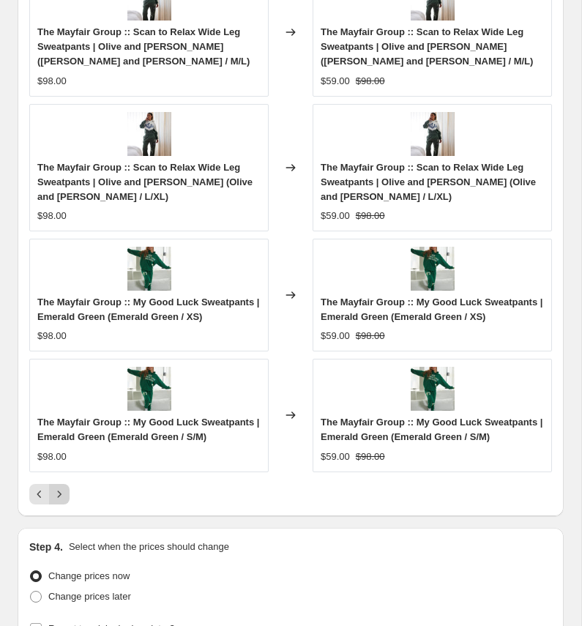
scroll to position [1864, 0]
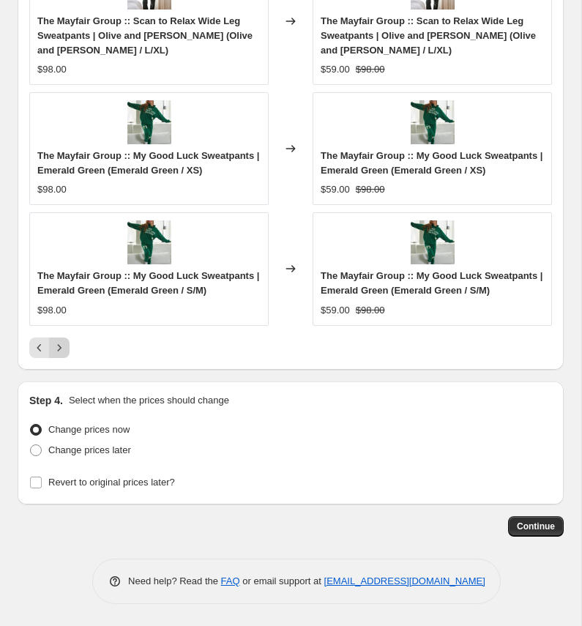
click at [59, 350] on icon "Next" at bounding box center [60, 347] width 4 height 7
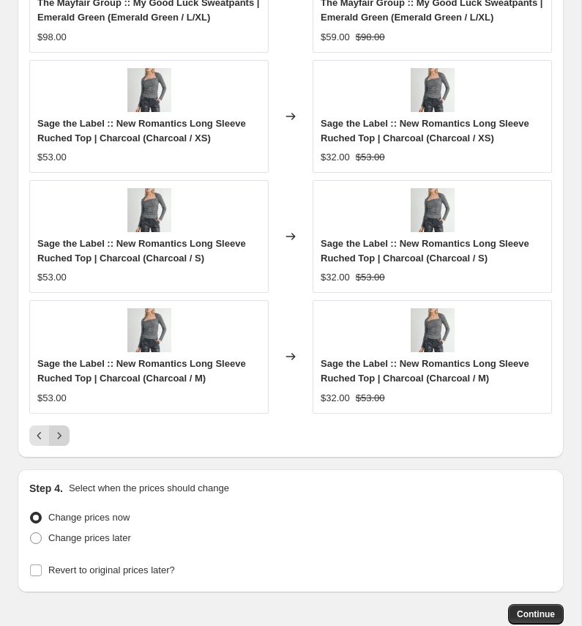
scroll to position [1806, 0]
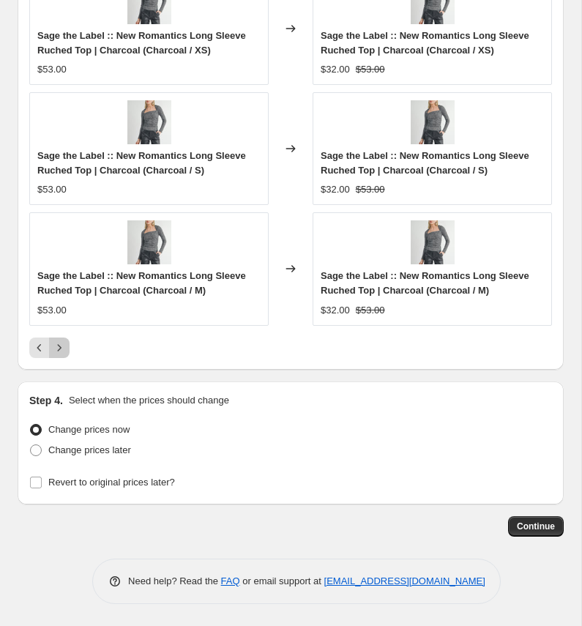
click at [59, 349] on icon "Next" at bounding box center [60, 347] width 4 height 7
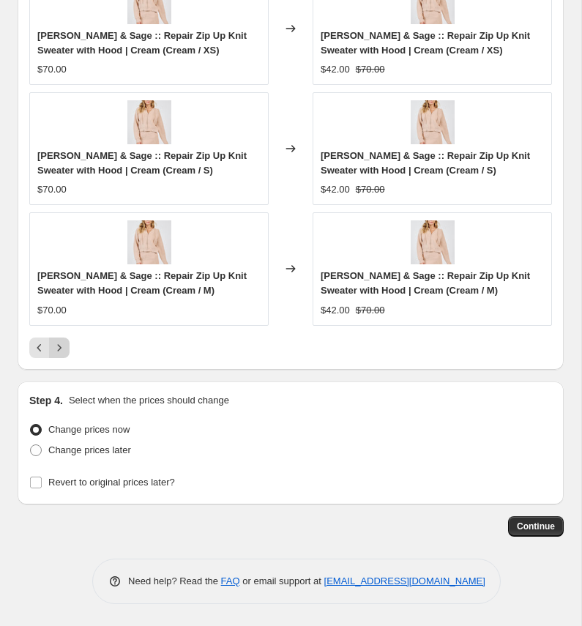
click at [59, 349] on icon "Next" at bounding box center [60, 347] width 4 height 7
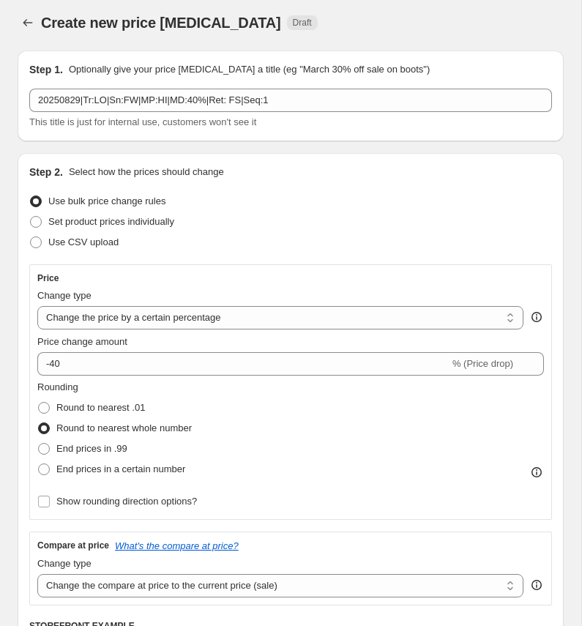
scroll to position [0, 0]
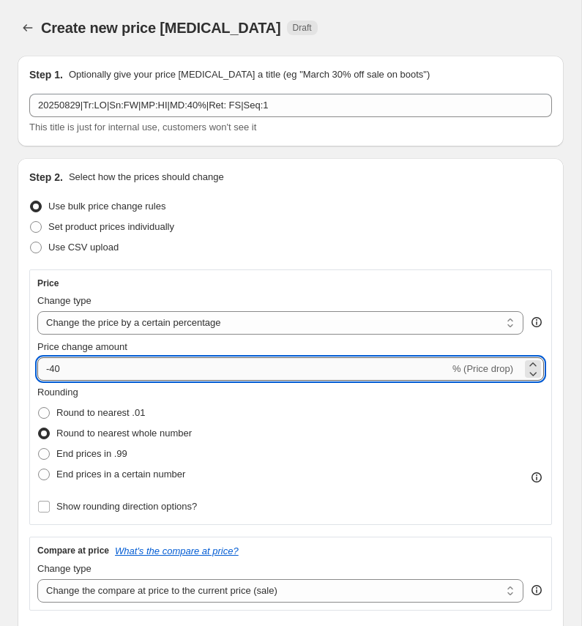
click at [75, 373] on input "-40" at bounding box center [243, 368] width 412 height 23
type input "-45"
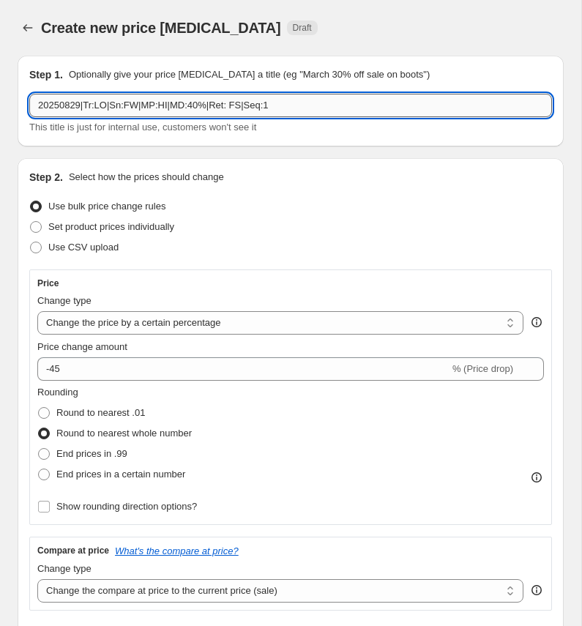
click at [205, 103] on input "20250829|Tr:LO|Sn:FW|MP:HI|MD:40%|Ret: FS|Seq:1" at bounding box center [290, 105] width 523 height 23
click at [181, 100] on input "20250829|Tr:LO|Sn:FW|MP:HI|MD:45%|Ret: FS|Seq:1" at bounding box center [290, 105] width 523 height 23
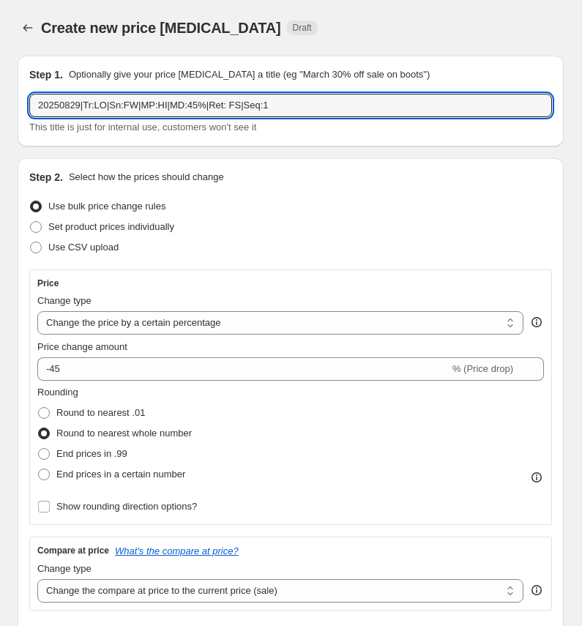
type input "20250829|Tr:LO|Sn:FW|MP:HI|MD:45%|Ret: FS|Seq:1"
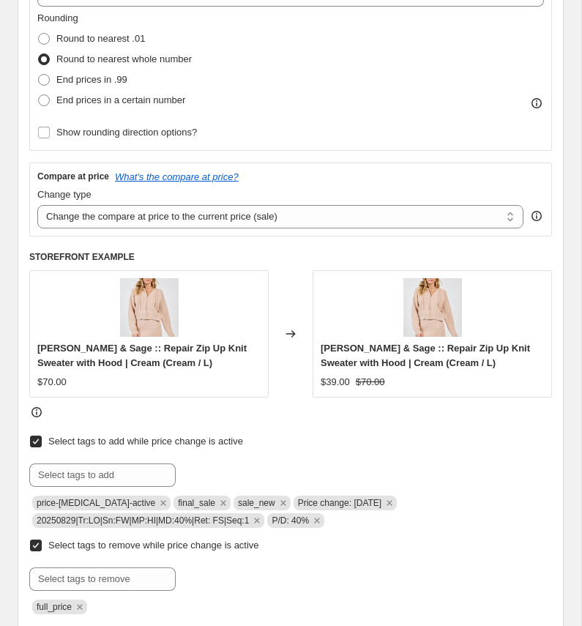
scroll to position [395, 0]
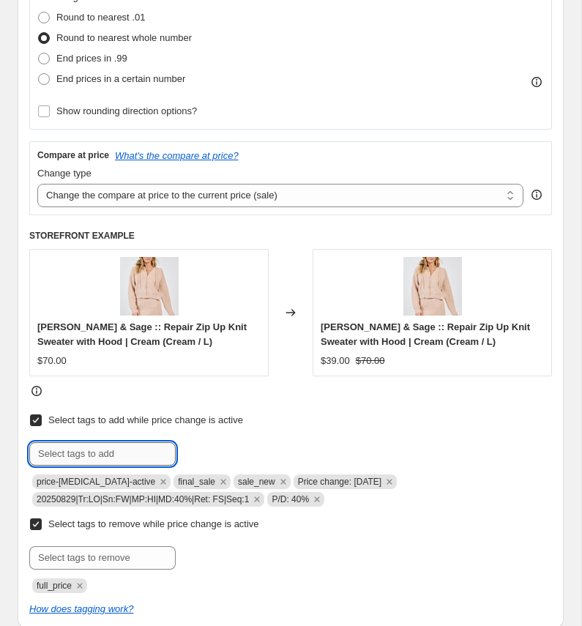
click at [125, 458] on input "text" at bounding box center [102, 453] width 146 height 23
paste input "20250829|Tr:LO|Sn:FW|MP:HI|MD:45%|Ret: FS|Seq:1"
type input "20250829|Tr:LO|Sn:FW|MP:HI|MD:45%|Ret: FS|Seq:1"
click at [218, 450] on span "20250829|Tr:..." at bounding box center [238, 452] width 60 height 10
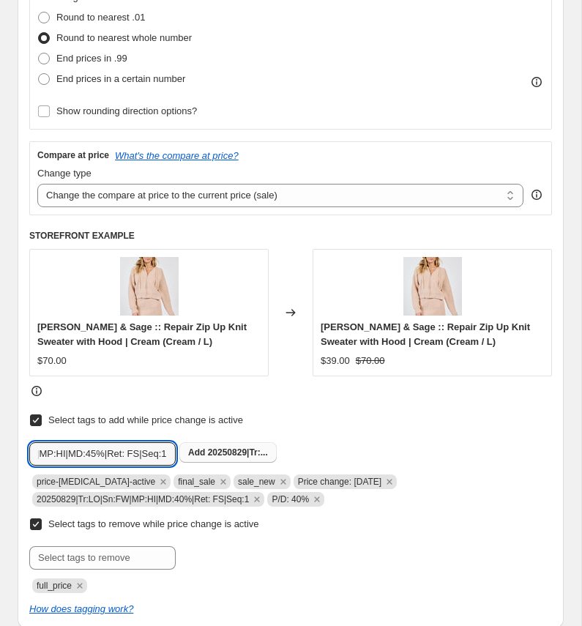
scroll to position [0, 0]
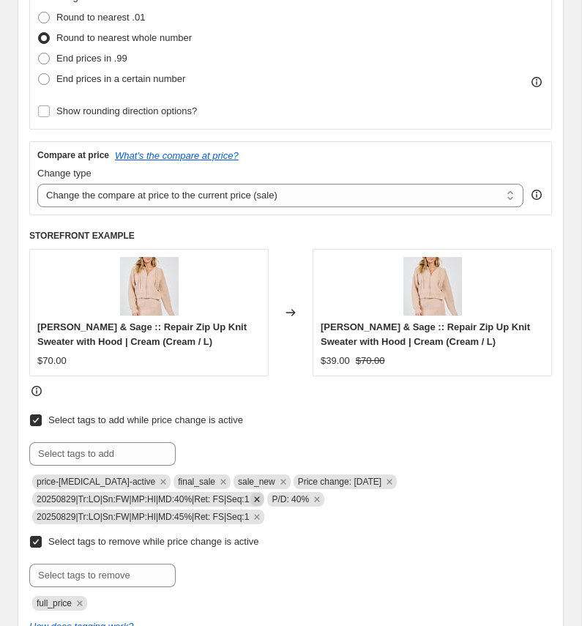
click at [260, 498] on icon "Remove 20250829|Tr:LO|Sn:FW|MP:HI|MD:40%|Ret: FS|Seq:1" at bounding box center [257, 498] width 5 height 5
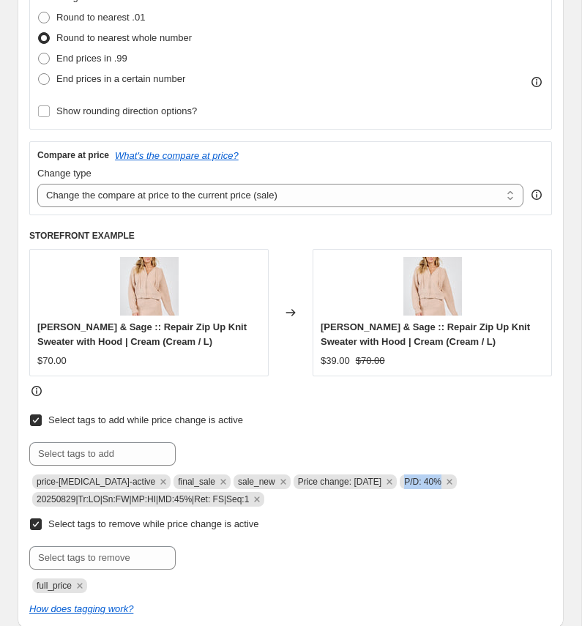
copy span "P/D: 40%"
drag, startPoint x: 403, startPoint y: 483, endPoint x: 444, endPoint y: 488, distance: 40.5
click at [444, 488] on span "P/D: 40%" at bounding box center [428, 482] width 57 height 15
paste input "P/D: 40%"
click at [121, 452] on input "P/D: 40%" at bounding box center [102, 453] width 146 height 23
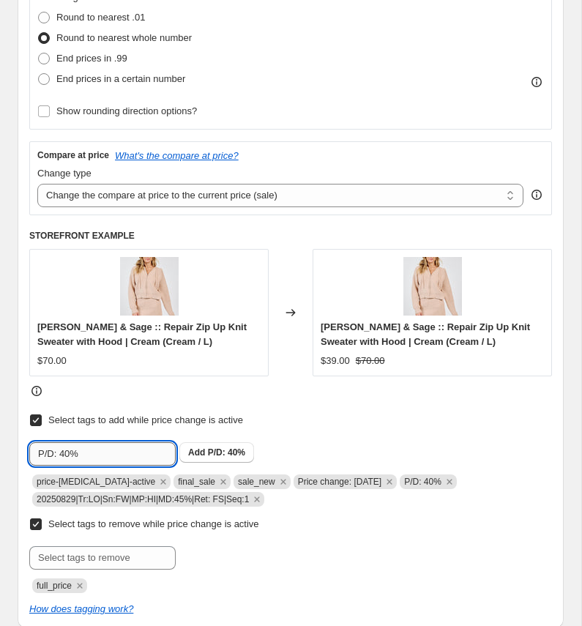
click at [70, 455] on input "P/D: 40%" at bounding box center [102, 453] width 146 height 23
type input "P/D: 45%"
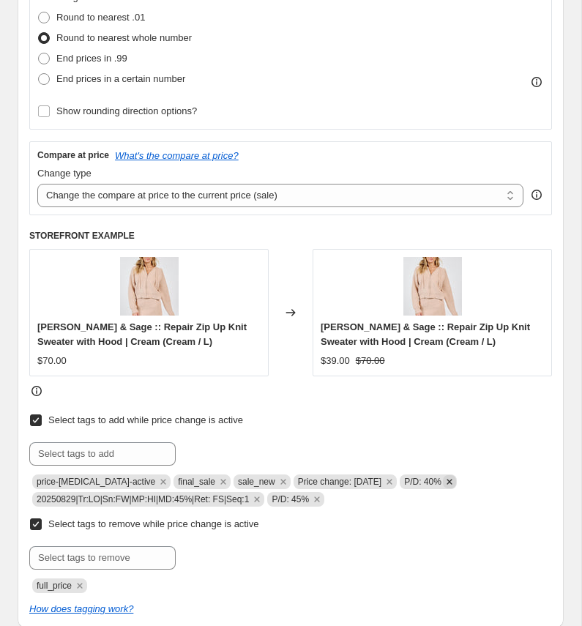
click at [451, 482] on icon "Remove P/D: 40%" at bounding box center [449, 481] width 5 height 5
click at [444, 535] on div "Select tags to remove while price change is active Submit full_price" at bounding box center [290, 553] width 523 height 79
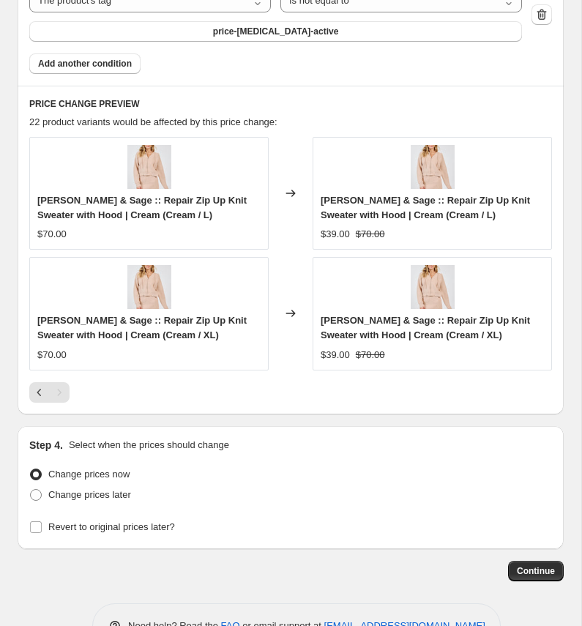
scroll to position [1444, 0]
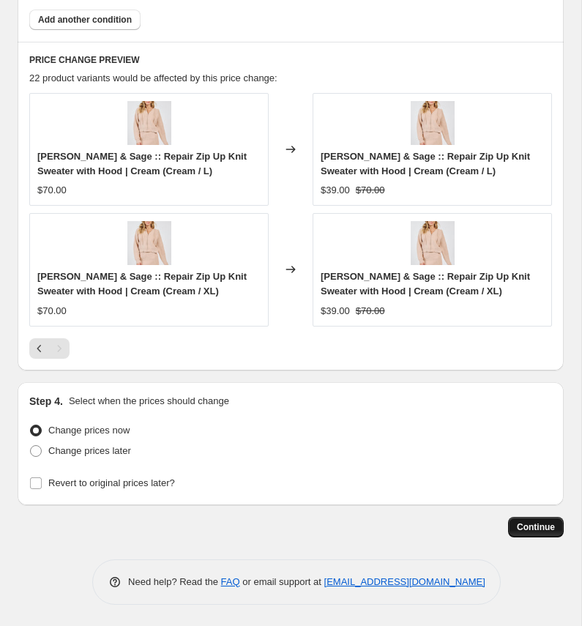
click at [524, 529] on span "Continue" at bounding box center [536, 527] width 38 height 12
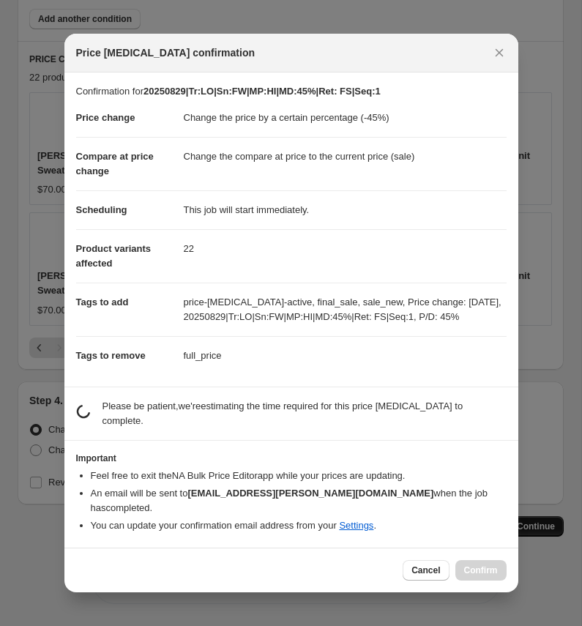
scroll to position [0, 0]
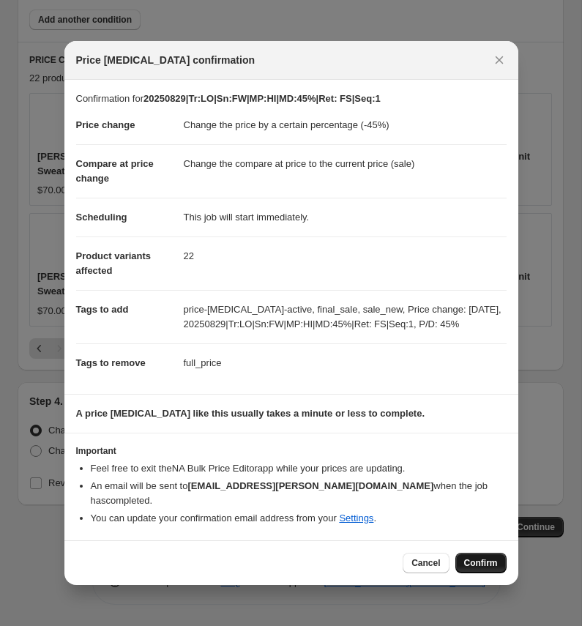
click at [486, 557] on span "Confirm" at bounding box center [481, 563] width 34 height 12
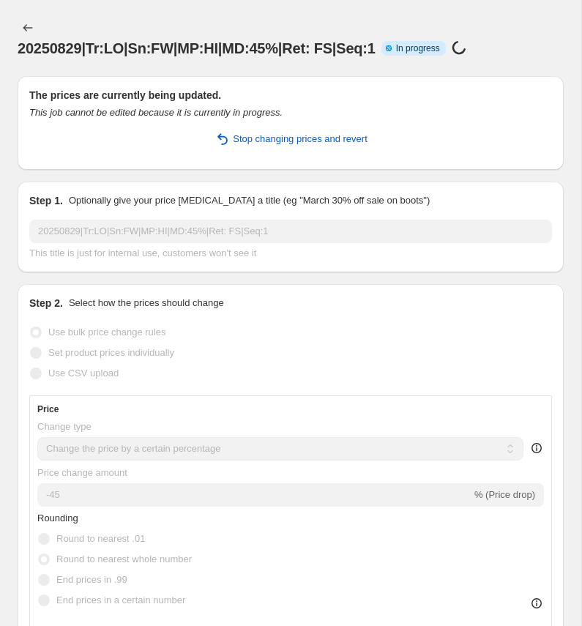
select select "percentage"
select select "collection"
select select "product_status"
select select "tag"
select select "not_equal"
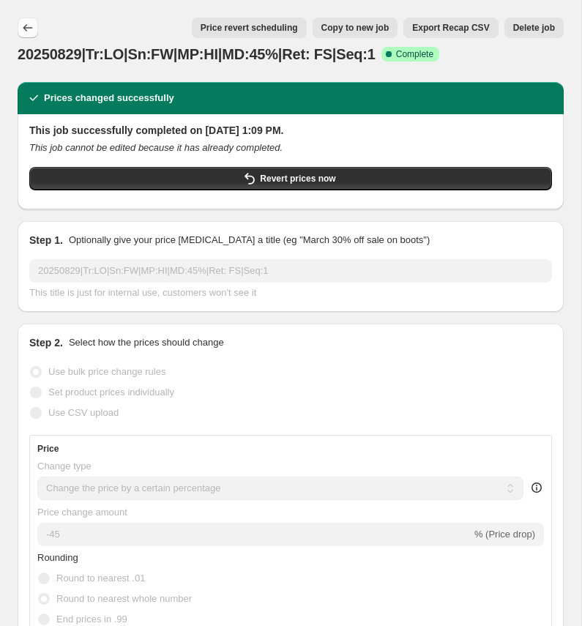
click at [26, 26] on icon "Price change jobs" at bounding box center [28, 27] width 10 height 7
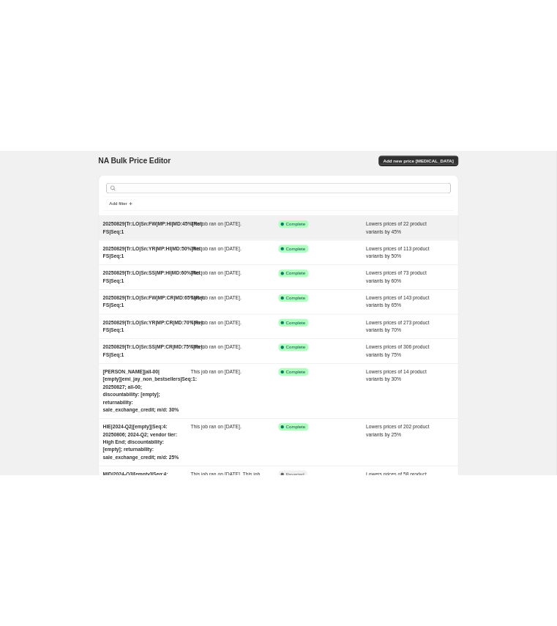
scroll to position [3, 0]
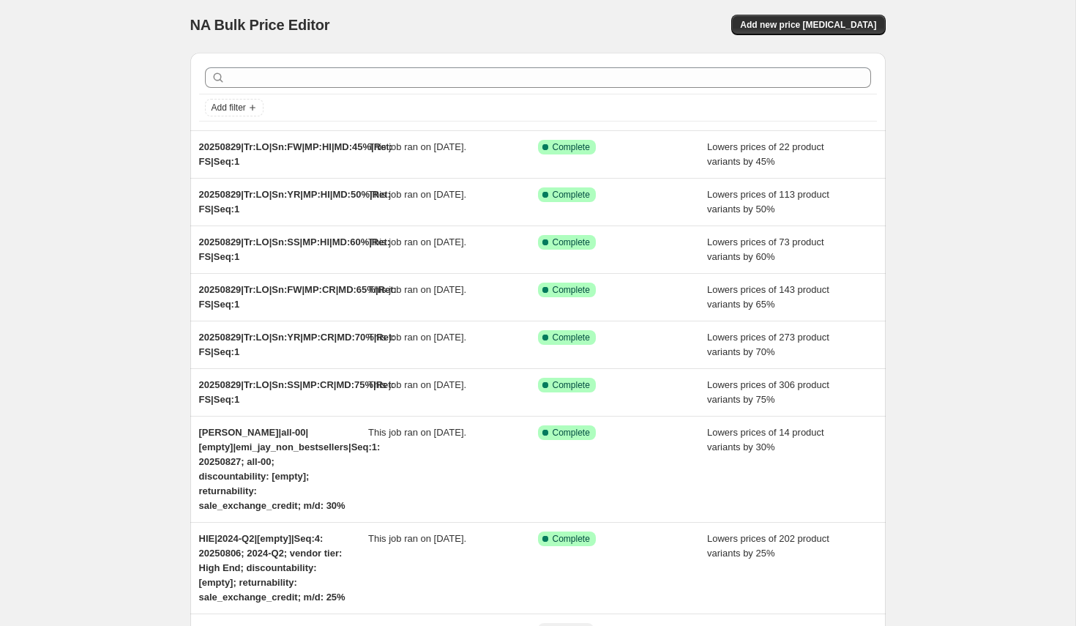
click at [135, 245] on div "NA Bulk Price Editor. This page is ready NA Bulk Price Editor Add new price [ME…" at bounding box center [538, 469] width 1076 height 945
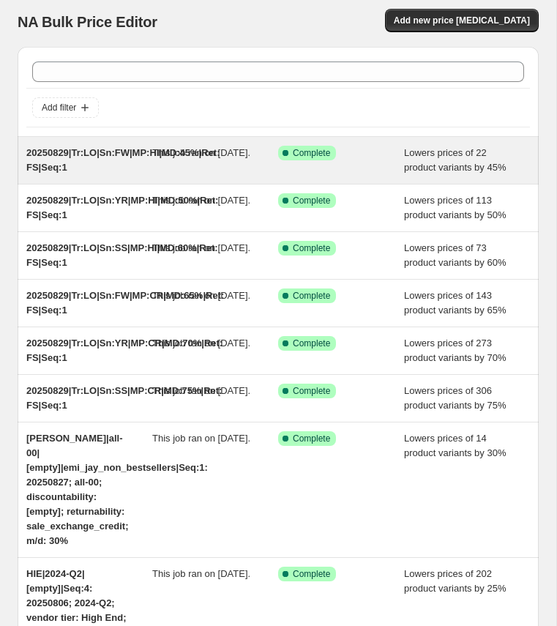
click at [48, 151] on span "20250829|Tr:LO|Sn:FW|MP:HI|MD:45%|Ret: FS|Seq:1" at bounding box center [123, 160] width 194 height 26
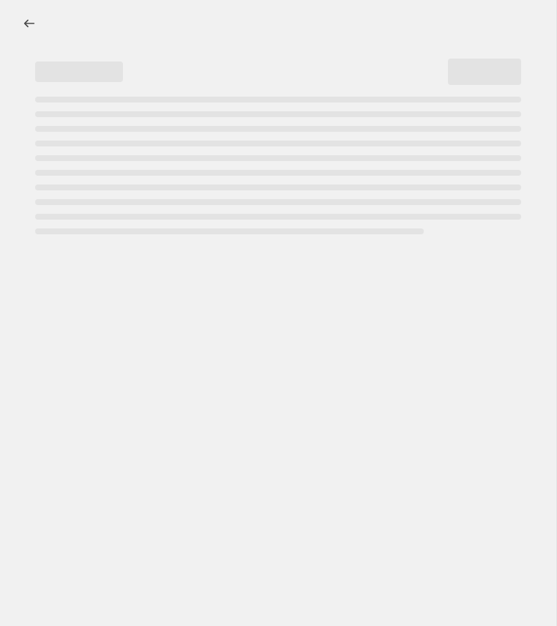
select select "percentage"
select select "collection"
select select "product_status"
select select "tag"
select select "not_equal"
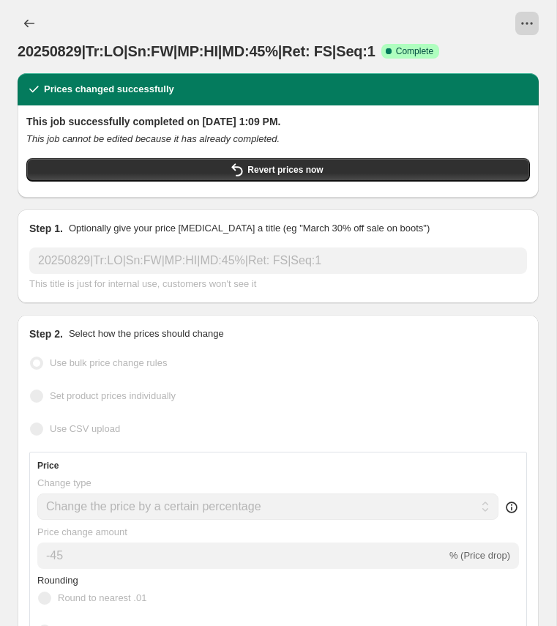
click at [532, 26] on icon "View actions for 20250829|Tr:LO|Sn:FW|MP:HI|MD:45%|Ret: FS|Seq:1" at bounding box center [527, 23] width 15 height 15
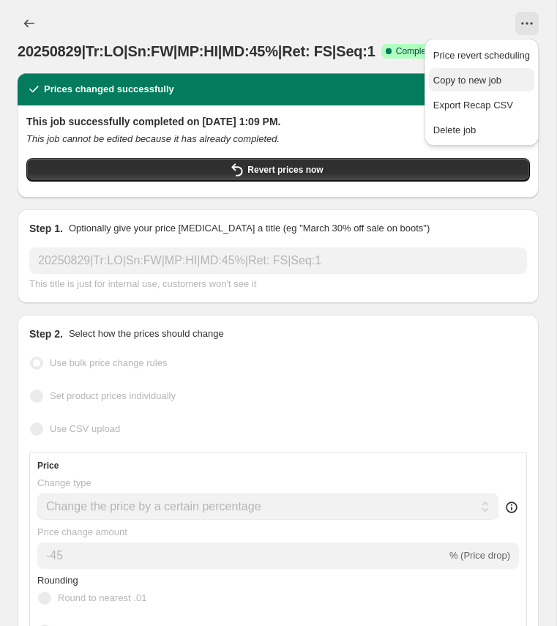
click at [459, 82] on span "Copy to new job" at bounding box center [468, 80] width 68 height 11
select select "percentage"
select select "collection"
select select "product_status"
select select "tag"
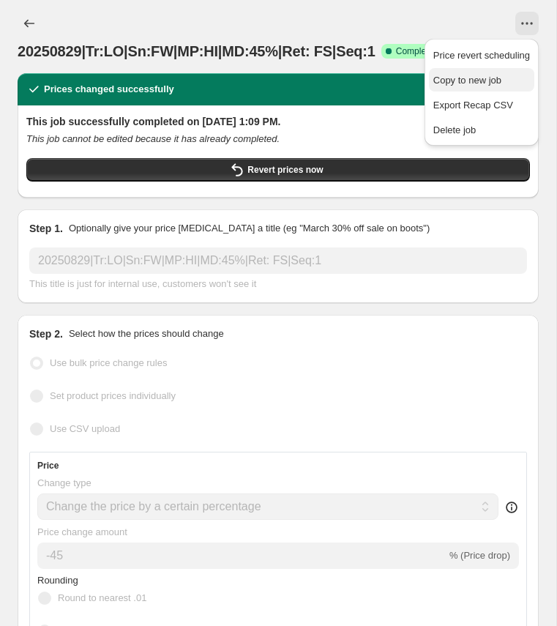
select select "not_equal"
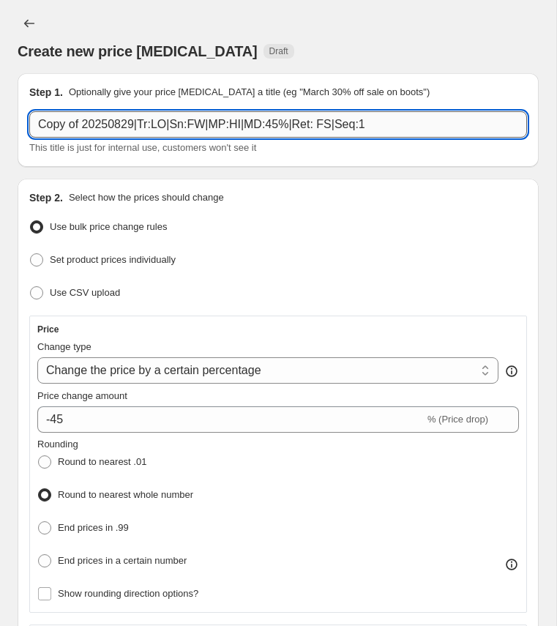
click at [146, 126] on input "Copy of 20250829|Tr:LO|Sn:FW|MP:HI|MD:45%|Ret: FS|Seq:1" at bounding box center [278, 124] width 498 height 26
paste input "20250829|Tr:LO|Sn:SS|MP:MD|MD:40"
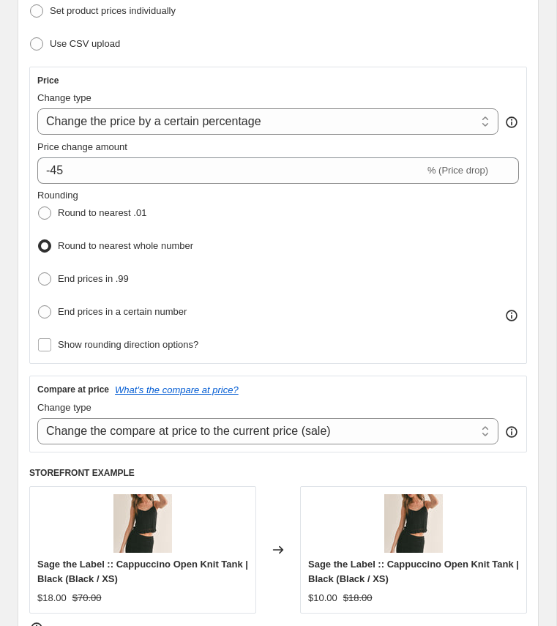
scroll to position [278, 0]
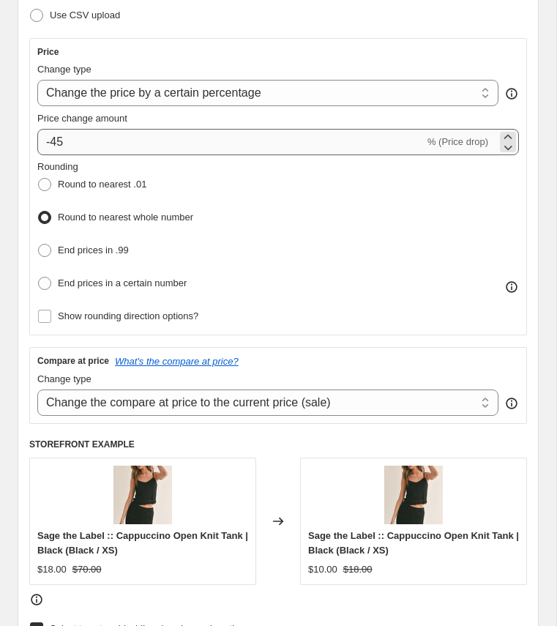
type input "20250829|Tr:LO|Sn:SS|MP:MD|MD:40%|Ret: FS|Seq:1"
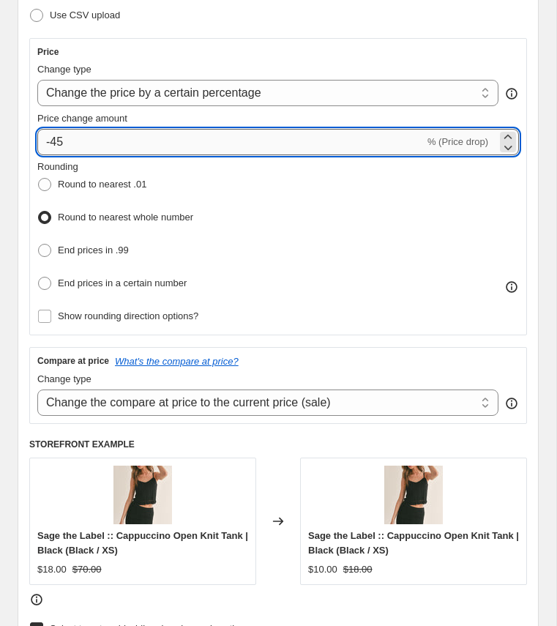
click at [83, 142] on input "-45" at bounding box center [230, 142] width 387 height 26
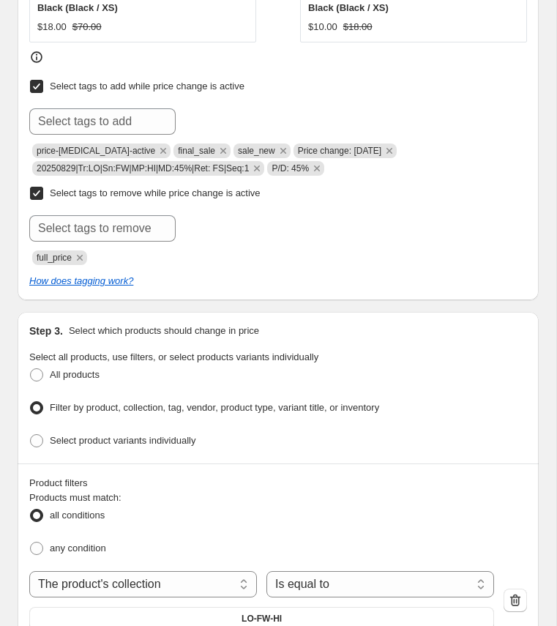
scroll to position [780, 0]
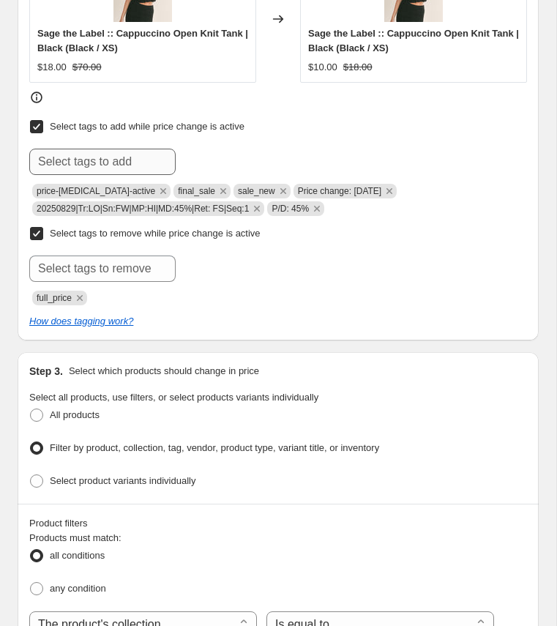
type input "-40"
click at [67, 159] on input "text" at bounding box center [102, 162] width 146 height 26
paste input "20250829|Tr:LO|Sn:SS|MP:MD|MD:40%|Ret: FS|Seq:1"
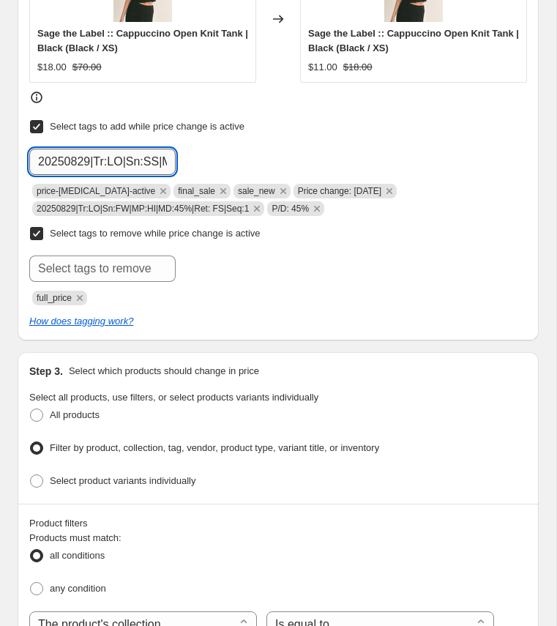
scroll to position [0, 160]
type input "20250829|Tr:LO|Sn:SS|MP:MD|MD:40%|Ret: FS|Seq:1"
click at [206, 155] on span "Add 20250829|Tr:..." at bounding box center [228, 161] width 80 height 12
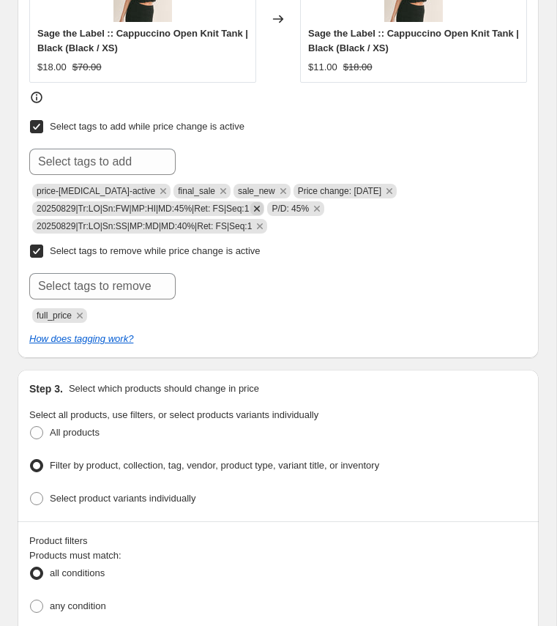
click at [260, 206] on icon "Remove 20250829|Tr:LO|Sn:FW|MP:HI|MD:45%|Ret: FS|Seq:1" at bounding box center [257, 209] width 6 height 6
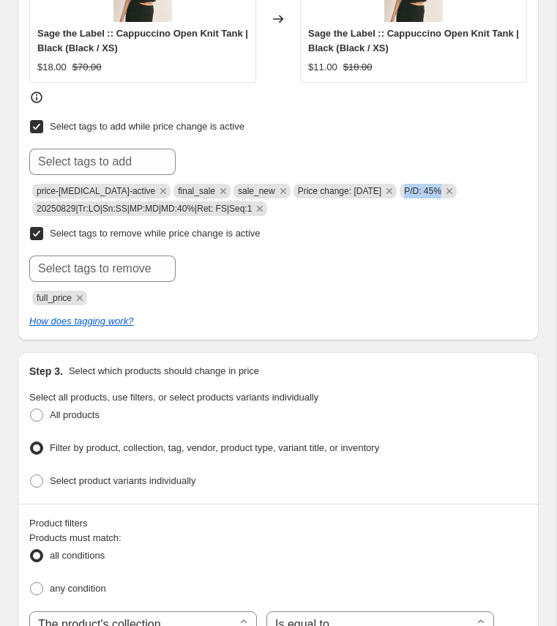
copy span "P/D: 45%"
drag, startPoint x: 403, startPoint y: 185, endPoint x: 443, endPoint y: 190, distance: 39.9
click at [442, 190] on span "P/D: 45%" at bounding box center [422, 191] width 37 height 15
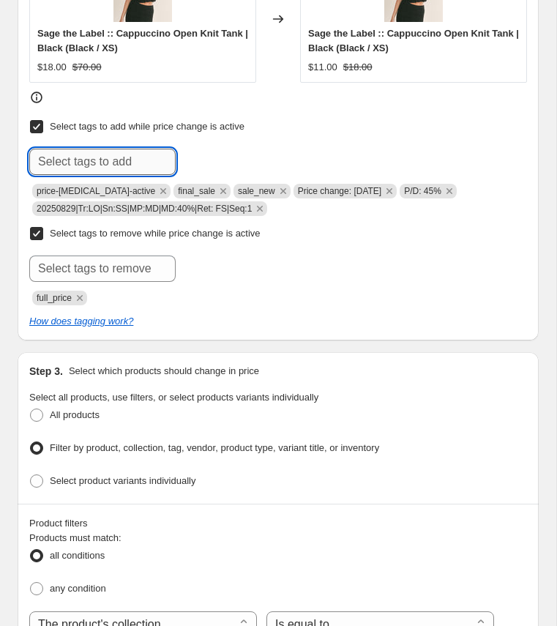
click at [126, 161] on input "text" at bounding box center [102, 162] width 146 height 26
paste input "P/D: 45%"
click at [78, 156] on input "P/D: 45%" at bounding box center [102, 162] width 146 height 26
type input "P/D: 40%"
click at [226, 156] on span "P/D: 40%" at bounding box center [226, 160] width 37 height 10
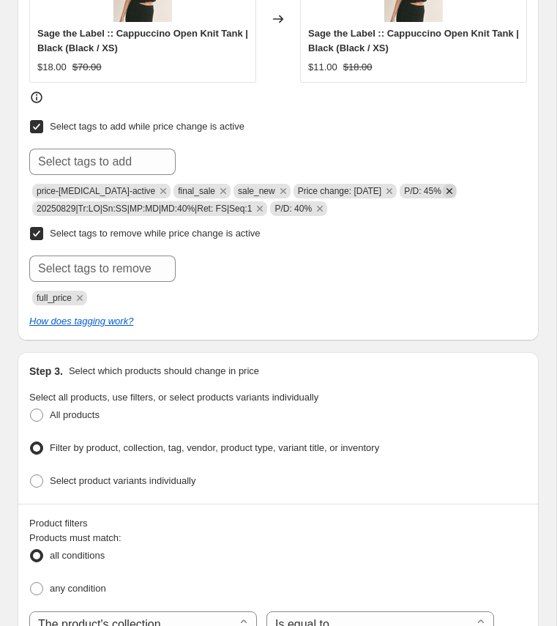
click at [450, 188] on icon "Remove P/D: 45%" at bounding box center [450, 191] width 6 height 6
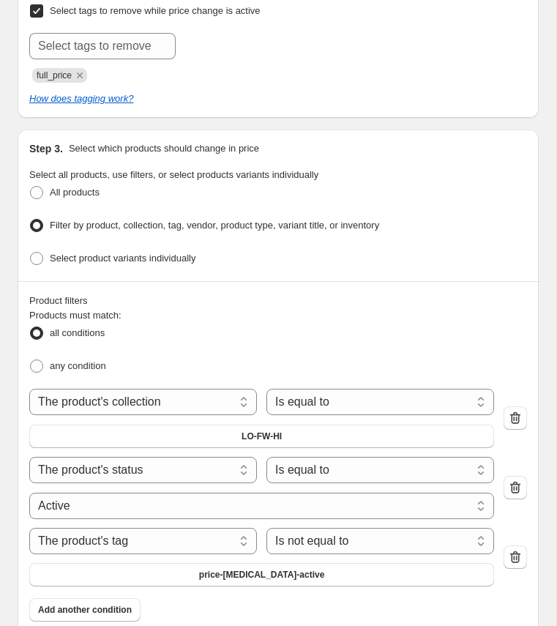
scroll to position [1045, 0]
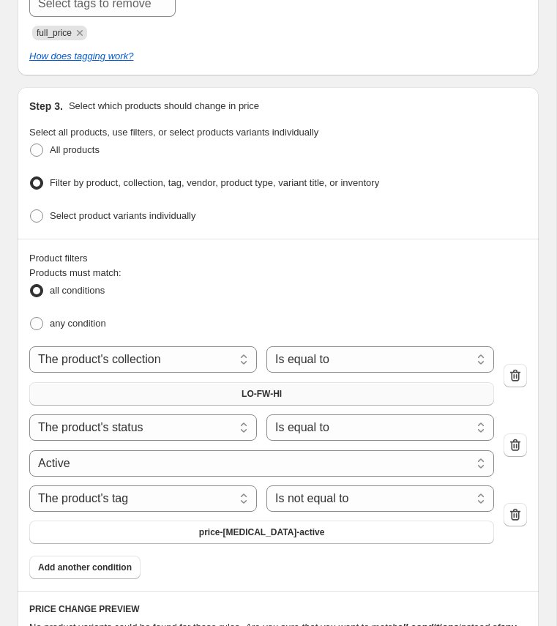
click at [258, 388] on span "LO-FW-HI" at bounding box center [262, 394] width 40 height 12
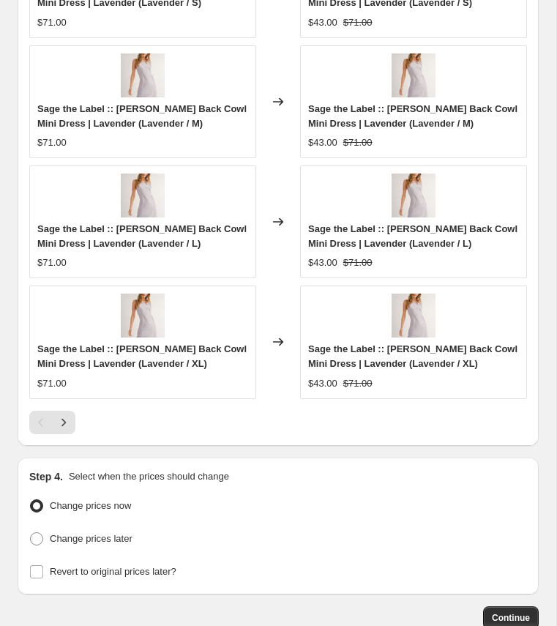
scroll to position [1964, 0]
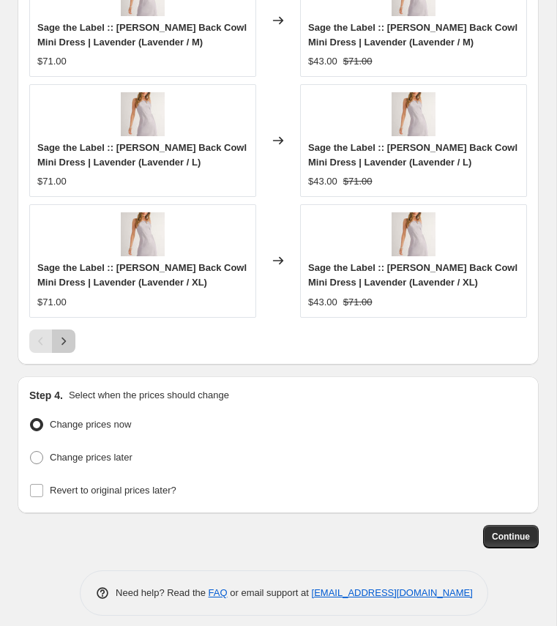
click at [69, 334] on icon "Next" at bounding box center [63, 341] width 15 height 15
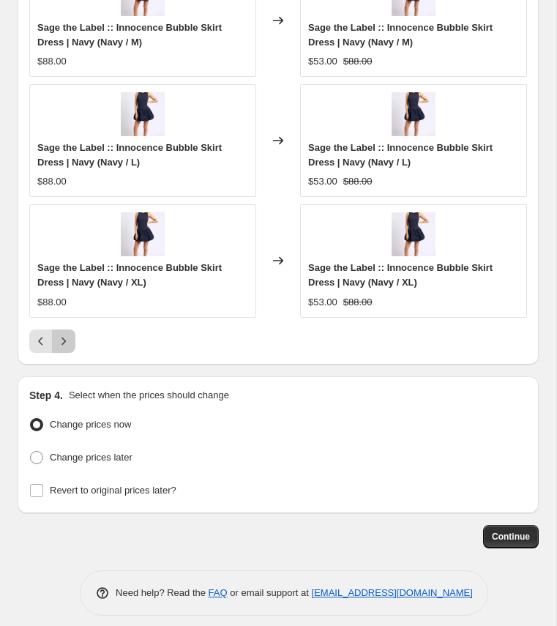
click at [69, 334] on icon "Next" at bounding box center [63, 341] width 15 height 15
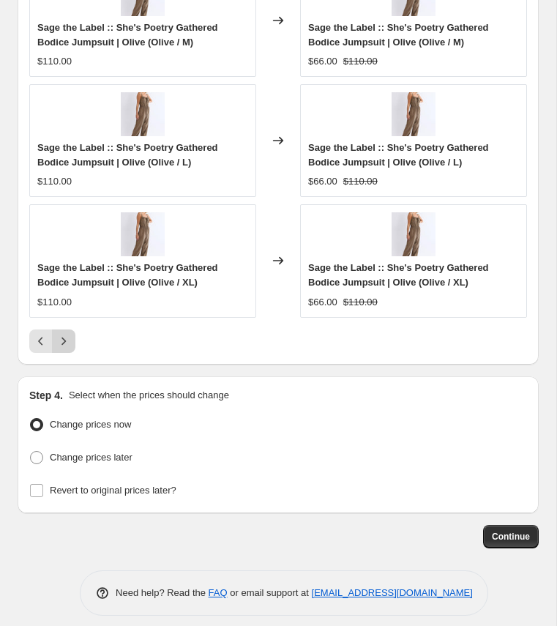
click at [67, 335] on icon "Next" at bounding box center [63, 341] width 15 height 15
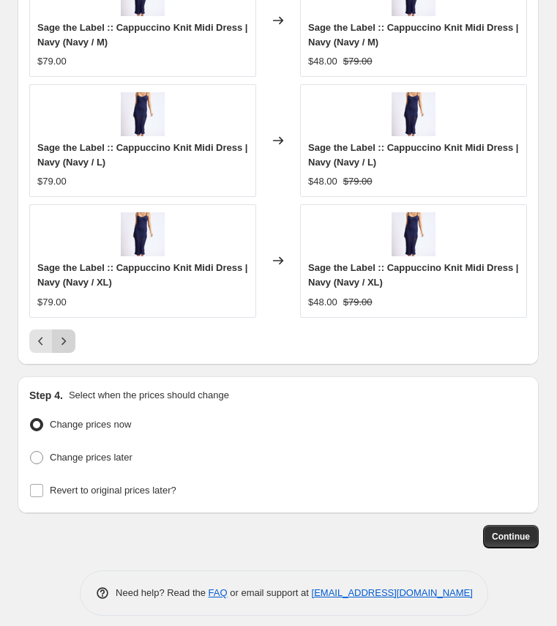
click at [68, 337] on icon "Next" at bounding box center [63, 341] width 15 height 15
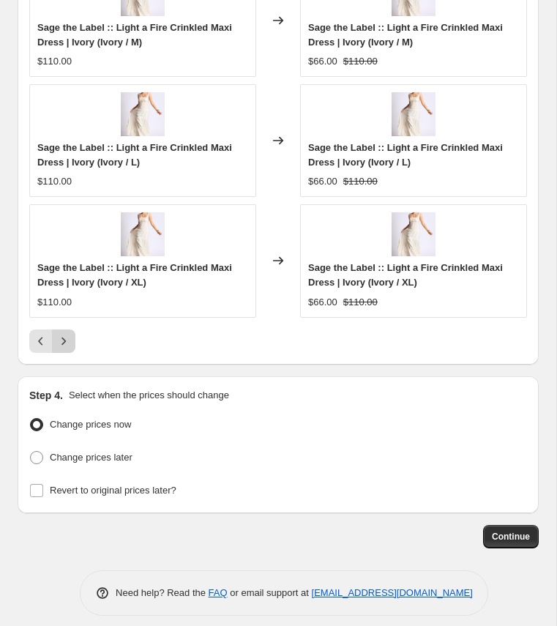
click at [68, 337] on icon "Next" at bounding box center [63, 341] width 15 height 15
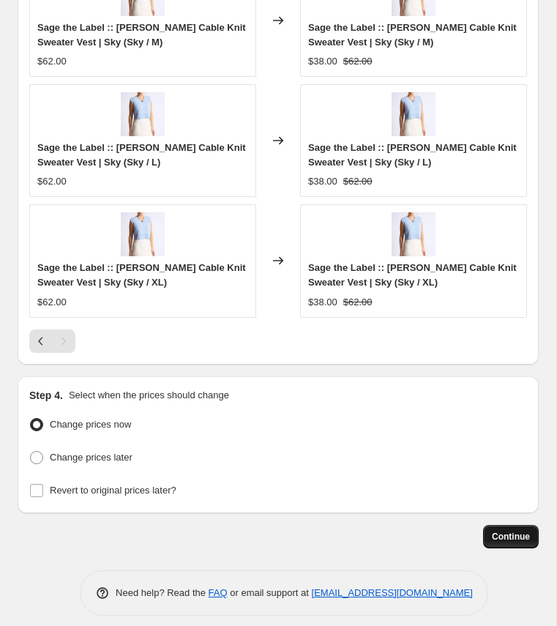
click at [505, 531] on span "Continue" at bounding box center [511, 537] width 38 height 12
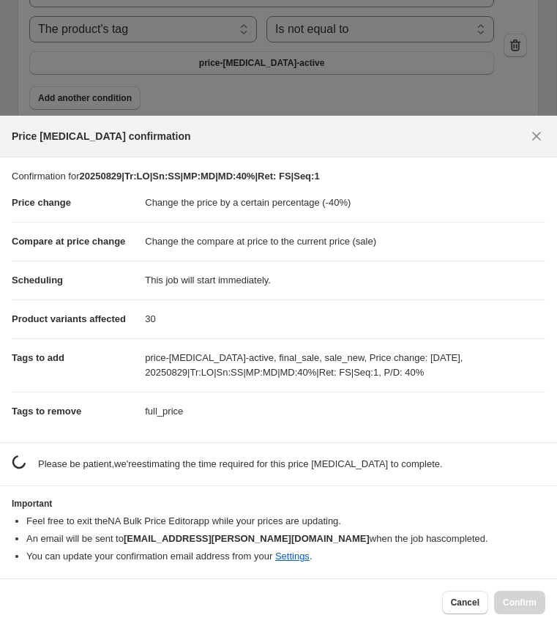
scroll to position [0, 0]
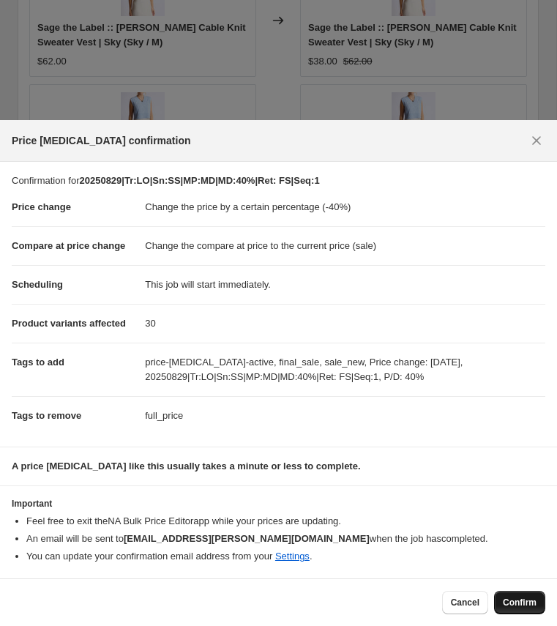
click at [521, 609] on button "Confirm" at bounding box center [519, 602] width 51 height 23
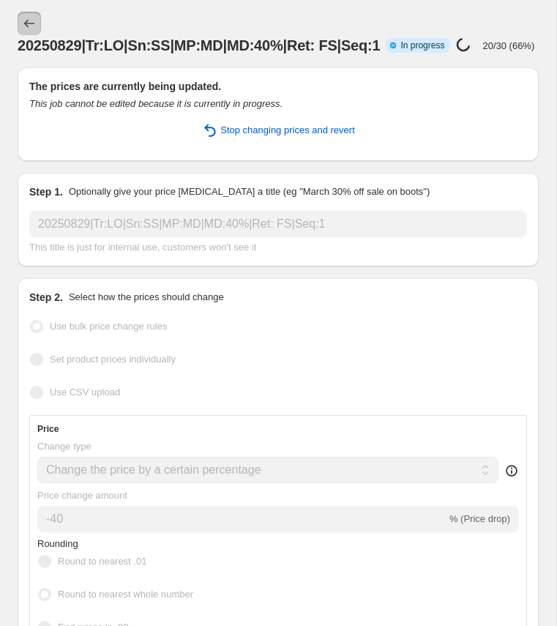
click at [25, 16] on button "Price change jobs" at bounding box center [29, 23] width 23 height 23
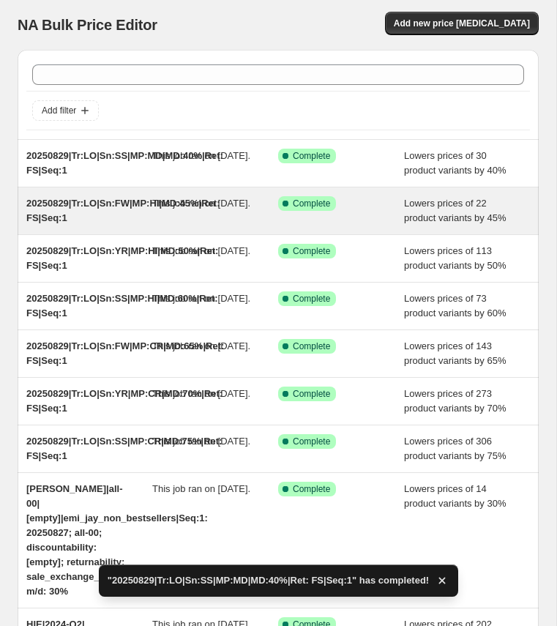
click at [138, 213] on span "20250829|Tr:LO|Sn:FW|MP:HI|MD:45%|Ret: FS|Seq:1" at bounding box center [123, 211] width 194 height 26
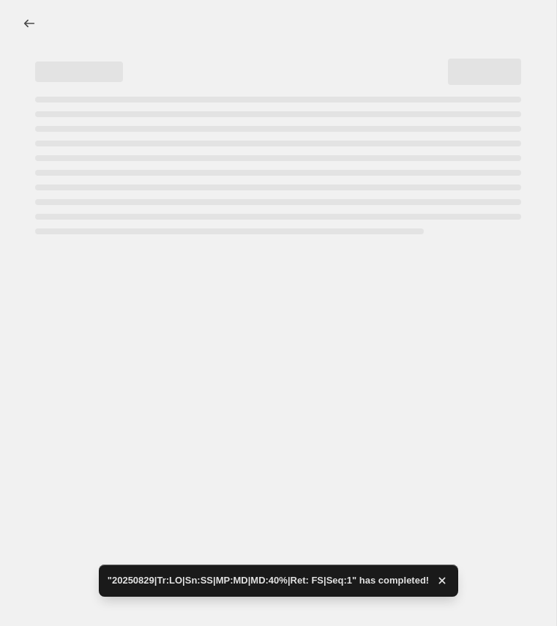
select select "percentage"
select select "collection"
select select "product_status"
select select "tag"
select select "not_equal"
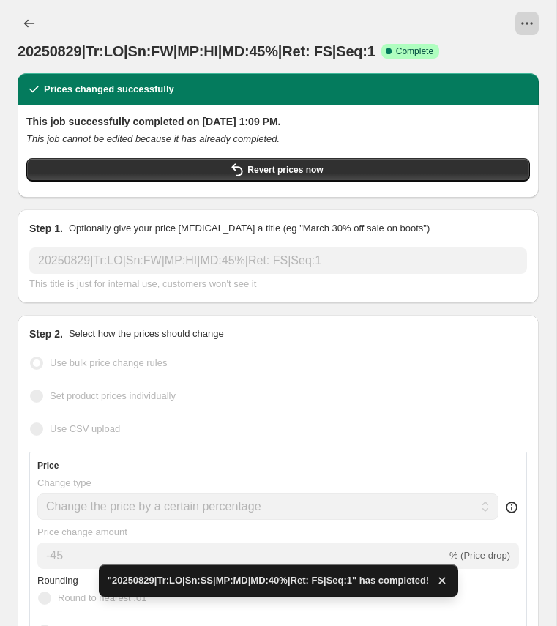
click at [532, 15] on button "View actions for 20250829|Tr:LO|Sn:FW|MP:HI|MD:45%|Ret: FS|Seq:1" at bounding box center [527, 23] width 23 height 23
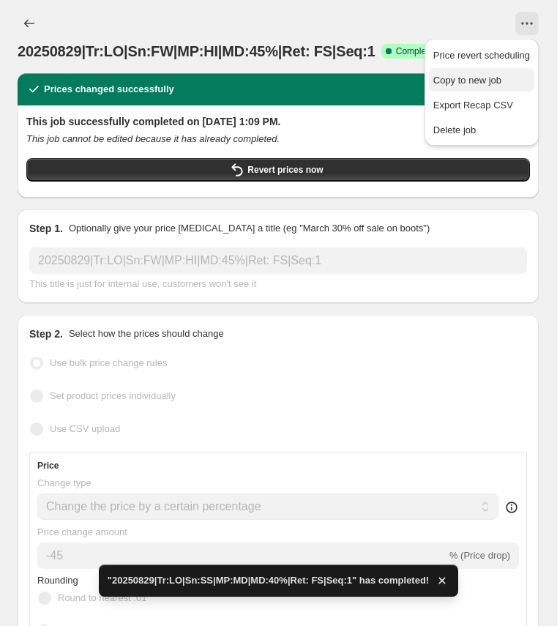
click at [466, 78] on span "Copy to new job" at bounding box center [468, 80] width 68 height 11
select select "percentage"
select select "collection"
select select "product_status"
select select "tag"
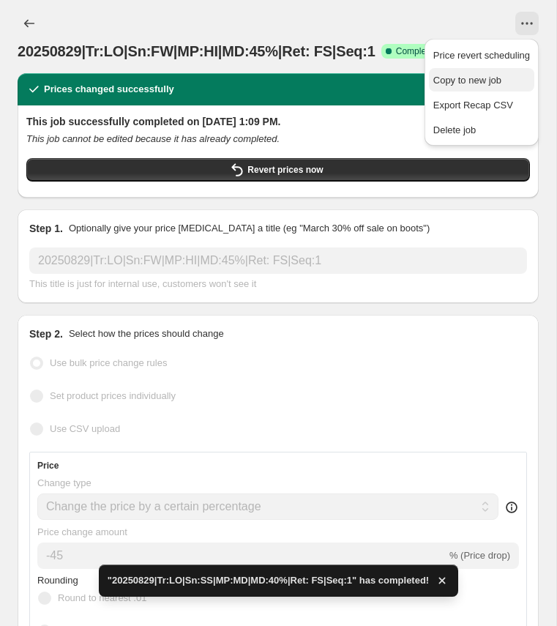
select select "not_equal"
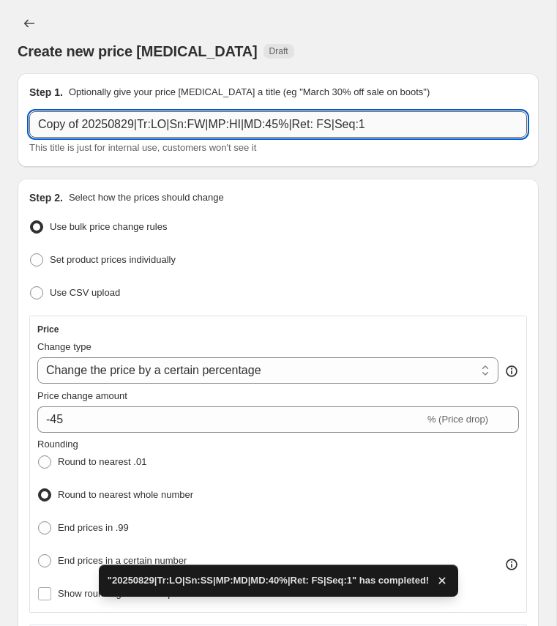
click at [96, 123] on input "Copy of 20250829|Tr:LO|Sn:FW|MP:HI|MD:45%|Ret: FS|Seq:1" at bounding box center [278, 124] width 498 height 26
paste input "20250829|Tr:LO|Sn:YR|MP:MD|MD:3"
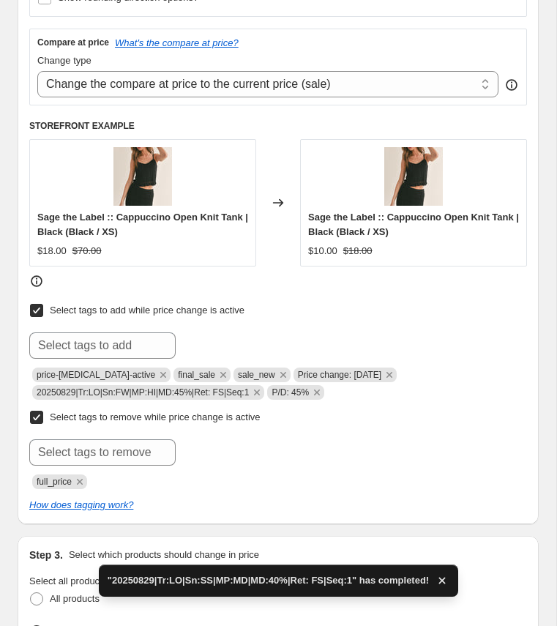
scroll to position [625, 0]
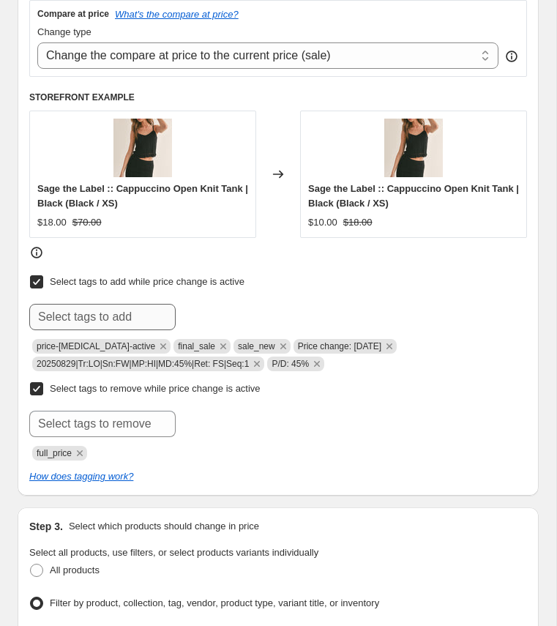
type input "20250829|Tr:LO|Sn:YR|MP:MD|MD:35%|Ret: FS|Seq:1"
click at [102, 310] on input "text" at bounding box center [102, 317] width 146 height 26
paste input "20250829|Tr:LO|Sn:YR|MP:MD|MD:35%|Ret: FS|Seq:1"
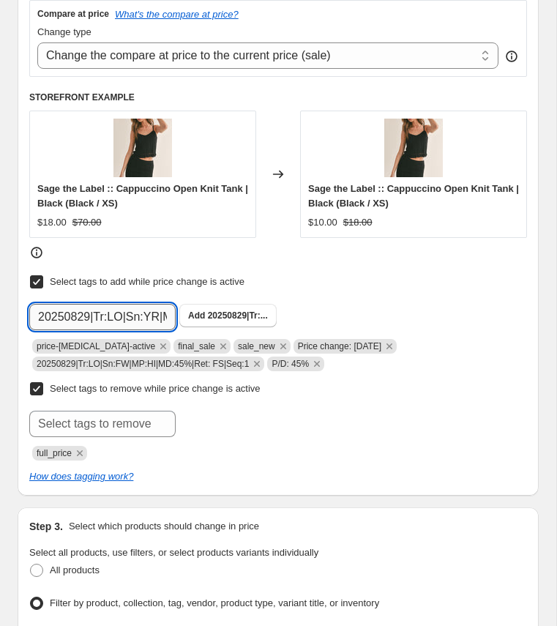
scroll to position [0, 160]
type input "20250829|Tr:LO|Sn:YR|MP:MD|MD:35%|Ret: FS|Seq:1"
click at [220, 313] on span "20250829|Tr:..." at bounding box center [238, 315] width 60 height 10
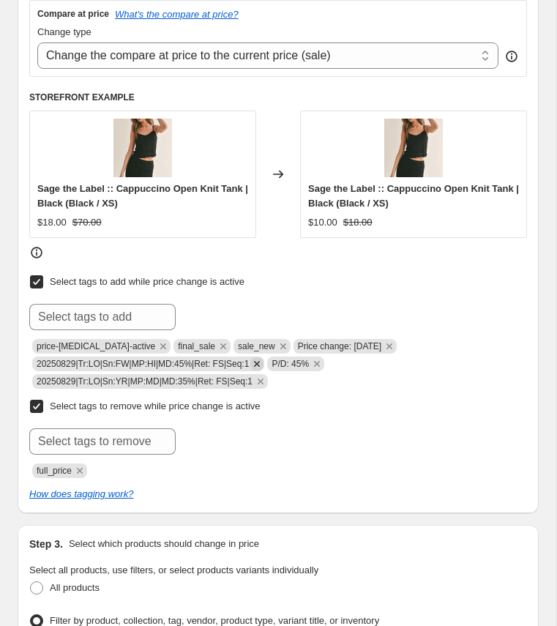
click at [260, 361] on icon "Remove 20250829|Tr:LO|Sn:FW|MP:HI|MD:45%|Ret: FS|Seq:1" at bounding box center [257, 364] width 6 height 6
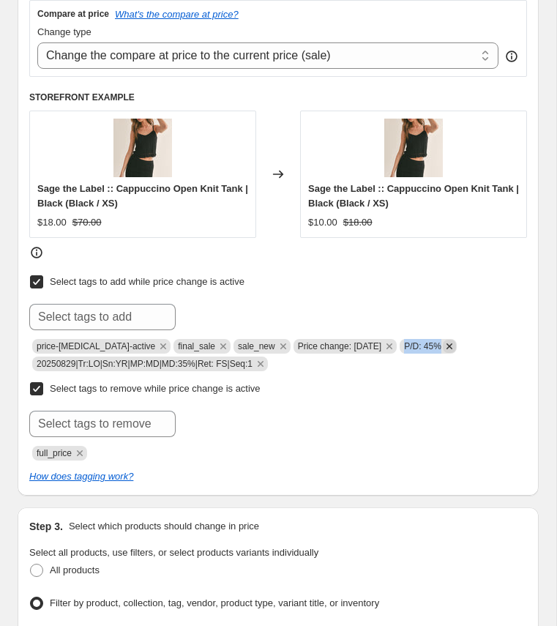
copy span "P/D: 45%"
drag, startPoint x: 404, startPoint y: 342, endPoint x: 444, endPoint y: 343, distance: 39.5
click at [444, 343] on span "P/D: 45%" at bounding box center [428, 346] width 57 height 15
click at [81, 313] on input "text" at bounding box center [102, 317] width 146 height 26
paste input "P/D: 45%"
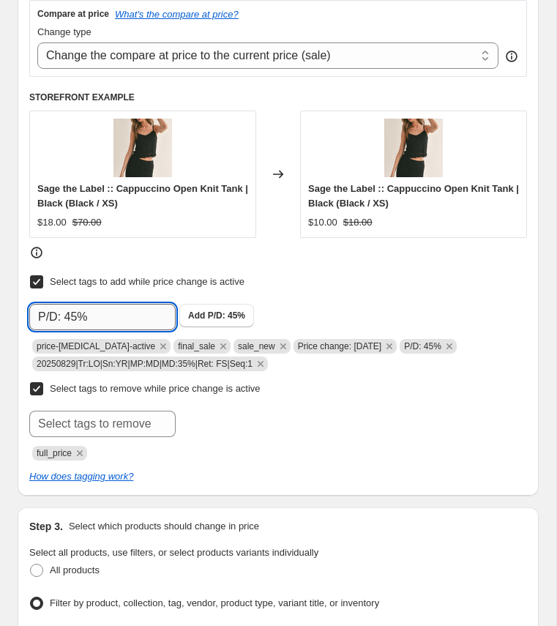
click at [70, 312] on input "P/D: 45%" at bounding box center [102, 317] width 146 height 26
type input "P/D: 35%"
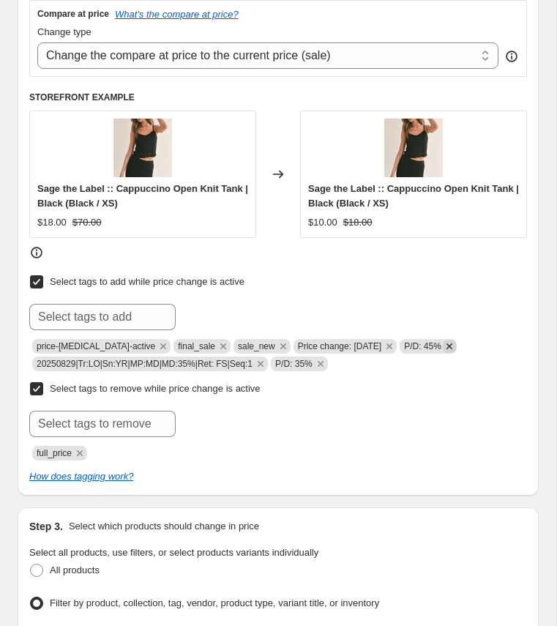
click at [455, 342] on icon "Remove P/D: 45%" at bounding box center [449, 346] width 13 height 13
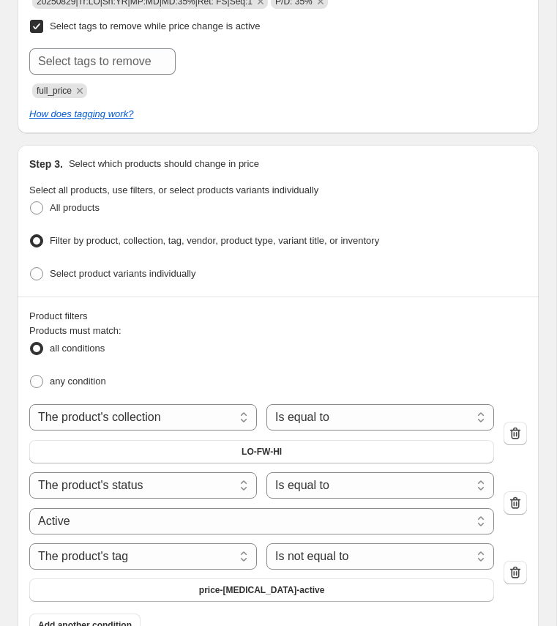
scroll to position [1013, 0]
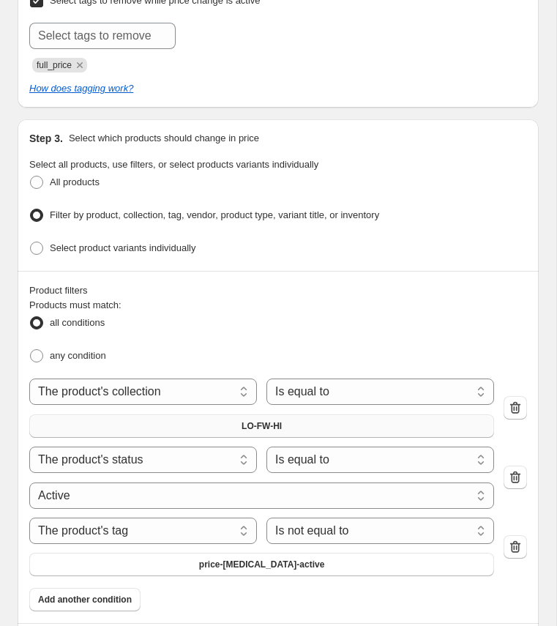
click at [324, 417] on button "LO-FW-HI" at bounding box center [261, 425] width 465 height 23
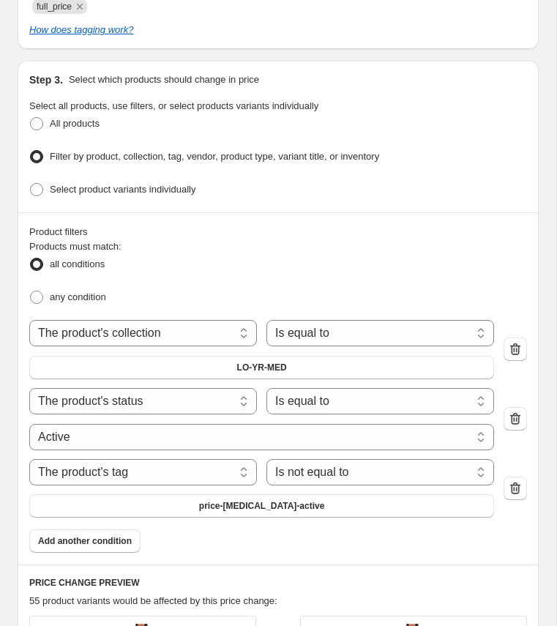
scroll to position [1127, 0]
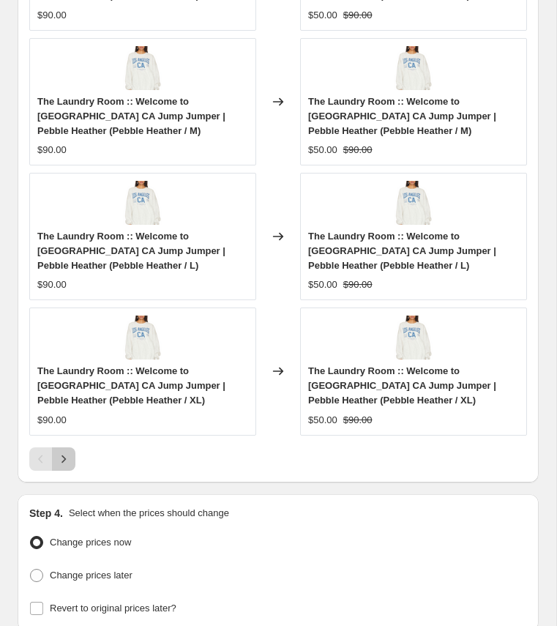
click at [64, 455] on icon "Next" at bounding box center [64, 459] width 4 height 8
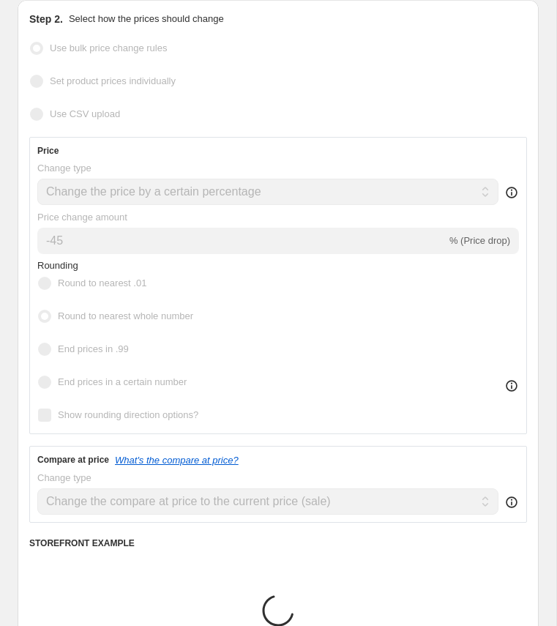
scroll to position [0, 0]
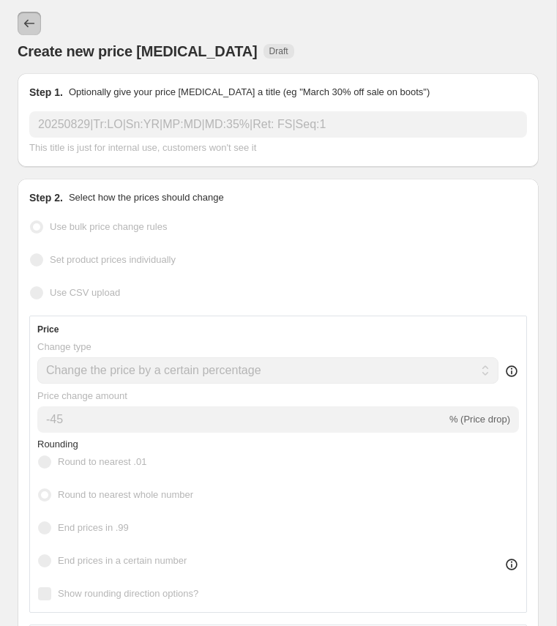
click at [36, 26] on icon "Price change jobs" at bounding box center [29, 23] width 15 height 15
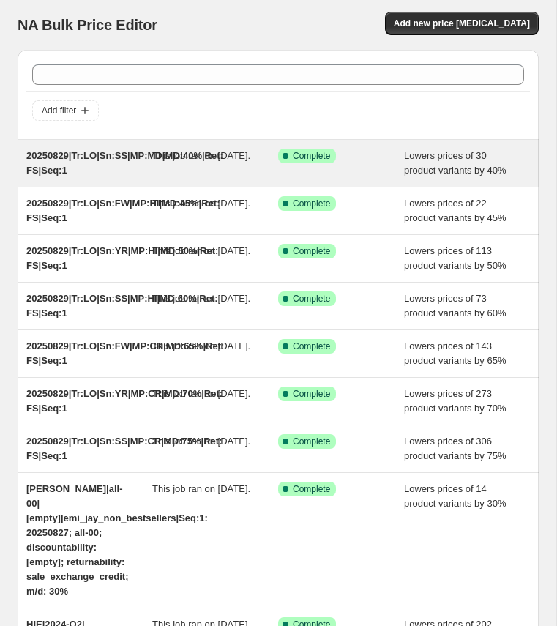
click at [153, 161] on span "This job ran on [DATE]." at bounding box center [201, 155] width 98 height 11
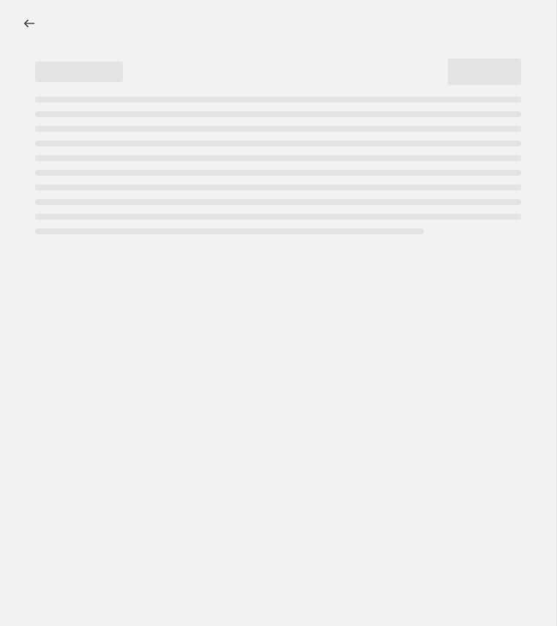
select select "percentage"
select select "collection"
select select "product_status"
select select "tag"
select select "not_equal"
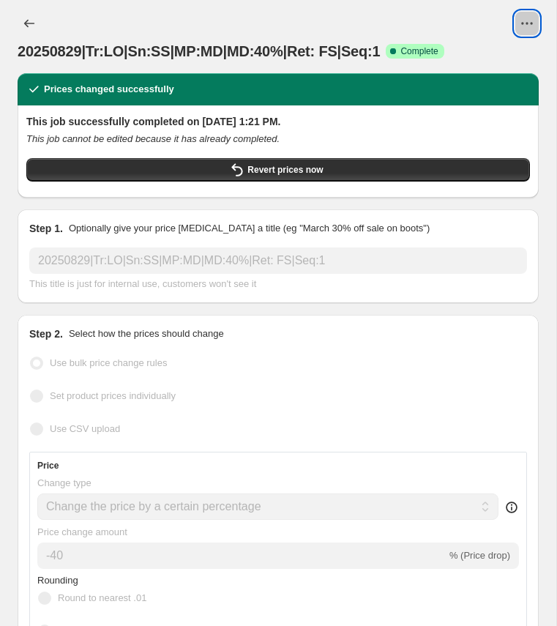
click at [527, 25] on icon "View actions for 20250829|Tr:LO|Sn:SS|MP:MD|MD:40%|Ret: FS|Seq:1" at bounding box center [527, 23] width 15 height 15
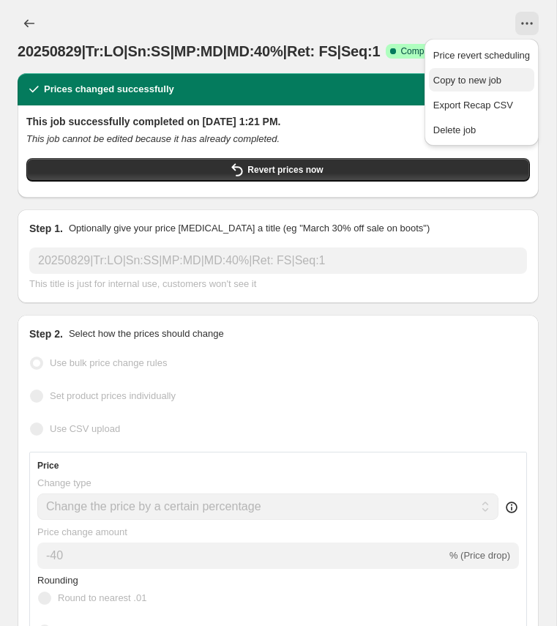
click at [462, 81] on span "Copy to new job" at bounding box center [468, 80] width 68 height 11
select select "percentage"
select select "collection"
select select "product_status"
select select "tag"
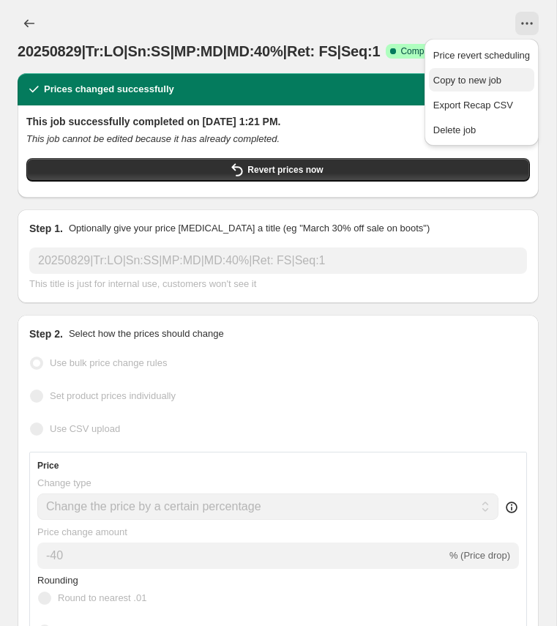
select select "not_equal"
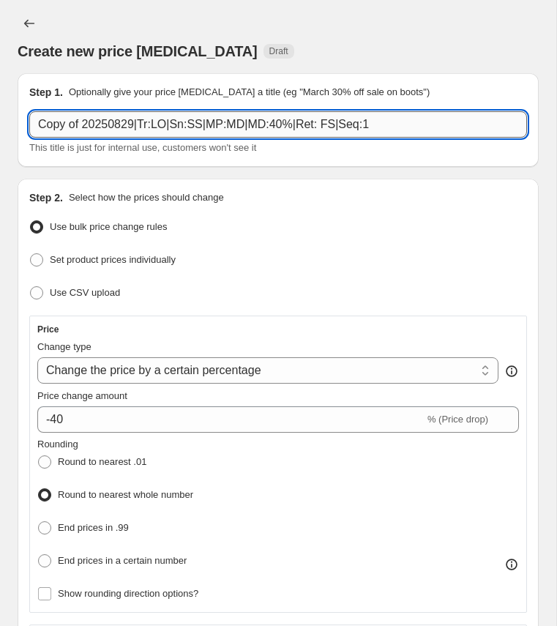
click at [207, 124] on input "Copy of 20250829|Tr:LO|Sn:SS|MP:MD|MD:40%|Ret: FS|Seq:1" at bounding box center [278, 124] width 498 height 26
paste input "20250829|Tr:LO|Sn:YR|MP:MD|MD:35"
type input "20250829|Tr:LO|Sn:YR|MP:MD|MD:35%|Ret: FS|Seq:1"
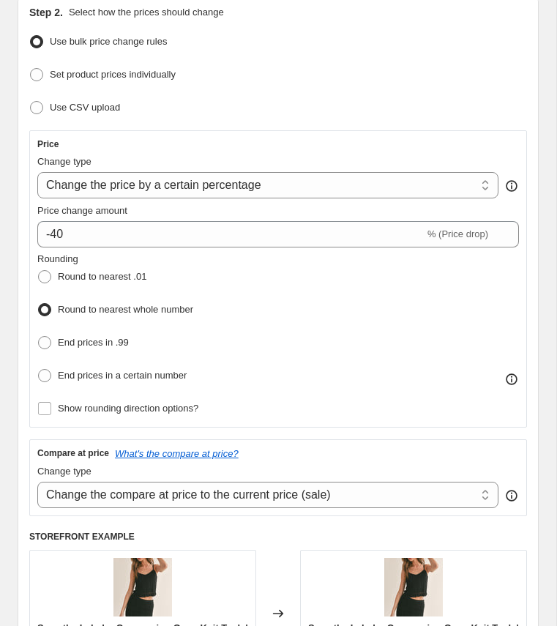
scroll to position [199, 0]
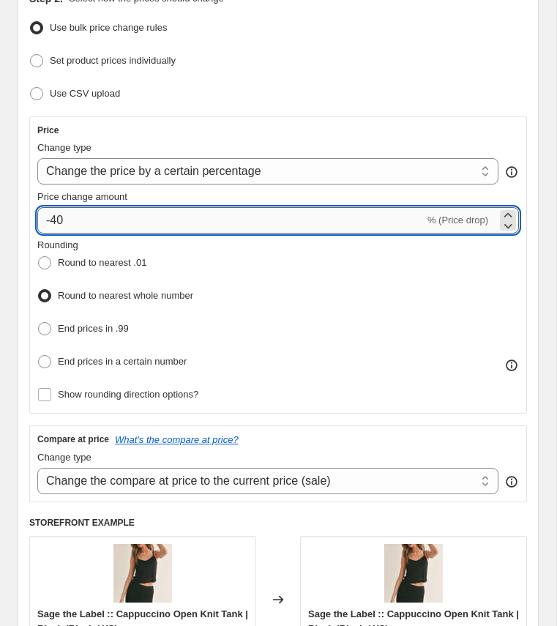
click at [109, 219] on input "-40" at bounding box center [230, 220] width 387 height 26
type input "-4"
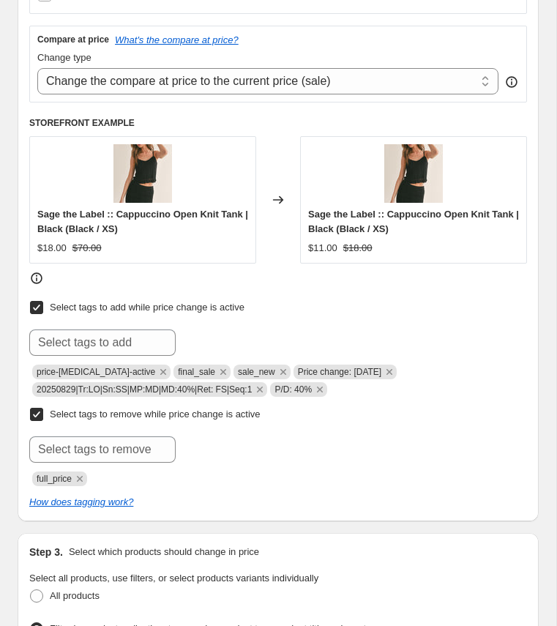
scroll to position [601, 0]
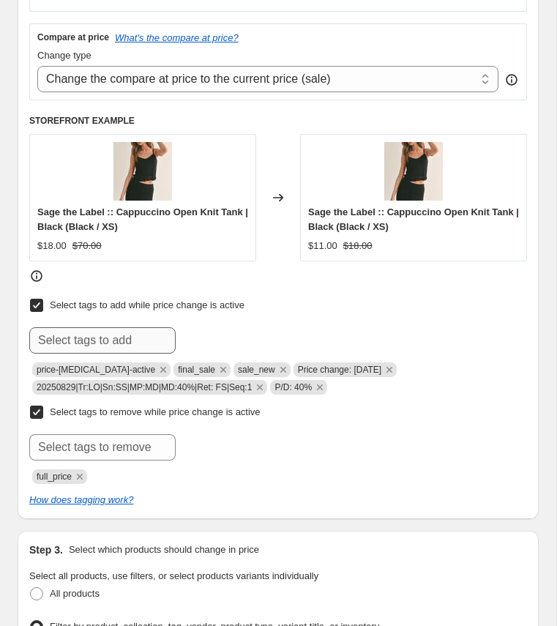
type input "-35"
paste input "20250829|Tr:LO|Sn:YR|MP:MD|MD:35%|Ret: FS|Seq:1"
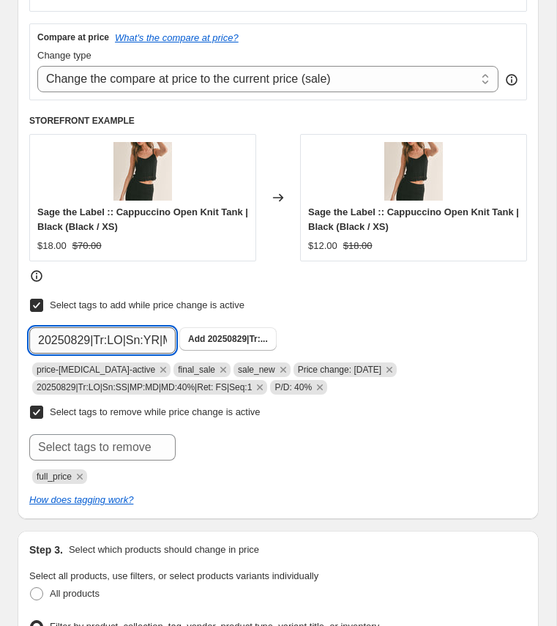
click at [109, 343] on input "20250829|Tr:LO|Sn:YR|MP:MD|MD:35%|Ret: FS|Seq:1" at bounding box center [102, 340] width 146 height 26
type input "20250829|Tr:LO|Sn:YR|MP:MD|MD:35%|Ret: FS|Seq:1"
click at [245, 333] on span "Add 20250829|Tr:..." at bounding box center [228, 339] width 80 height 12
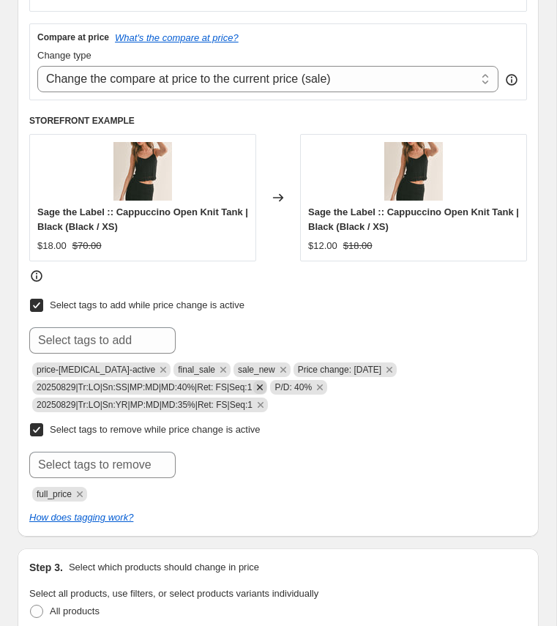
click at [263, 384] on icon "Remove 20250829|Tr:LO|Sn:SS|MP:MD|MD:40%|Ret: FS|Seq:1" at bounding box center [260, 387] width 6 height 6
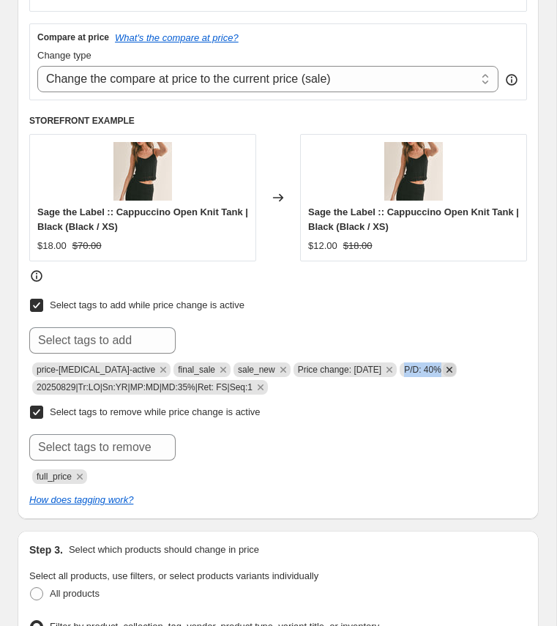
drag, startPoint x: 404, startPoint y: 364, endPoint x: 449, endPoint y: 364, distance: 44.7
click at [449, 364] on span "P/D: 40%" at bounding box center [428, 369] width 57 height 15
paste input "P/D: 40%"
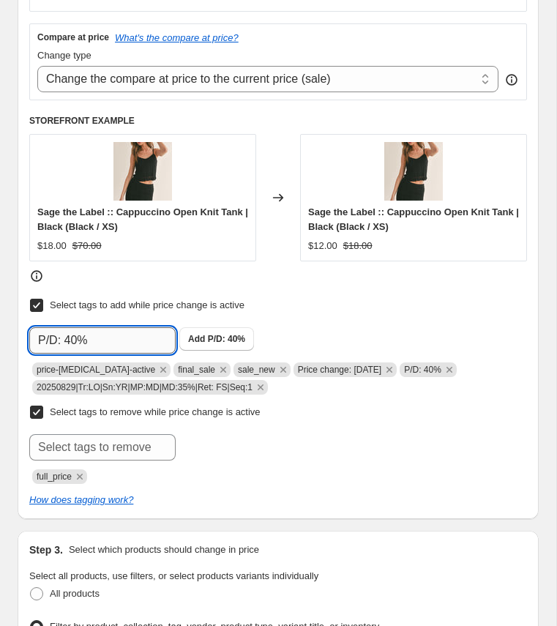
click at [146, 333] on input "P/D: 40%" at bounding box center [102, 340] width 146 height 26
click at [73, 332] on input "P/D: 40%" at bounding box center [102, 340] width 146 height 26
type input "P/D: 35%"
click at [453, 367] on icon "Remove P/D: 40%" at bounding box center [450, 370] width 6 height 6
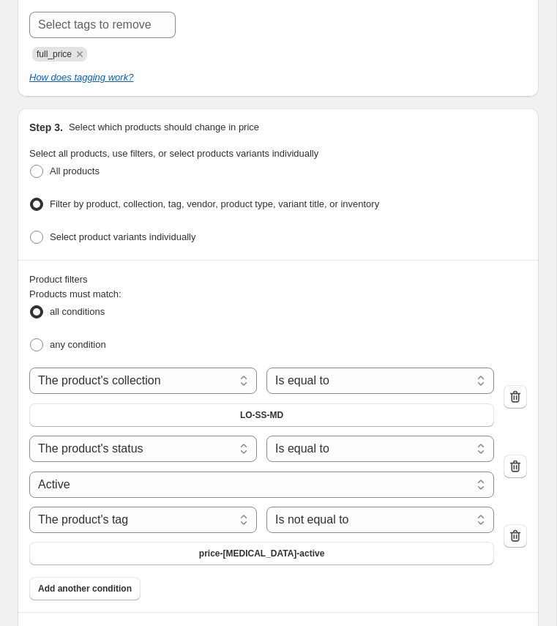
scroll to position [1025, 0]
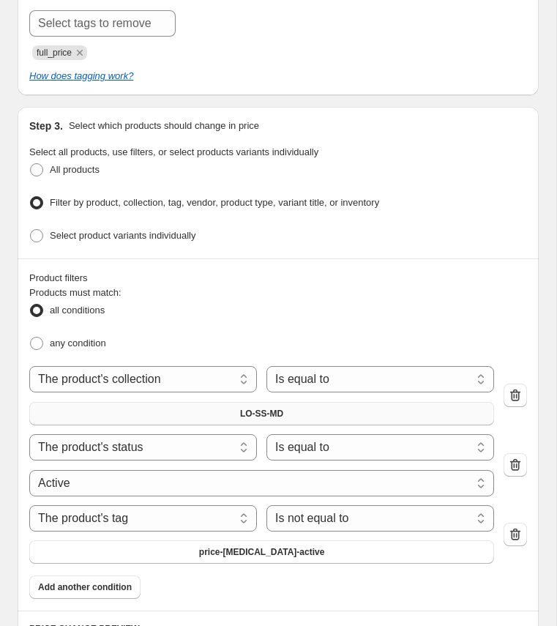
click at [261, 408] on span "LO-SS-MD" at bounding box center [261, 414] width 43 height 12
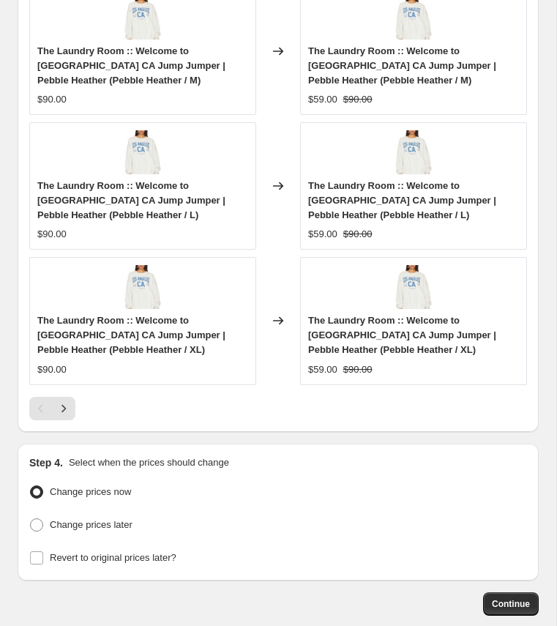
scroll to position [2052, 0]
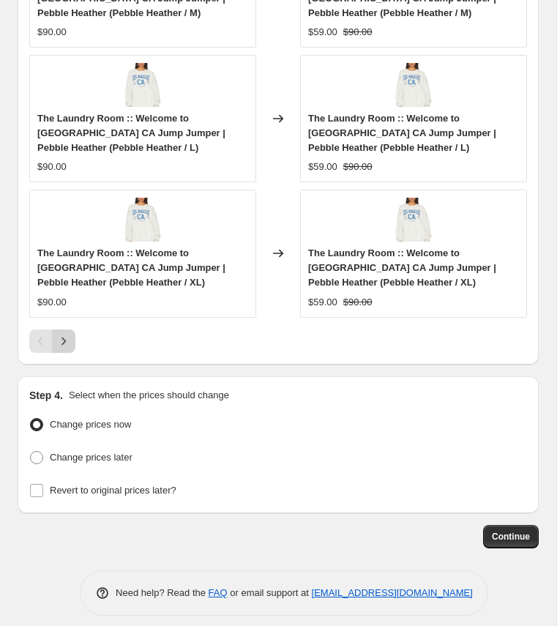
click at [62, 334] on icon "Next" at bounding box center [63, 341] width 15 height 15
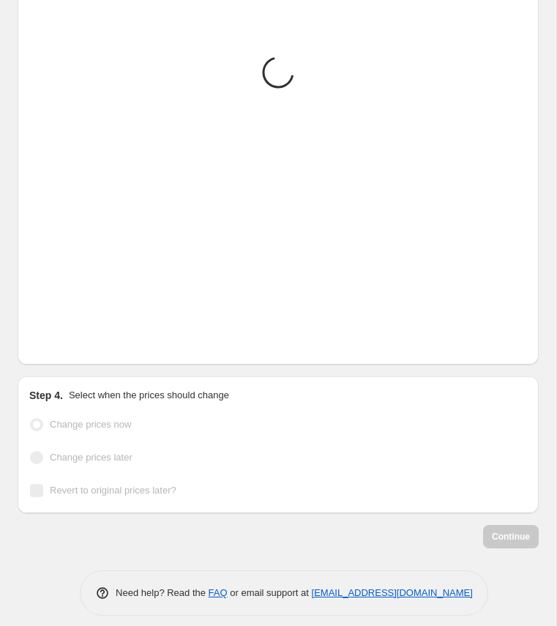
scroll to position [1964, 0]
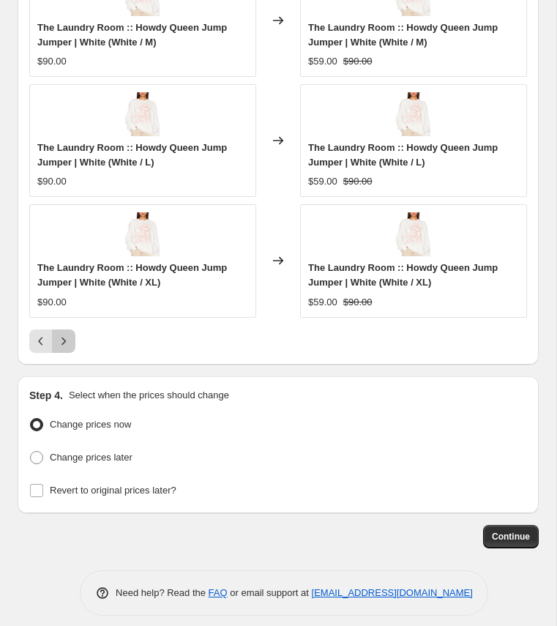
click at [62, 334] on icon "Next" at bounding box center [63, 341] width 15 height 15
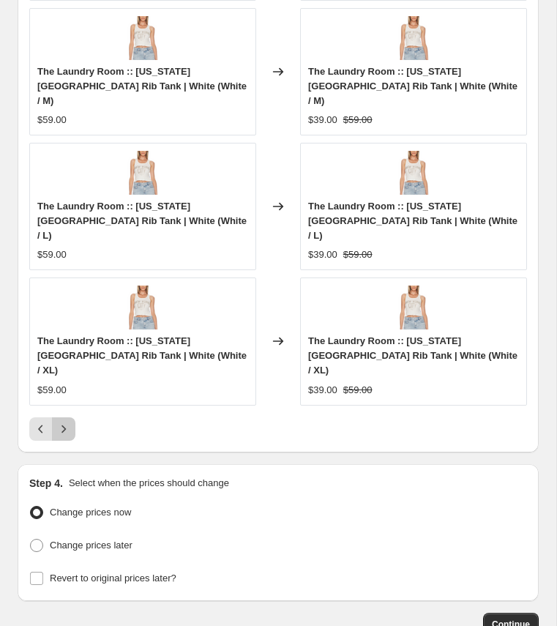
click at [62, 422] on icon "Next" at bounding box center [63, 429] width 15 height 15
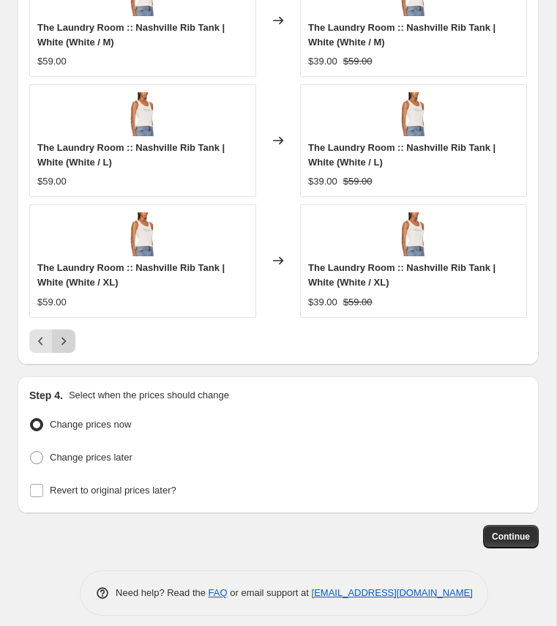
click at [62, 334] on icon "Next" at bounding box center [63, 341] width 15 height 15
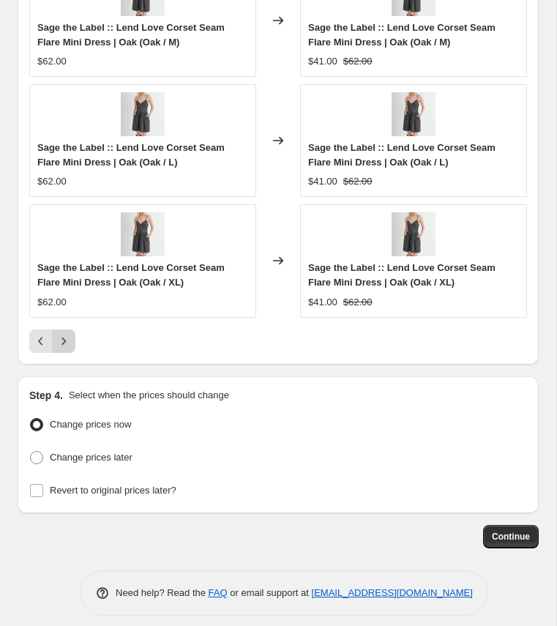
click at [62, 334] on icon "Next" at bounding box center [63, 341] width 15 height 15
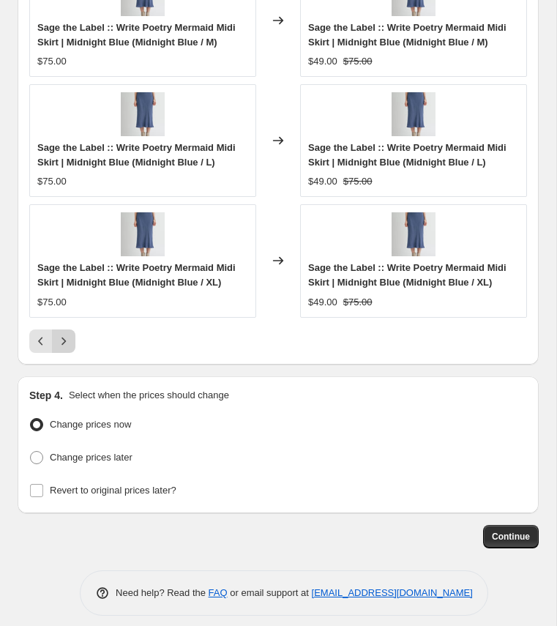
click at [62, 334] on icon "Next" at bounding box center [63, 341] width 15 height 15
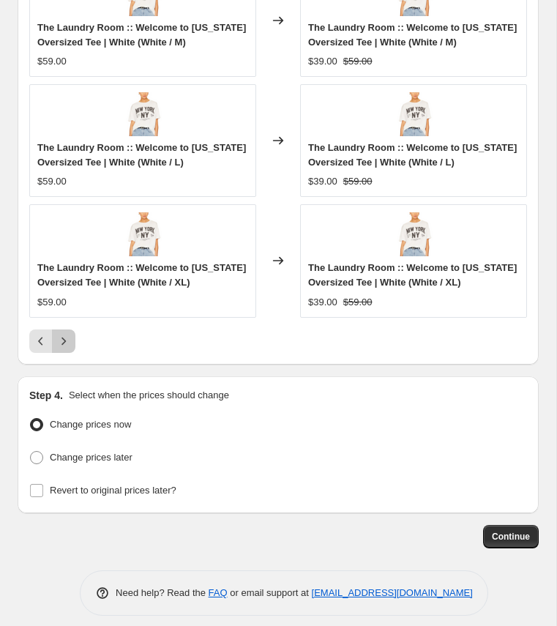
click at [62, 334] on icon "Next" at bounding box center [63, 341] width 15 height 15
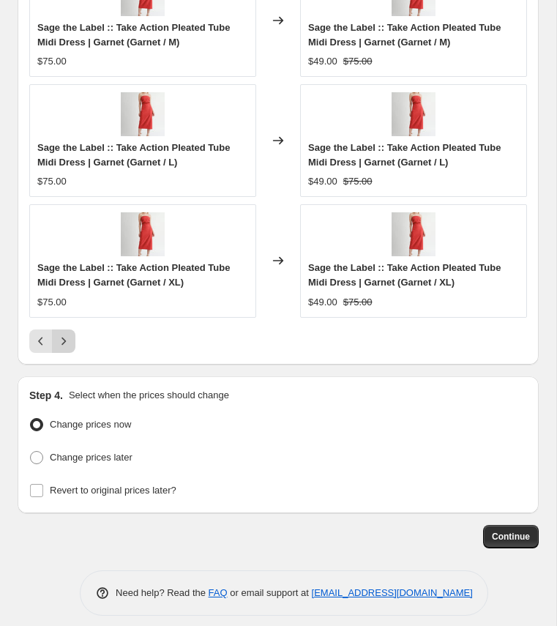
click at [62, 334] on icon "Next" at bounding box center [63, 341] width 15 height 15
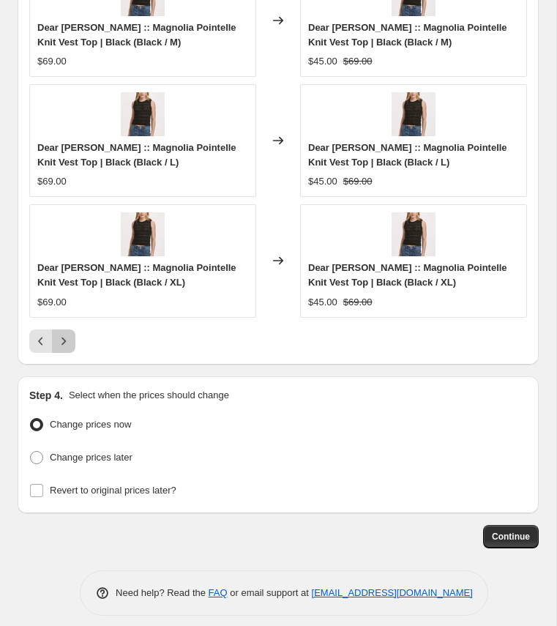
click at [62, 334] on icon "Next" at bounding box center [63, 341] width 15 height 15
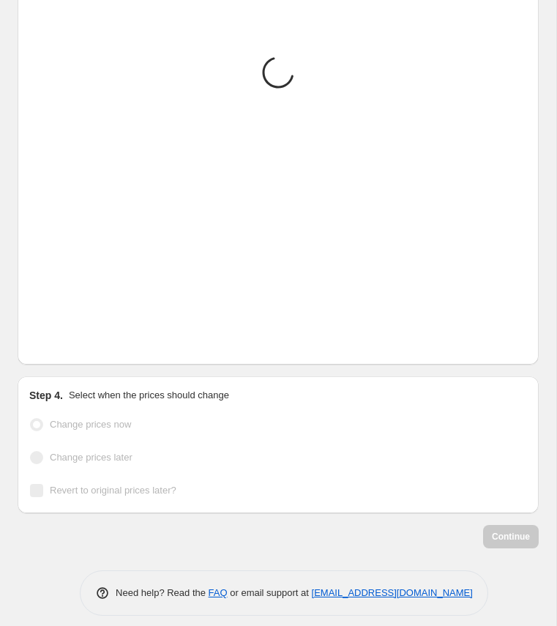
scroll to position [1935, 0]
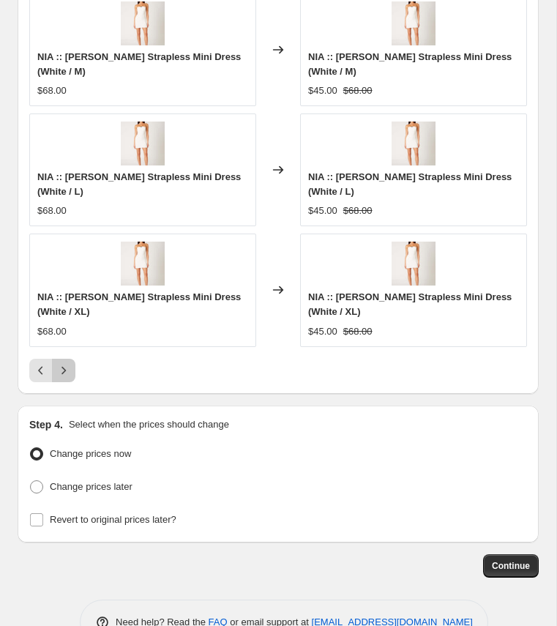
click at [62, 363] on icon "Next" at bounding box center [63, 370] width 15 height 15
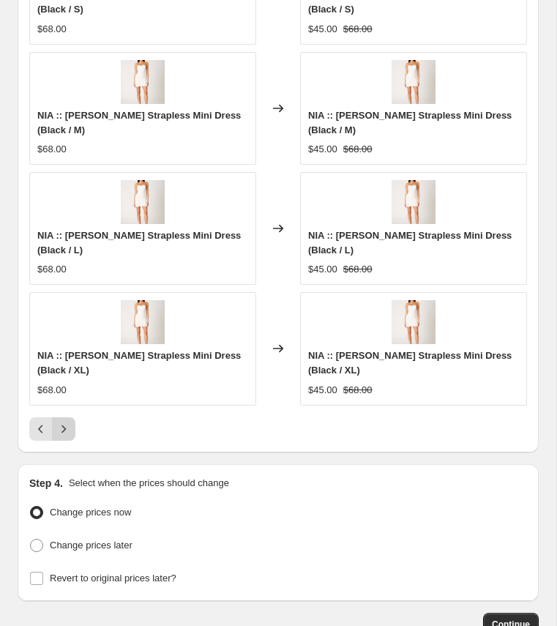
scroll to position [1920, 0]
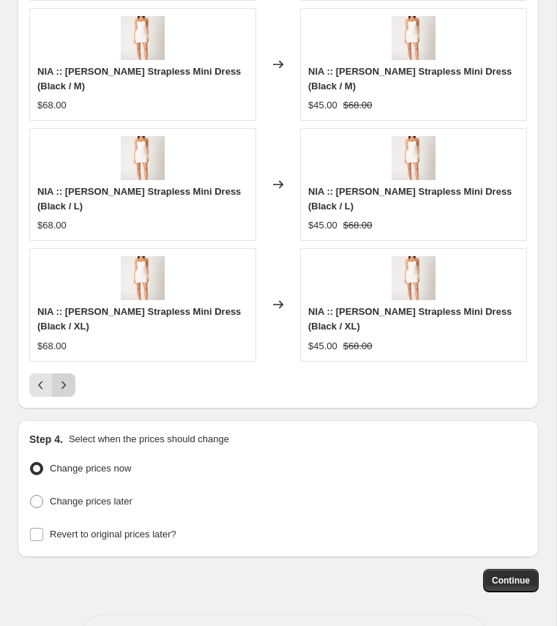
click at [62, 373] on div "Pagination" at bounding box center [63, 384] width 23 height 23
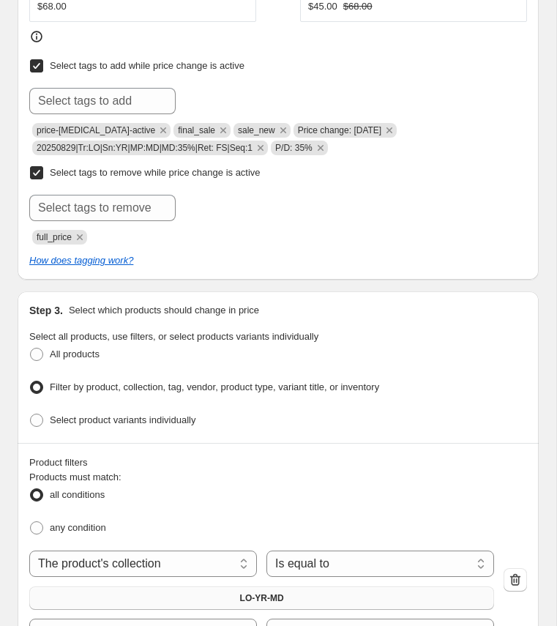
scroll to position [764, 0]
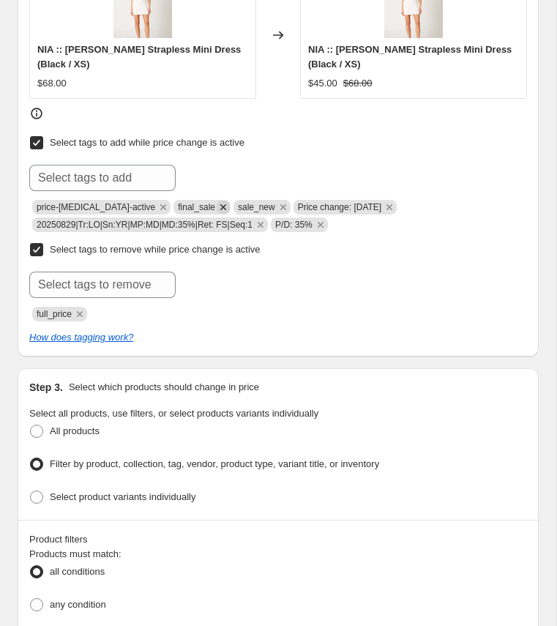
click at [220, 204] on icon "Remove final_sale" at bounding box center [223, 207] width 6 height 6
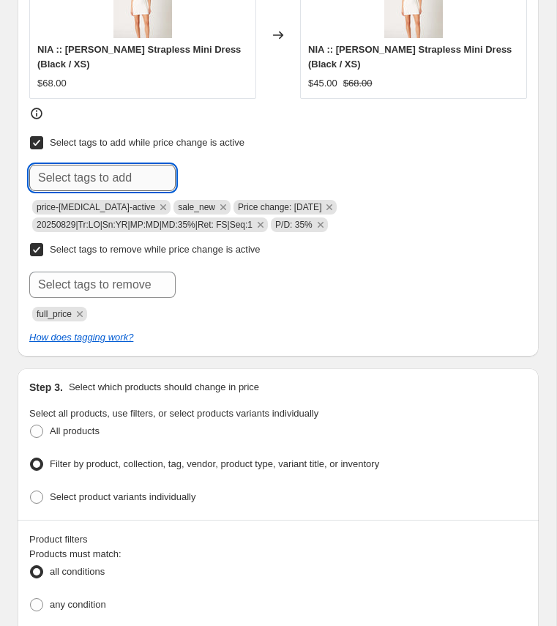
click at [115, 171] on input "text" at bounding box center [102, 178] width 146 height 26
type input "sale_exchange_credit"
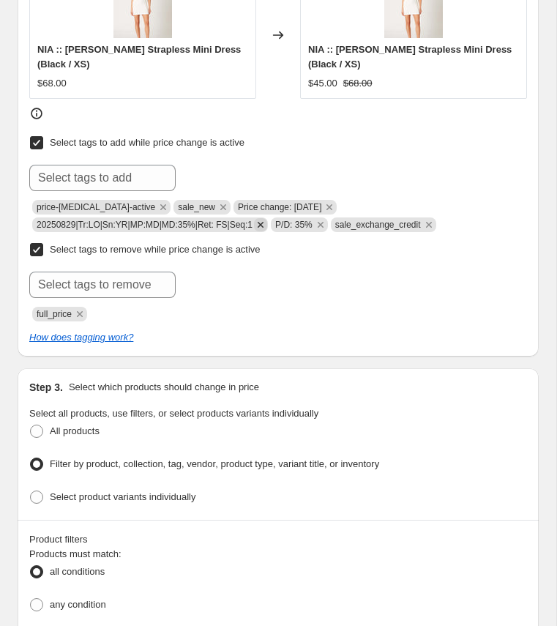
click at [267, 219] on icon "Remove 20250829|Tr:LO|Sn:YR|MP:MD|MD:35%|Ret: FS|Seq:1" at bounding box center [260, 224] width 13 height 13
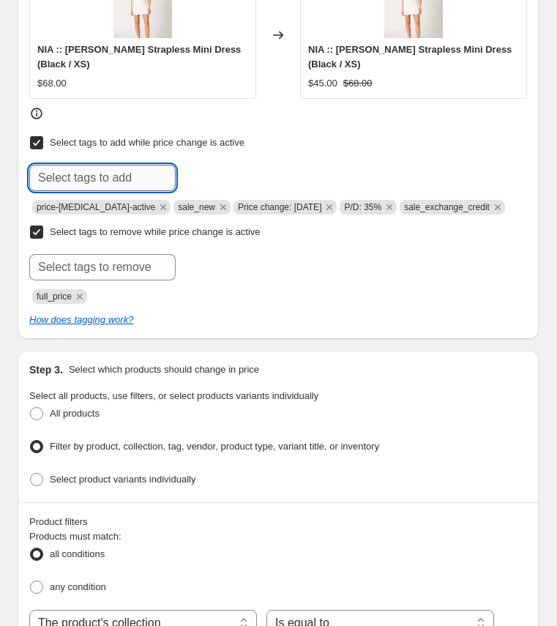
click at [101, 177] on input "text" at bounding box center [102, 178] width 146 height 26
paste input "20250829|Tr:LO|Sn:YR|MP:MD|MD:35%|Ret: EC|Seq:1"
type input "20250829|Tr:LO|Sn:YR|MP:MD|MD:35%|Ret: EC|Seq:1"
click at [235, 171] on span "20250829|Tr:..." at bounding box center [238, 176] width 60 height 10
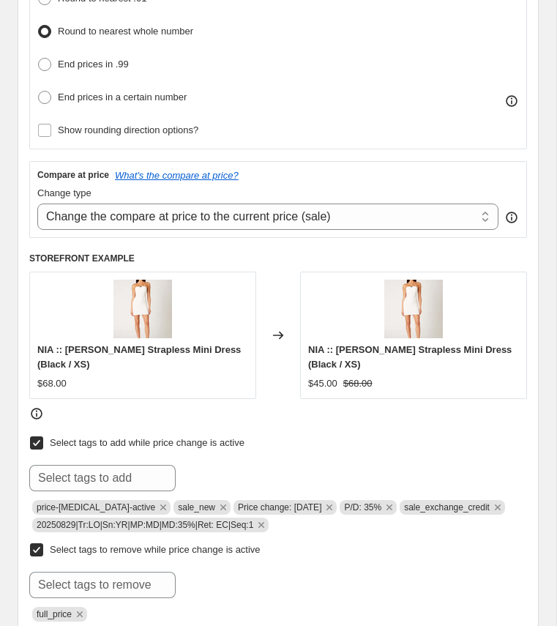
scroll to position [0, 0]
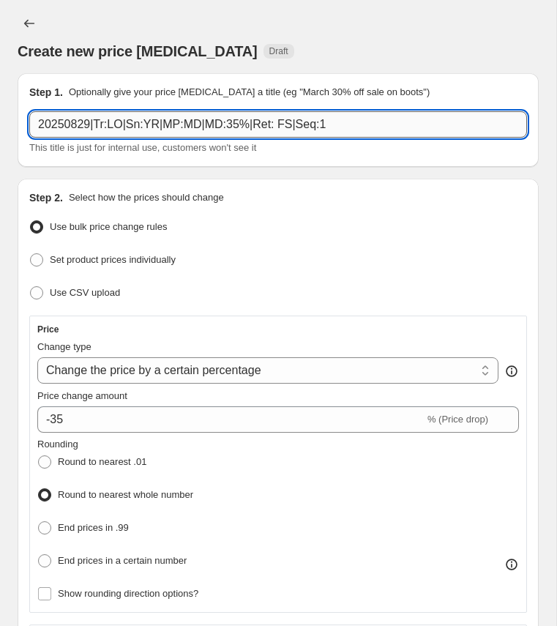
click at [199, 121] on input "20250829|Tr:LO|Sn:YR|MP:MD|MD:35%|Ret: FS|Seq:1" at bounding box center [278, 124] width 498 height 26
paste input "EC"
type input "20250829|Tr:LO|Sn:YR|MP:MD|MD:35%|Ret: EC|Seq:1"
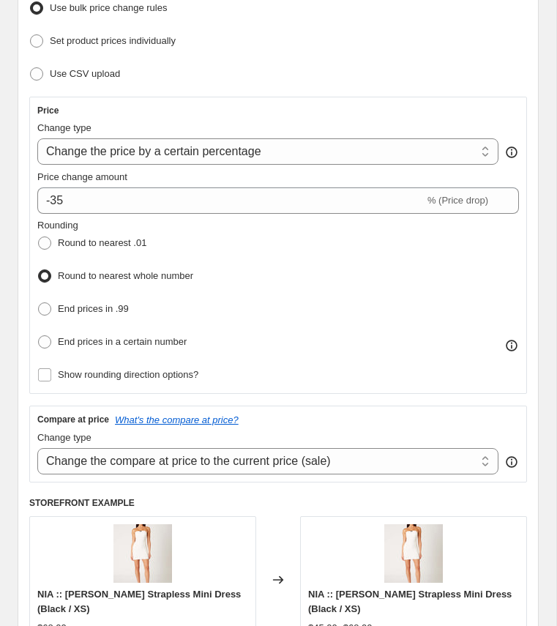
scroll to position [209, 0]
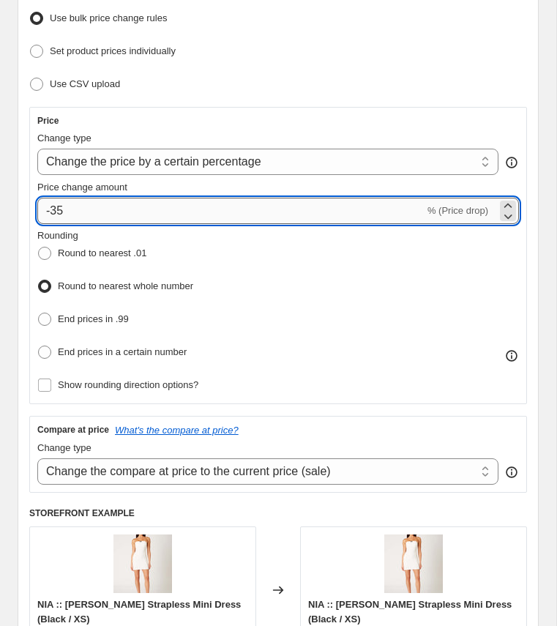
click at [76, 207] on input "-35" at bounding box center [230, 211] width 387 height 26
type input "-30"
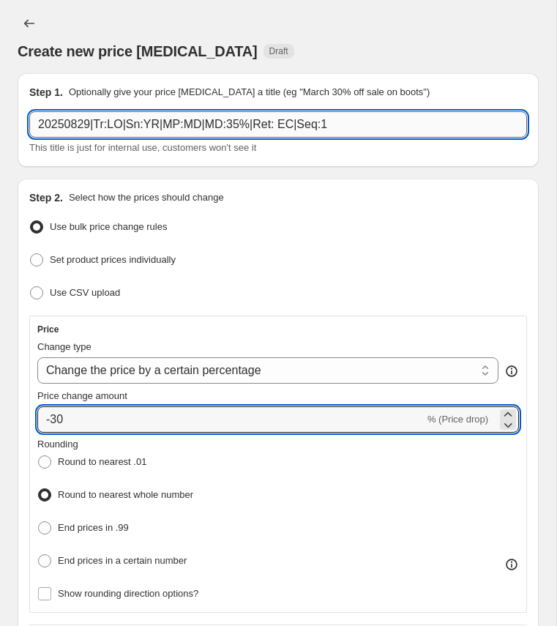
click at [242, 127] on input "20250829|Tr:LO|Sn:YR|MP:MD|MD:35%|Ret: EC|Seq:1" at bounding box center [278, 124] width 498 height 26
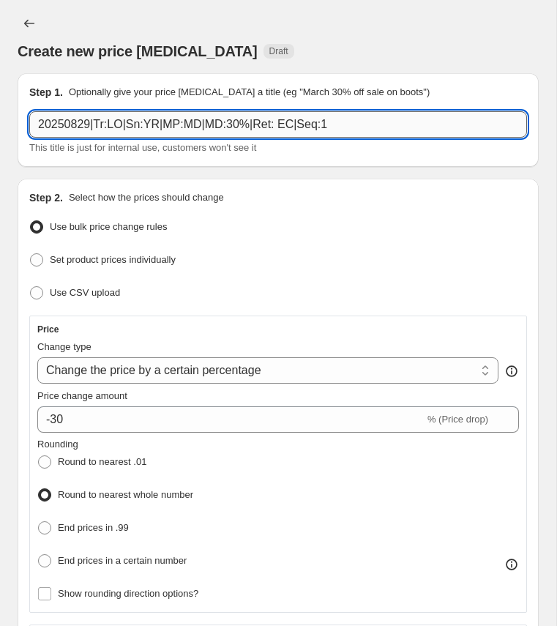
click at [205, 125] on input "20250829|Tr:LO|Sn:YR|MP:MD|MD:30%|Ret: EC|Seq:1" at bounding box center [278, 124] width 498 height 26
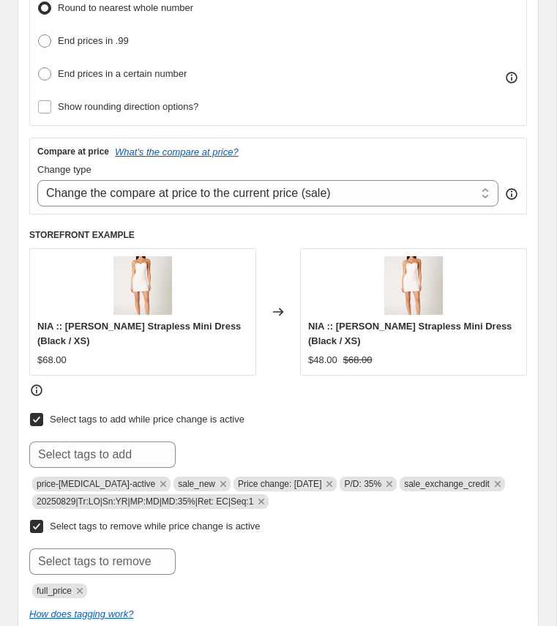
scroll to position [509, 0]
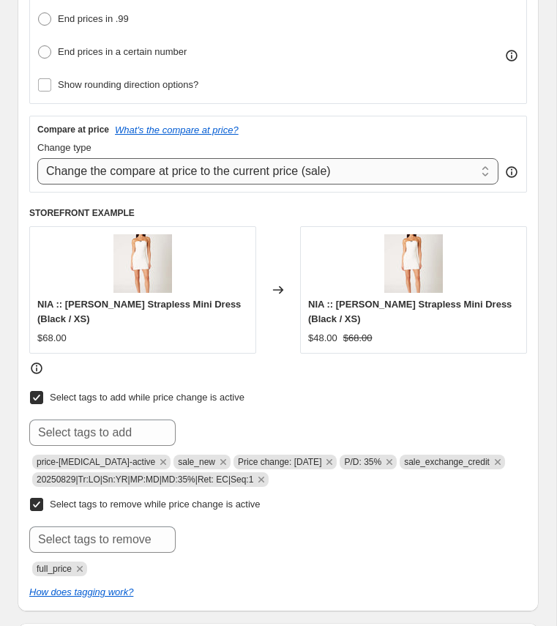
type input "20250829|Tr:LO|Sn:YR|MP:MD|MD:30%|Ret: EC|Seq:1"
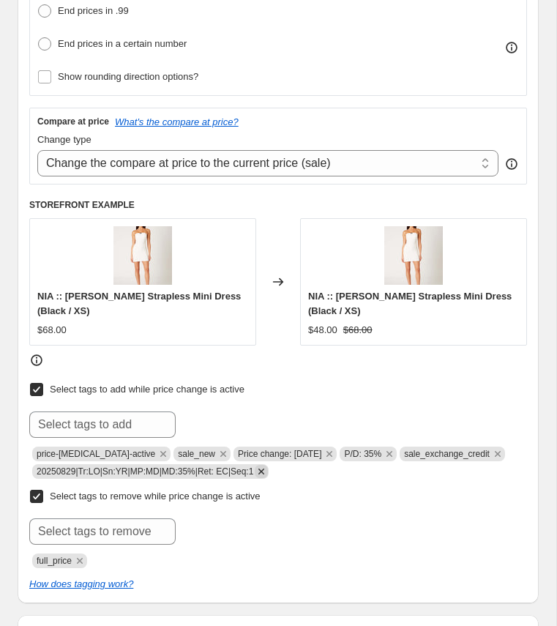
click at [268, 466] on icon "Remove 20250829|Tr:LO|Sn:YR|MP:MD|MD:35%|Ret: EC|Seq:1" at bounding box center [261, 471] width 13 height 13
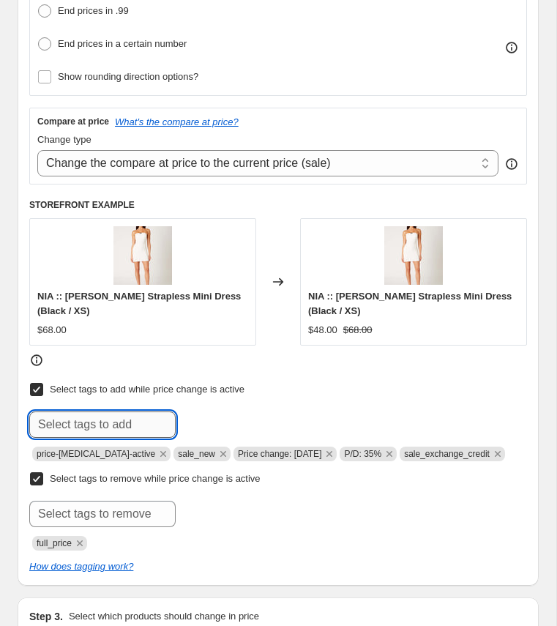
click at [135, 429] on input "text" at bounding box center [102, 425] width 146 height 26
paste input "20250829|Tr:LO|Sn:YR|MP:MD|MD:30%|Ret: EC|Seq:1"
type input "20250829|Tr:LO|Sn:YR|MP:MD|MD:30%|Ret: EC|Seq:1"
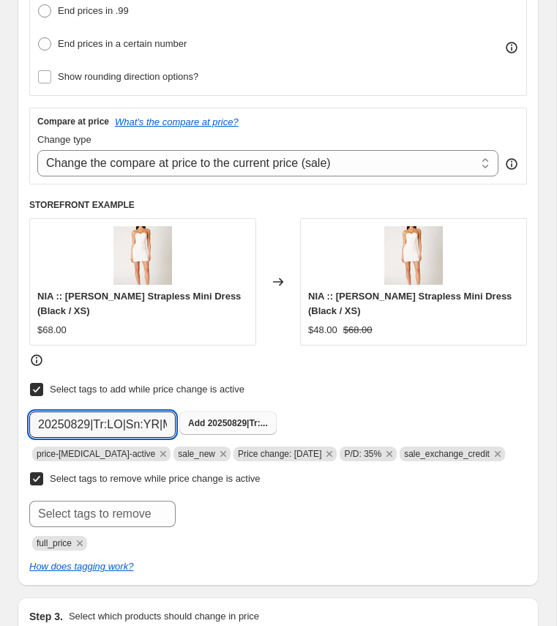
click at [220, 418] on span "20250829|Tr:..." at bounding box center [238, 423] width 60 height 10
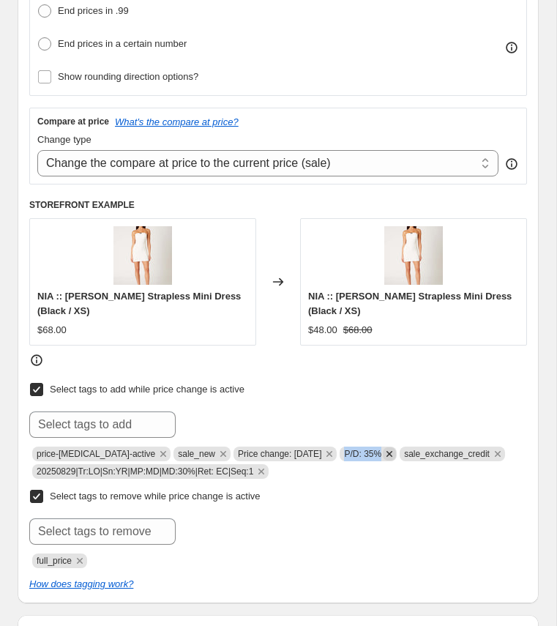
drag, startPoint x: 341, startPoint y: 447, endPoint x: 383, endPoint y: 451, distance: 42.0
click at [383, 451] on span "P/D: 35%" at bounding box center [368, 454] width 57 height 15
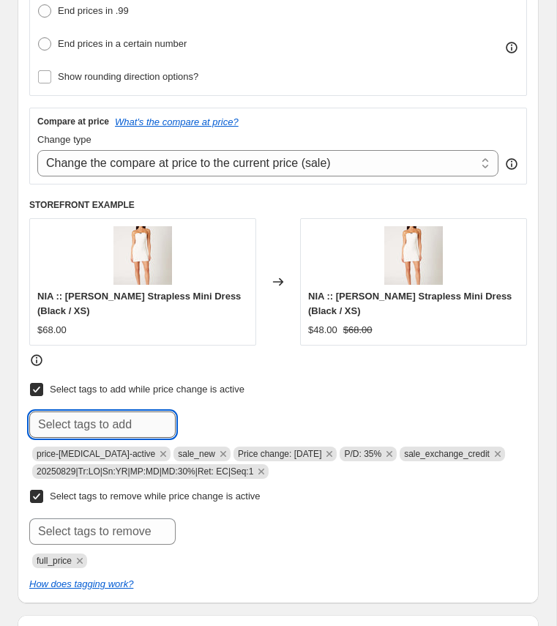
click at [144, 417] on input "text" at bounding box center [102, 425] width 146 height 26
paste input "P/D: 35%"
click at [76, 419] on input "P/D: 35%" at bounding box center [102, 425] width 146 height 26
type input "P/D: 30%"
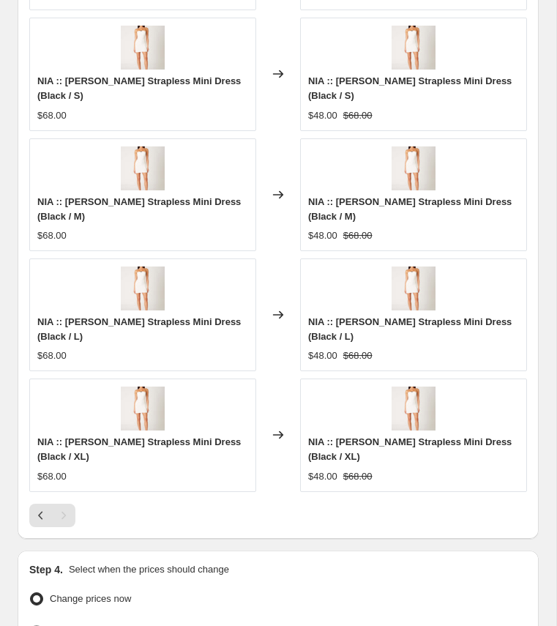
scroll to position [1920, 0]
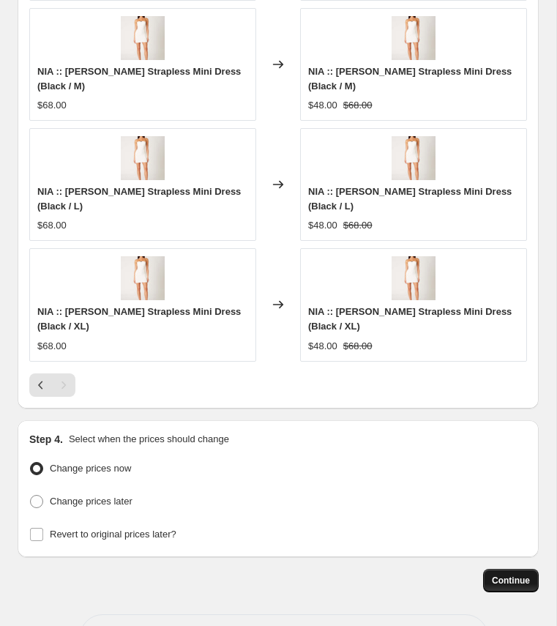
click at [529, 575] on span "Continue" at bounding box center [511, 581] width 38 height 12
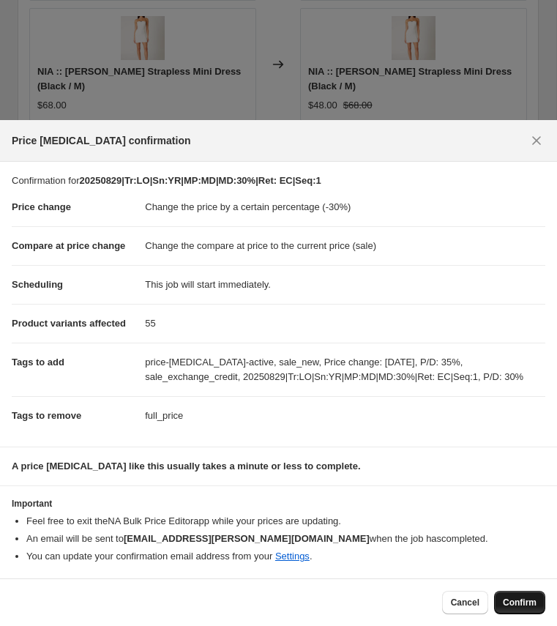
click at [535, 606] on span "Confirm" at bounding box center [520, 603] width 34 height 12
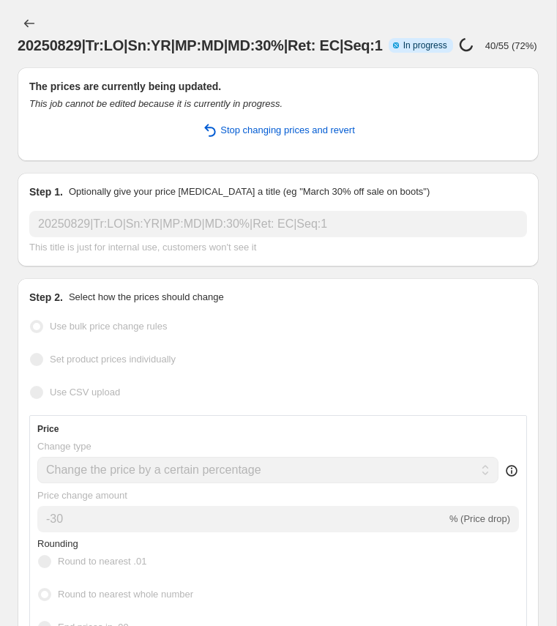
select select "percentage"
select select "collection"
select select "product_status"
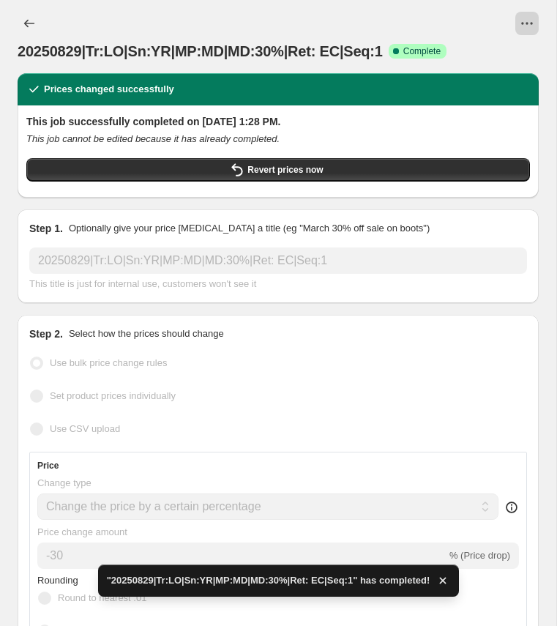
click at [530, 20] on icon "View actions for 20250829|Tr:LO|Sn:YR|MP:MD|MD:30%|Ret: EC|Seq:1" at bounding box center [527, 23] width 15 height 15
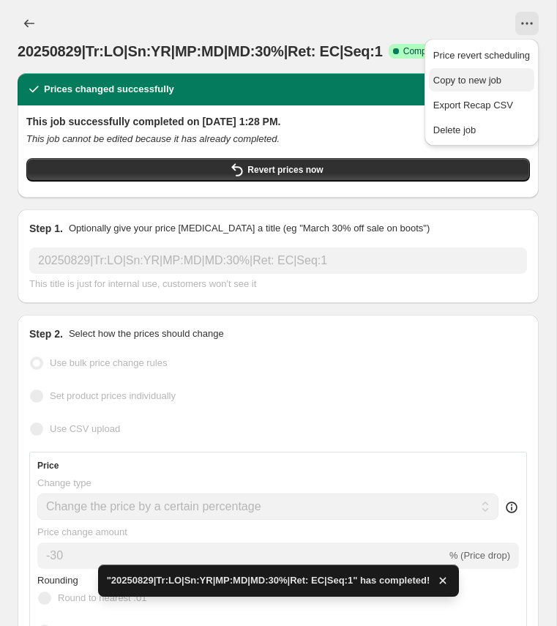
click at [460, 81] on span "Copy to new job" at bounding box center [468, 80] width 68 height 11
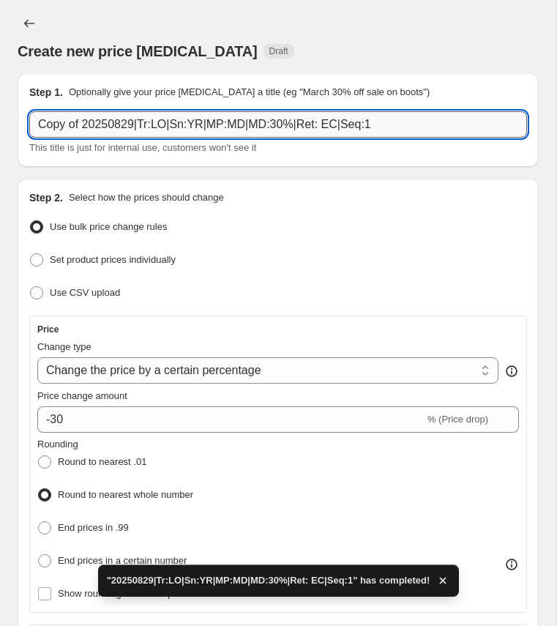
click at [125, 126] on input "Copy of 20250829|Tr:LO|Sn:YR|MP:MD|MD:30%|Ret: EC|Seq:1" at bounding box center [278, 124] width 498 height 26
paste input "20250829|Tr:LO|Sn:FW|MP:MD|MD:25"
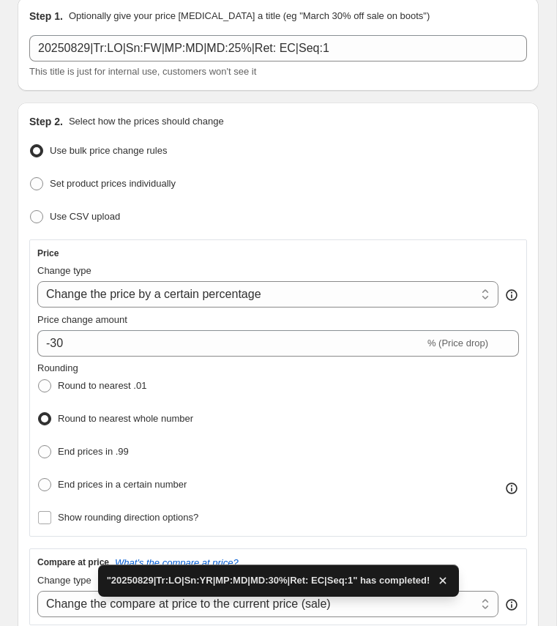
scroll to position [110, 0]
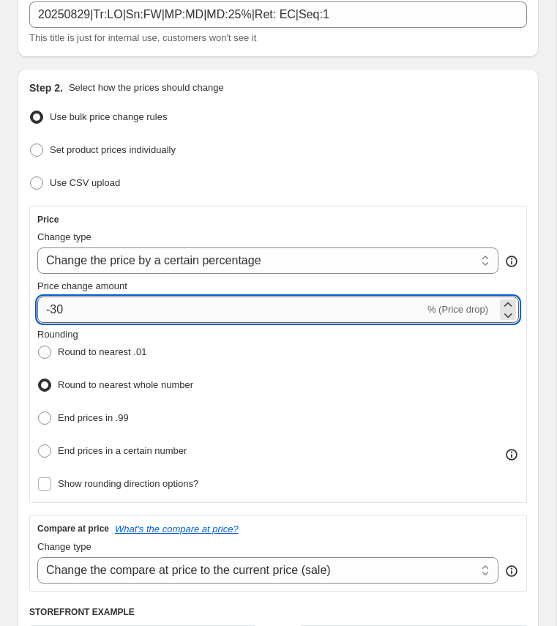
click at [89, 308] on input "-30" at bounding box center [230, 310] width 387 height 26
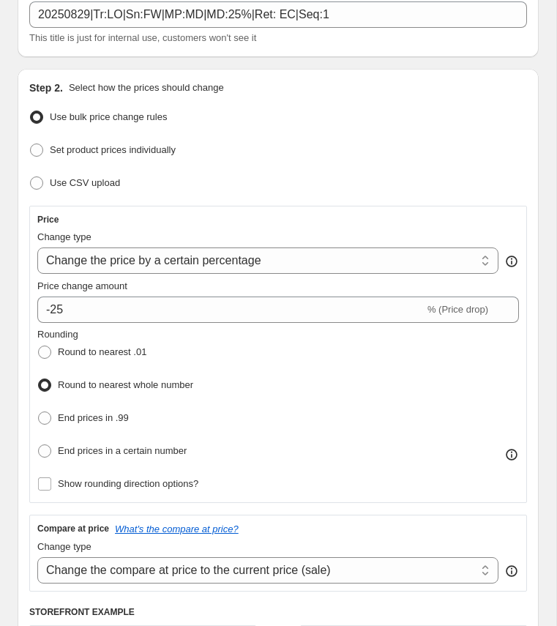
click at [231, 341] on div "Rounding Round to nearest .01 Round to nearest whole number End prices in .99 E…" at bounding box center [278, 394] width 482 height 135
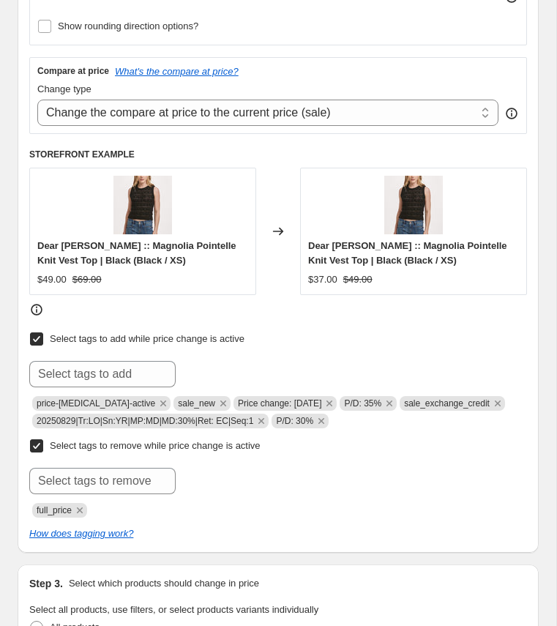
scroll to position [571, 0]
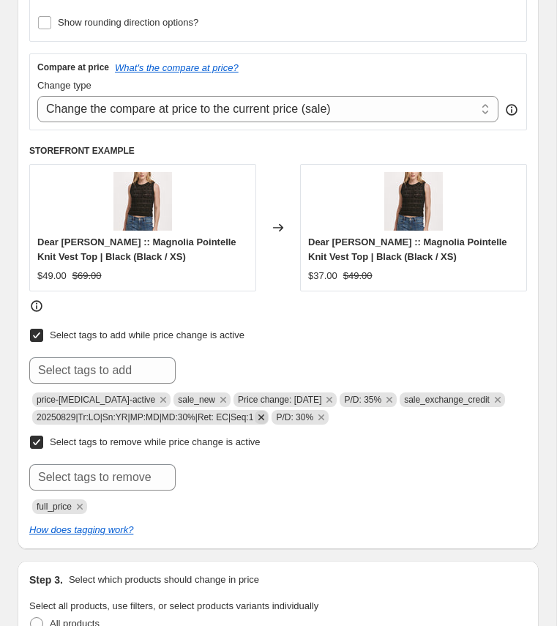
click at [268, 411] on icon "Remove 20250829|Tr:LO|Sn:YR|MP:MD|MD:30%|Ret: EC|Seq:1" at bounding box center [261, 417] width 13 height 13
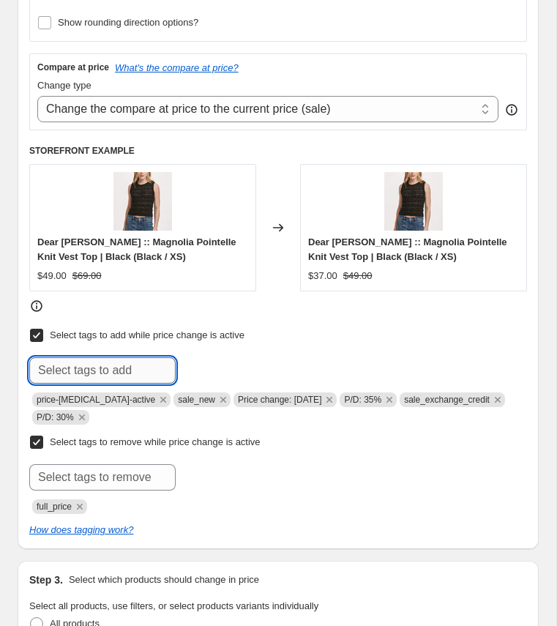
click at [113, 364] on input "text" at bounding box center [102, 370] width 146 height 26
paste input "20250829|Tr:LO|Sn:FW|MP:MD|MD:25%|Ret: EC|Seq:1"
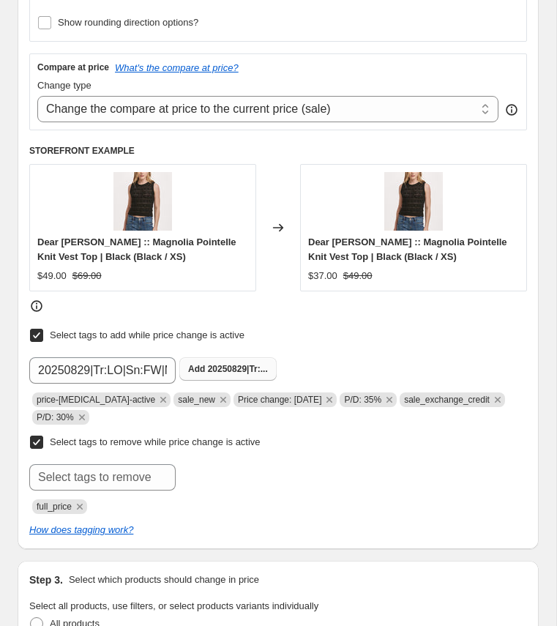
click at [219, 364] on span "20250829|Tr:..." at bounding box center [238, 369] width 60 height 10
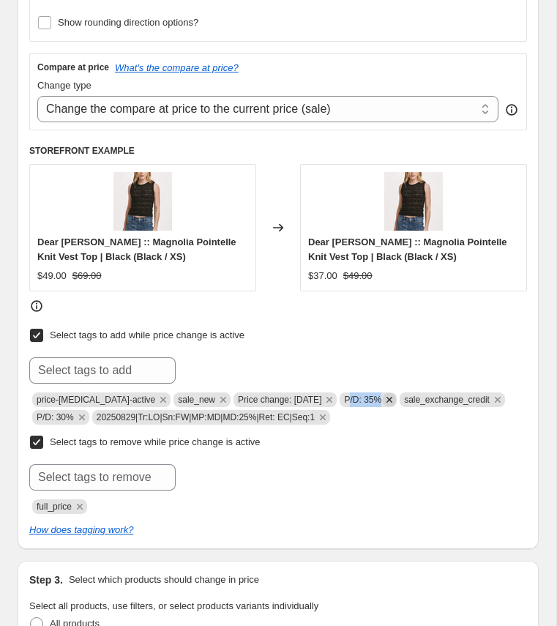
drag, startPoint x: 345, startPoint y: 393, endPoint x: 389, endPoint y: 392, distance: 43.9
click at [389, 393] on span "P/D: 35%" at bounding box center [368, 400] width 57 height 15
drag, startPoint x: 342, startPoint y: 393, endPoint x: 383, endPoint y: 393, distance: 41.0
click at [384, 393] on span "P/D: 35%" at bounding box center [368, 400] width 57 height 15
click at [130, 360] on input "text" at bounding box center [102, 370] width 146 height 26
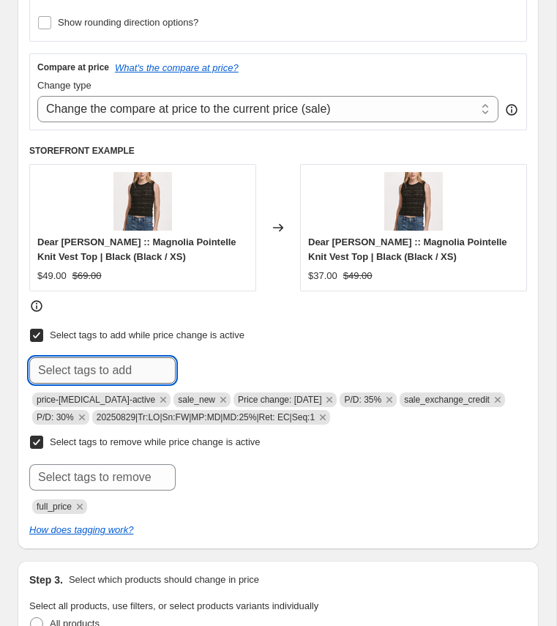
paste input "P/D: 35%"
click at [79, 366] on input "P/D: 35%" at bounding box center [102, 370] width 146 height 26
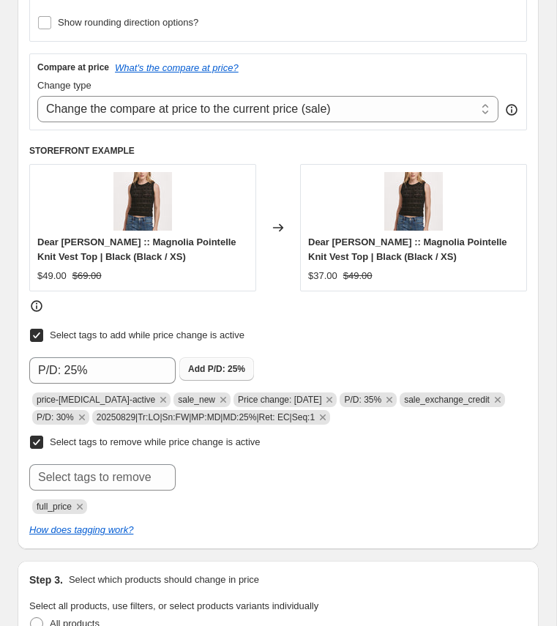
click at [205, 364] on b "Add" at bounding box center [196, 369] width 17 height 10
click at [388, 393] on icon "Remove P/D: 35%" at bounding box center [389, 399] width 13 height 13
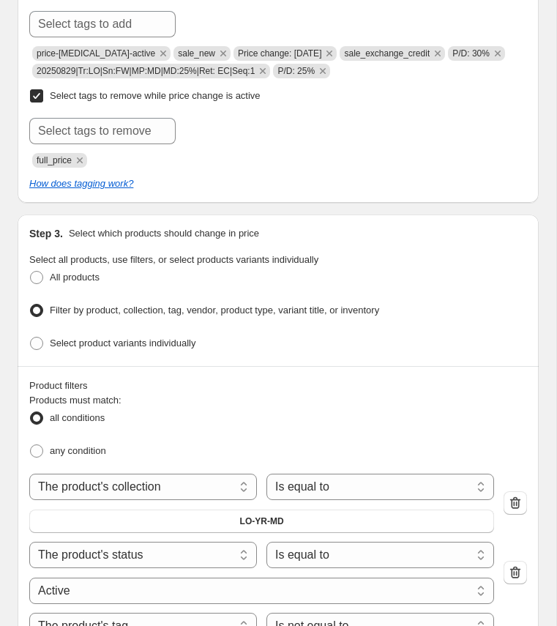
scroll to position [932, 0]
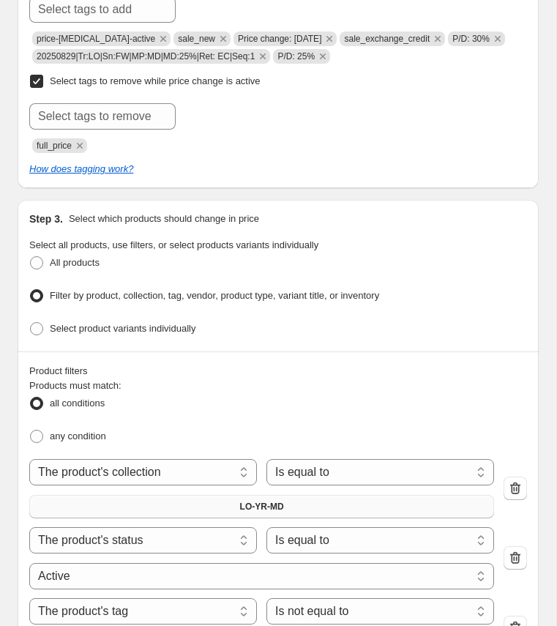
click at [257, 501] on span "LO-YR-MD" at bounding box center [262, 507] width 44 height 12
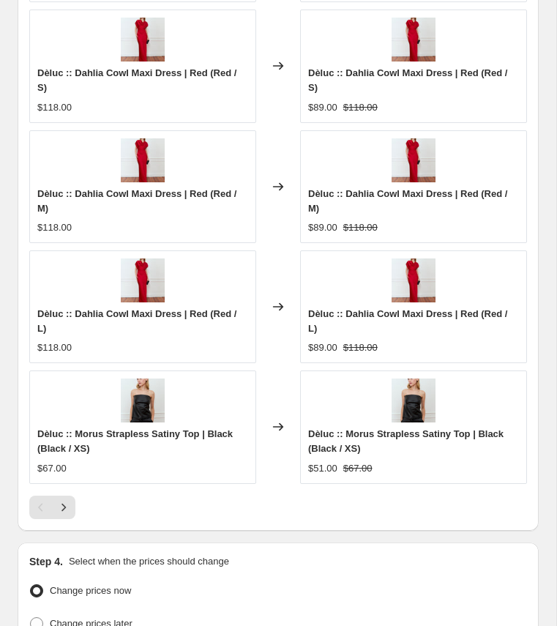
scroll to position [1804, 0]
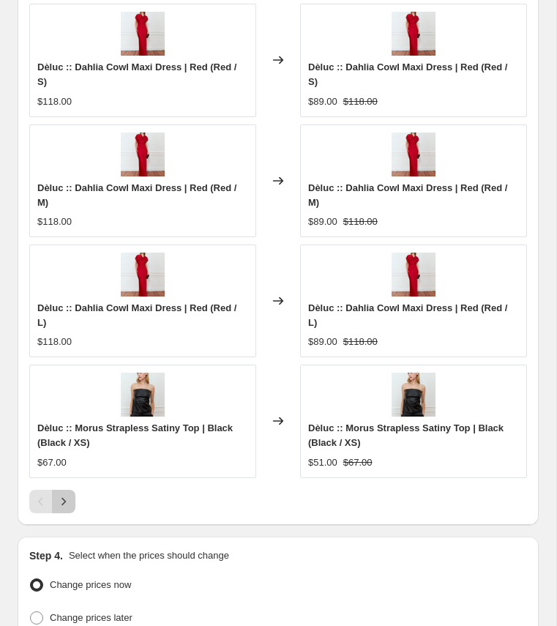
click at [66, 494] on icon "Next" at bounding box center [63, 501] width 15 height 15
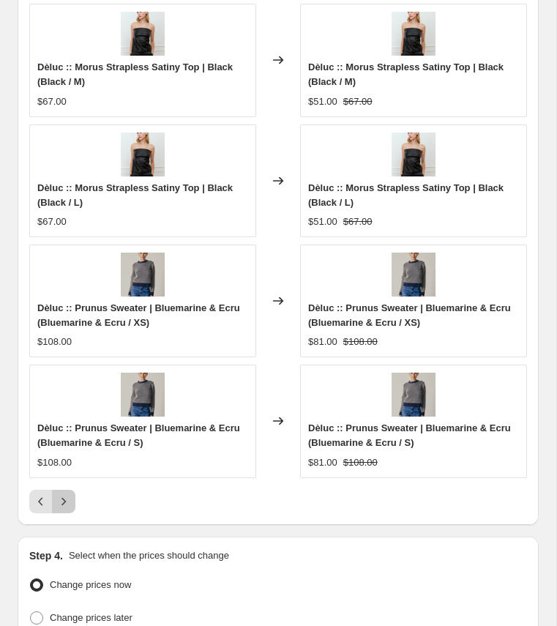
click at [67, 494] on icon "Next" at bounding box center [63, 501] width 15 height 15
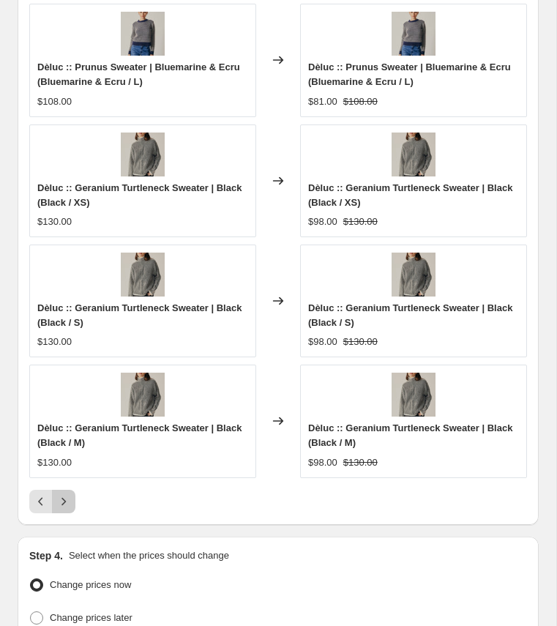
click at [67, 494] on icon "Next" at bounding box center [63, 501] width 15 height 15
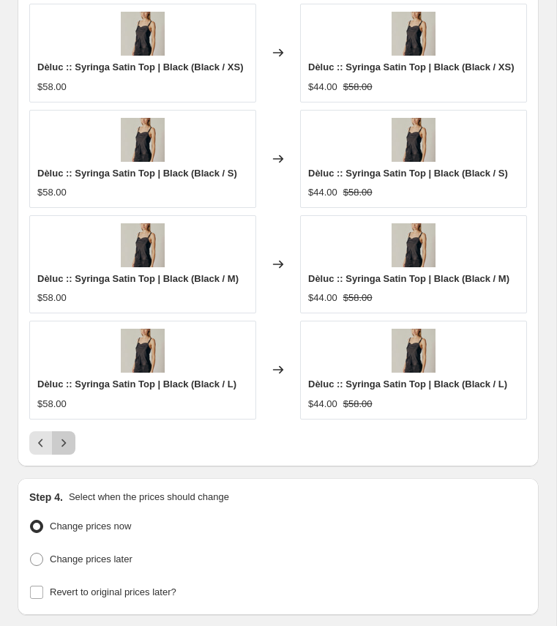
click at [62, 436] on icon "Next" at bounding box center [63, 443] width 15 height 15
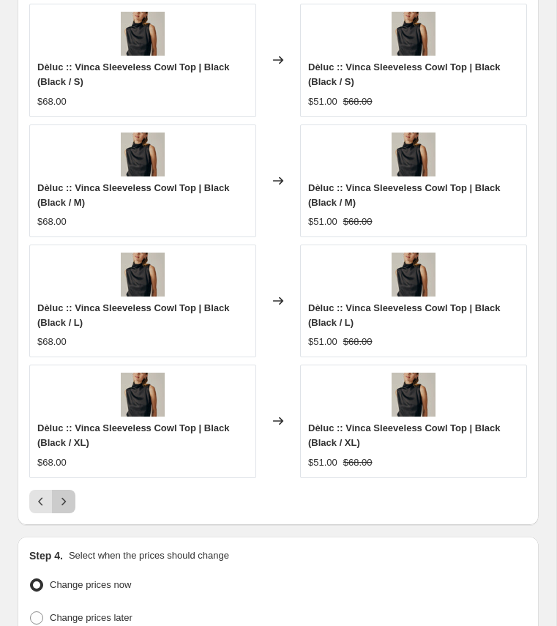
click at [67, 494] on icon "Next" at bounding box center [63, 501] width 15 height 15
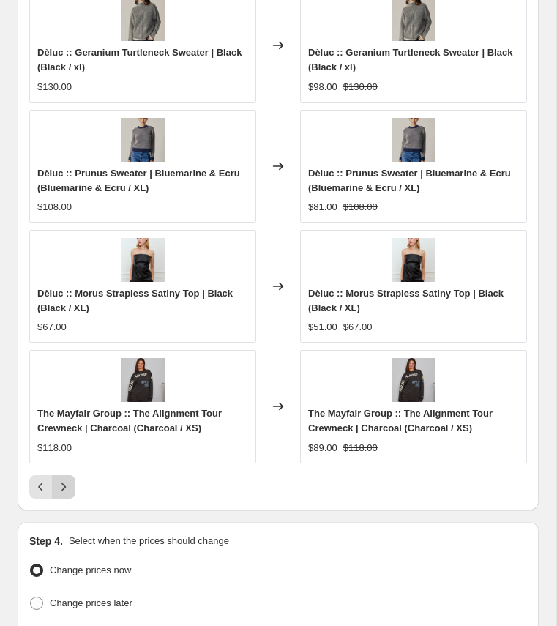
click at [67, 480] on icon "Next" at bounding box center [63, 487] width 15 height 15
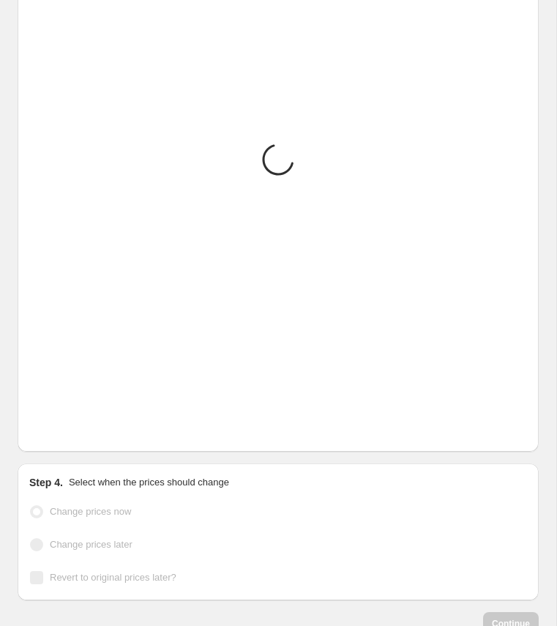
scroll to position [1723, 0]
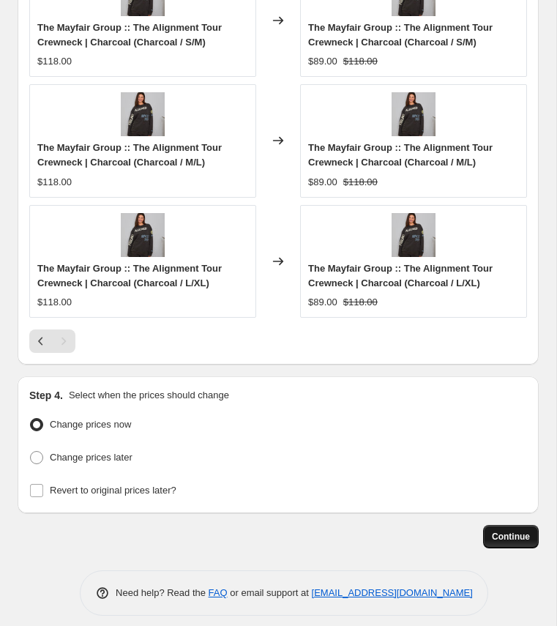
click at [505, 531] on span "Continue" at bounding box center [511, 537] width 38 height 12
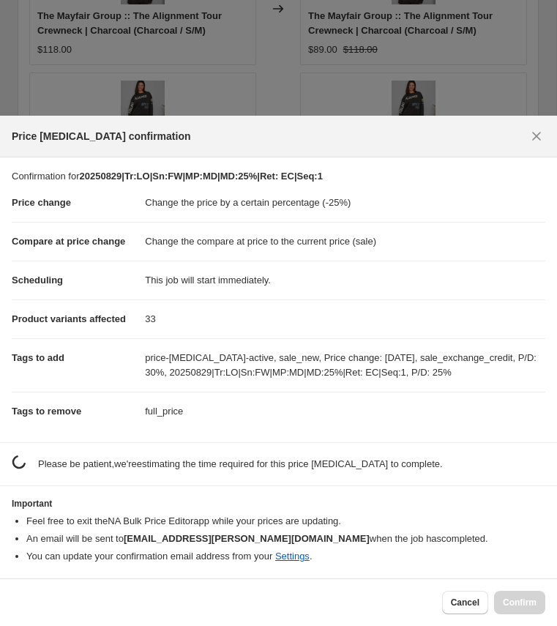
scroll to position [0, 0]
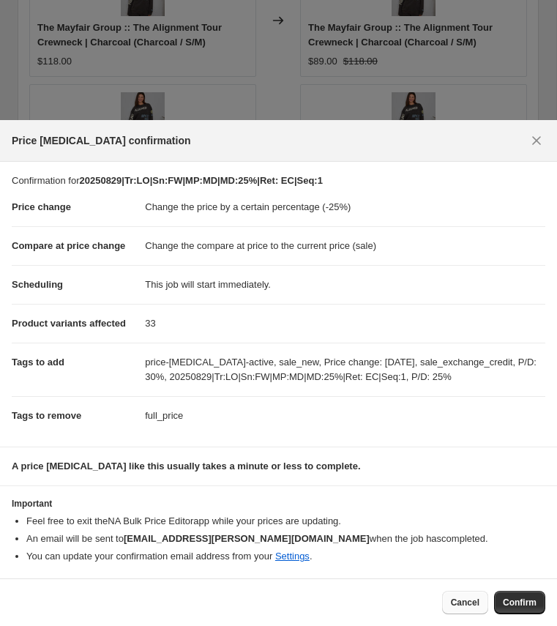
click at [467, 603] on span "Cancel" at bounding box center [465, 603] width 29 height 12
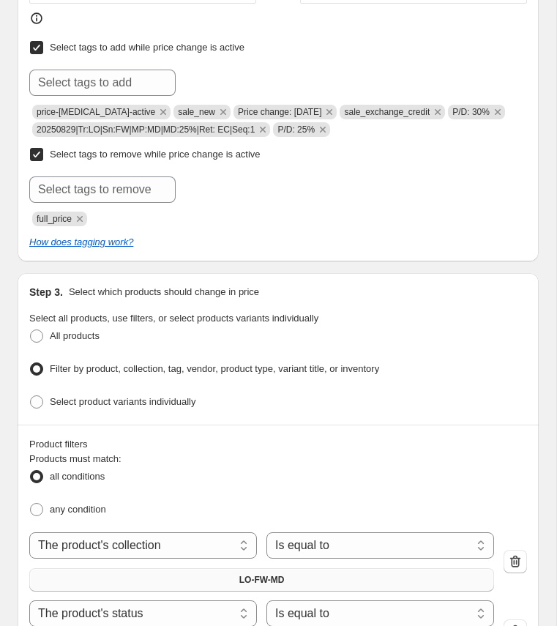
scroll to position [858, 0]
click at [502, 108] on icon "Remove P/D: 30%" at bounding box center [497, 112] width 13 height 13
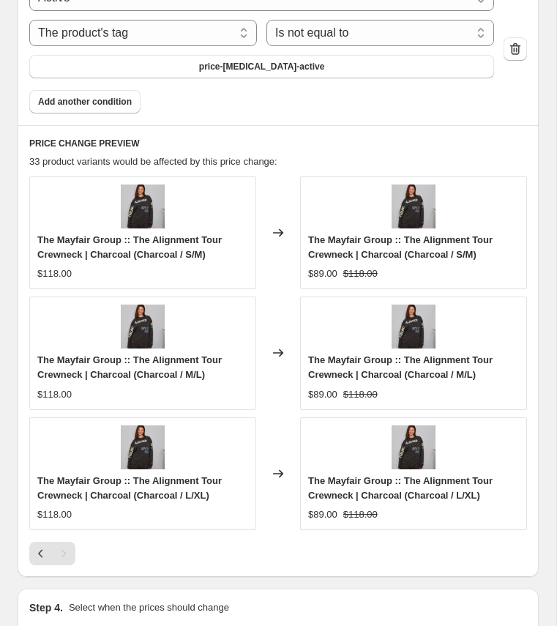
scroll to position [1723, 0]
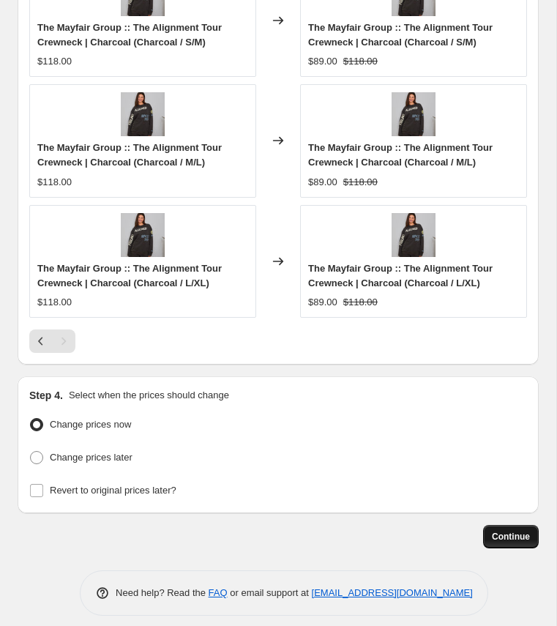
click at [503, 531] on span "Continue" at bounding box center [511, 537] width 38 height 12
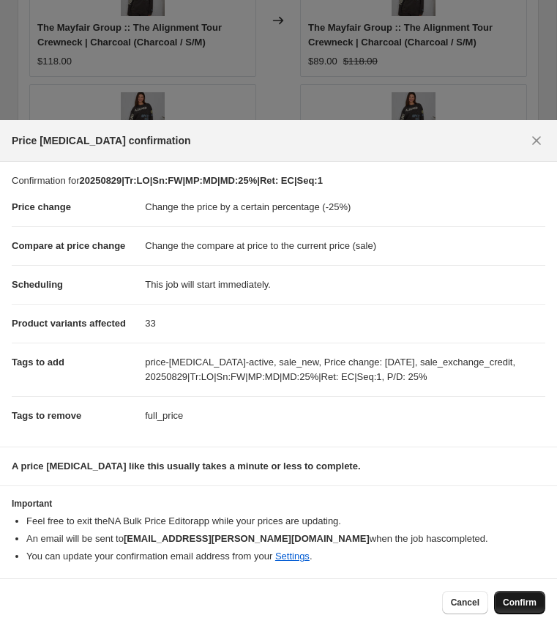
click at [528, 606] on span "Confirm" at bounding box center [520, 603] width 34 height 12
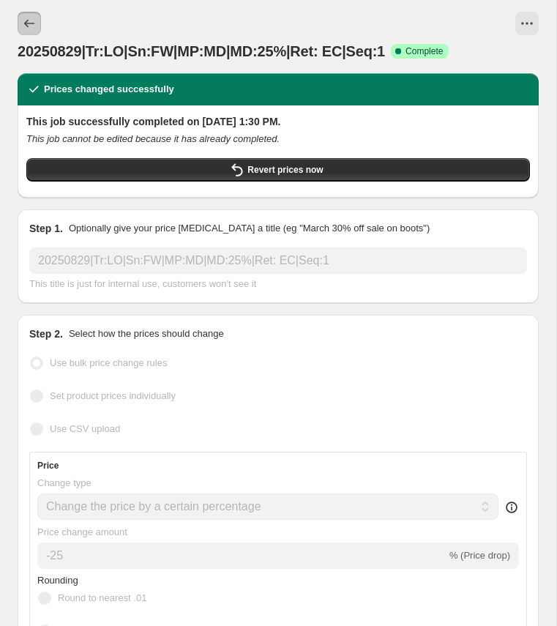
click at [22, 19] on icon "Price change jobs" at bounding box center [29, 23] width 15 height 15
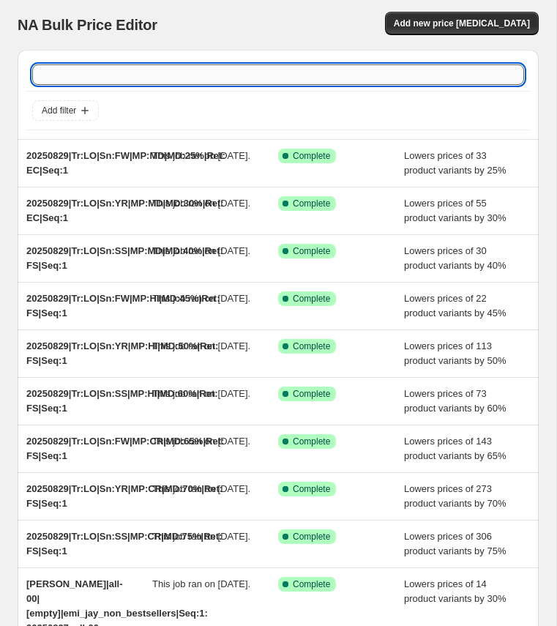
click at [73, 73] on input "text" at bounding box center [278, 74] width 492 height 21
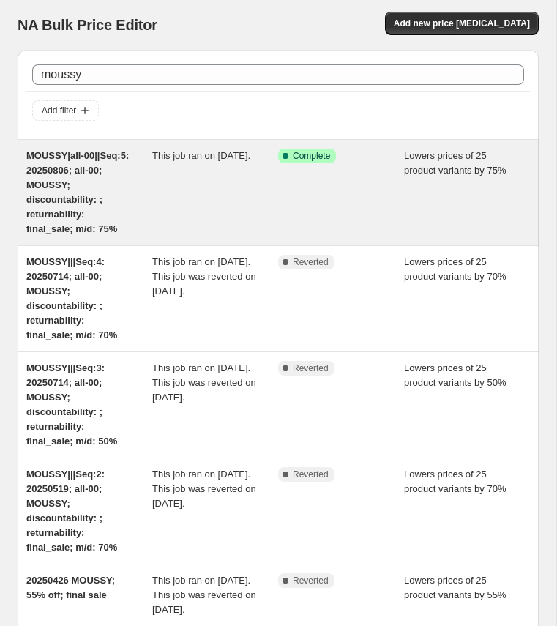
click at [53, 192] on div "MOUSSY|all-00||Seq:5: 20250806; all-00; MOUSSY; discountability: ; returnabilit…" at bounding box center [89, 193] width 126 height 88
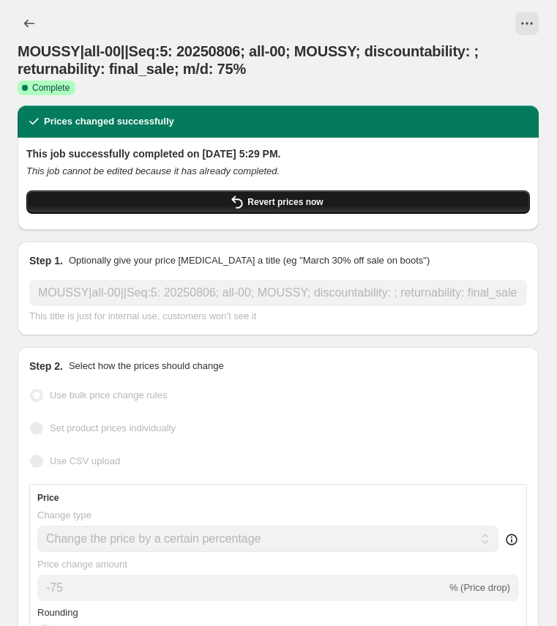
click at [199, 205] on button "Revert prices now" at bounding box center [278, 201] width 504 height 23
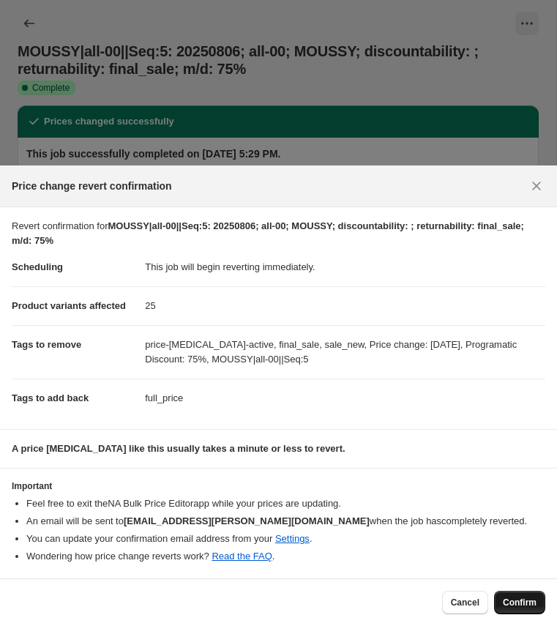
click at [519, 605] on span "Confirm" at bounding box center [520, 603] width 34 height 12
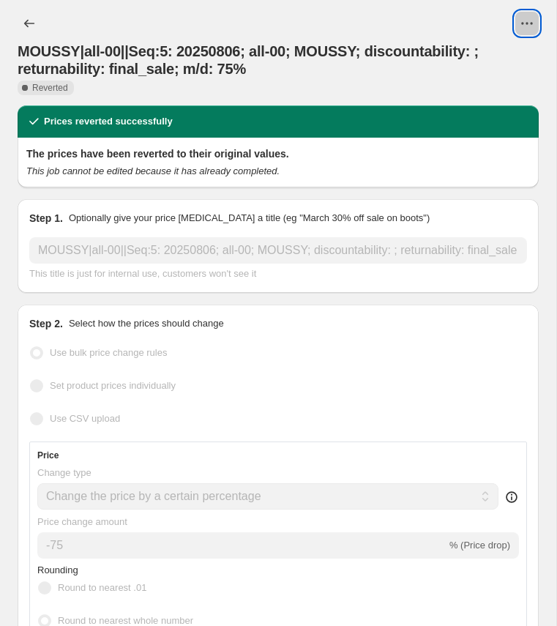
click at [528, 23] on icon "View actions for MOUSSY|all-00||Seq:5: 20250806; all-00; MOUSSY; discountabilit…" at bounding box center [527, 23] width 15 height 15
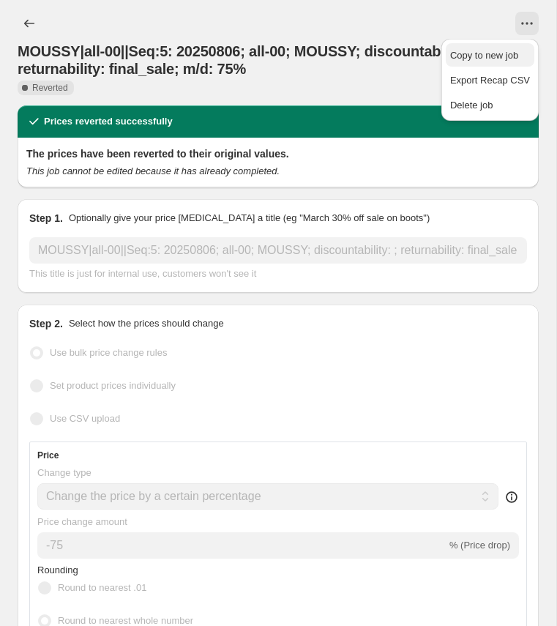
click at [477, 57] on span "Copy to new job" at bounding box center [484, 55] width 68 height 11
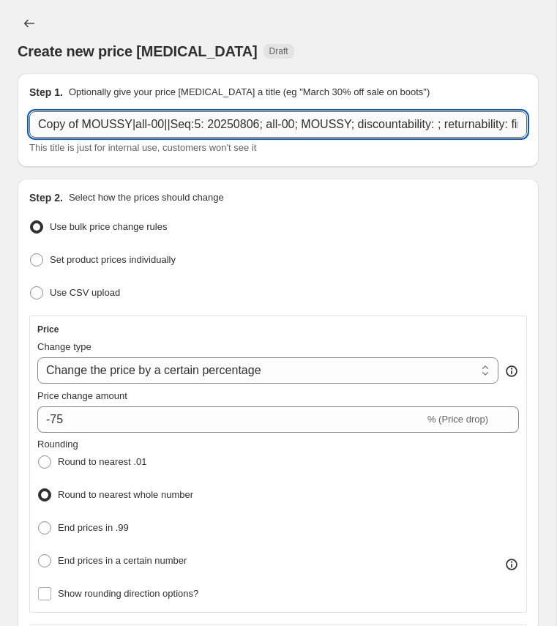
click at [111, 124] on input "Copy of MOUSSY|all-00||Seq:5: 20250806; all-00; MOUSSY; discountability: ; retu…" at bounding box center [278, 124] width 498 height 26
paste input "MOUSSY|all-00|[empty]|all|Seq:6: 20250829; all-00; discountability: [empty]; re…"
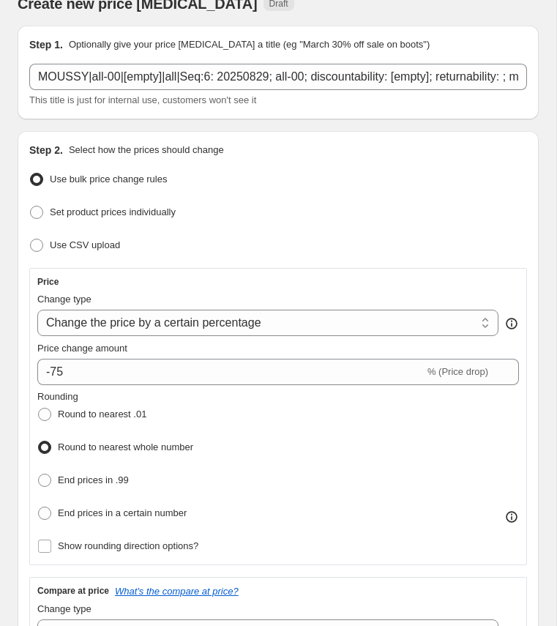
scroll to position [62, 0]
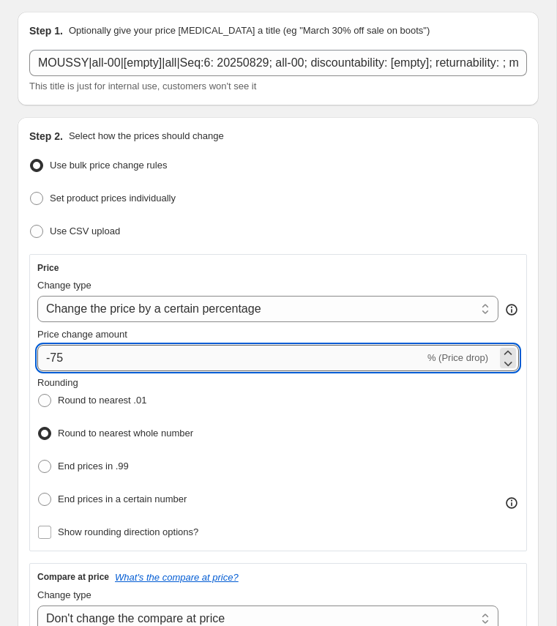
click at [75, 363] on input "-75" at bounding box center [230, 358] width 387 height 26
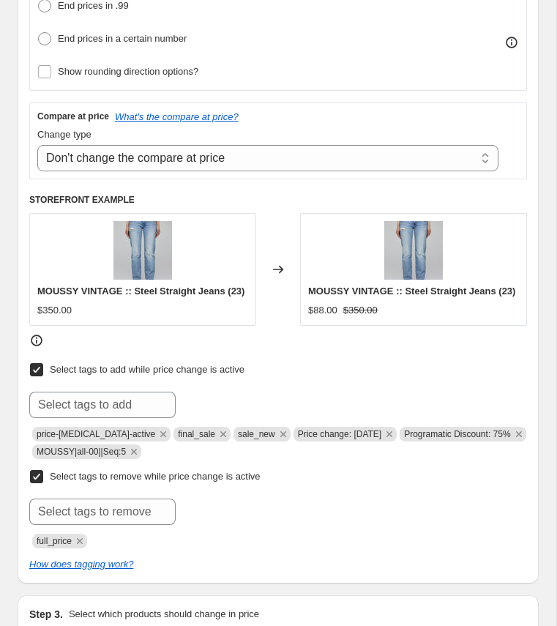
scroll to position [523, 0]
click at [513, 440] on icon "Remove Programatic Discount: 75%" at bounding box center [519, 433] width 13 height 13
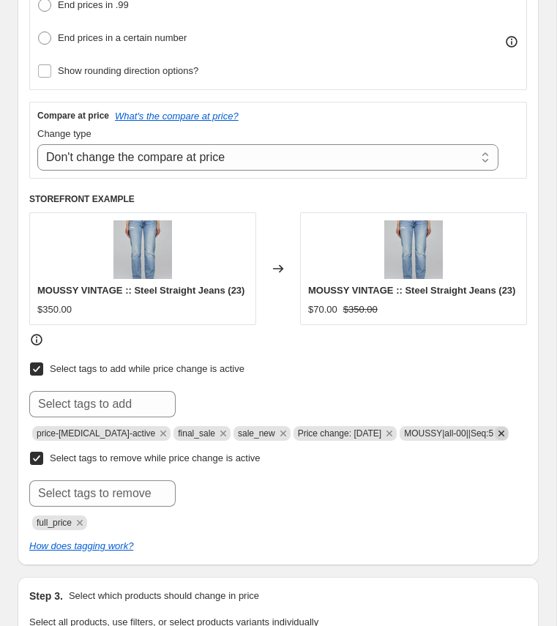
click at [502, 436] on icon "Remove MOUSSY|all-00||Seq:5" at bounding box center [502, 434] width 6 height 6
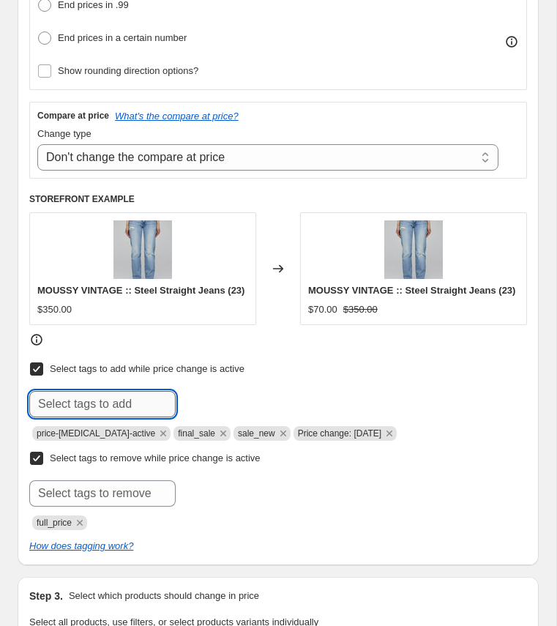
click at [137, 417] on input "text" at bounding box center [102, 404] width 146 height 26
paste input "MOUSSY|all-00|[empty]|all|Seq:6"
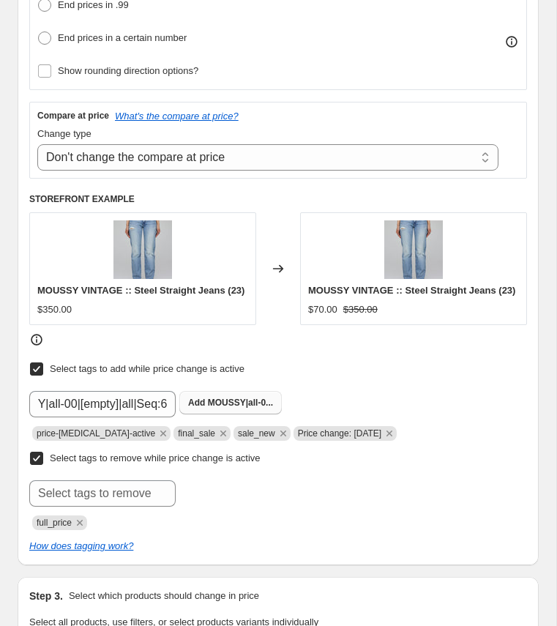
scroll to position [0, 0]
click at [215, 408] on span "MOUSSY|all-0..." at bounding box center [240, 403] width 65 height 10
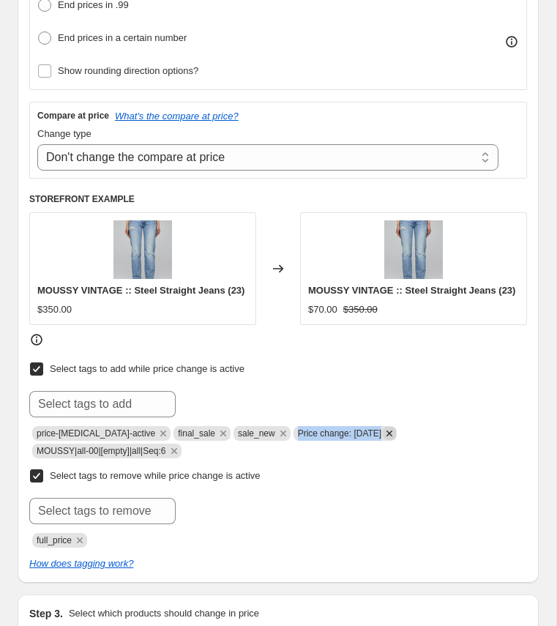
drag, startPoint x: 286, startPoint y: 442, endPoint x: 379, endPoint y: 445, distance: 93.0
click at [379, 441] on span "Price change: [DATE]" at bounding box center [346, 433] width 104 height 15
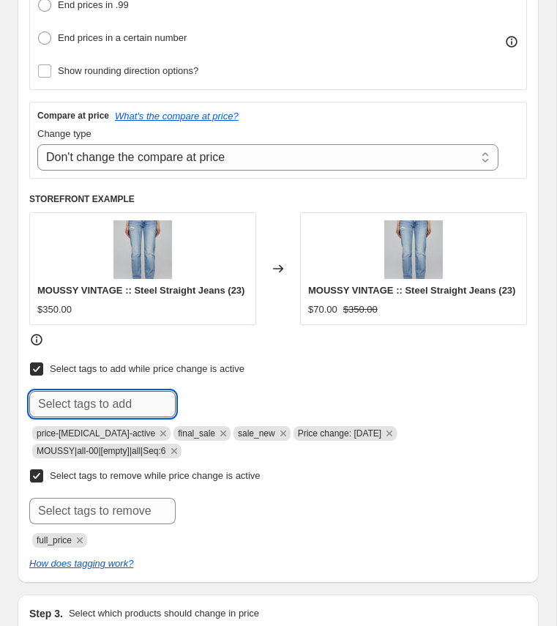
click at [141, 414] on input "text" at bounding box center [102, 404] width 146 height 26
paste input "Price change: [DATE]"
click at [138, 414] on input "Price change: [DATE]" at bounding box center [102, 404] width 146 height 26
click at [134, 414] on input "Price change: [DATE]" at bounding box center [102, 404] width 146 height 26
click at [225, 408] on span "Price change..." at bounding box center [239, 403] width 62 height 10
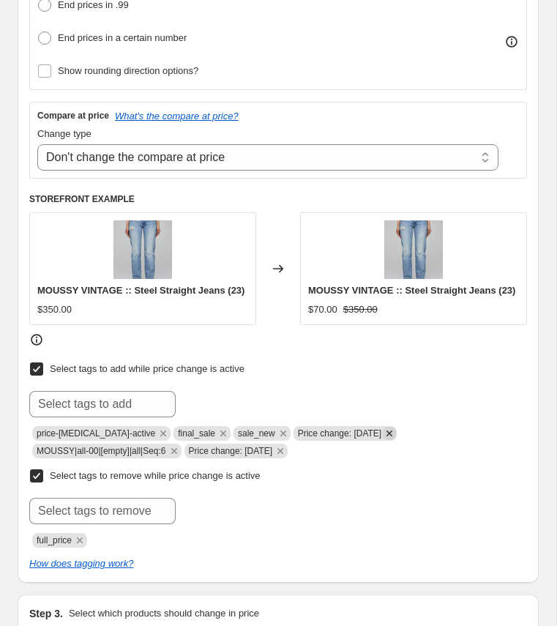
click at [389, 440] on icon "Remove Price change: 8-6-25" at bounding box center [389, 433] width 13 height 13
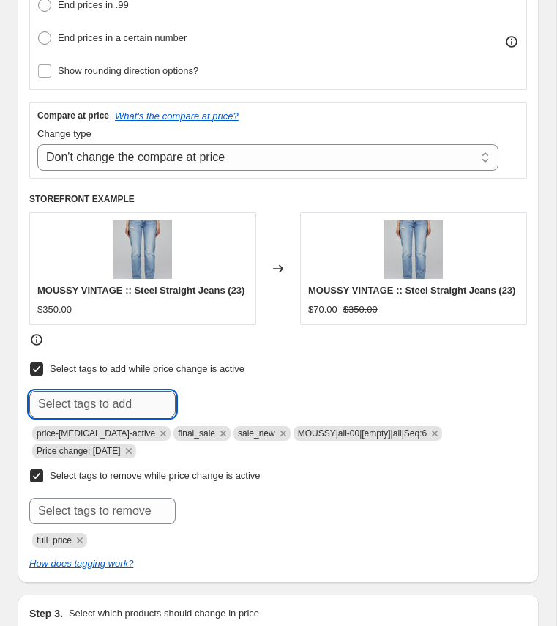
click at [60, 416] on input "text" at bounding box center [102, 404] width 146 height 26
click at [210, 414] on button "Add P/D: 80%" at bounding box center [216, 402] width 75 height 23
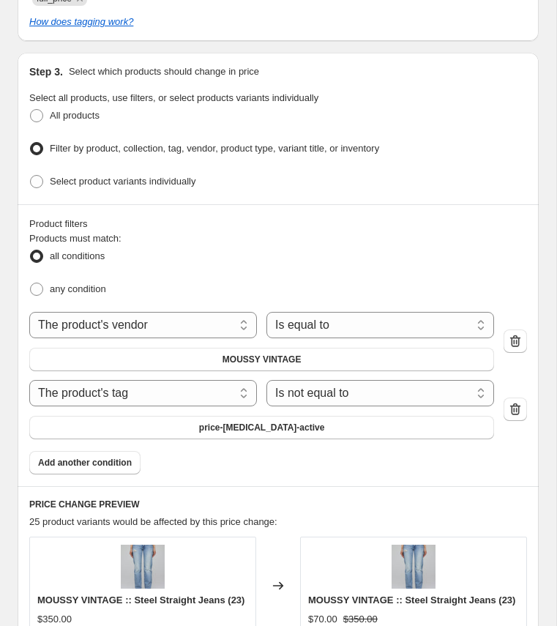
scroll to position [1098, 0]
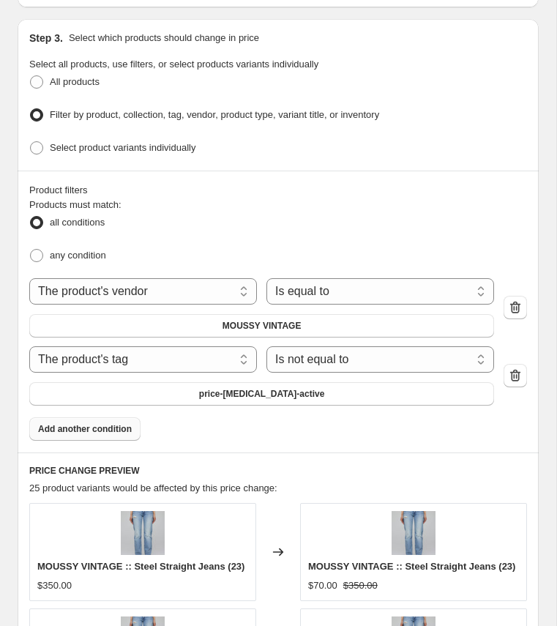
click at [92, 435] on span "Add another condition" at bounding box center [85, 429] width 94 height 12
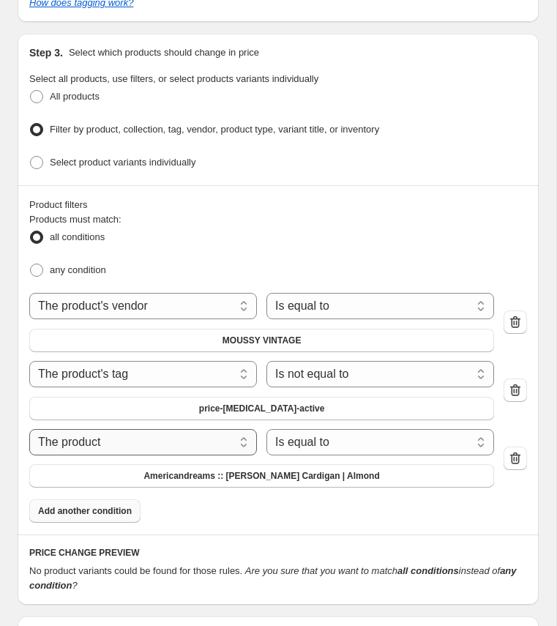
click at [186, 436] on select "The product The product's collection The product's tag The product's vendor The…" at bounding box center [143, 442] width 228 height 26
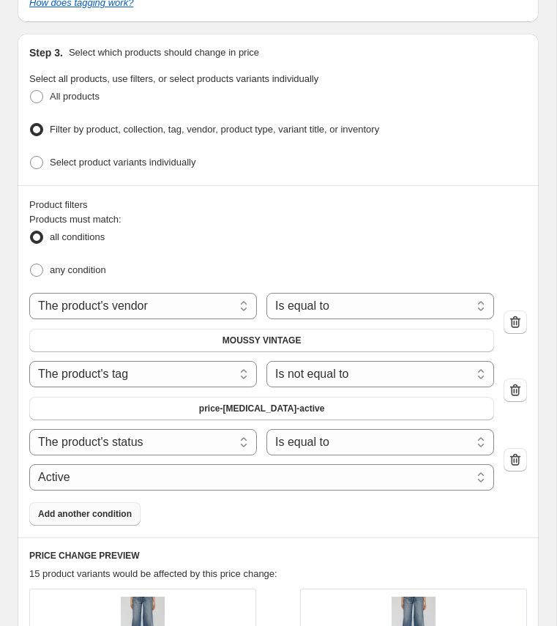
click at [225, 521] on div "Product filters Products must match: all conditions any condition The product T…" at bounding box center [278, 361] width 521 height 352
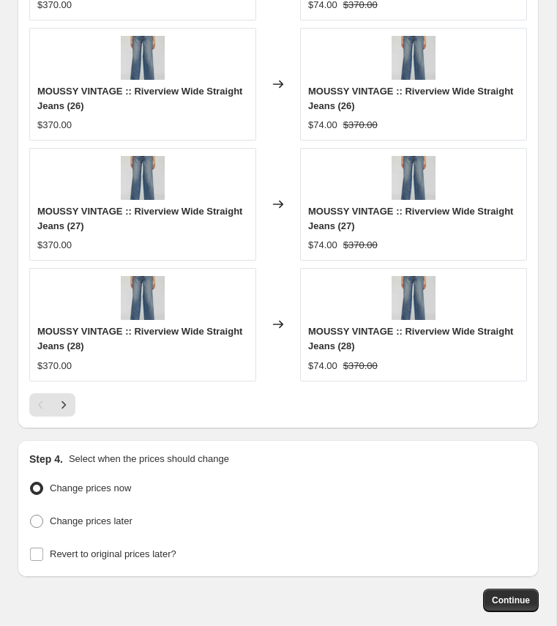
scroll to position [1964, 0]
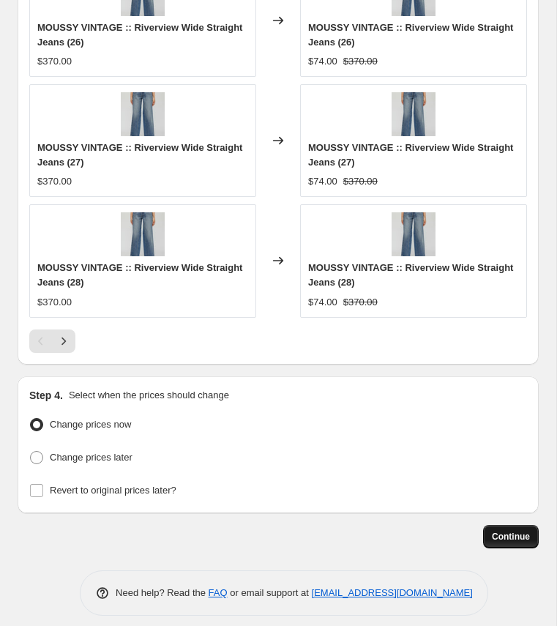
click at [512, 531] on span "Continue" at bounding box center [511, 537] width 38 height 12
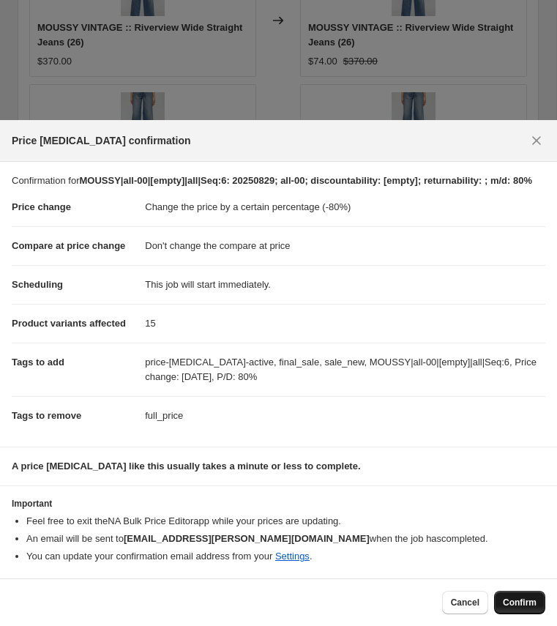
click at [522, 607] on span "Confirm" at bounding box center [520, 603] width 34 height 12
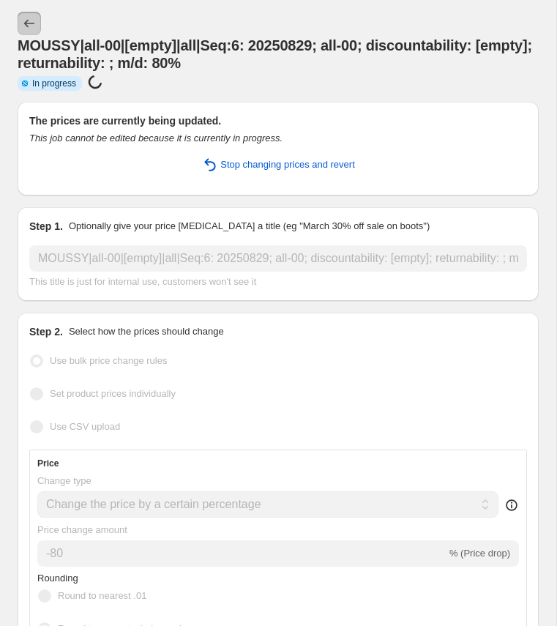
click at [30, 24] on icon "Price change jobs" at bounding box center [29, 23] width 15 height 15
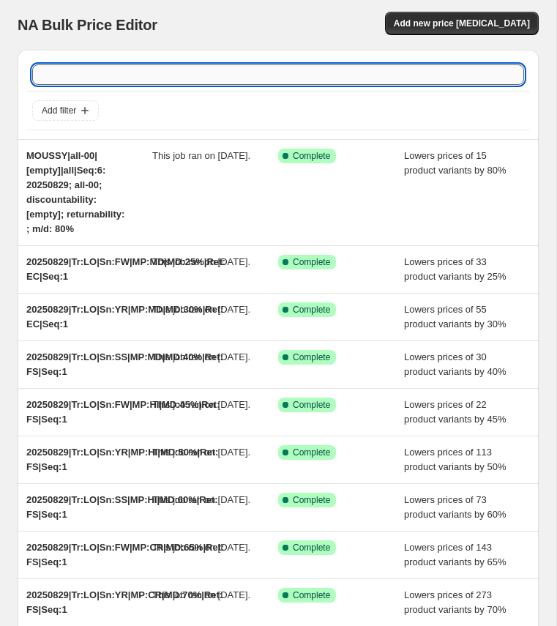
click at [163, 72] on input "text" at bounding box center [278, 74] width 492 height 21
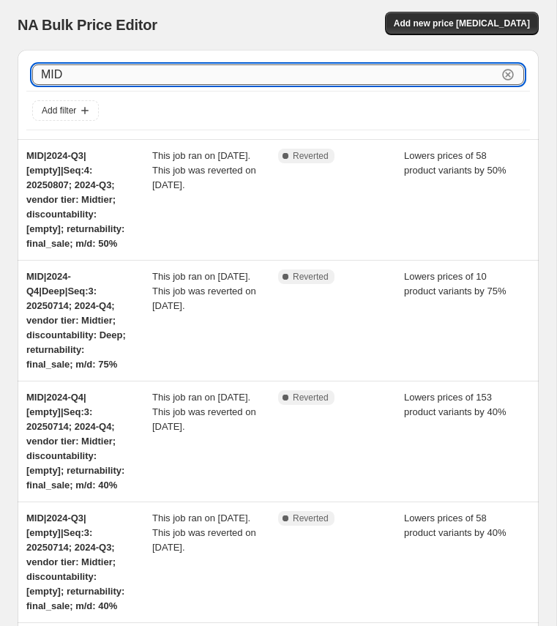
click at [56, 84] on input "MID" at bounding box center [265, 74] width 466 height 21
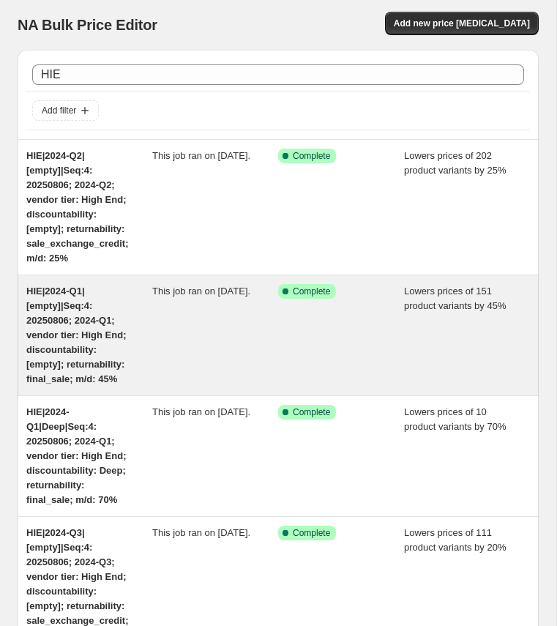
click at [72, 356] on div "HIE|2024-Q1|[empty]|Seq:4: 20250806; 2024-Q1; vendor tier: High End; discountab…" at bounding box center [89, 335] width 126 height 103
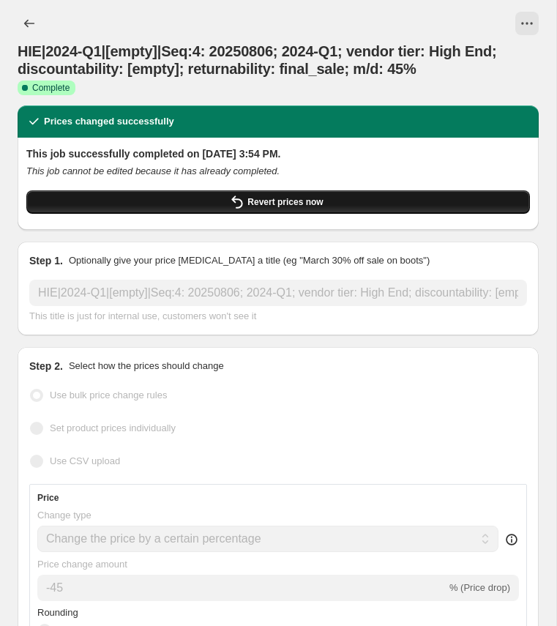
click at [212, 207] on button "Revert prices now" at bounding box center [278, 201] width 504 height 23
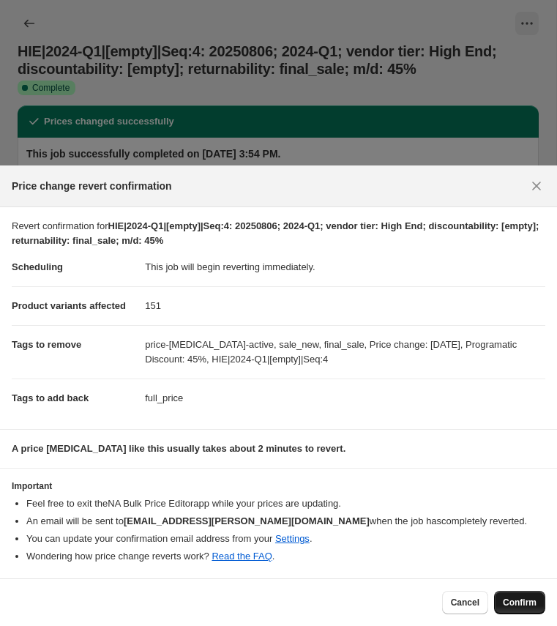
click at [529, 595] on button "Confirm" at bounding box center [519, 602] width 51 height 23
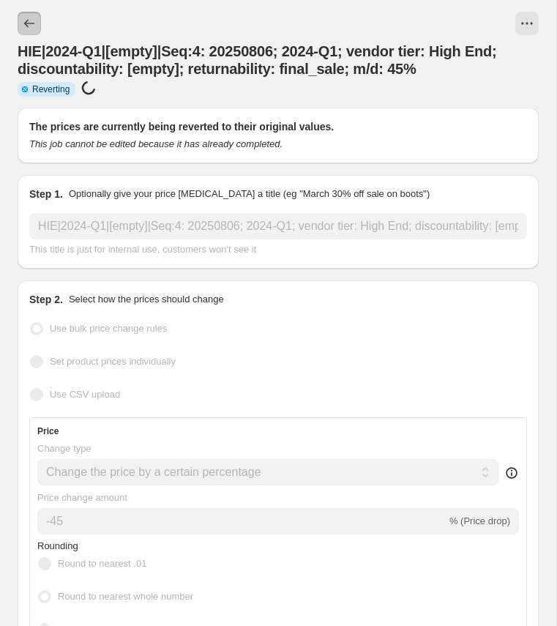
click at [29, 23] on icon "Price change jobs" at bounding box center [29, 23] width 15 height 15
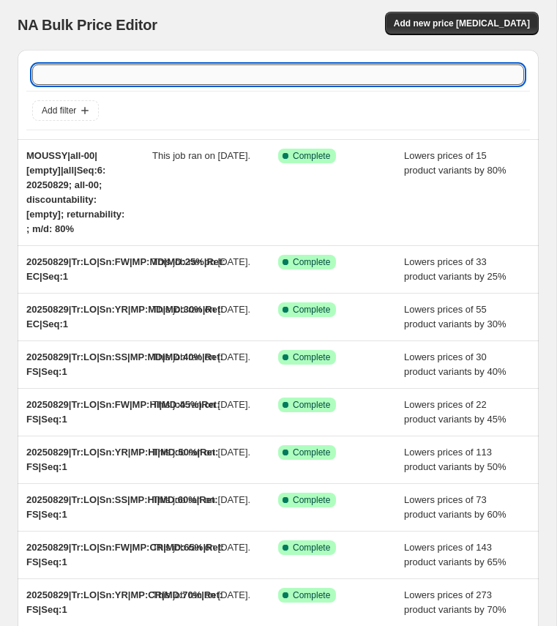
click at [123, 79] on input "text" at bounding box center [278, 74] width 492 height 21
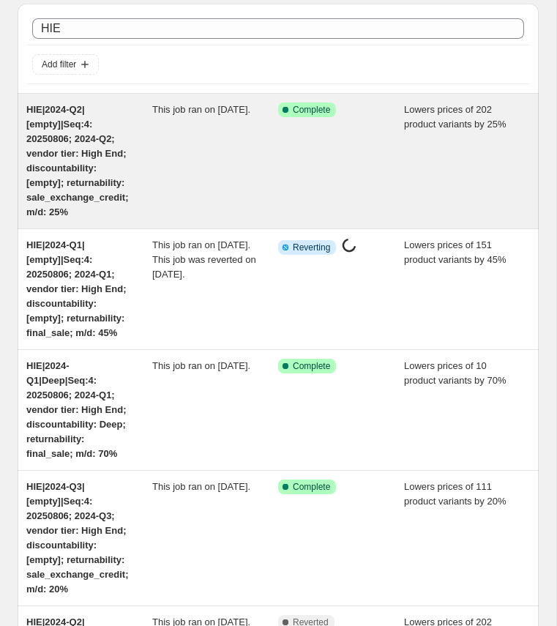
scroll to position [47, 0]
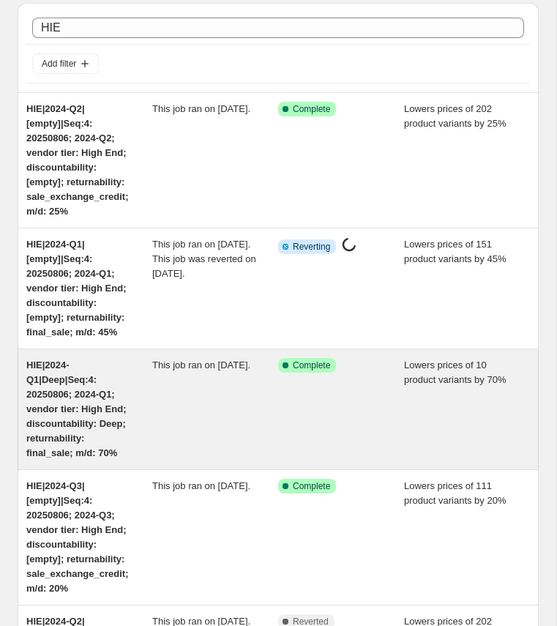
click at [91, 443] on span "HIE|2024-Q1|Deep|Seq:4: 20250806; 2024-Q1; vendor tier: High End; discountabili…" at bounding box center [76, 409] width 100 height 99
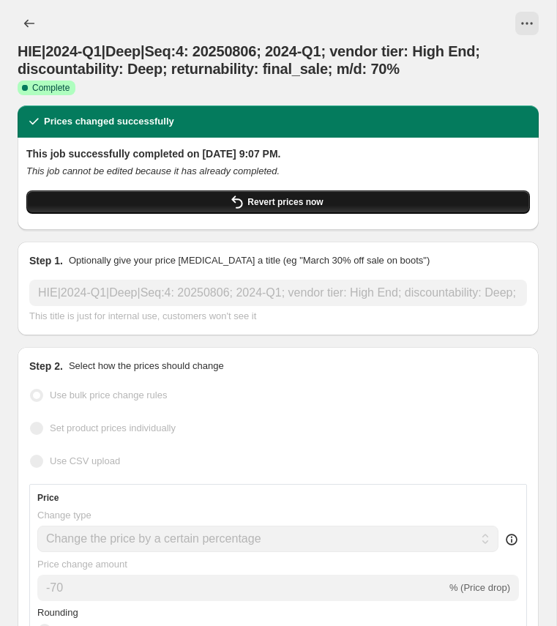
click at [165, 205] on button "Revert prices now" at bounding box center [278, 201] width 504 height 23
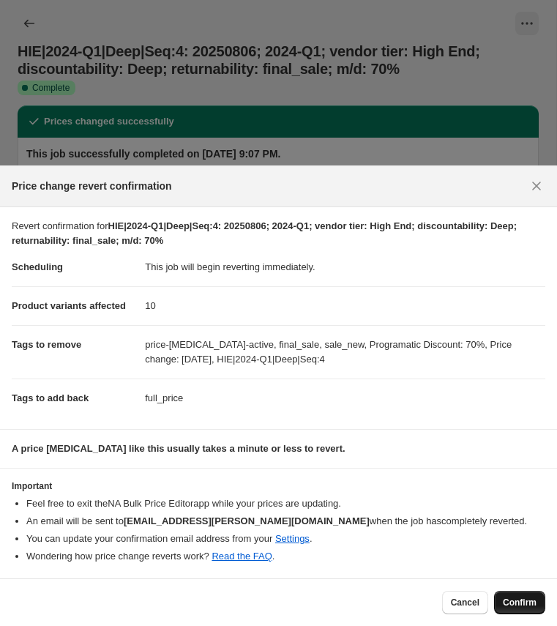
click at [520, 600] on span "Confirm" at bounding box center [520, 603] width 34 height 12
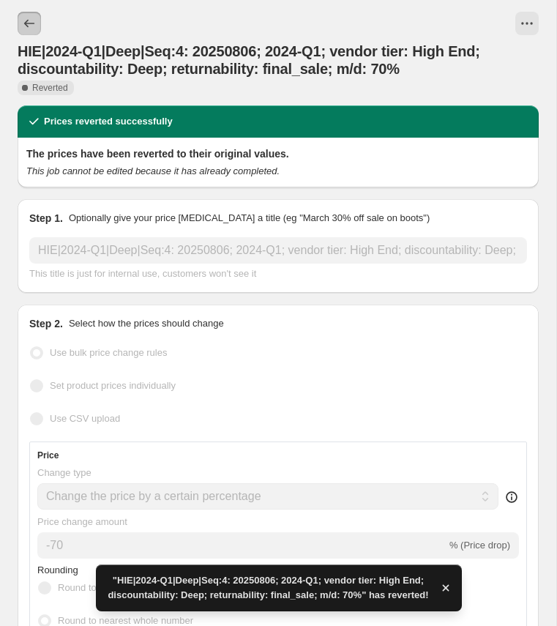
click at [33, 21] on icon "Price change jobs" at bounding box center [29, 23] width 15 height 15
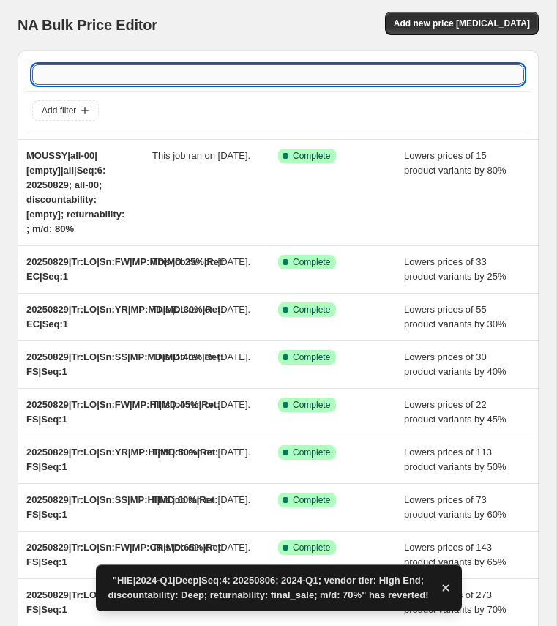
click at [92, 81] on input "text" at bounding box center [278, 74] width 492 height 21
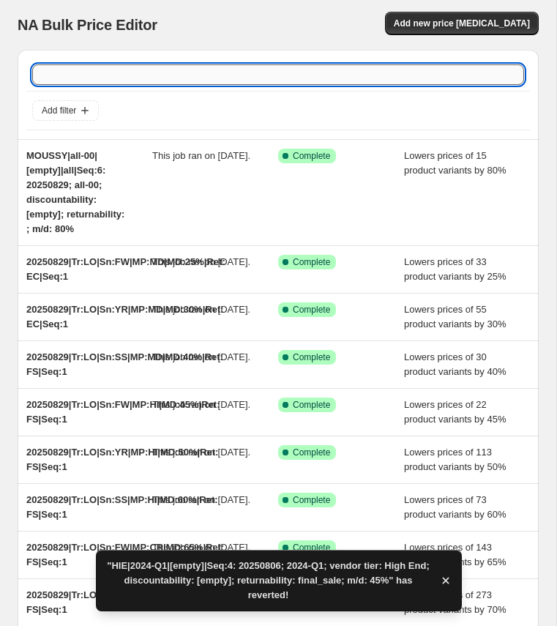
click at [66, 75] on input "text" at bounding box center [278, 74] width 492 height 21
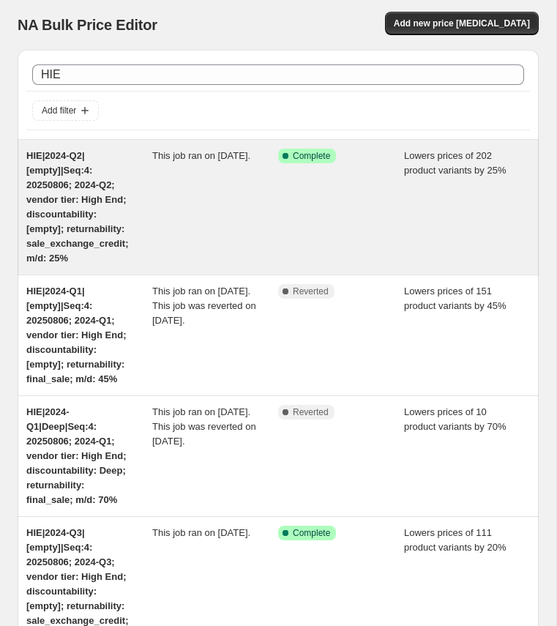
click at [88, 183] on span "HIE|2024-Q2|[empty]|Seq:4: 20250806; 2024-Q2; vendor tier: High End; discountab…" at bounding box center [77, 207] width 102 height 114
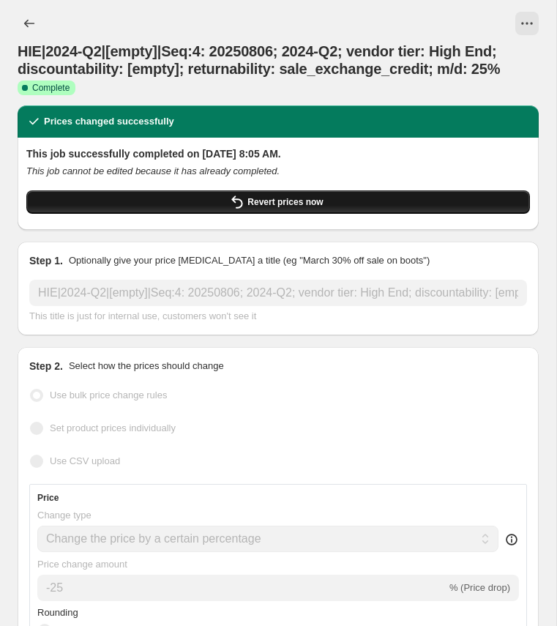
click at [335, 197] on button "Revert prices now" at bounding box center [278, 201] width 504 height 23
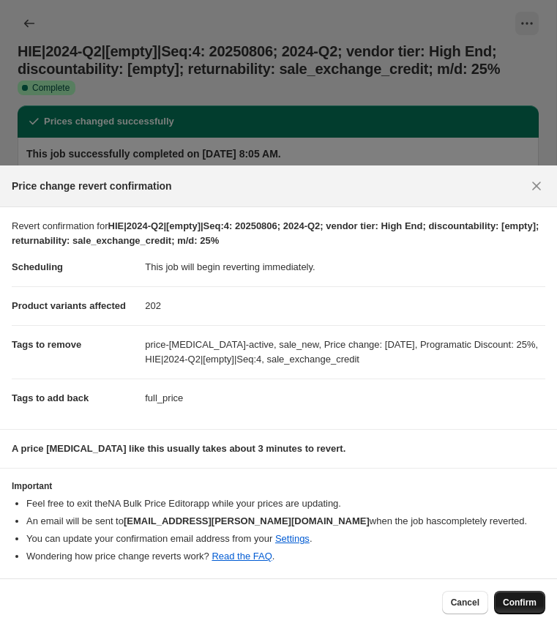
click at [521, 601] on span "Confirm" at bounding box center [520, 603] width 34 height 12
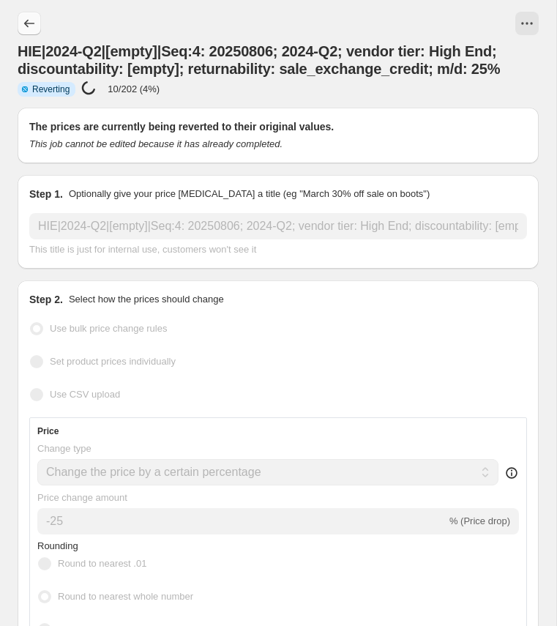
click at [26, 15] on button "Price change jobs" at bounding box center [29, 23] width 23 height 23
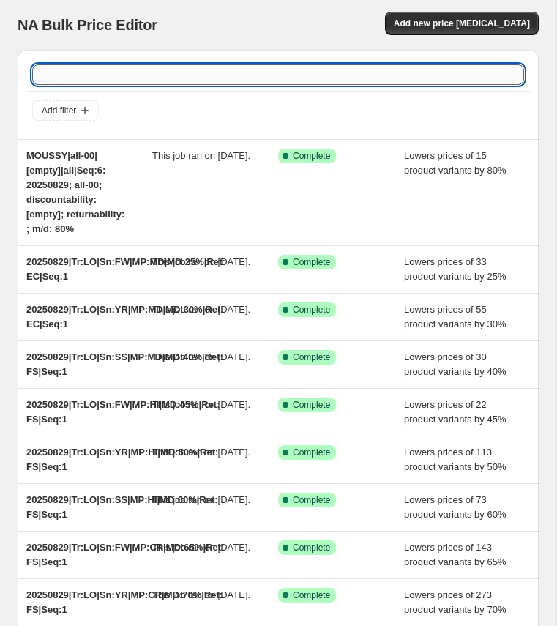
click at [69, 78] on input "text" at bounding box center [278, 74] width 492 height 21
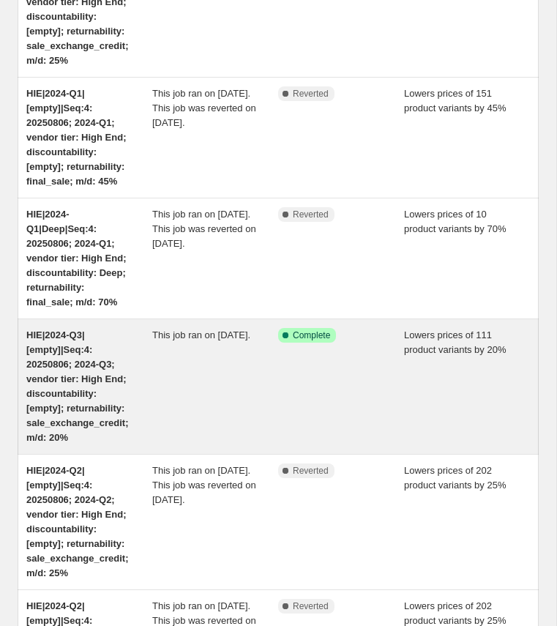
scroll to position [205, 0]
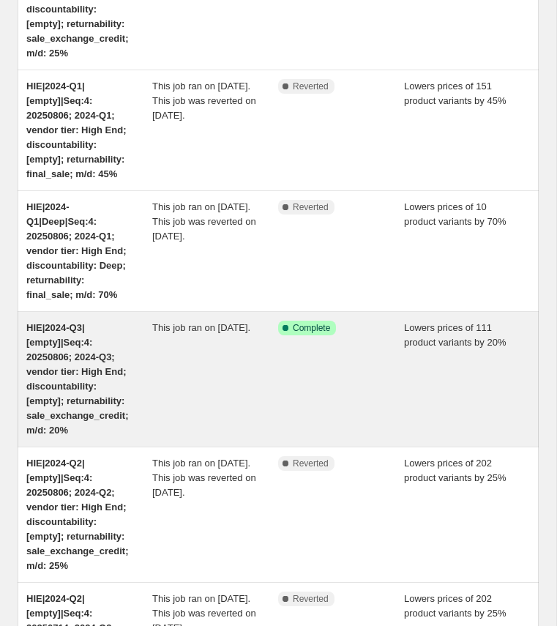
click at [70, 406] on span "HIE|2024-Q3|[empty]|Seq:4: 20250806; 2024-Q3; vendor tier: High End; discountab…" at bounding box center [77, 379] width 102 height 114
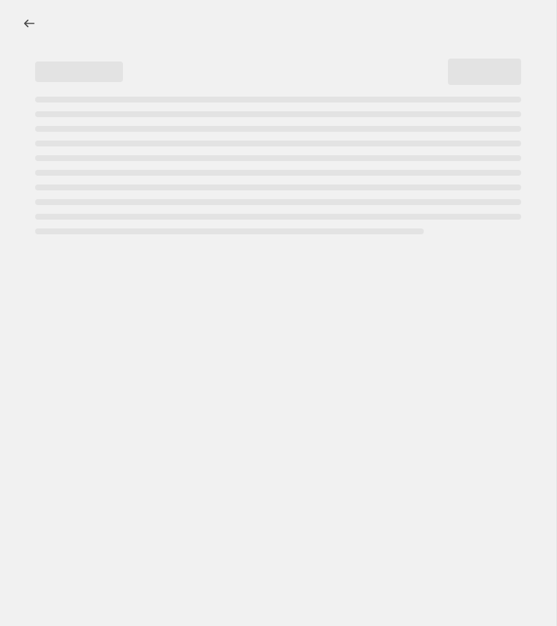
select select "percentage"
select select "no_change"
select select "collection"
select select "tag"
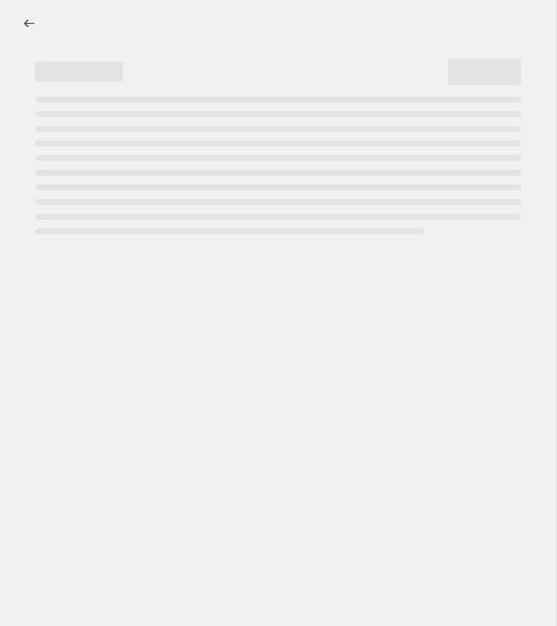
select select "not_equal"
select select "tag"
select select "not_equal"
select select "tag"
select select "not_equal"
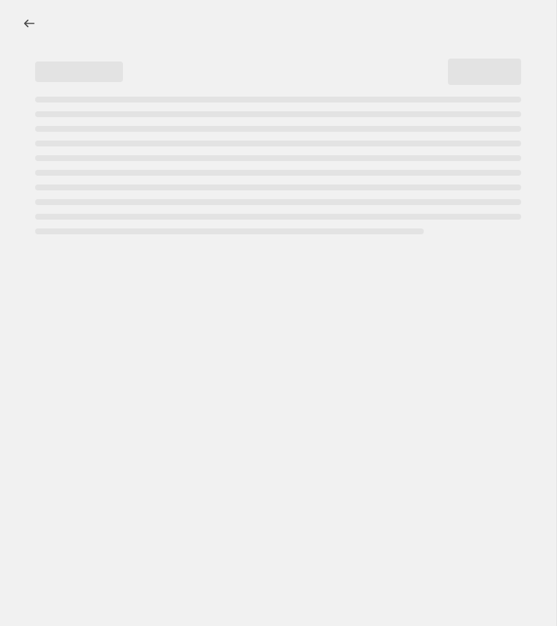
select select "tag"
select select "not_equal"
select select "tag"
select select "not_equal"
select select "product_status"
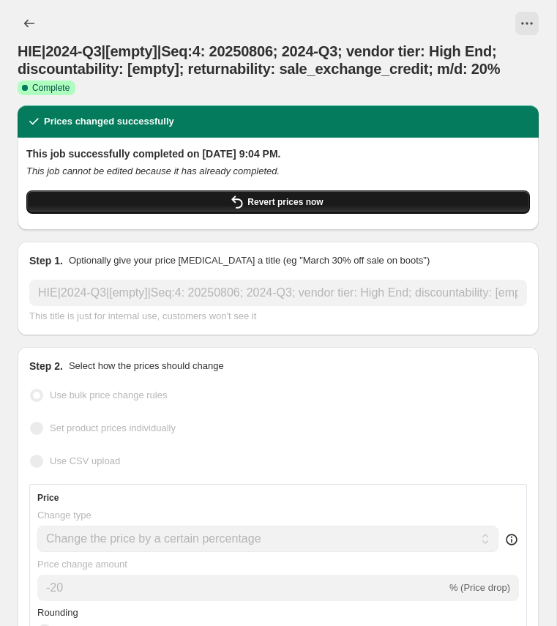
click at [186, 198] on button "Revert prices now" at bounding box center [278, 201] width 504 height 23
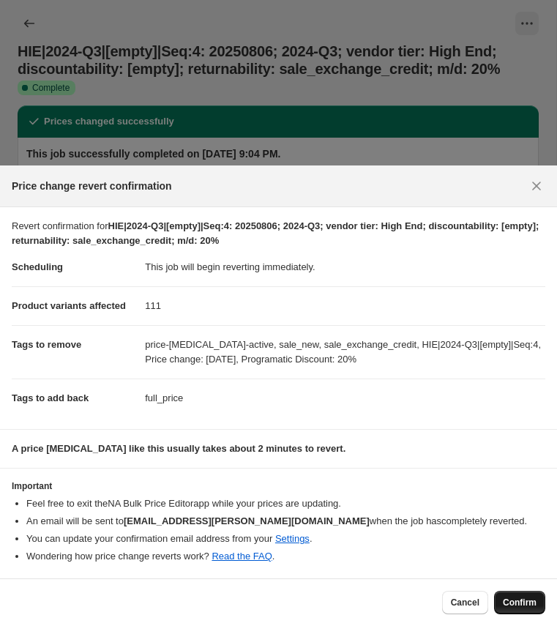
click at [516, 599] on span "Confirm" at bounding box center [520, 603] width 34 height 12
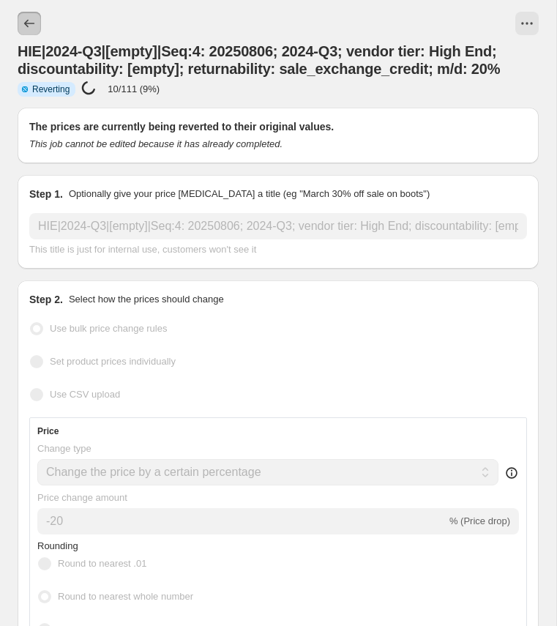
click at [28, 20] on icon "Price change jobs" at bounding box center [29, 23] width 15 height 15
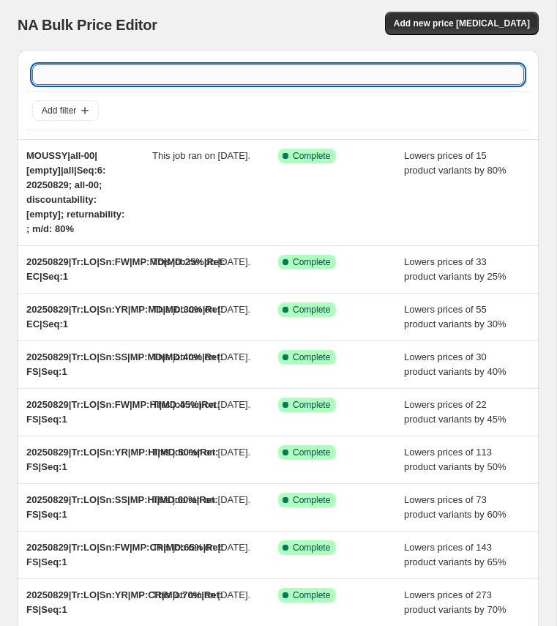
click at [176, 70] on input "text" at bounding box center [278, 74] width 492 height 21
paste input "HIE|2024-Q3|Deep|Seq:2"
type input "HIE|2024-Q3|Deep|Seq:2"
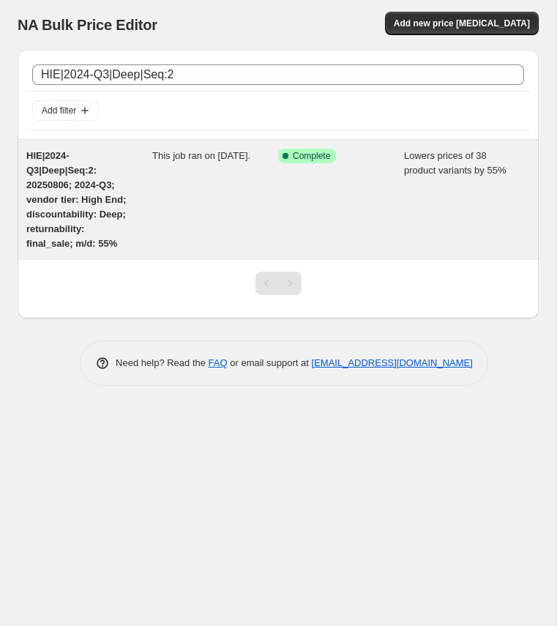
click at [92, 204] on span "HIE|2024-Q3|Deep|Seq:2: 20250806; 2024-Q3; vendor tier: High End; discountabili…" at bounding box center [76, 199] width 100 height 99
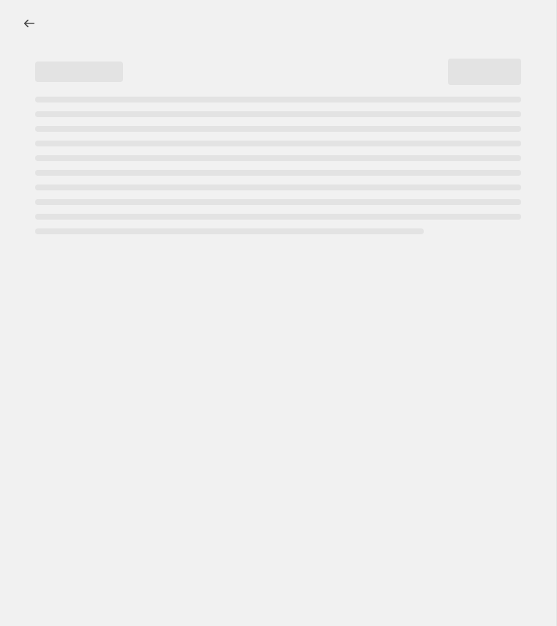
select select "percentage"
select select "no_change"
select select "collection"
select select "tag"
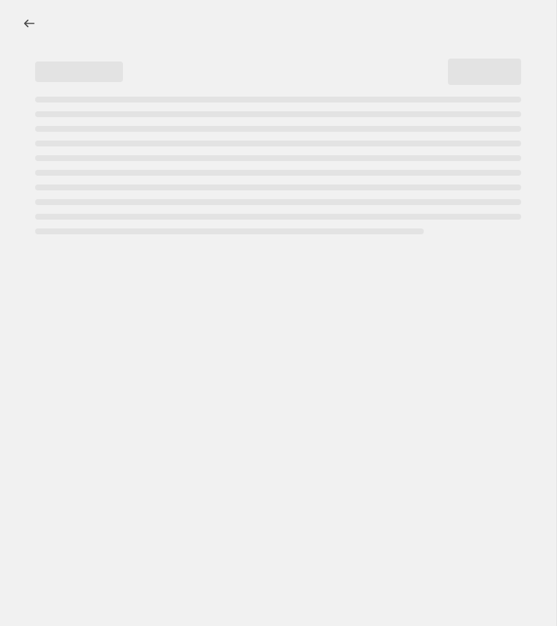
select select "tag"
select select "not_equal"
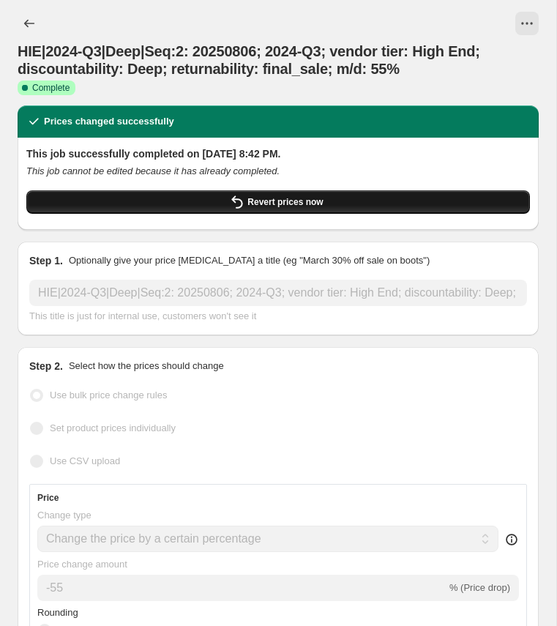
click at [182, 198] on button "Revert prices now" at bounding box center [278, 201] width 504 height 23
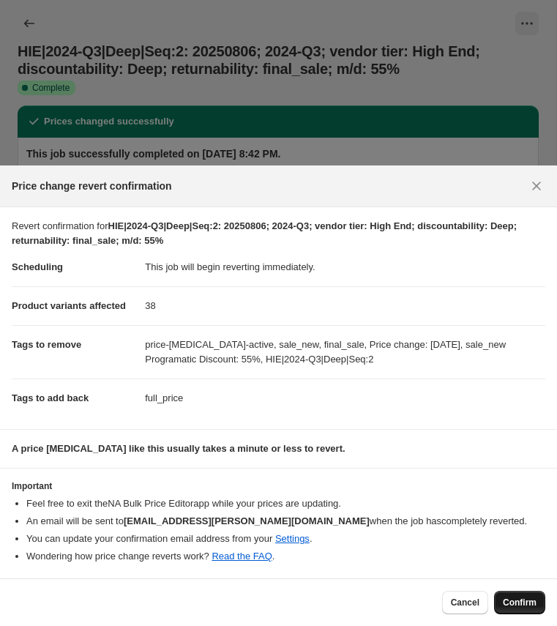
click at [516, 606] on span "Confirm" at bounding box center [520, 603] width 34 height 12
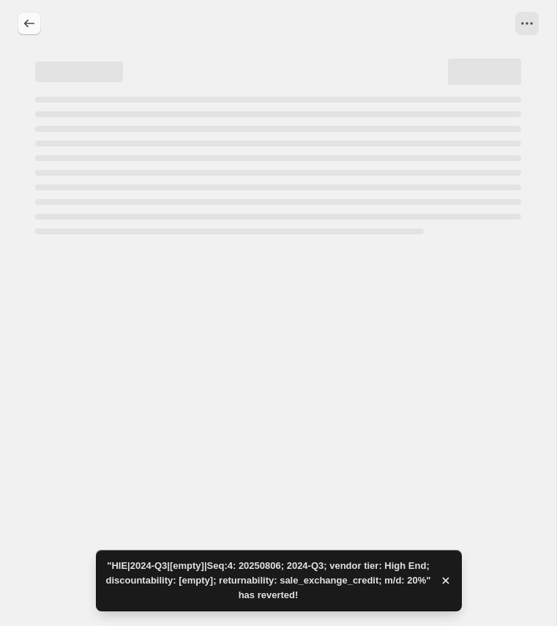
click at [29, 18] on icon "Price change jobs" at bounding box center [29, 23] width 15 height 15
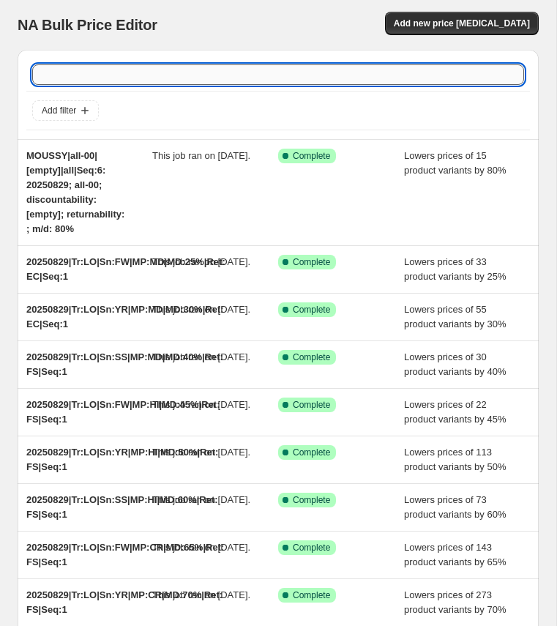
click at [66, 72] on input "text" at bounding box center [278, 74] width 492 height 21
paste input "HIE|2024-Q4|[empty]|Seq:3"
type input "HIE|2024-Q4|[empty]|Seq:3"
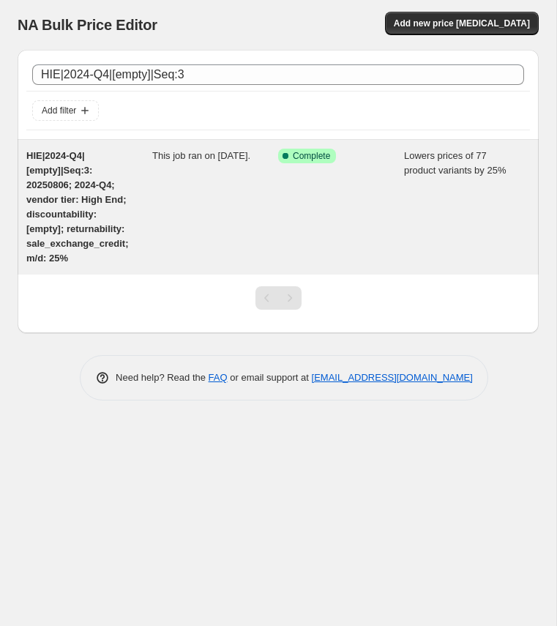
click at [52, 190] on span "HIE|2024-Q4|[empty]|Seq:3: 20250806; 2024-Q4; vendor tier: High End; discountab…" at bounding box center [77, 207] width 102 height 114
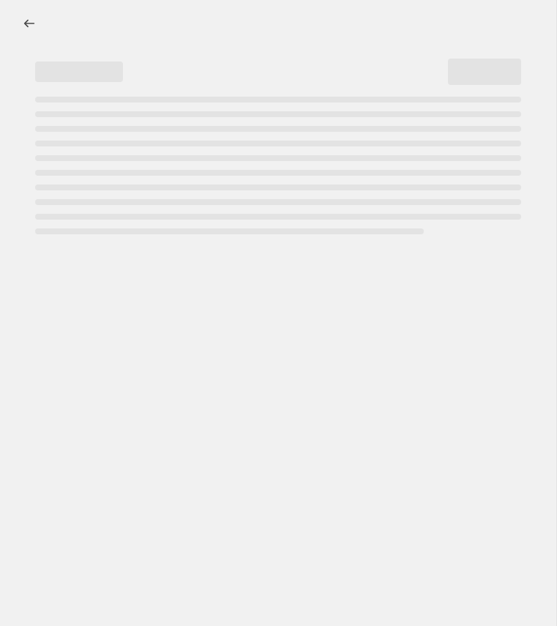
select select "percentage"
select select "no_change"
select select "collection"
select select "tag"
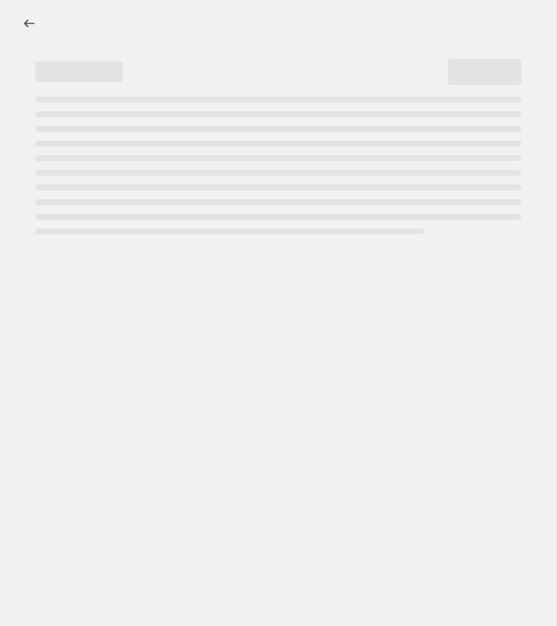
select select "not_equal"
select select "tag"
select select "not_equal"
select select "tag"
select select "not_equal"
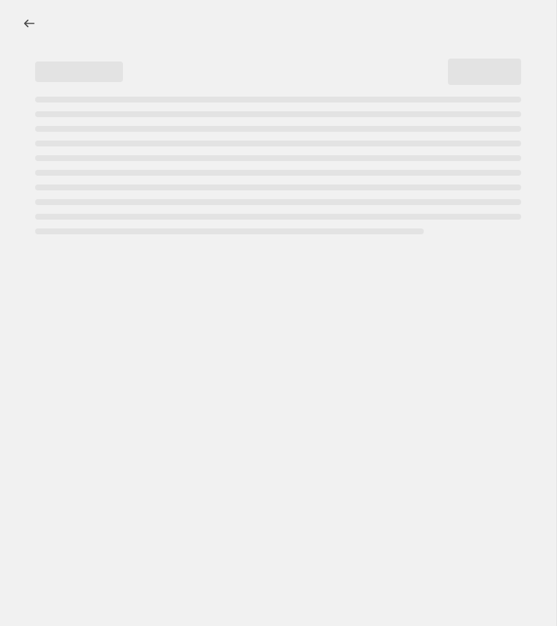
select select "tag"
select select "not_equal"
select select "tag"
select select "not_equal"
select select "product_status"
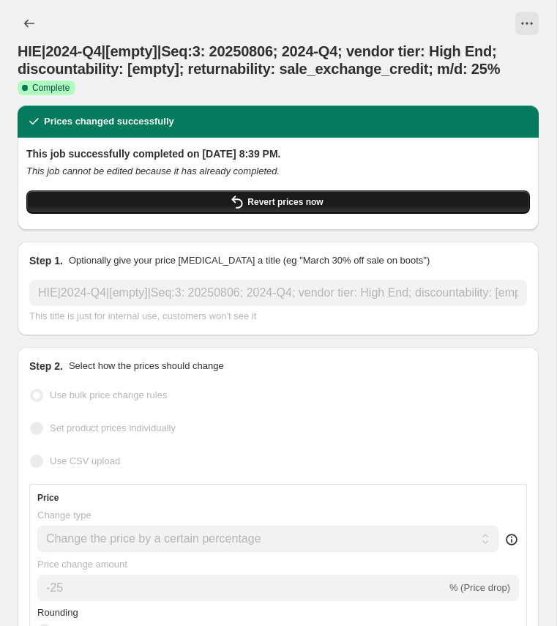
click at [204, 206] on button "Revert prices now" at bounding box center [278, 201] width 504 height 23
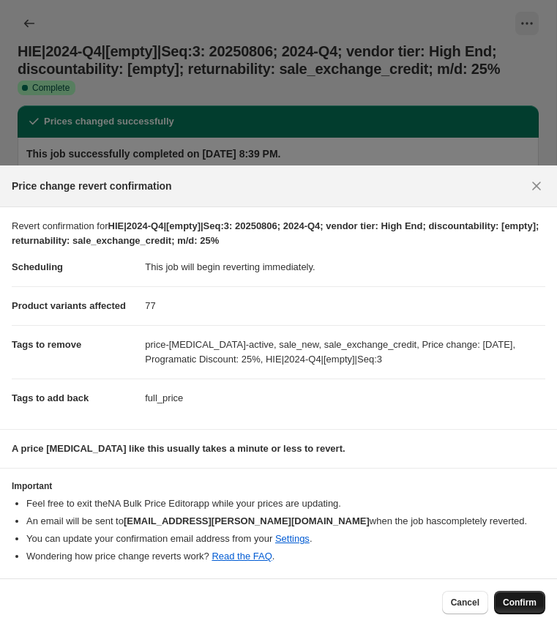
click at [515, 598] on span "Confirm" at bounding box center [520, 603] width 34 height 12
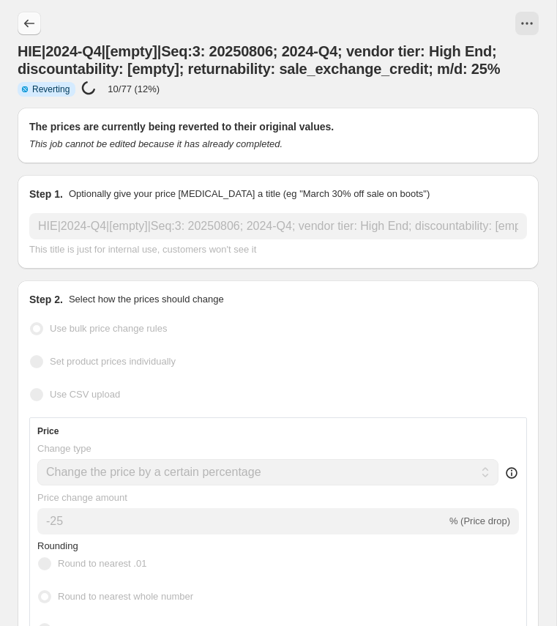
click at [34, 20] on icon "Price change jobs" at bounding box center [29, 23] width 15 height 15
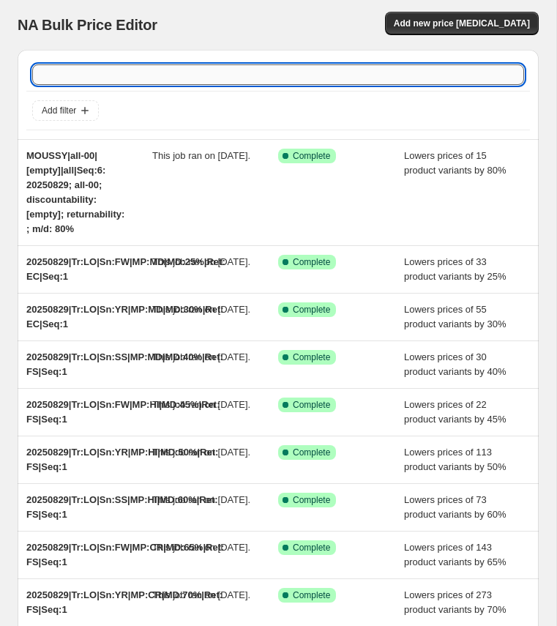
click at [187, 70] on input "text" at bounding box center [278, 74] width 492 height 21
paste input "HIE|2024-Q4|Deep|Seq:4"
type input "HIE|2024-Q4|Deep|Seq:4"
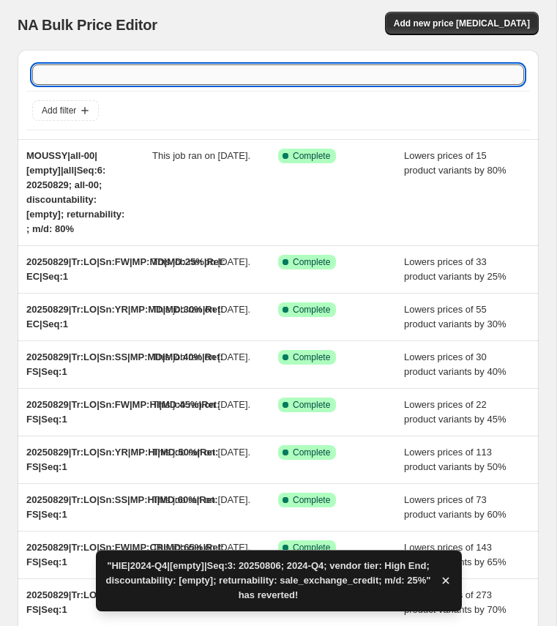
click at [82, 80] on input "text" at bounding box center [278, 74] width 492 height 21
paste input "HIE|2024-Q4|Deep|Seq:4"
type input "HIE|2024-Q4|Deep|Seq:4"
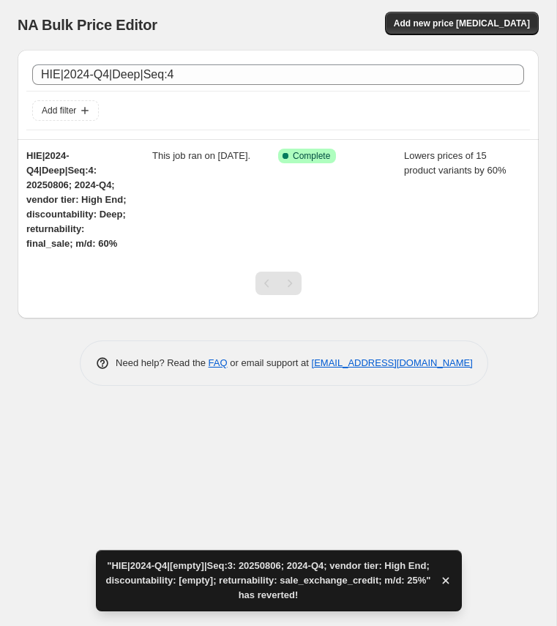
click at [48, 185] on span "HIE|2024-Q4|Deep|Seq:4: 20250806; 2024-Q4; vendor tier: High End; discountabili…" at bounding box center [76, 199] width 100 height 99
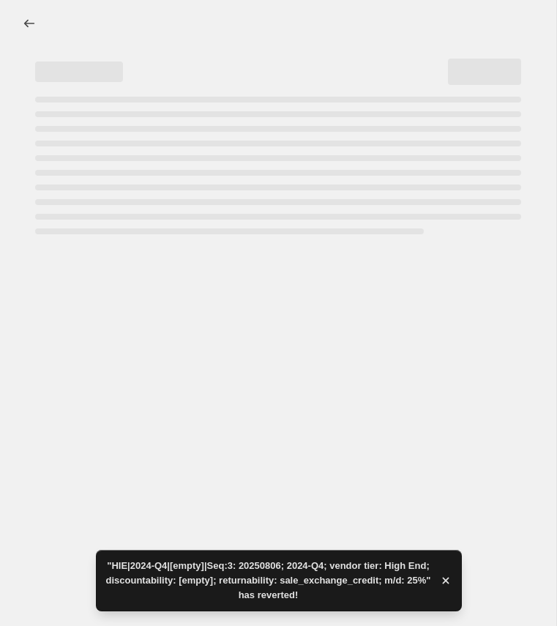
select select "percentage"
select select "no_change"
select select "collection"
select select "tag"
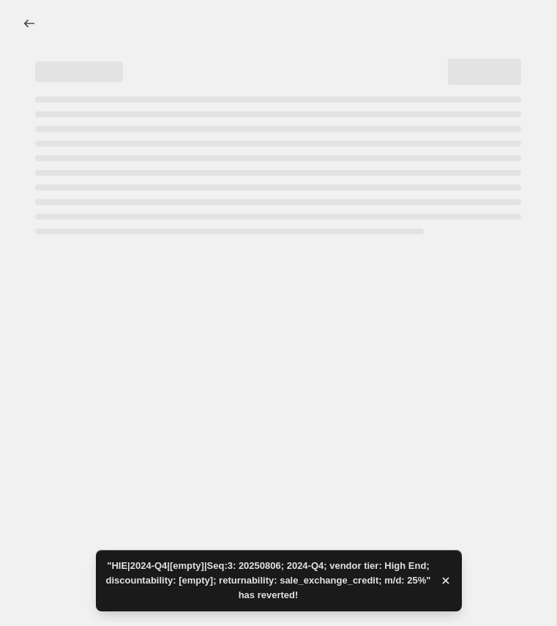
select select "tag"
select select "not_equal"
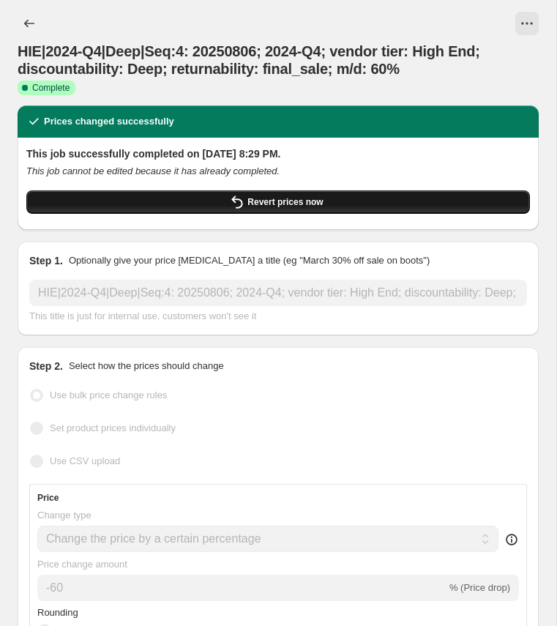
click at [113, 201] on button "Revert prices now" at bounding box center [278, 201] width 504 height 23
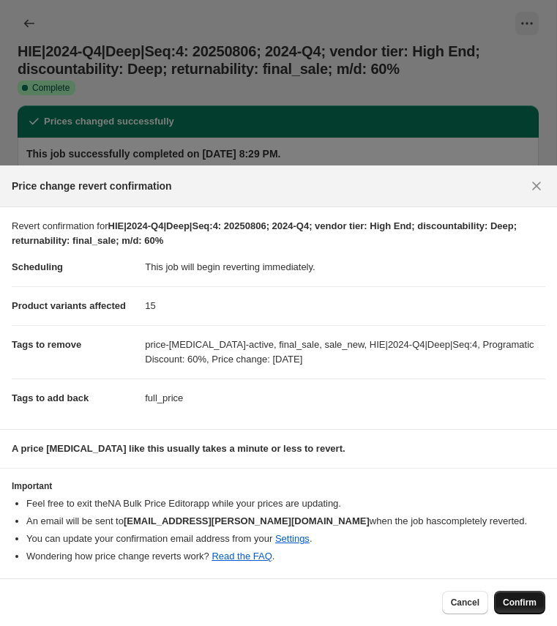
click at [518, 596] on button "Confirm" at bounding box center [519, 602] width 51 height 23
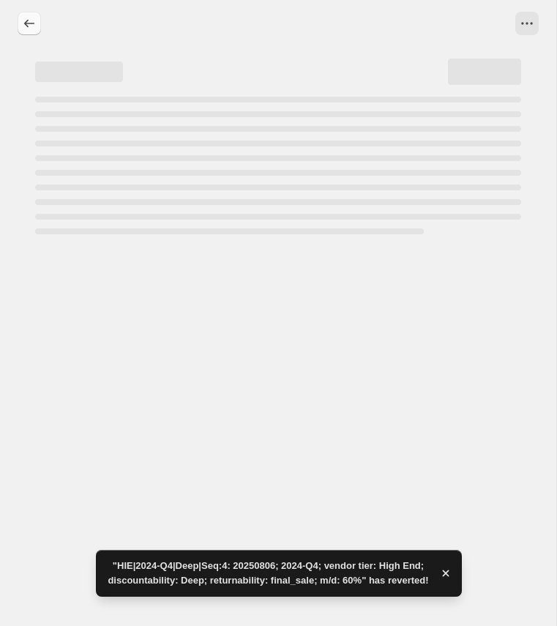
select select "percentage"
select select "no_change"
select select "collection"
select select "tag"
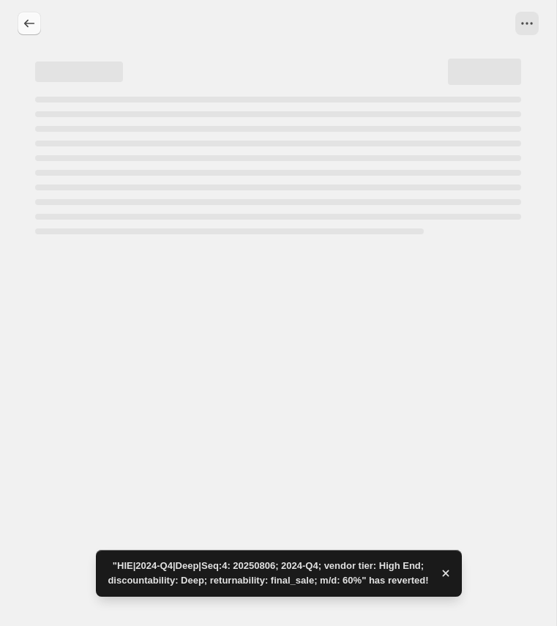
select select "tag"
select select "not_equal"
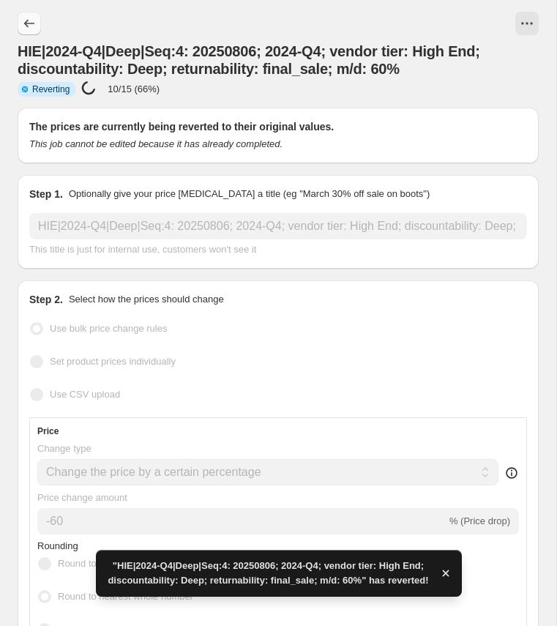
click at [29, 23] on icon "Price change jobs" at bounding box center [29, 23] width 15 height 15
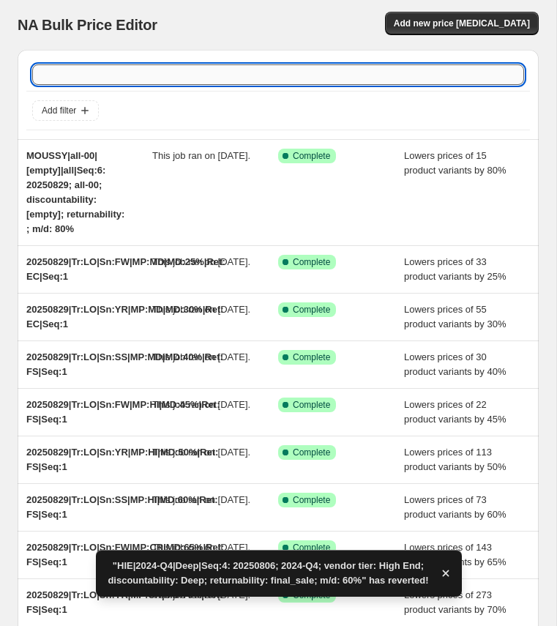
click at [155, 76] on input "text" at bounding box center [278, 74] width 492 height 21
paste input "HIE|2025-Q1|Accelerated|Seq:3"
type input "HIE|2025-Q1|Accelerated|Seq:3"
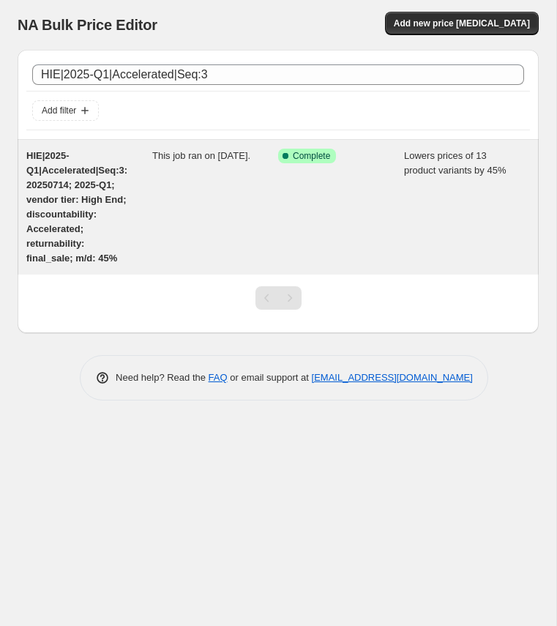
click at [63, 204] on span "HIE|2025-Q1|Accelerated|Seq:3: 20250714; 2025-Q1; vendor tier: High End; discou…" at bounding box center [76, 207] width 101 height 114
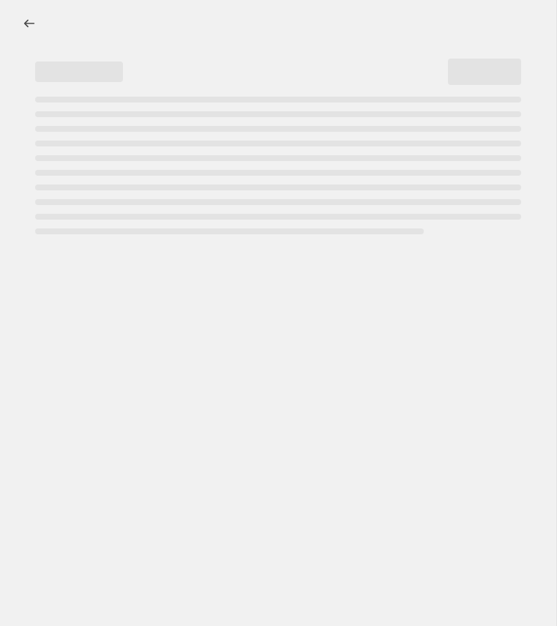
select select "percentage"
select select "no_change"
select select "collection"
select select "tag"
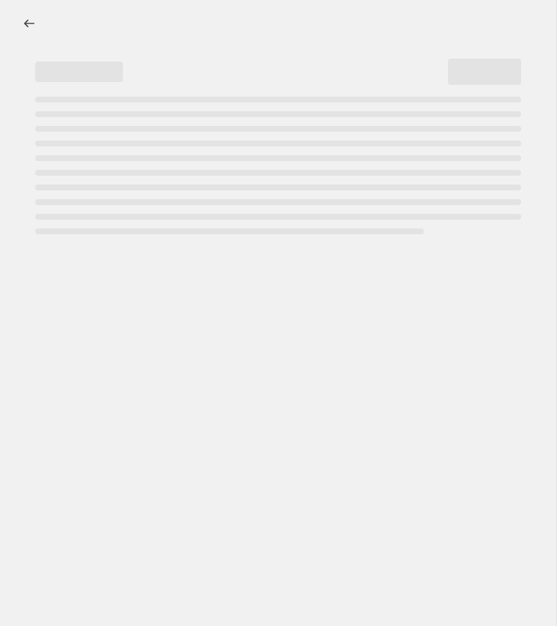
select select "tag"
select select "not_equal"
select select "product_status"
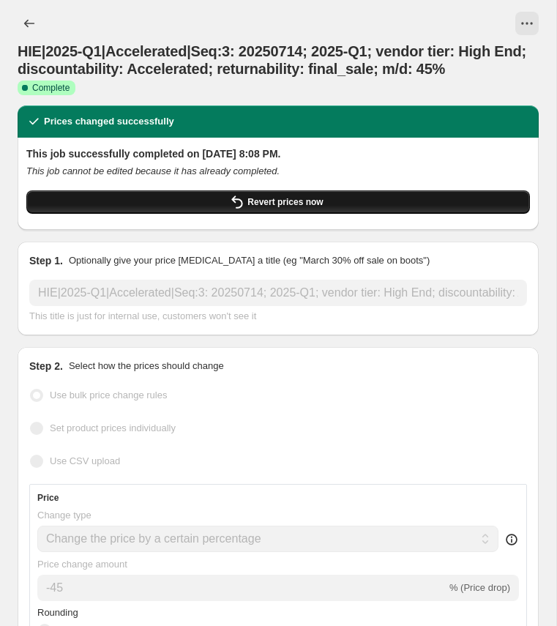
click at [285, 200] on span "Revert prices now" at bounding box center [285, 202] width 75 height 12
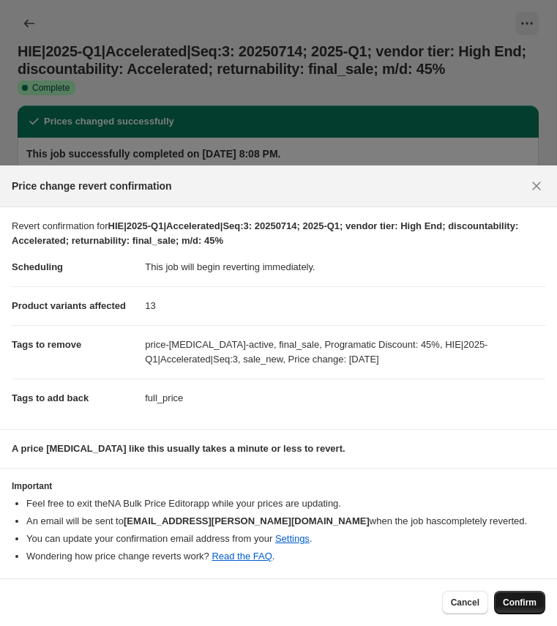
click at [520, 603] on span "Confirm" at bounding box center [520, 603] width 34 height 12
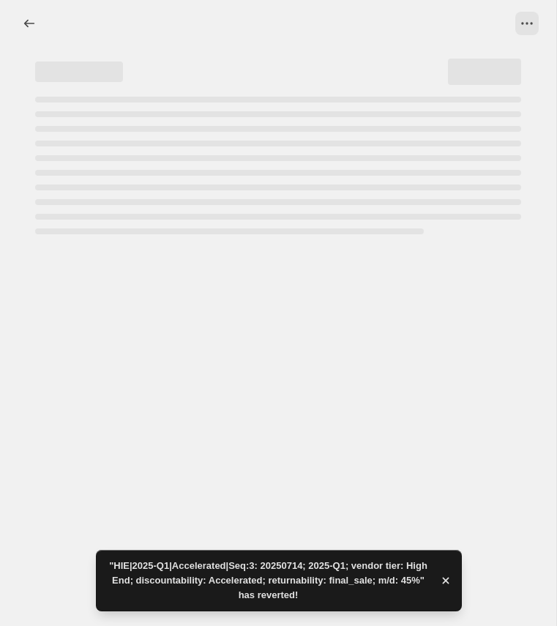
select select "percentage"
select select "no_change"
select select "collection"
select select "tag"
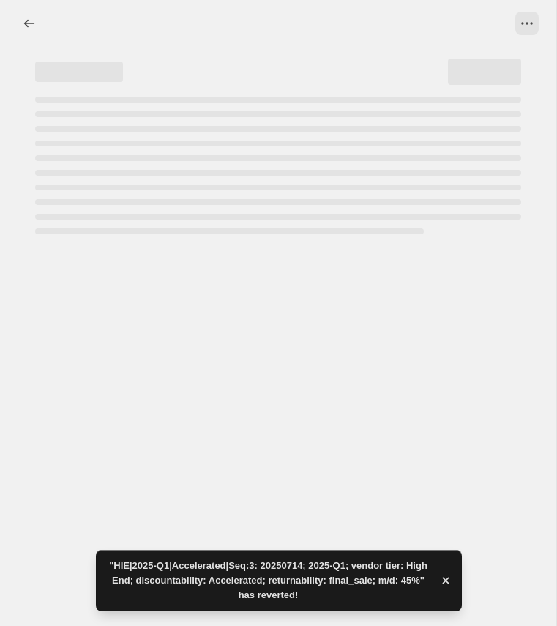
select select "tag"
select select "not_equal"
select select "product_status"
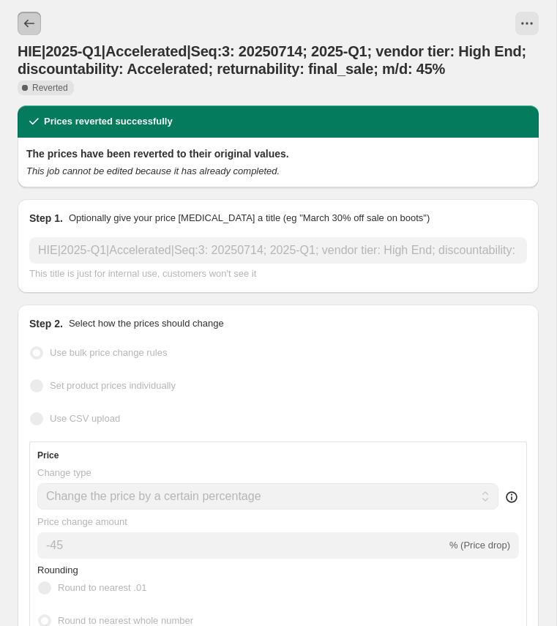
click at [28, 24] on icon "Price change jobs" at bounding box center [29, 23] width 15 height 15
